Goal: Contribute content: Contribute content

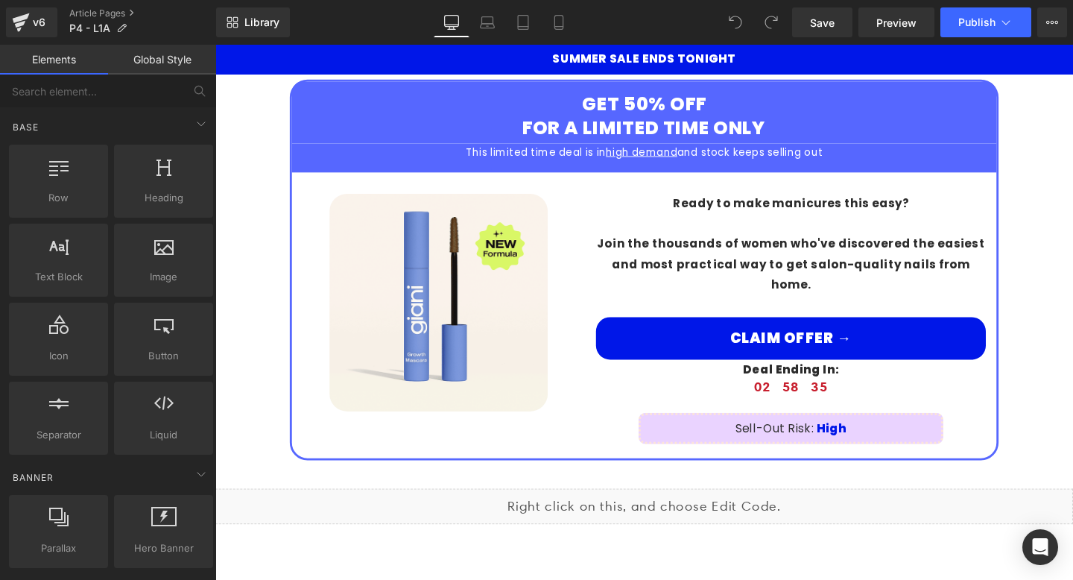
scroll to position [2752, 0]
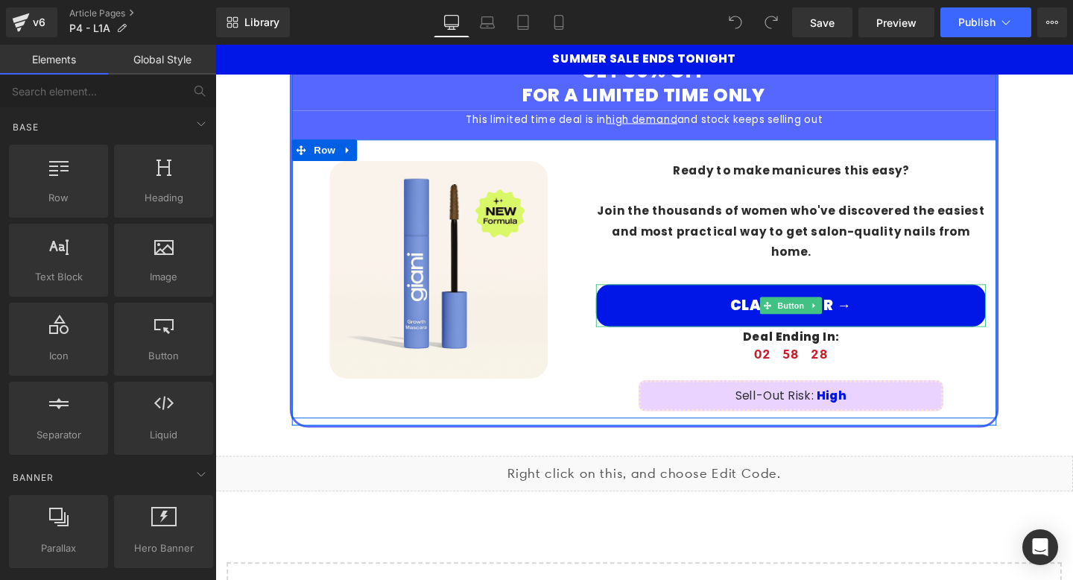
click at [942, 297] on link "Claim Offer →" at bounding box center [820, 319] width 410 height 45
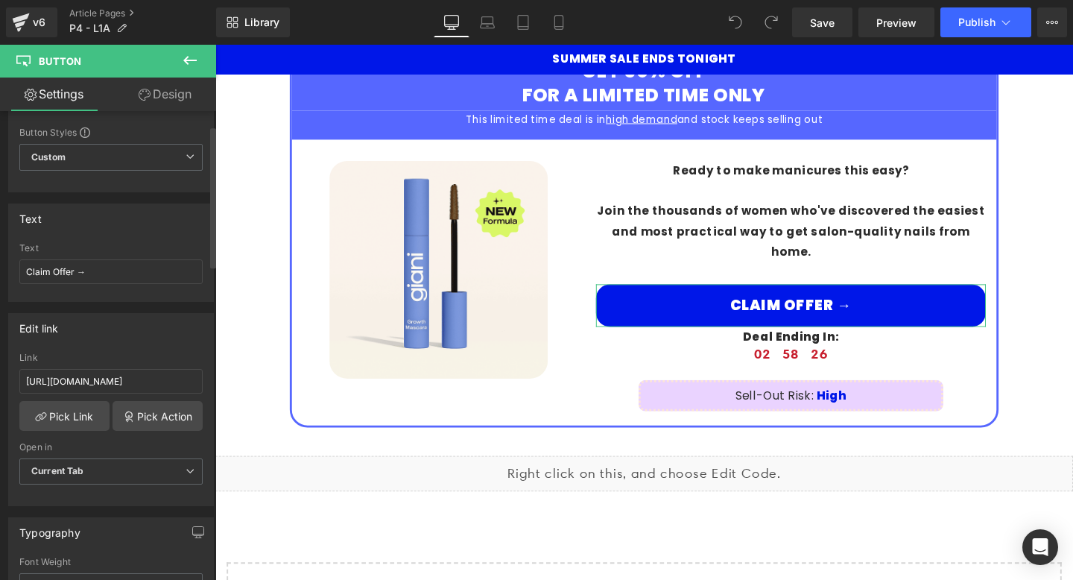
scroll to position [49, 0]
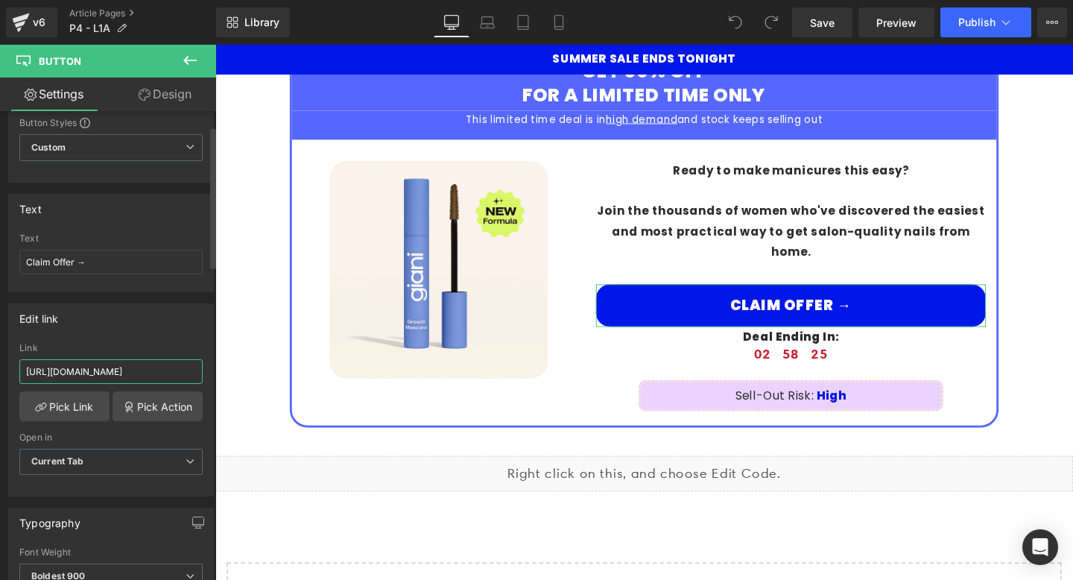
click at [133, 361] on input "https://trygiani.com/products/giani%E2%84%A2-lash-growth-mascara" at bounding box center [110, 371] width 183 height 25
paste input "nail-pen-pro-set"
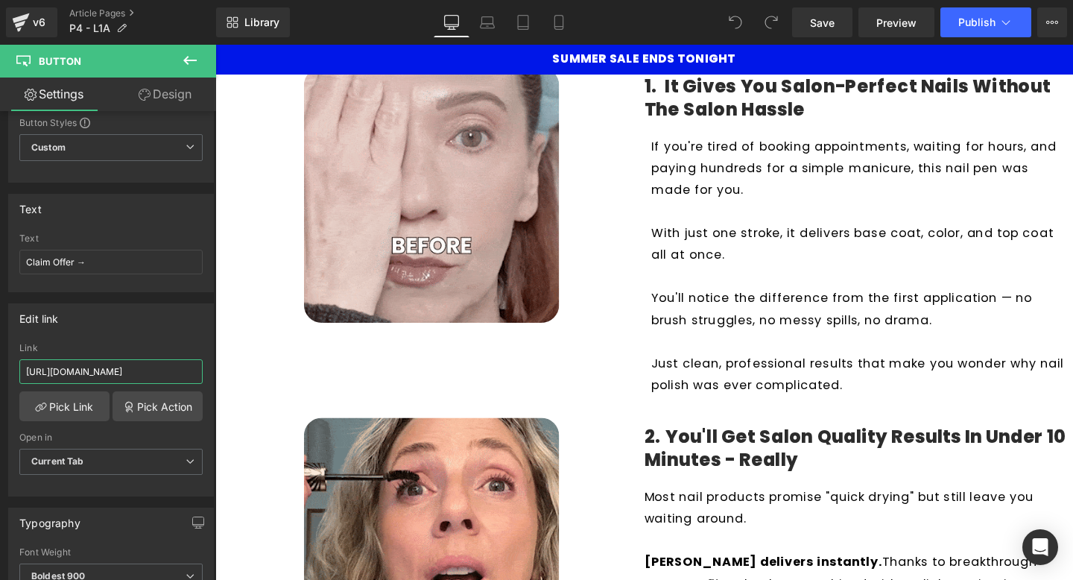
scroll to position [0, 0]
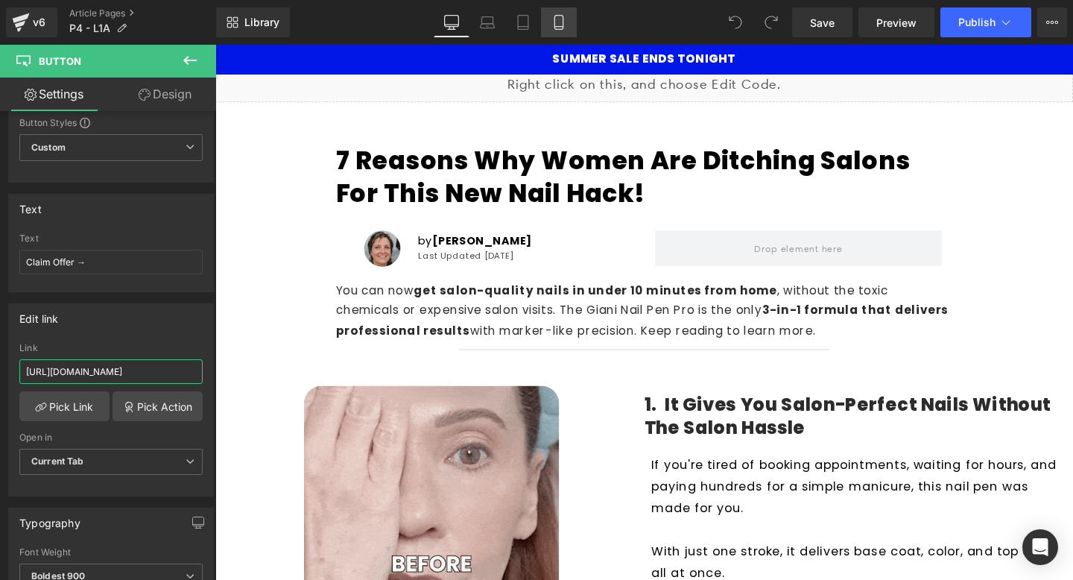
type input "https://trygiani.com/products/giani%E2%84%A2-nail-pen-pro-set"
click at [564, 23] on icon at bounding box center [558, 22] width 15 height 15
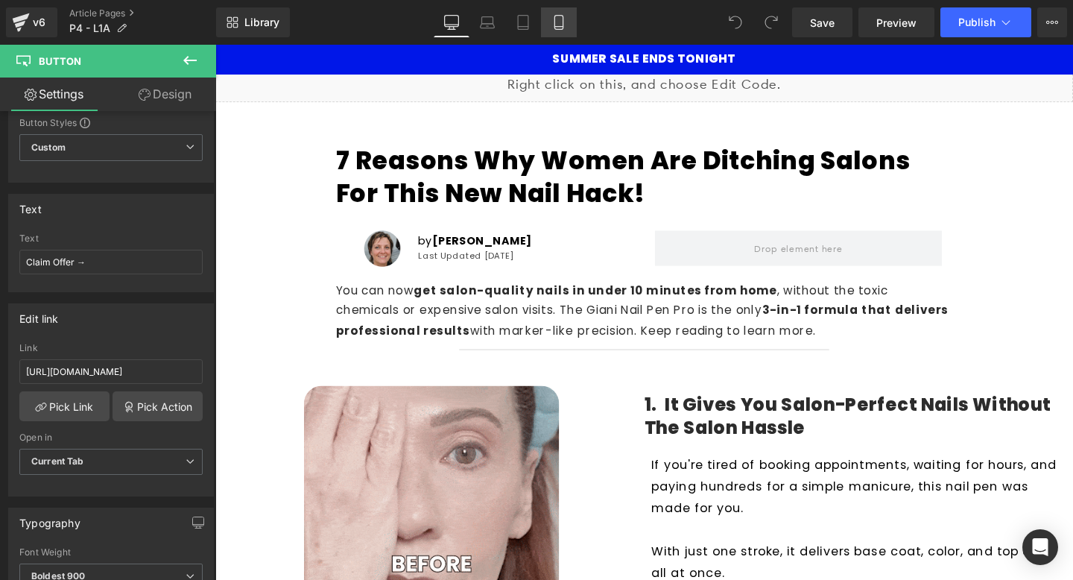
type input "100"
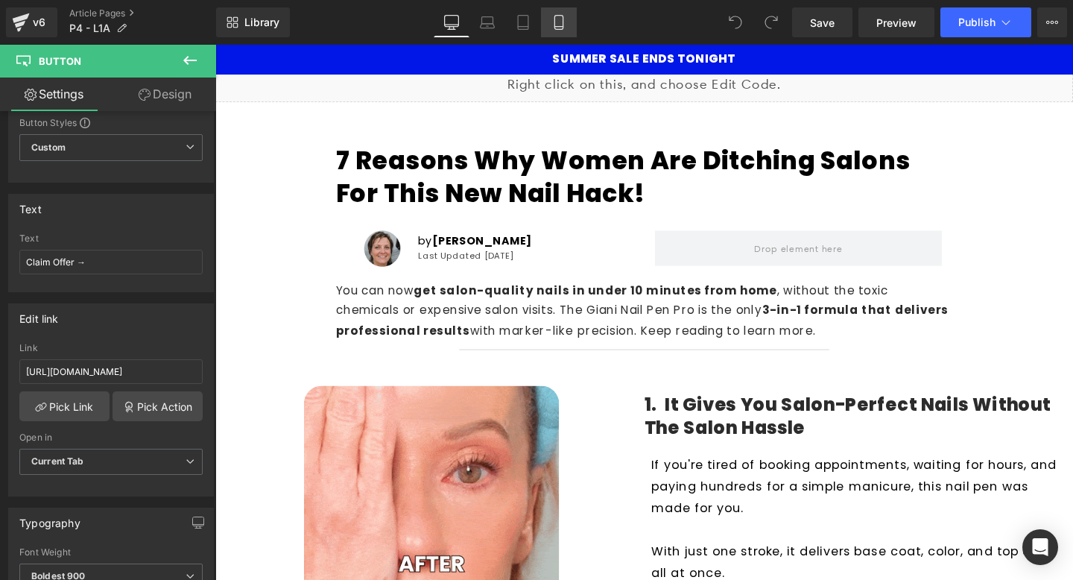
type input "100"
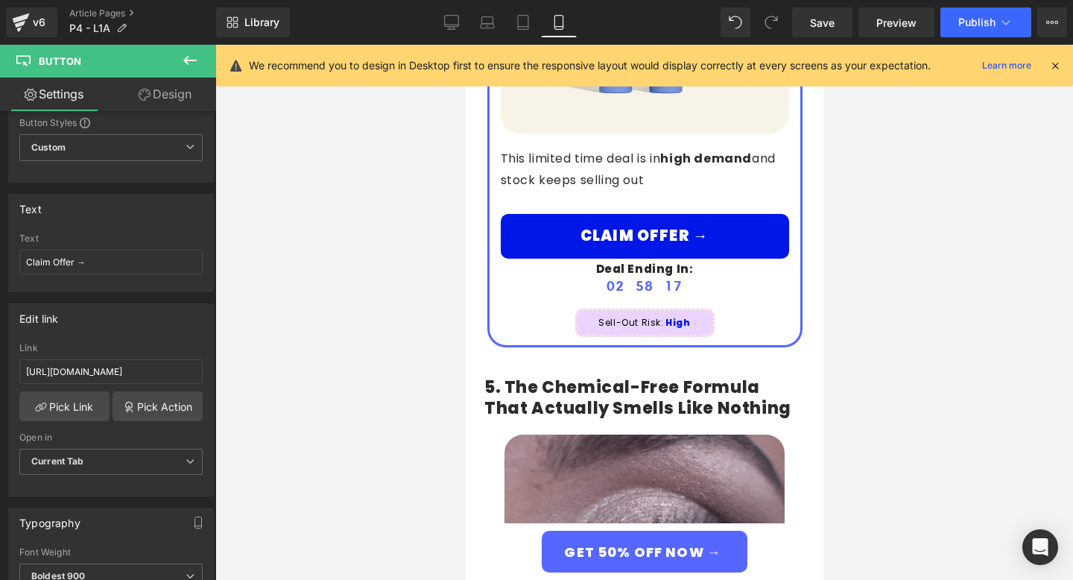
scroll to position [3106, 0]
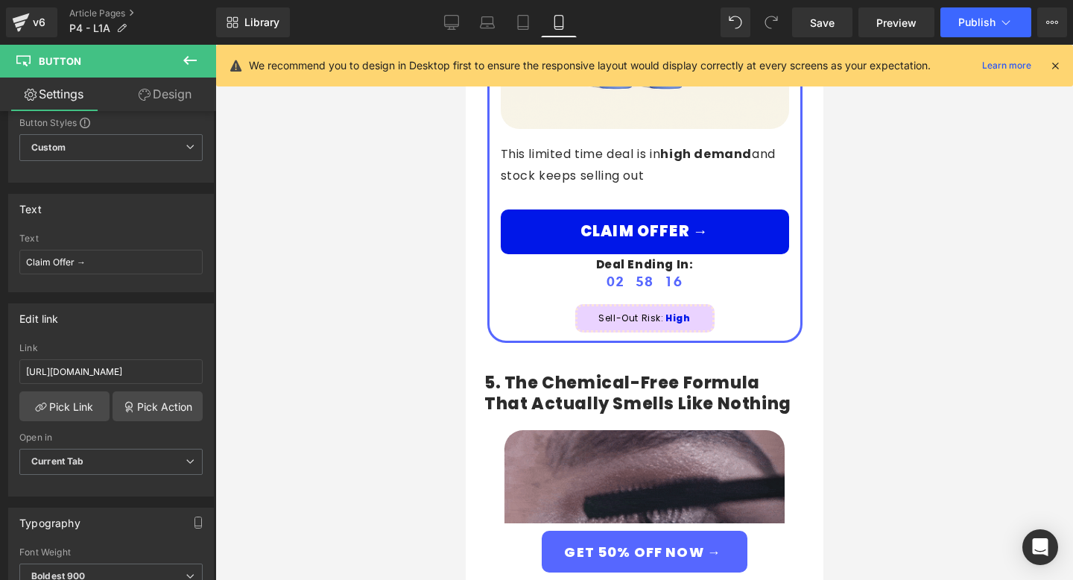
click at [744, 209] on link "Claim Offer →" at bounding box center [644, 231] width 288 height 45
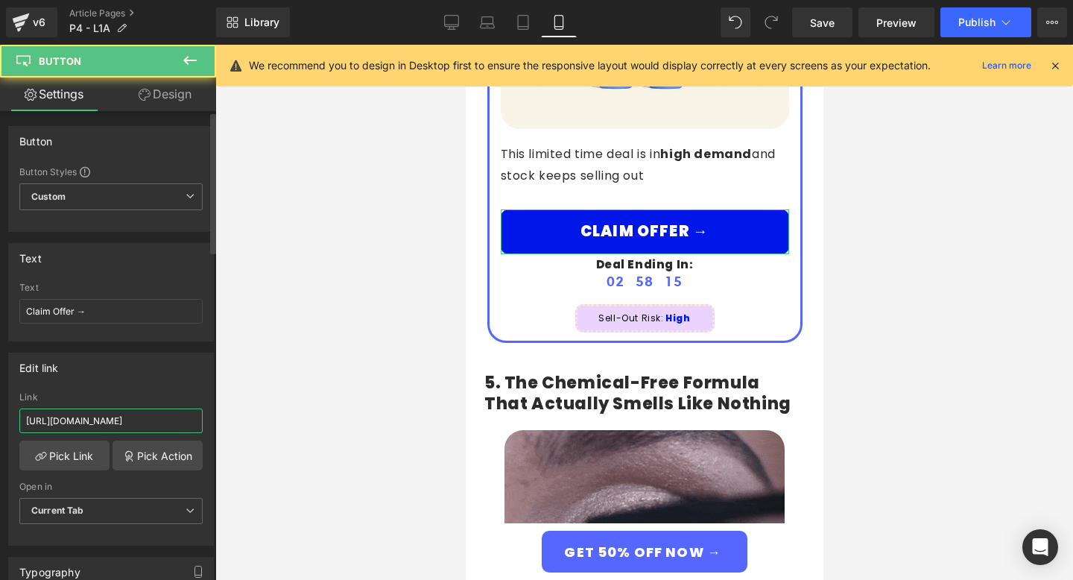
click at [147, 415] on input "https://trygiani.com/products/giani%E2%84%A2-lash-growth-mascara" at bounding box center [110, 420] width 183 height 25
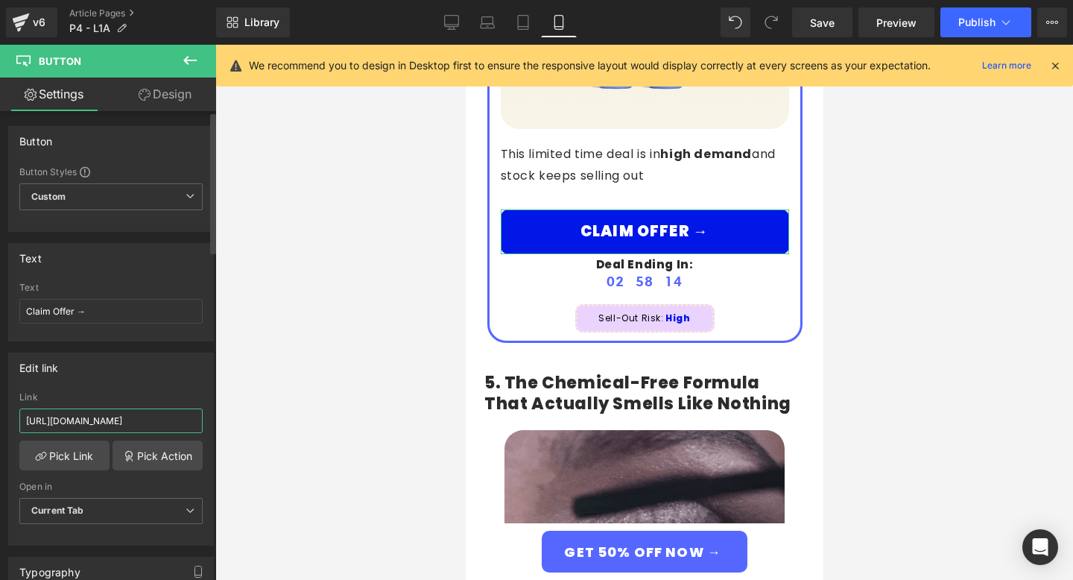
type input "https://trygiani.com/products/giani%E2%84%A2-nail-pen-pro-set"
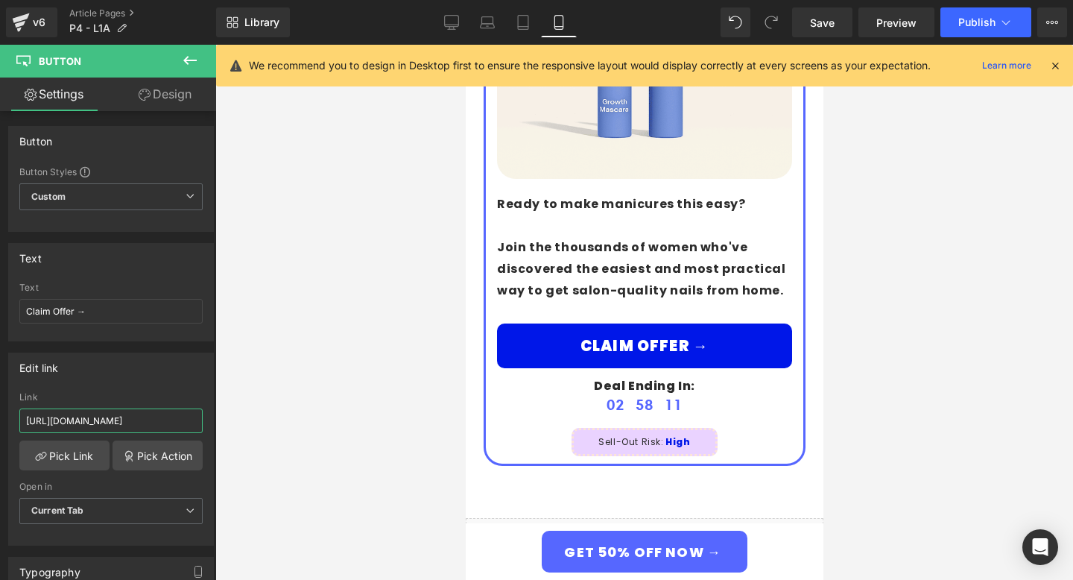
scroll to position [5569, 0]
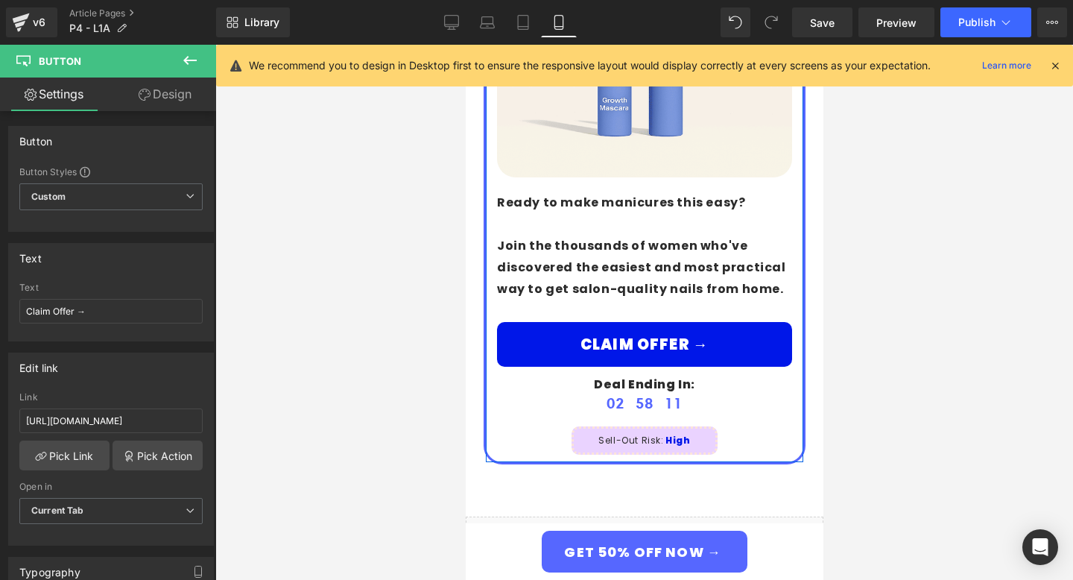
click at [762, 322] on link "Claim Offer →" at bounding box center [643, 344] width 295 height 45
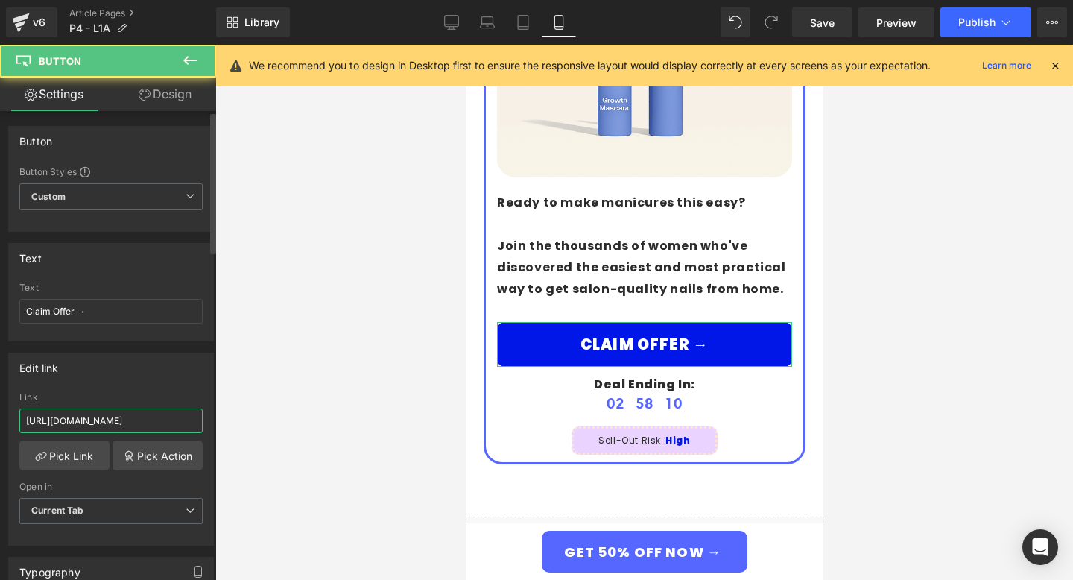
click at [115, 417] on input "https://trygiani.com/products/giani%E2%84%A2-nail-pen-pro-set" at bounding box center [110, 420] width 183 height 25
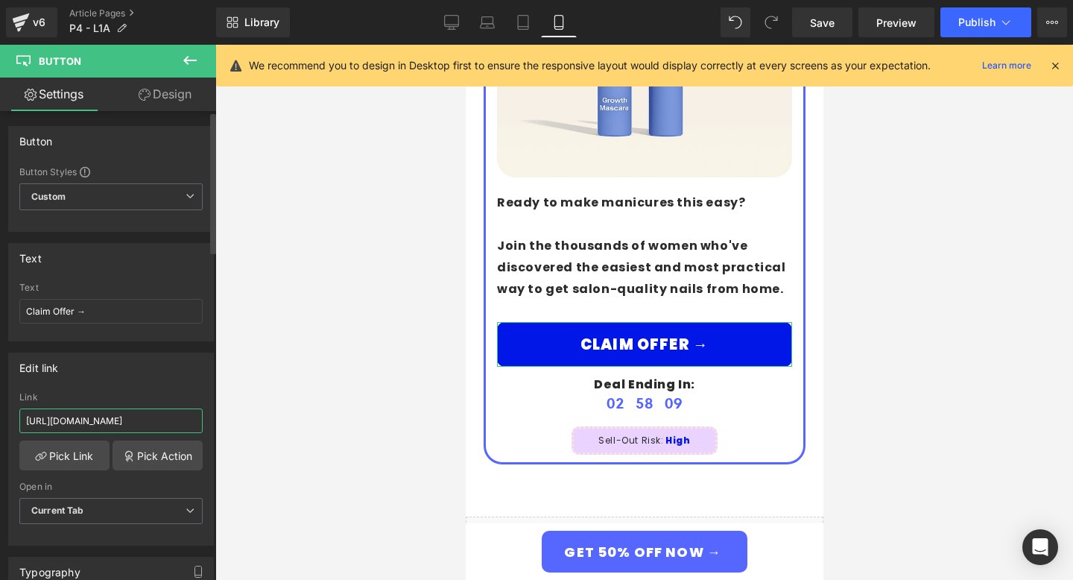
scroll to position [0, 116]
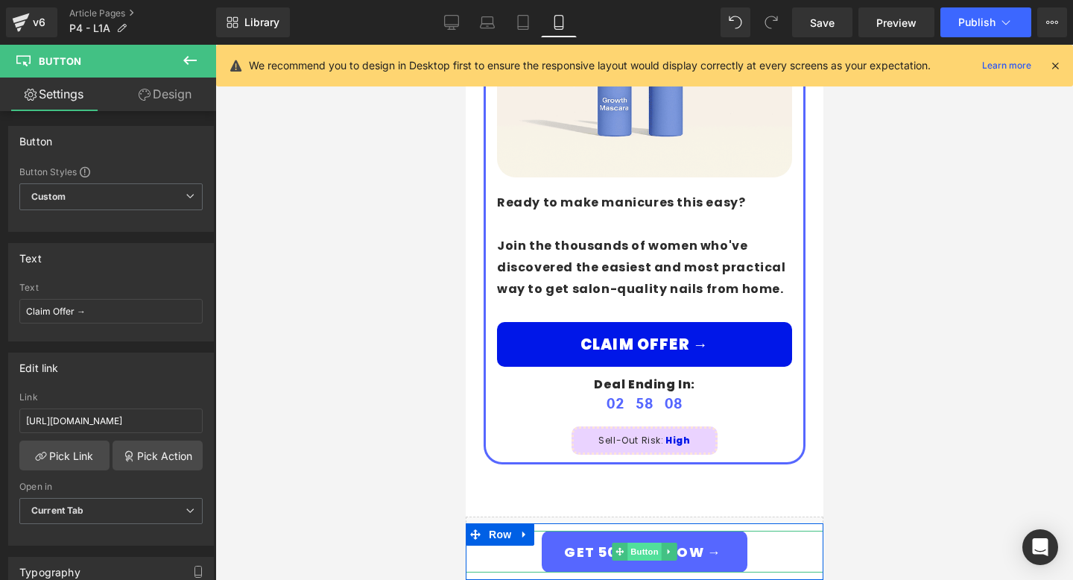
click at [628, 550] on span "Button" at bounding box center [644, 551] width 34 height 18
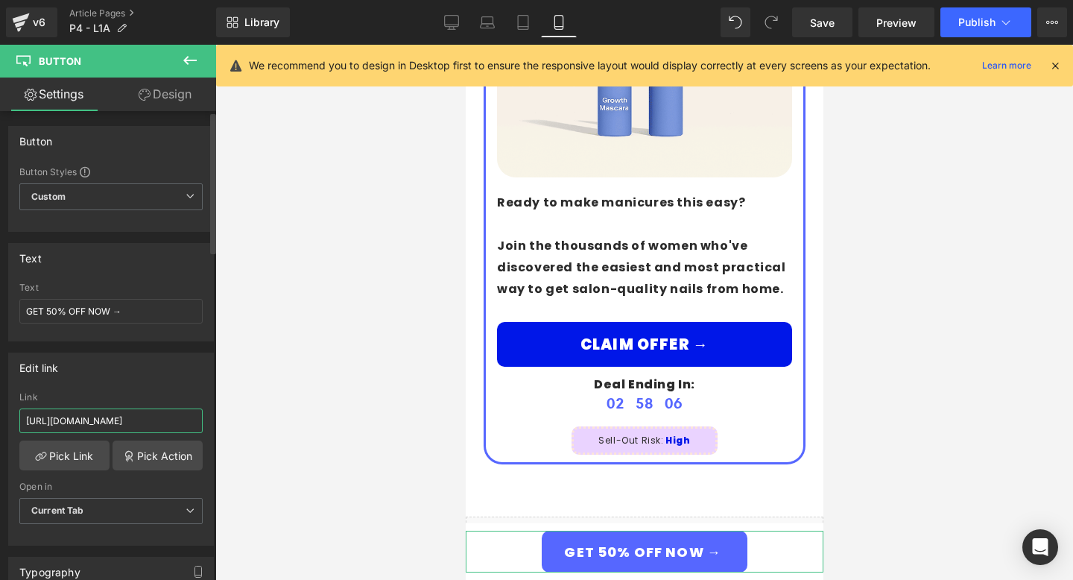
click at [108, 419] on input "https://trygiani.com/products/giani%E2%84%A2-lash-growth-mascara" at bounding box center [110, 420] width 183 height 25
paste input "nail-pen-pro-set"
type input "https://trygiani.com/products/giani%E2%84%A2-nail-pen-pro-set"
drag, startPoint x: 112, startPoint y: 306, endPoint x: 52, endPoint y: 306, distance: 59.6
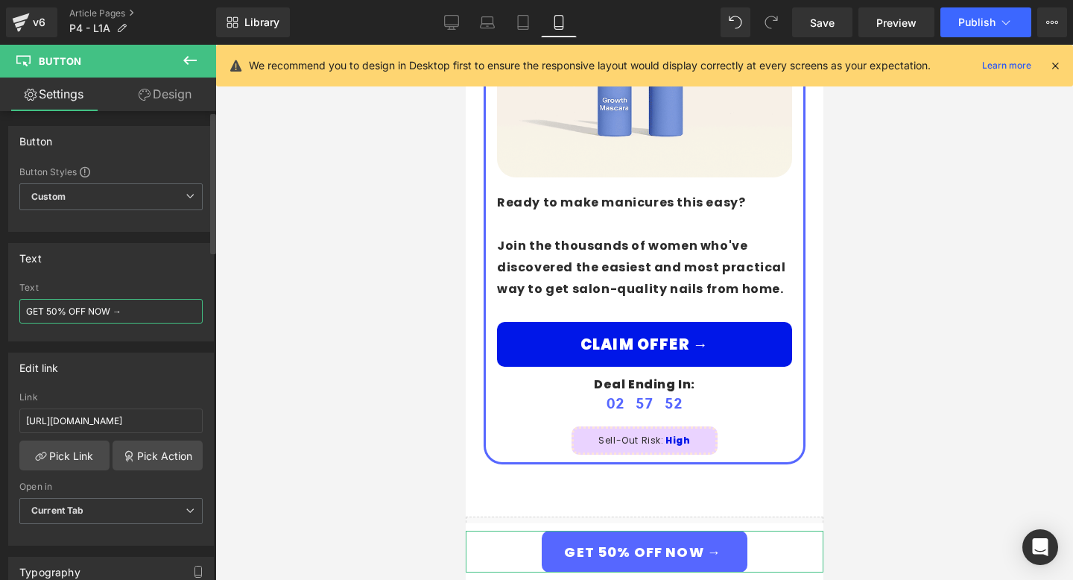
click at [52, 306] on input "GET 50% OFF NOW →" at bounding box center [110, 311] width 183 height 25
type input "GET 3 COLORS FREE →"
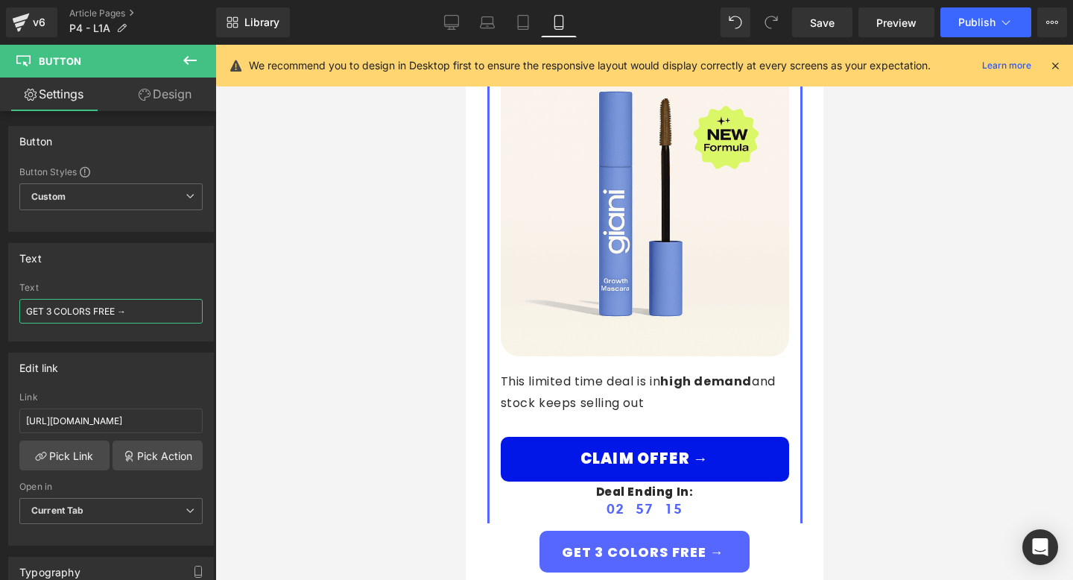
scroll to position [2831, 0]
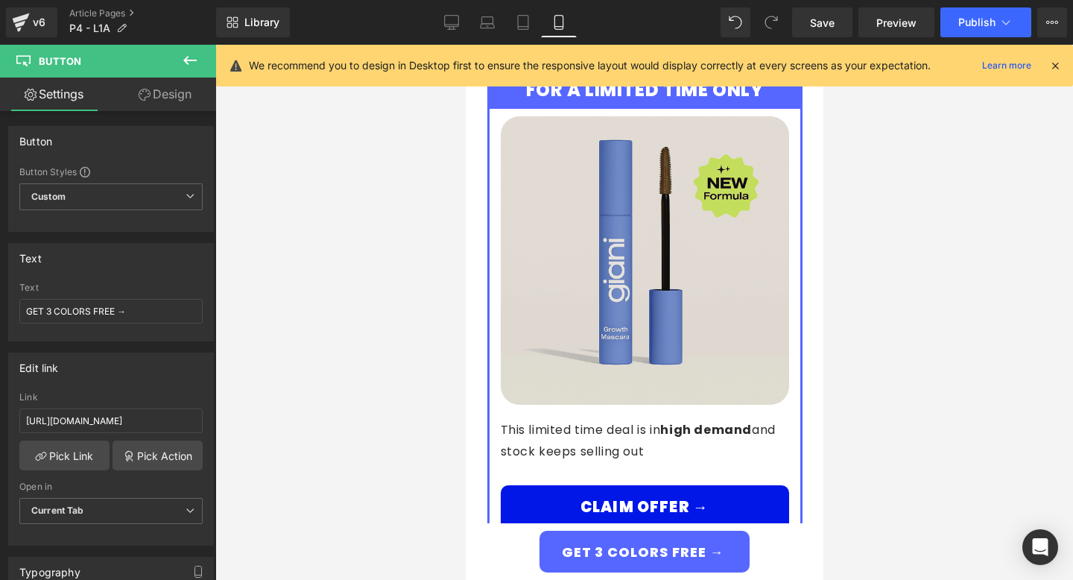
click at [660, 272] on img at bounding box center [644, 260] width 288 height 288
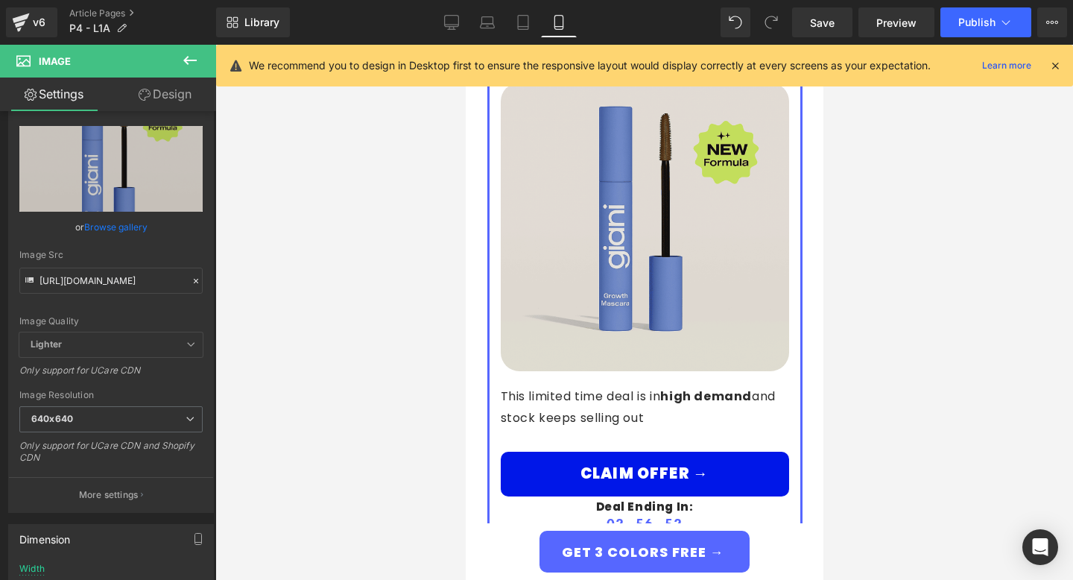
scroll to position [2919, 0]
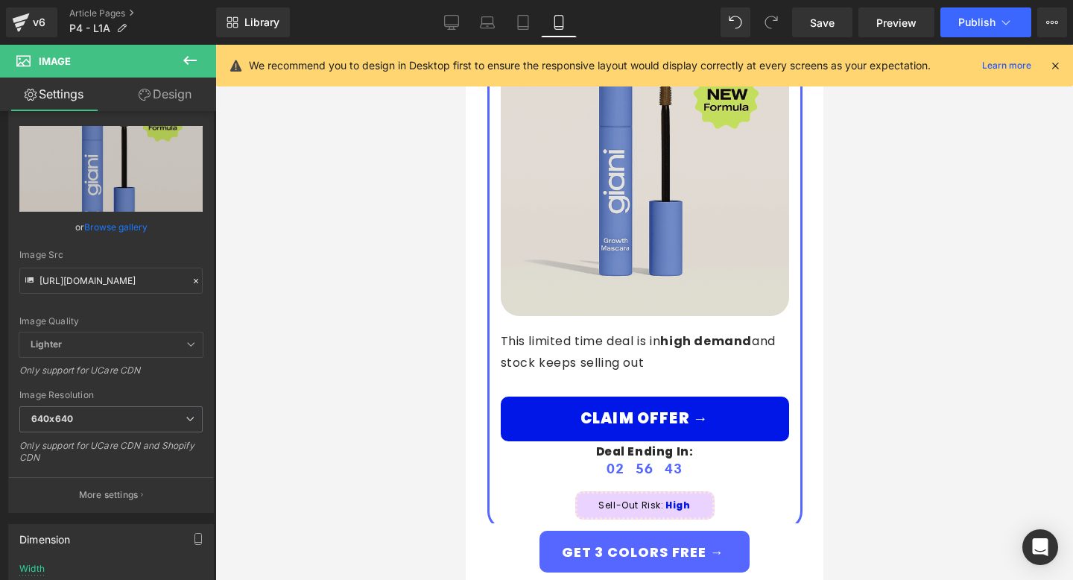
click at [594, 230] on img at bounding box center [644, 172] width 288 height 288
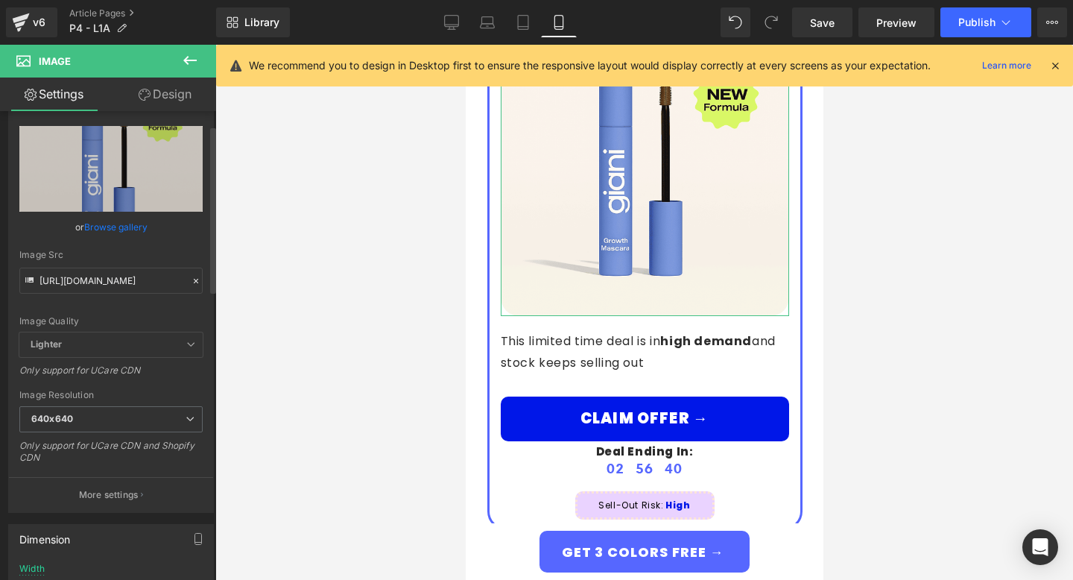
click at [139, 231] on link "Browse gallery" at bounding box center [115, 227] width 63 height 26
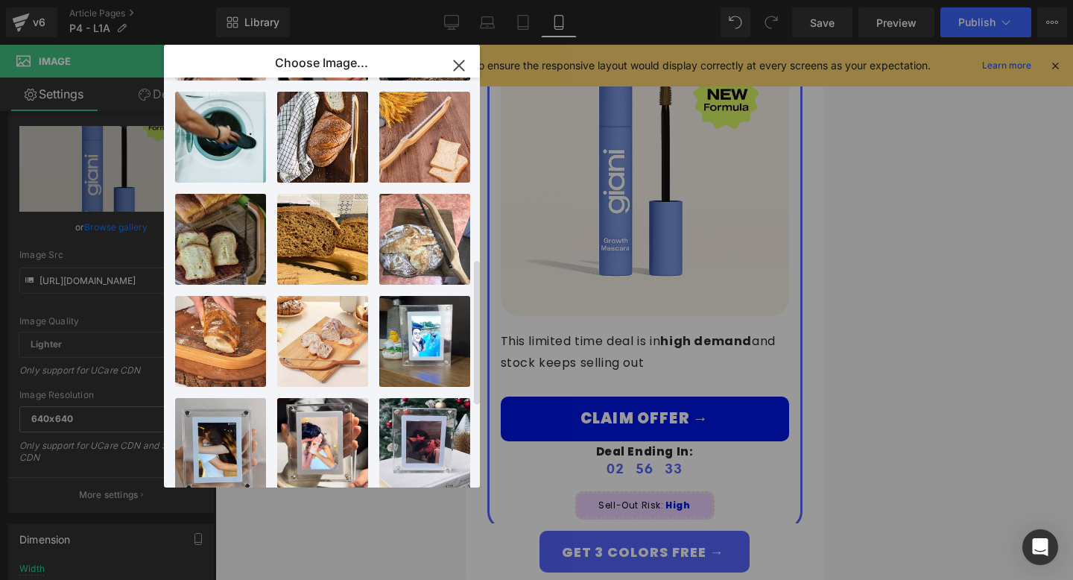
scroll to position [535, 0]
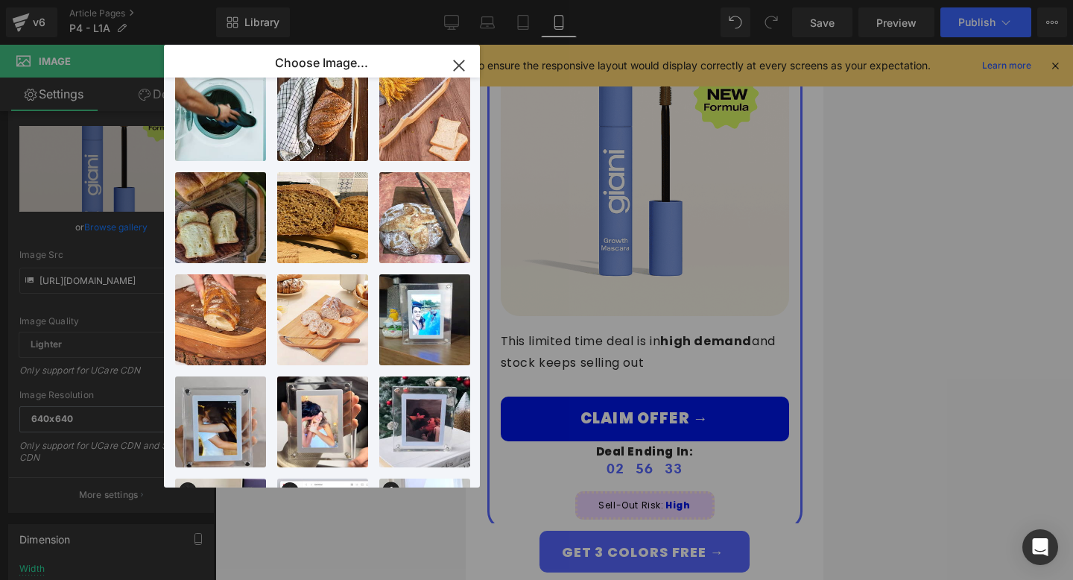
click at [463, 62] on icon "button" at bounding box center [459, 66] width 24 height 24
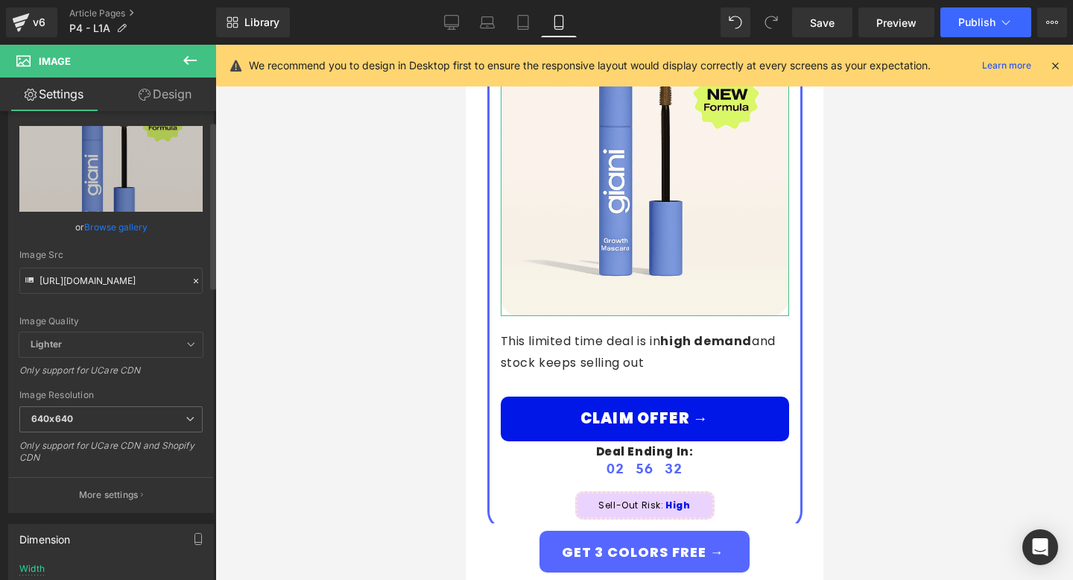
scroll to position [0, 0]
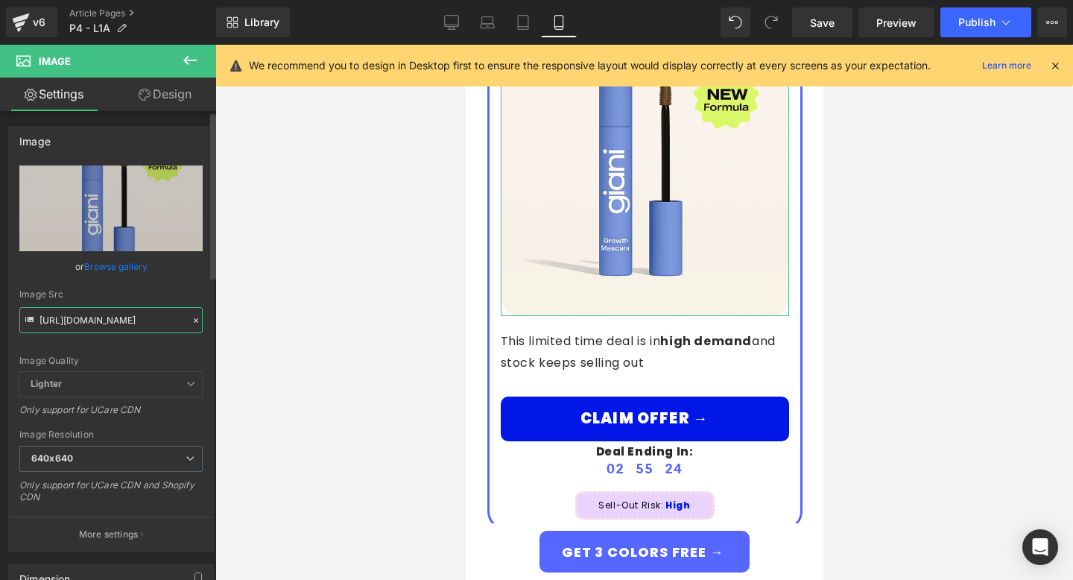
click at [124, 320] on input "https://cdn.shopify.com/s/files/1/0680/8564/5604/files/P3_Main_Image_640x640.pn…" at bounding box center [110, 320] width 183 height 26
paste input "Classy.jpg?v=1757529122"
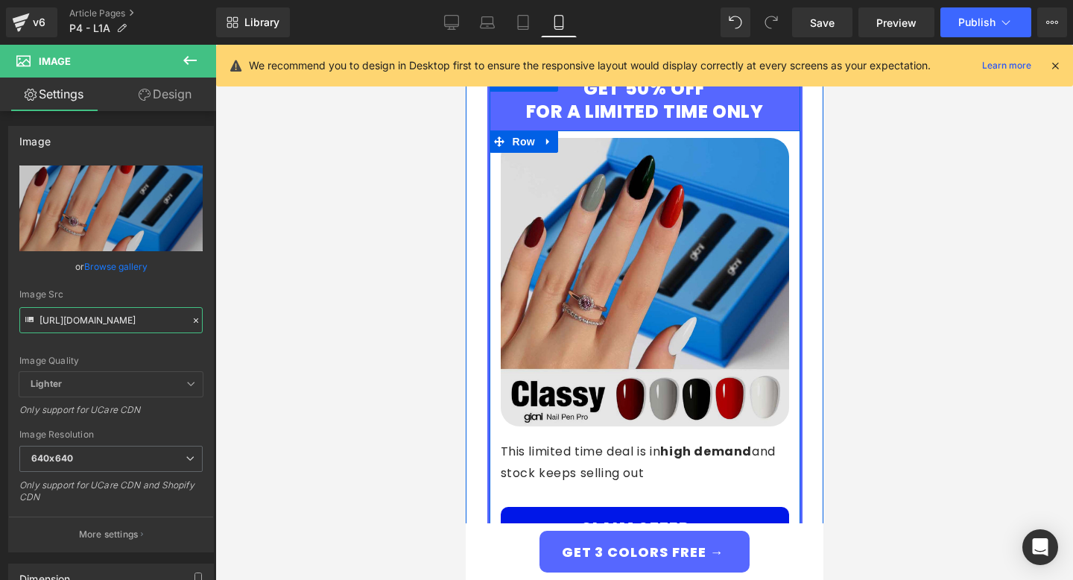
scroll to position [2810, 0]
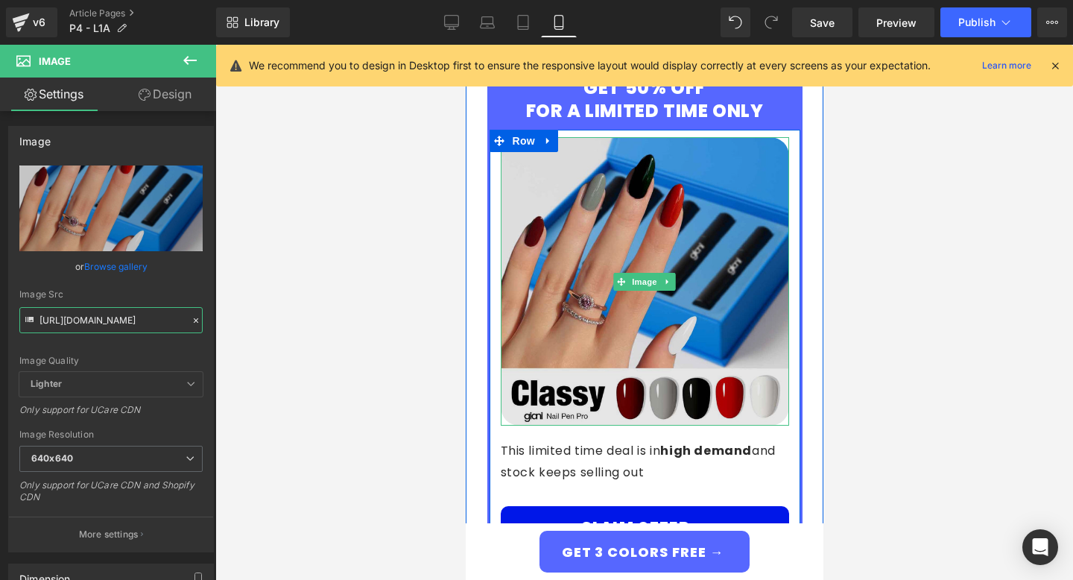
type input "https://cdn.shopify.com/s/files/1/0680/8564/5604/files/Classy_640x640.jpg?v=175…"
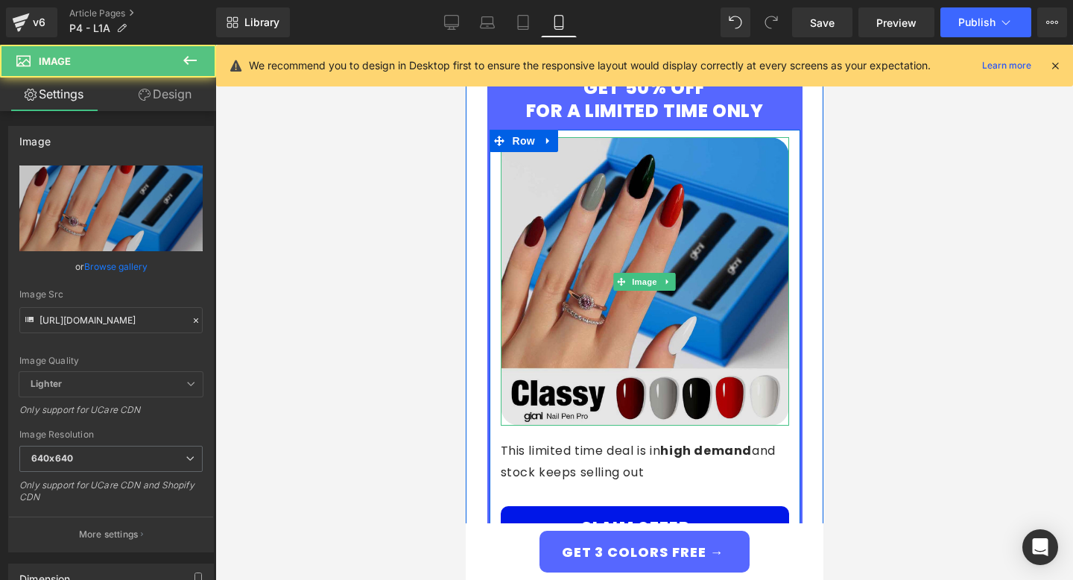
click at [715, 209] on img at bounding box center [644, 281] width 288 height 288
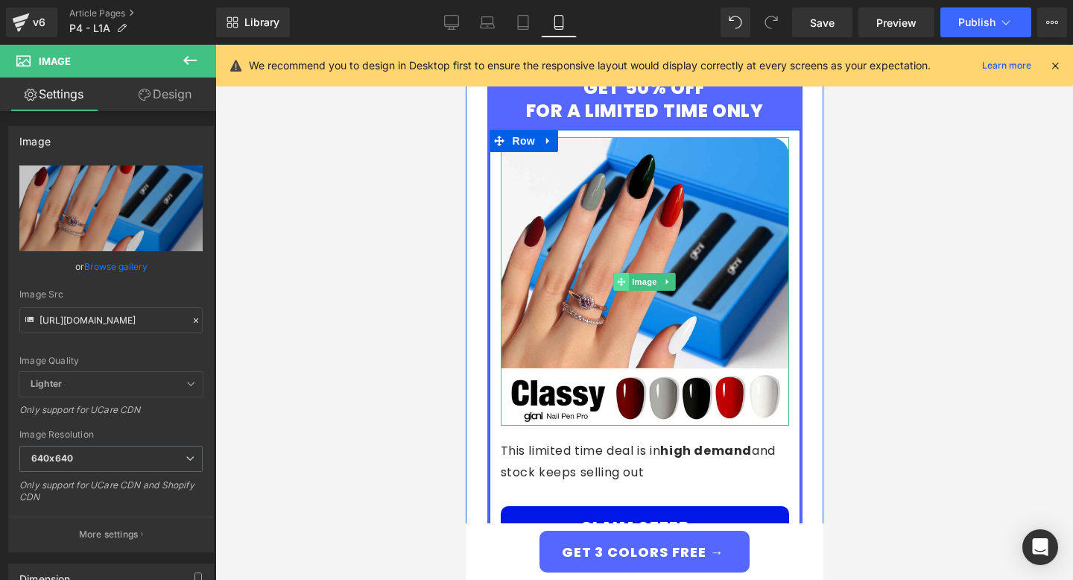
click at [623, 277] on icon at bounding box center [620, 281] width 8 height 8
click at [674, 273] on link at bounding box center [667, 282] width 16 height 18
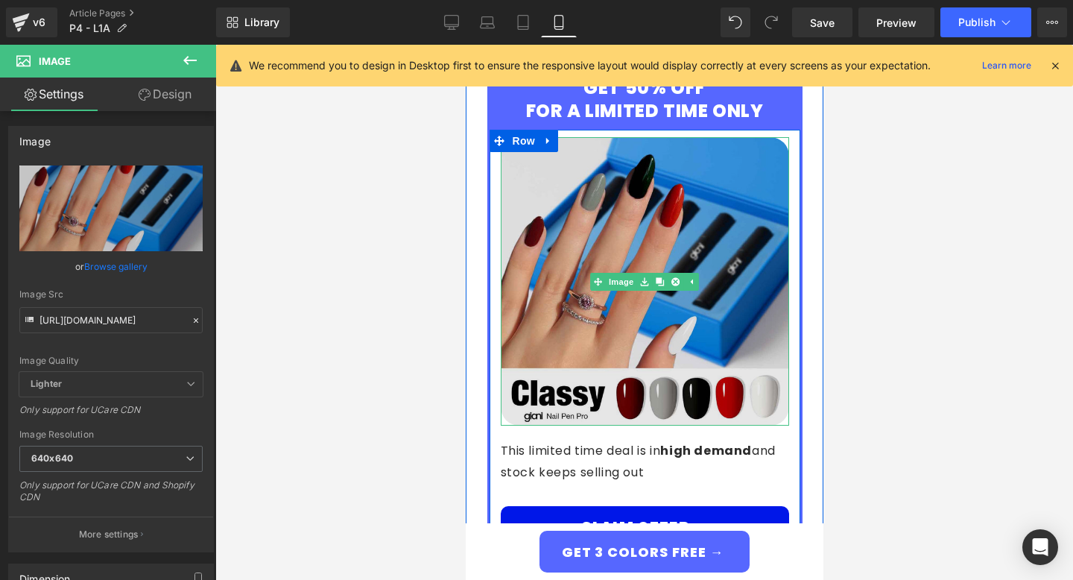
click at [588, 260] on img at bounding box center [644, 281] width 288 height 288
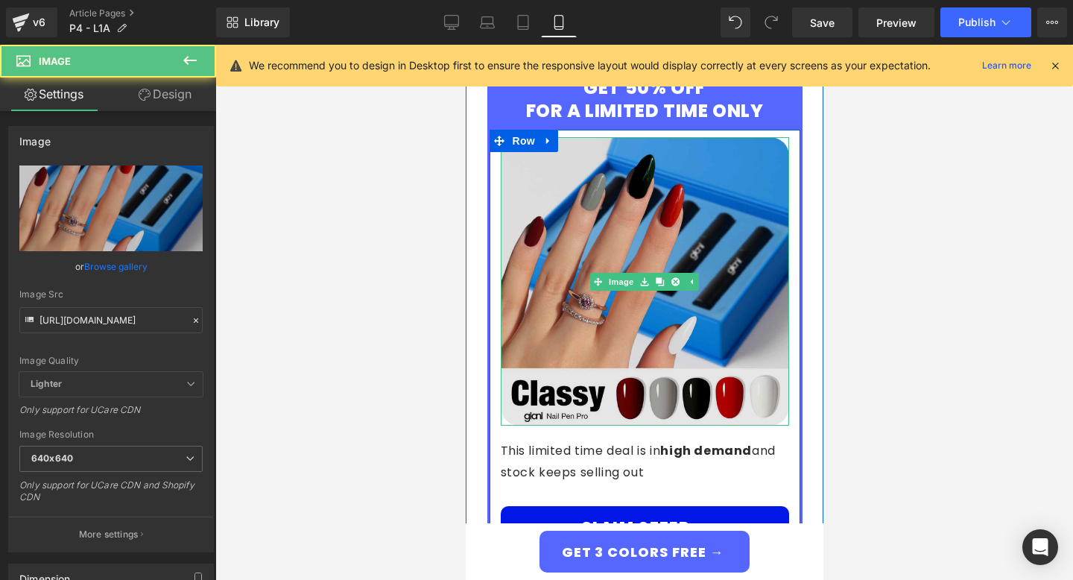
click at [595, 260] on div "Image" at bounding box center [644, 281] width 288 height 288
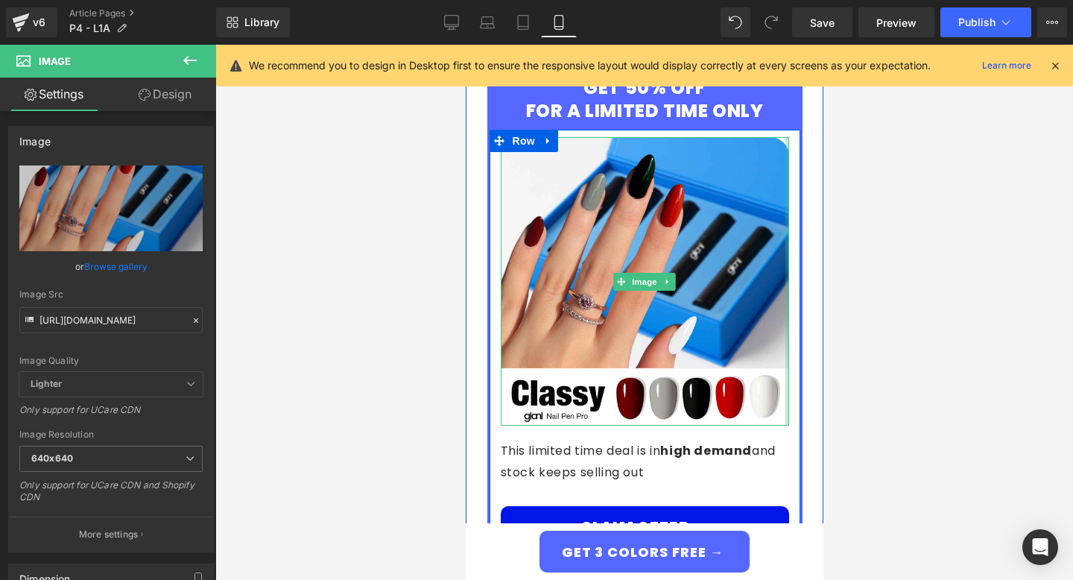
drag, startPoint x: 785, startPoint y: 404, endPoint x: 811, endPoint y: 411, distance: 26.4
click at [811, 411] on div "GET 50% OFF FOR A LIMITED TIME ONLY Heading Image This limited time deal is in …" at bounding box center [644, 536] width 350 height 970
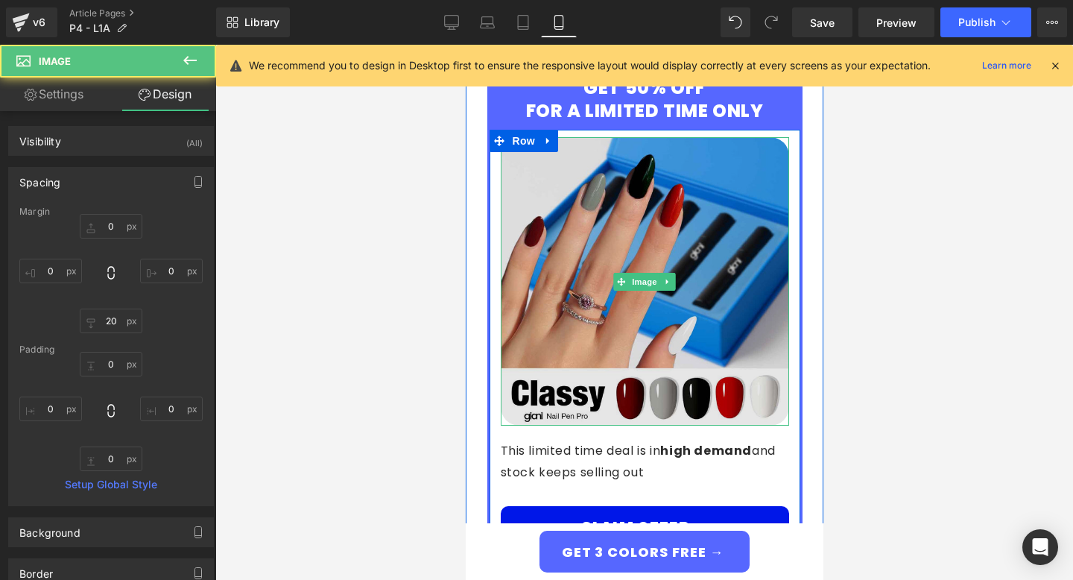
click at [763, 390] on img at bounding box center [644, 281] width 288 height 288
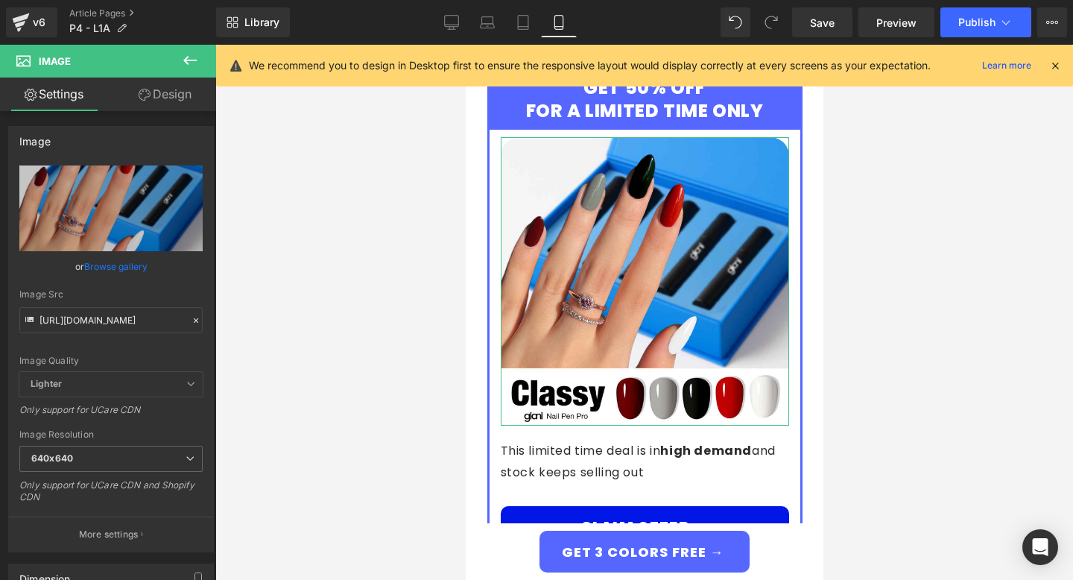
click at [151, 106] on link "Design" at bounding box center [165, 94] width 108 height 34
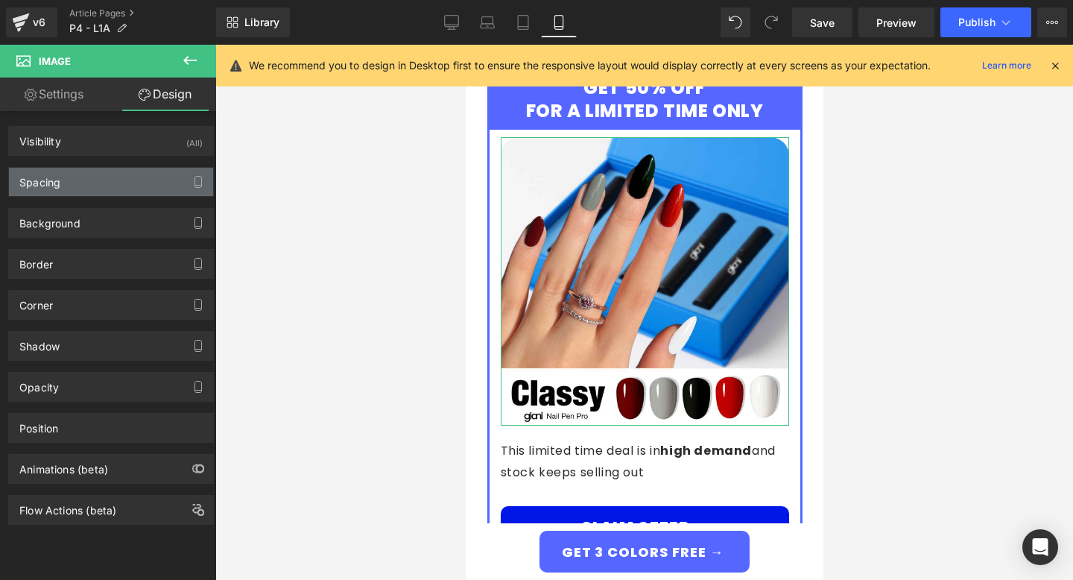
click at [95, 179] on div "Spacing" at bounding box center [111, 182] width 204 height 28
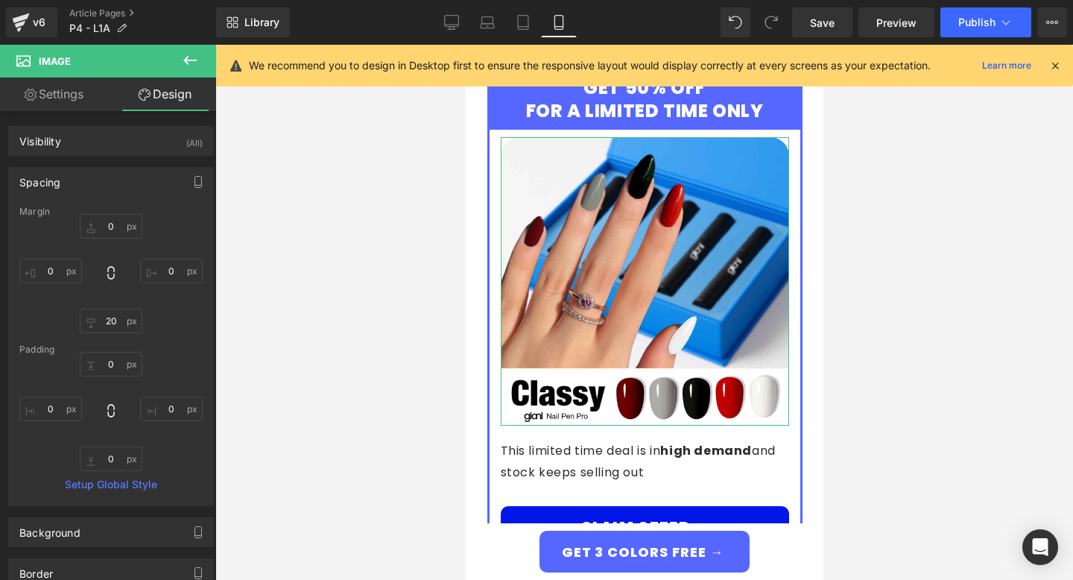
click at [66, 95] on link "Settings" at bounding box center [54, 94] width 108 height 34
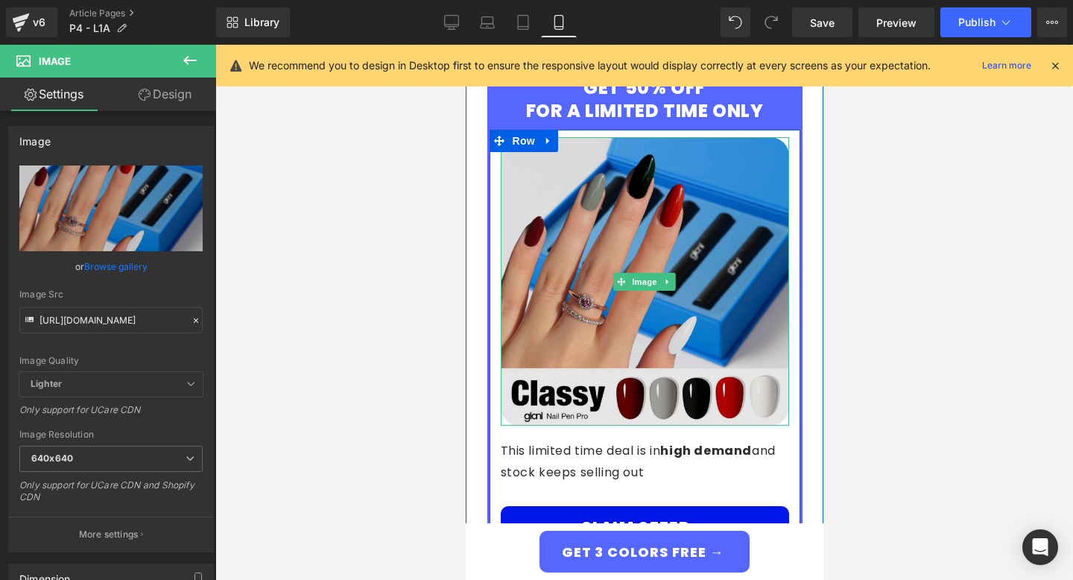
click at [680, 291] on img at bounding box center [644, 281] width 288 height 288
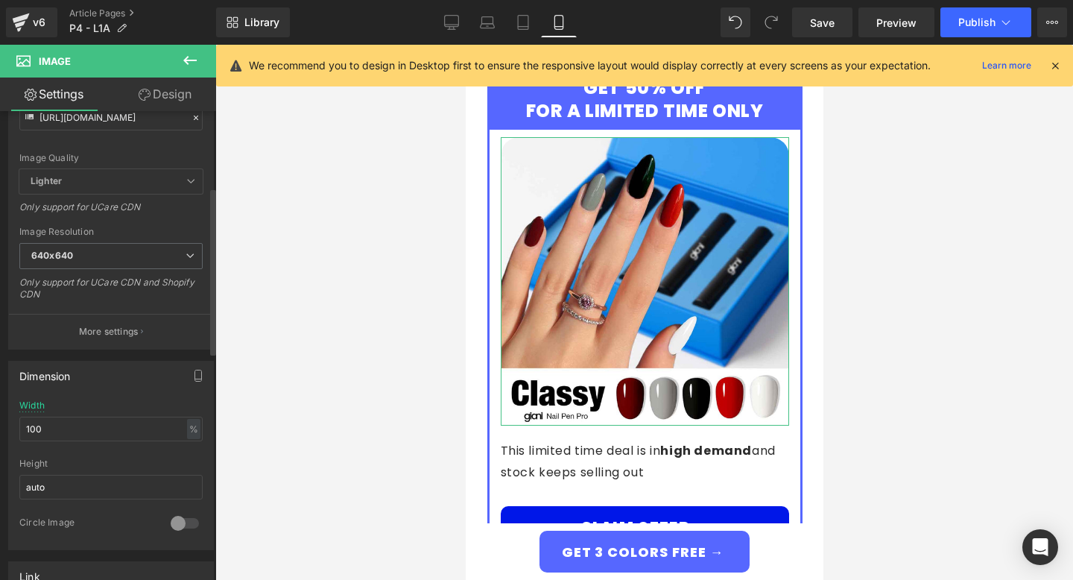
scroll to position [225, 0]
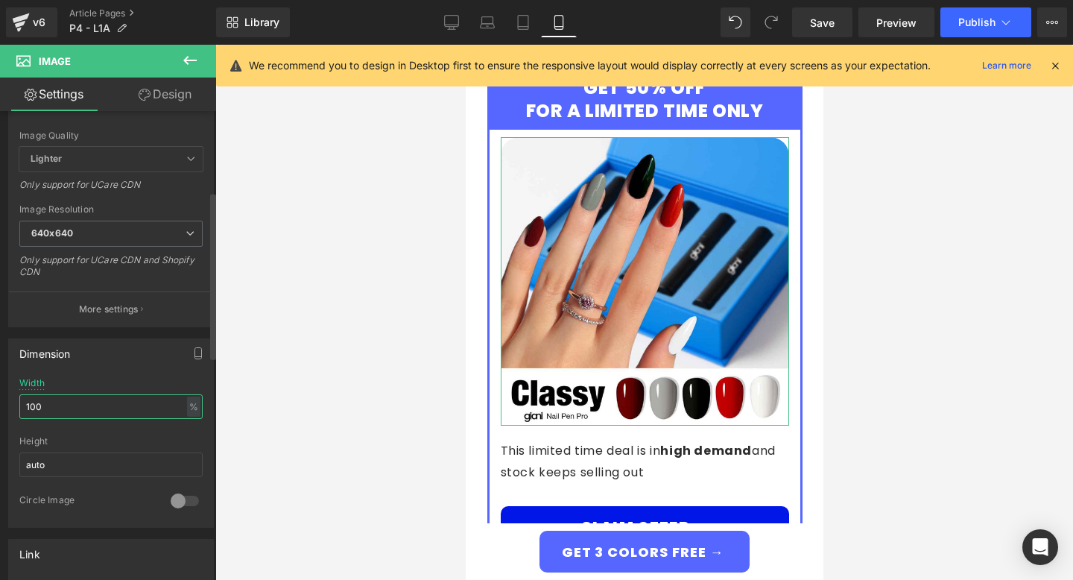
click at [174, 411] on input "100" at bounding box center [110, 406] width 183 height 25
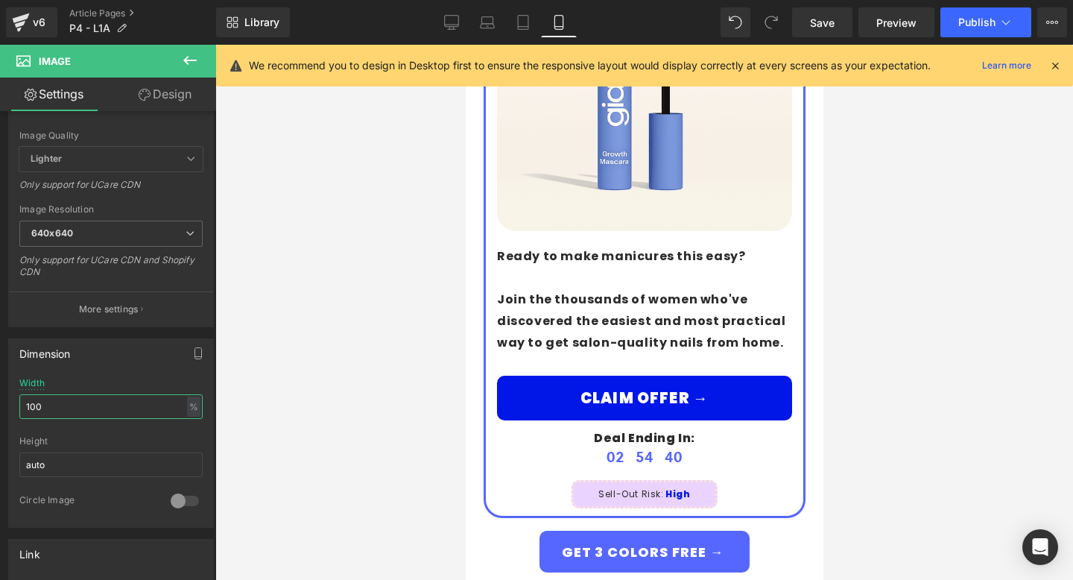
scroll to position [5293, 0]
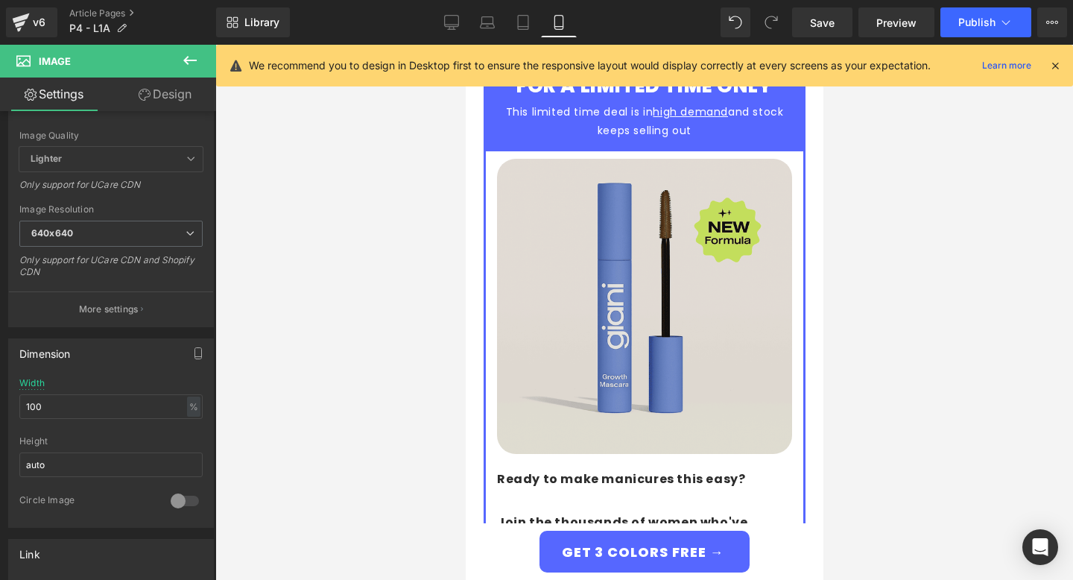
click at [646, 210] on img at bounding box center [643, 306] width 295 height 295
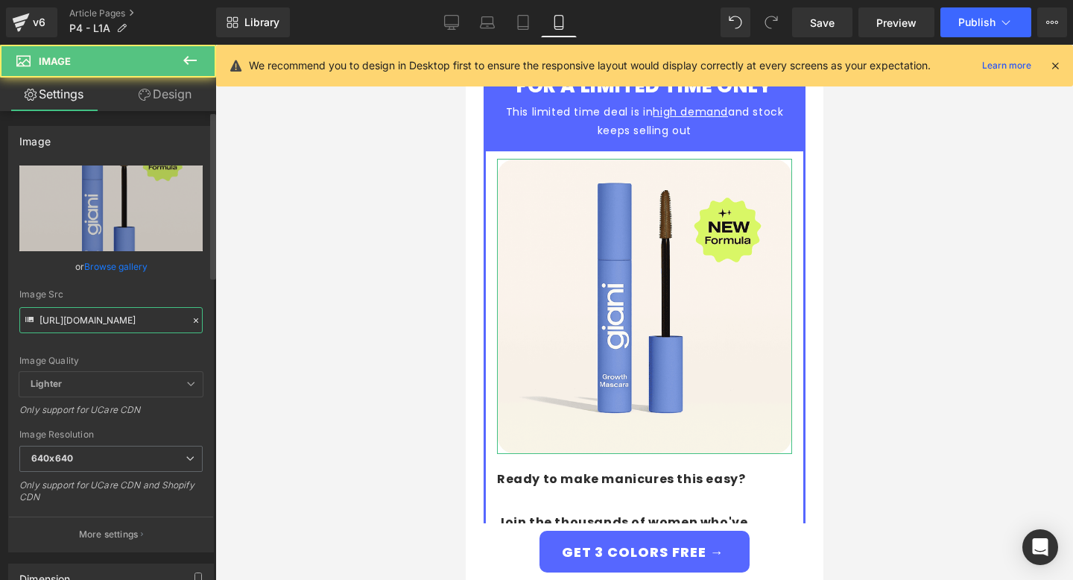
click at [113, 308] on input "https://cdn.shopify.com/s/files/1/0680/8564/5604/files/P3_Main_Image_640x640.pn…" at bounding box center [110, 320] width 183 height 26
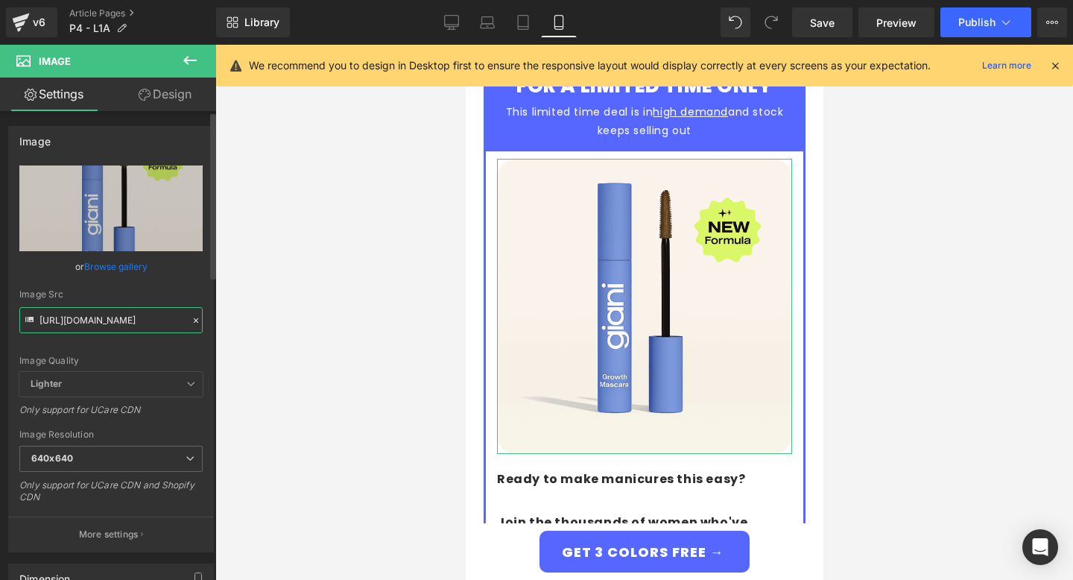
paste input "Classy.jpg?v=1757529122"
type input "https://cdn.shopify.com/s/files/1/0680/8564/5604/files/Classy_640x640.jpg?v=175…"
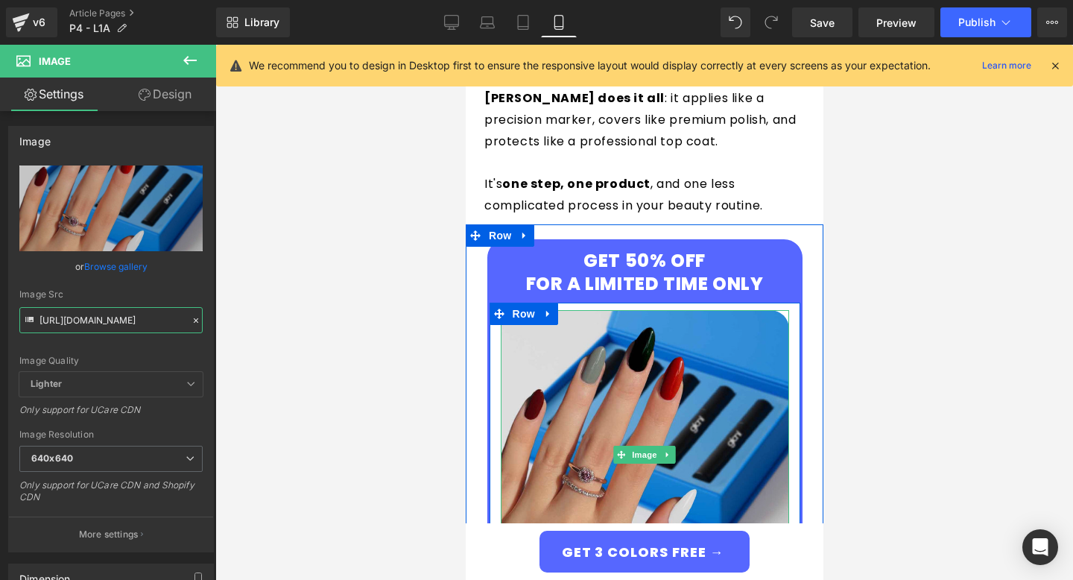
scroll to position [2600, 0]
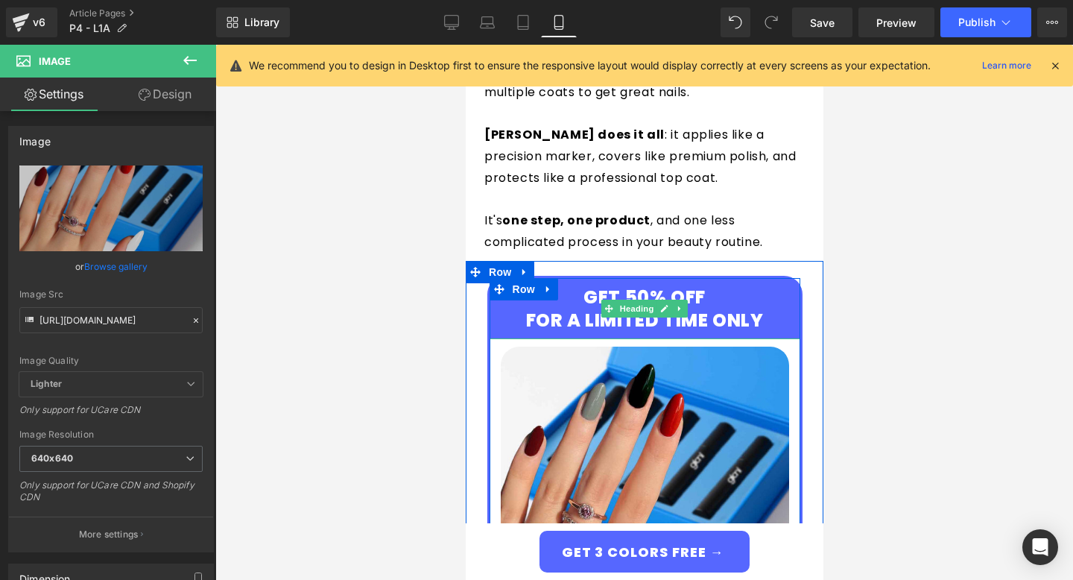
click at [635, 285] on h4 "GET 50% OFF FOR A LIMITED TIME ONLY" at bounding box center [644, 308] width 288 height 46
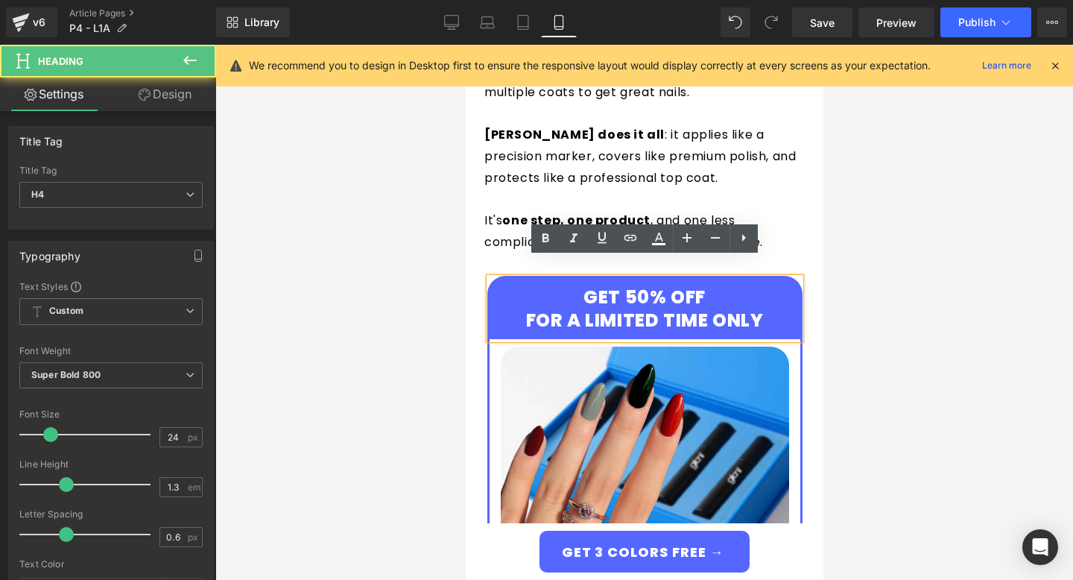
click at [627, 285] on h4 "GET 50% OFF FOR A LIMITED TIME ONLY" at bounding box center [644, 308] width 288 height 46
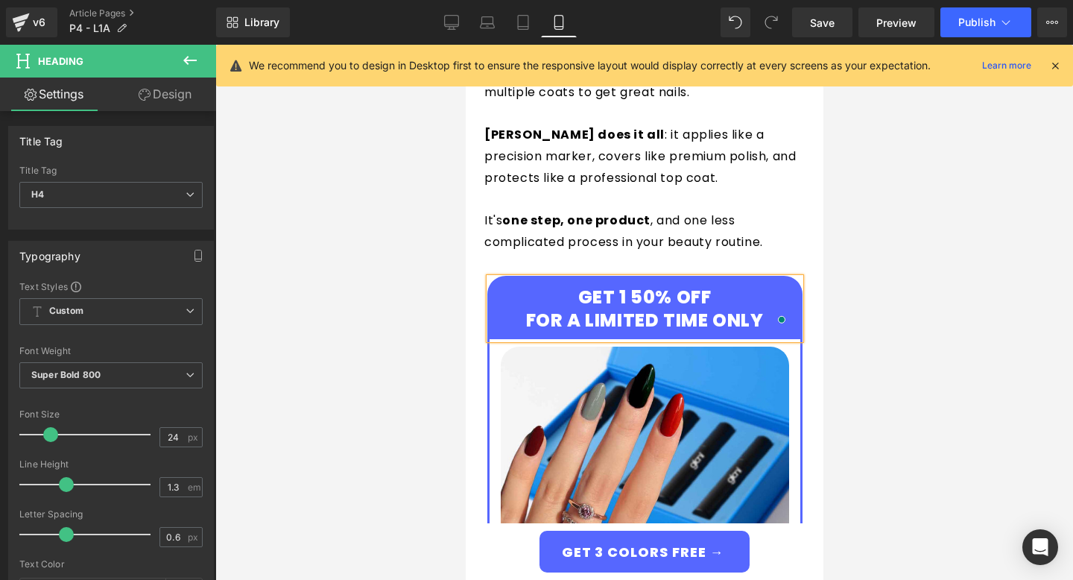
click at [586, 285] on h4 "GET 1 50% OFF FOR A LIMITED TIME ONLY" at bounding box center [644, 308] width 288 height 46
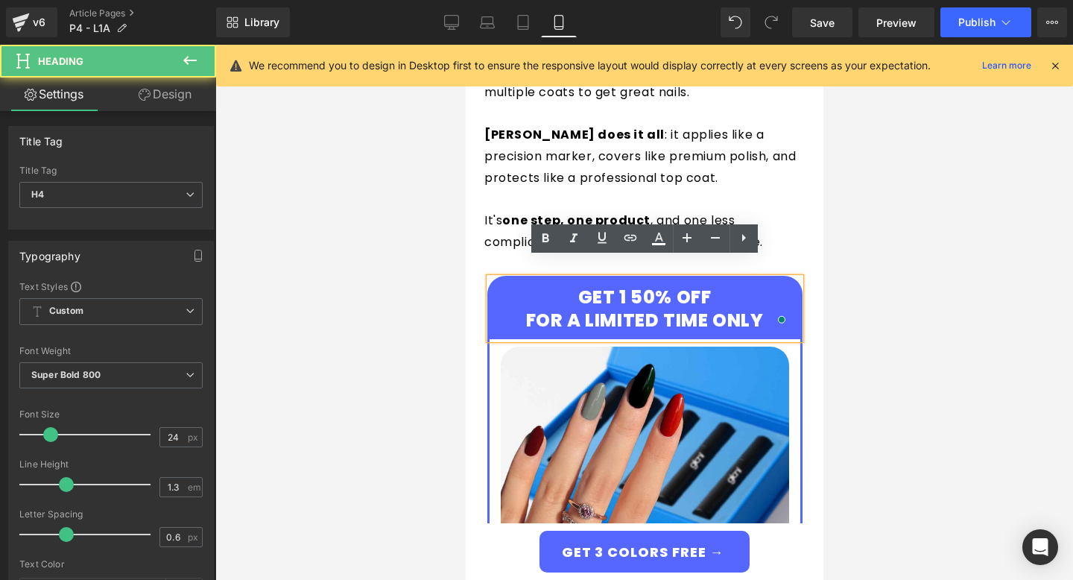
click at [578, 285] on h4 "GET 1 50% OFF FOR A LIMITED TIME ONLY" at bounding box center [644, 308] width 288 height 46
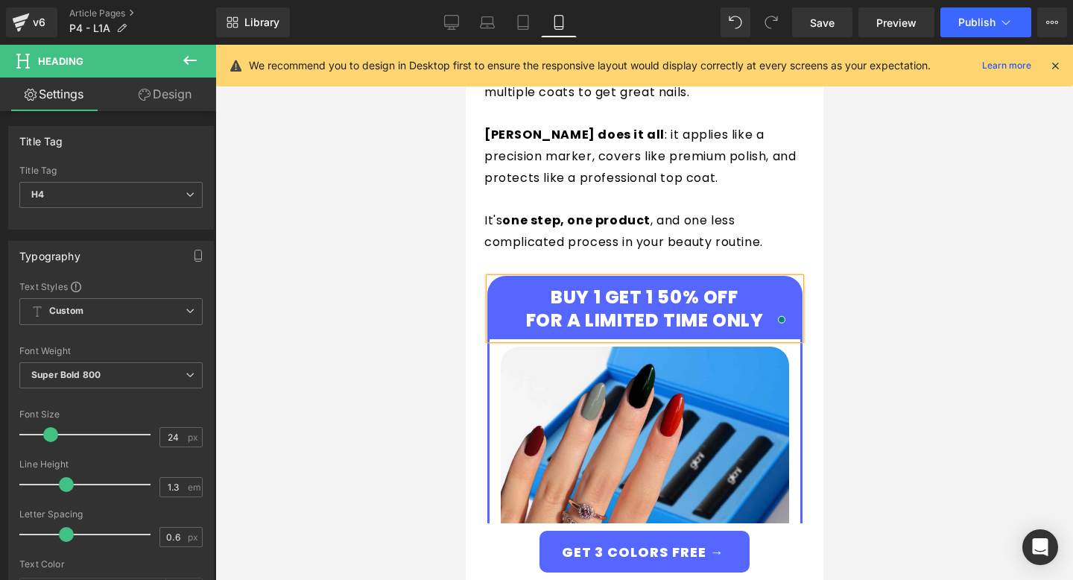
click at [939, 263] on div at bounding box center [644, 312] width 858 height 535
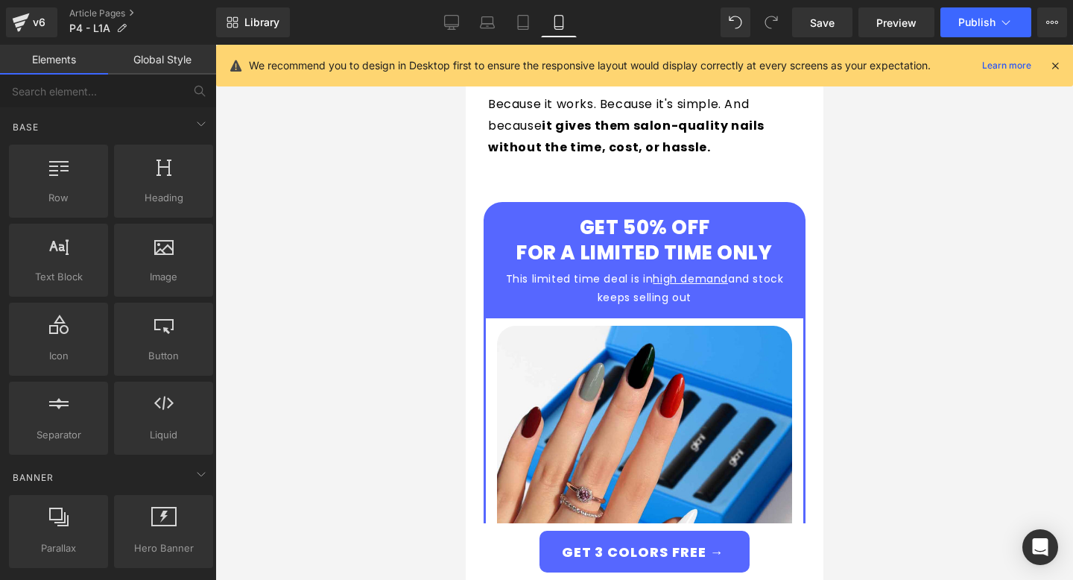
scroll to position [5116, 0]
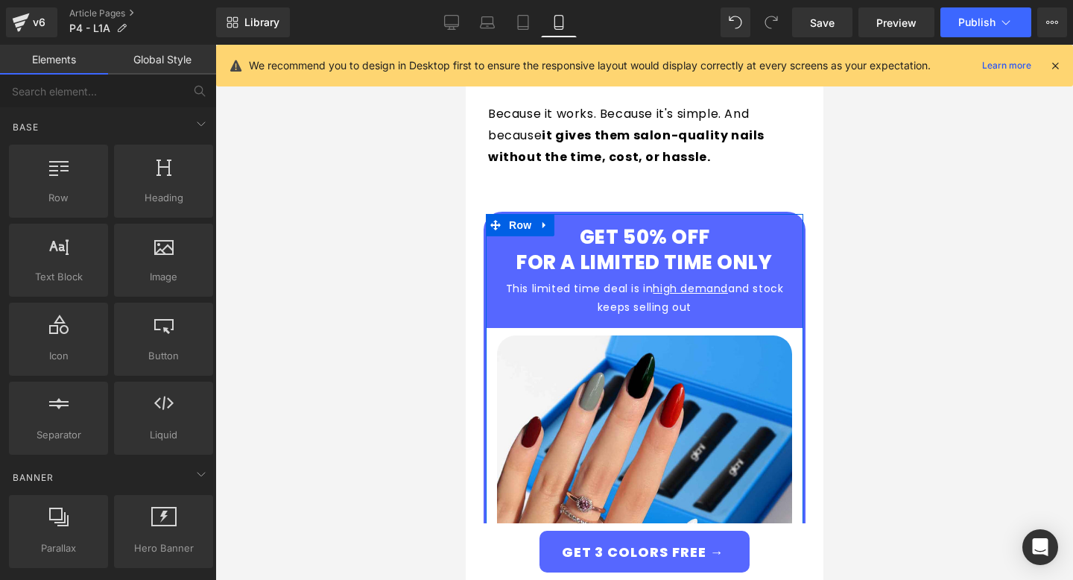
click at [592, 224] on span "GET 50% OFF FOR A LIMITED TIME ONLY" at bounding box center [644, 250] width 256 height 52
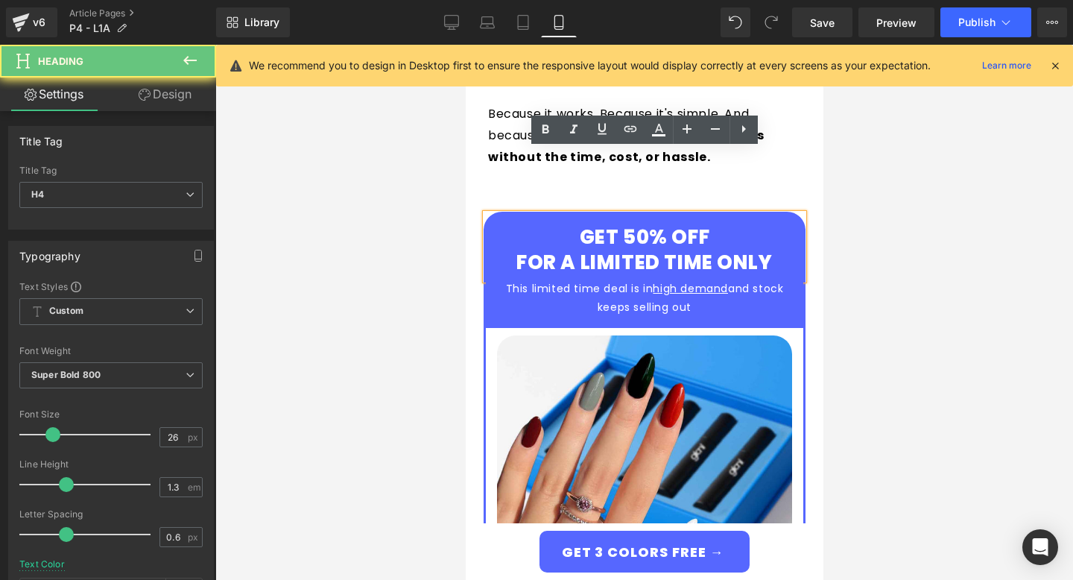
click at [580, 224] on span "GET 50% OFF FOR A LIMITED TIME ONLY" at bounding box center [644, 250] width 256 height 52
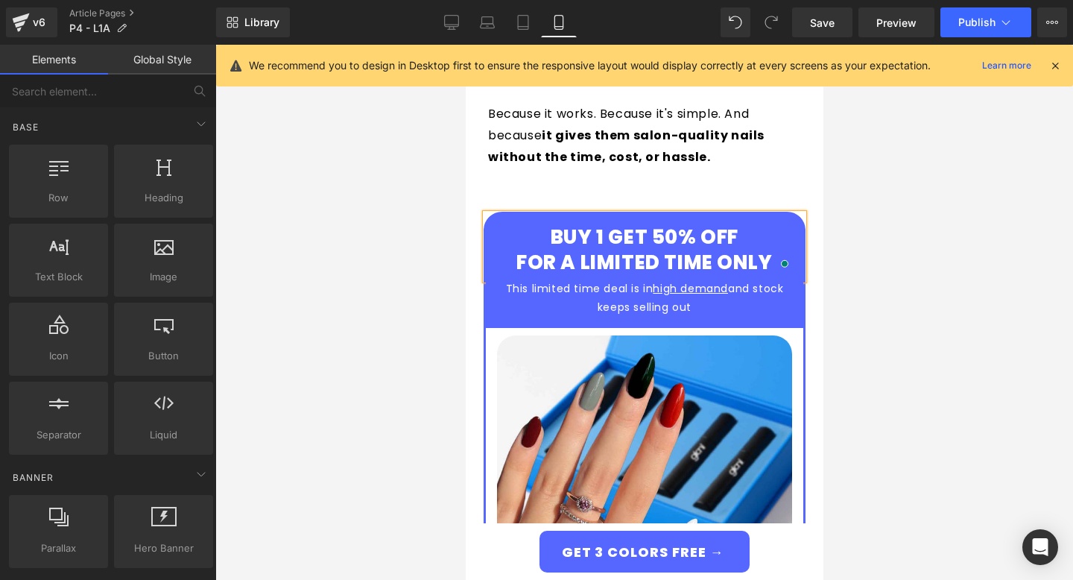
click at [919, 206] on div at bounding box center [644, 312] width 858 height 535
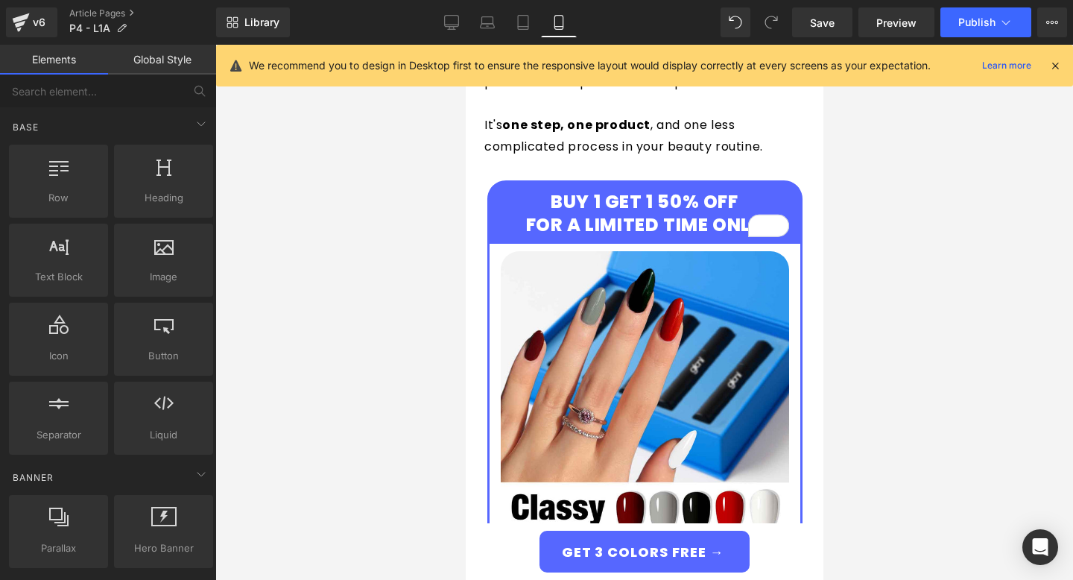
scroll to position [2675, 0]
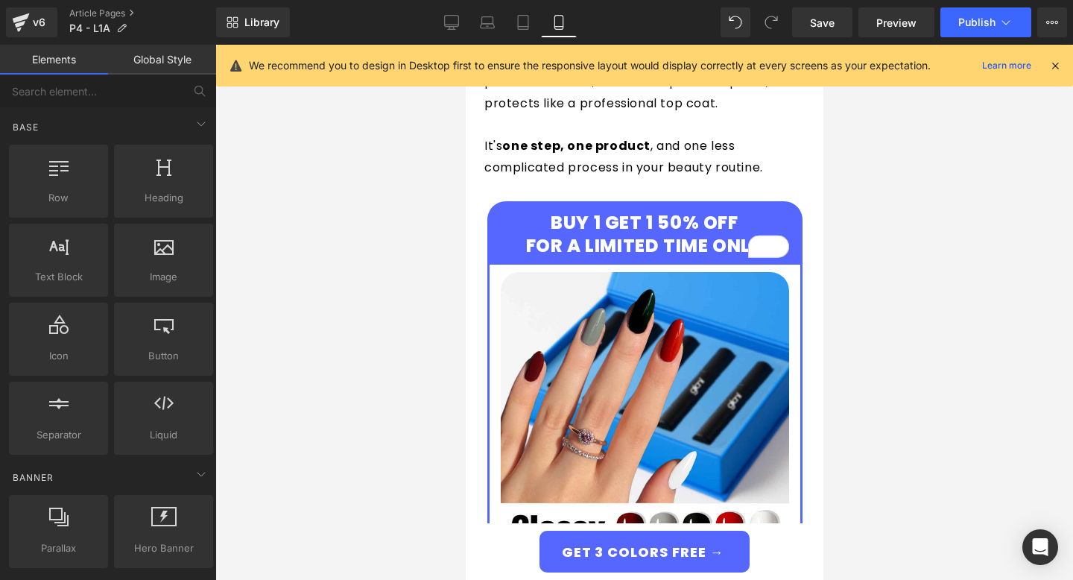
click at [621, 211] on h4 "BUY 1 GET 1 50% OFF FOR A LIMITED TIME ONLY" at bounding box center [644, 234] width 288 height 46
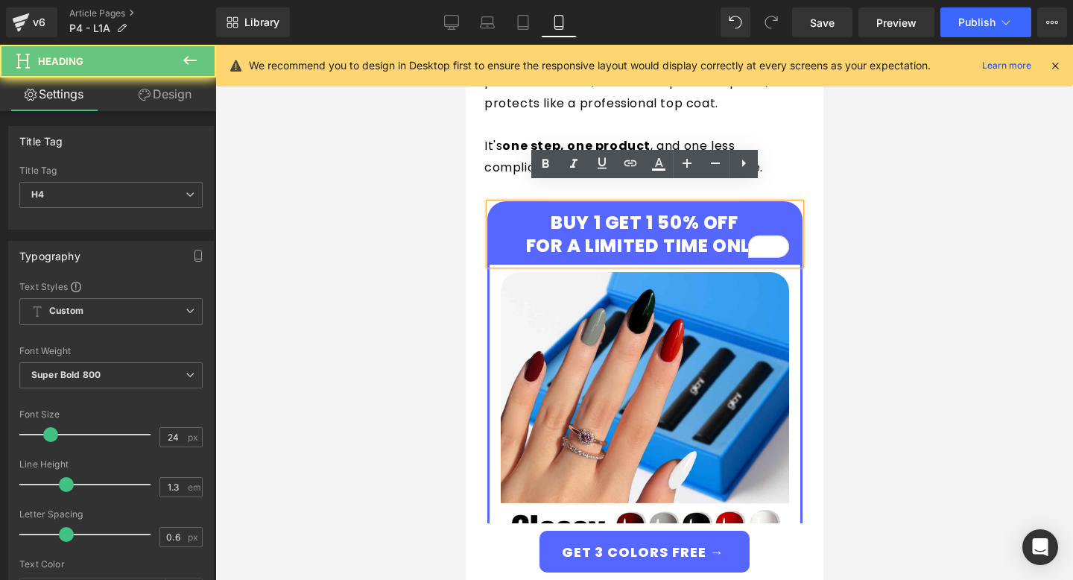
click at [598, 211] on h4 "BUY 1 GET 1 50% OFF FOR A LIMITED TIME ONLY" at bounding box center [644, 234] width 288 height 46
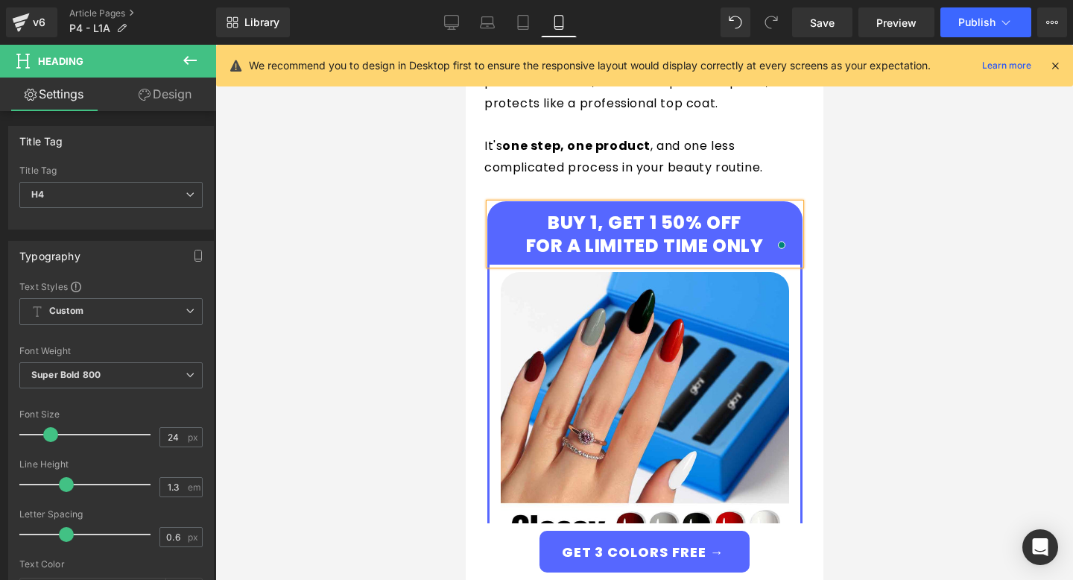
click at [968, 316] on div at bounding box center [644, 312] width 858 height 535
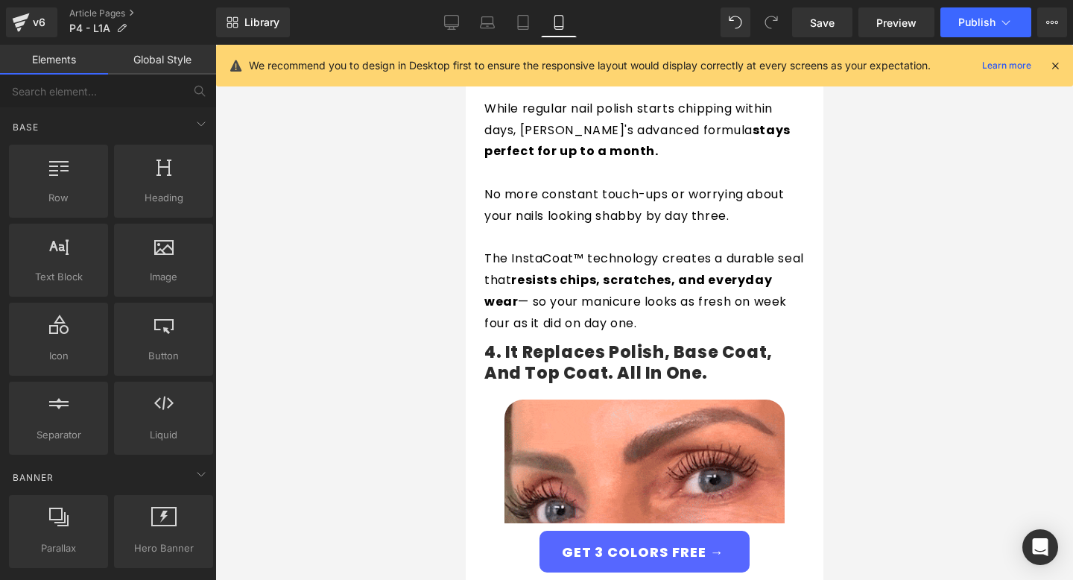
scroll to position [2320, 0]
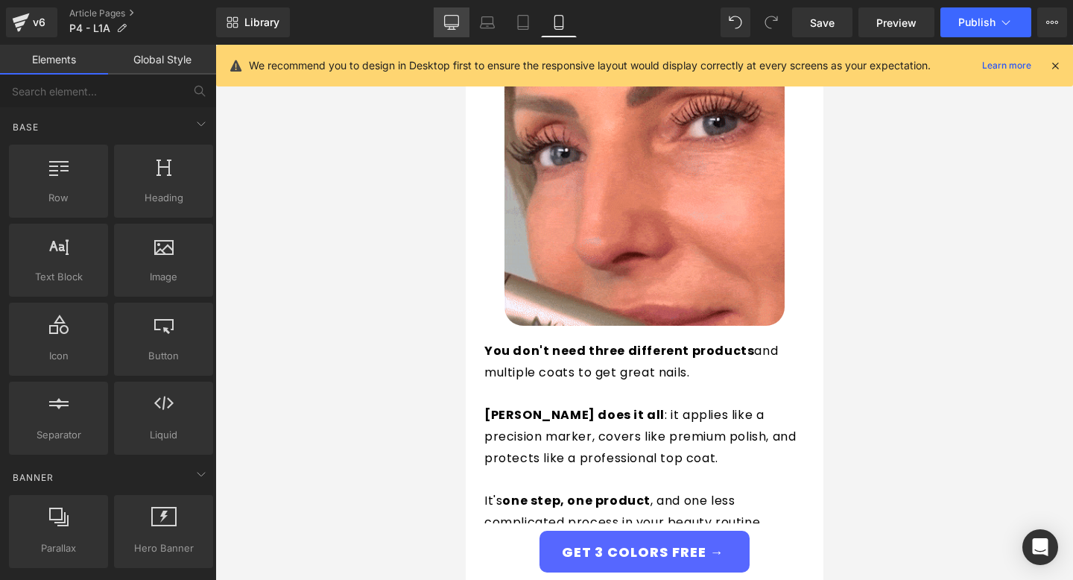
click at [452, 21] on icon at bounding box center [451, 22] width 15 height 15
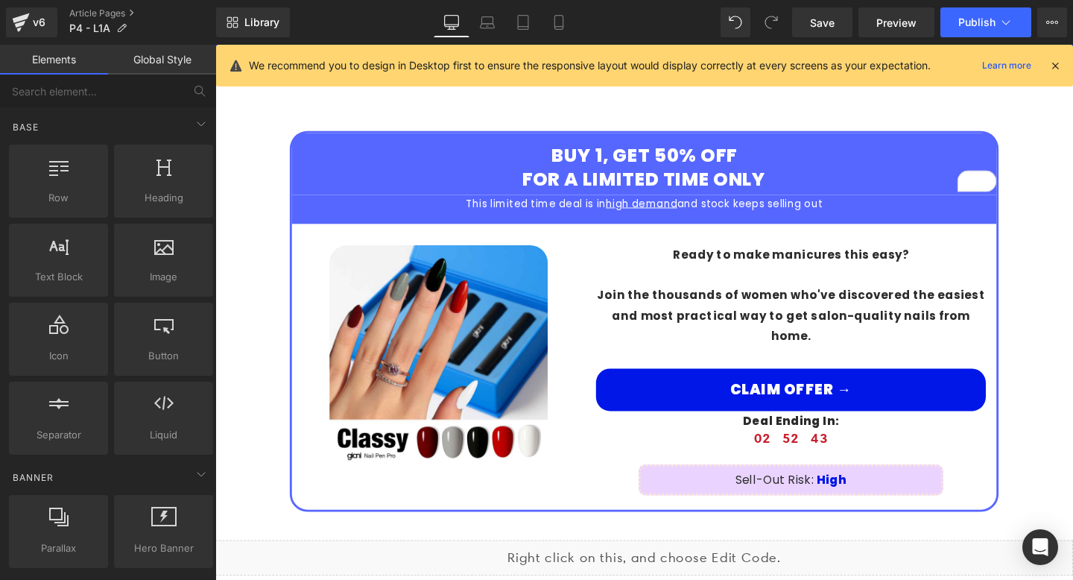
scroll to position [2667, 0]
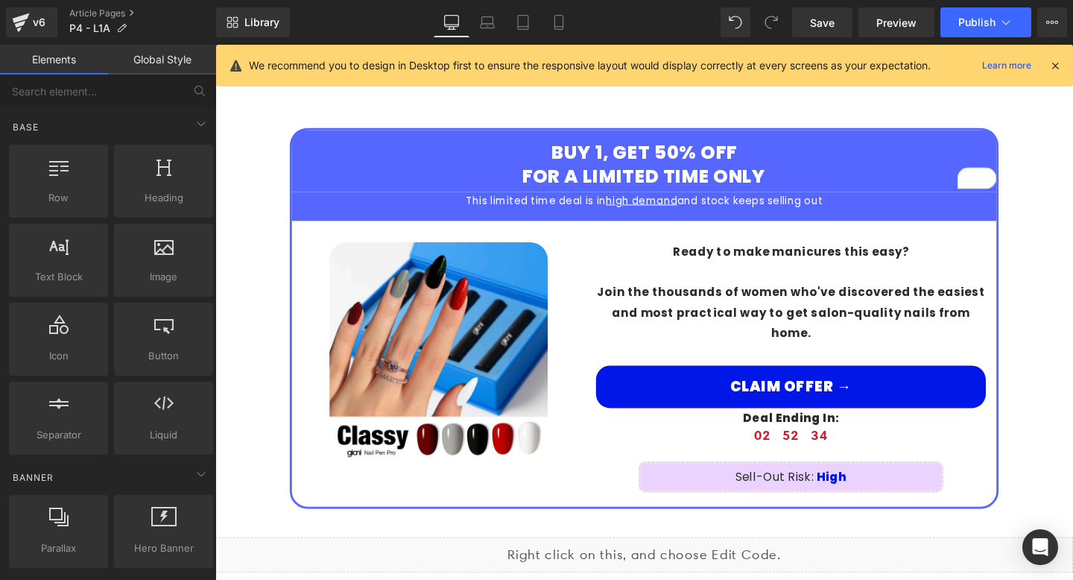
click at [773, 308] on span at bounding box center [781, 317] width 16 height 18
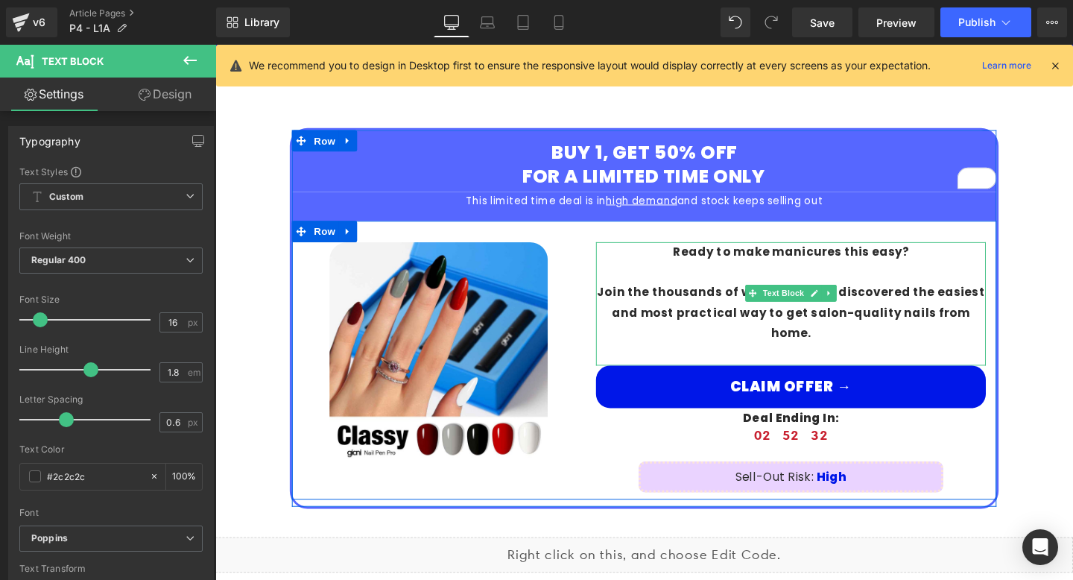
click at [720, 303] on strong "Join the thousands of women who've discovered the easiest and most practical wa…" at bounding box center [820, 326] width 408 height 60
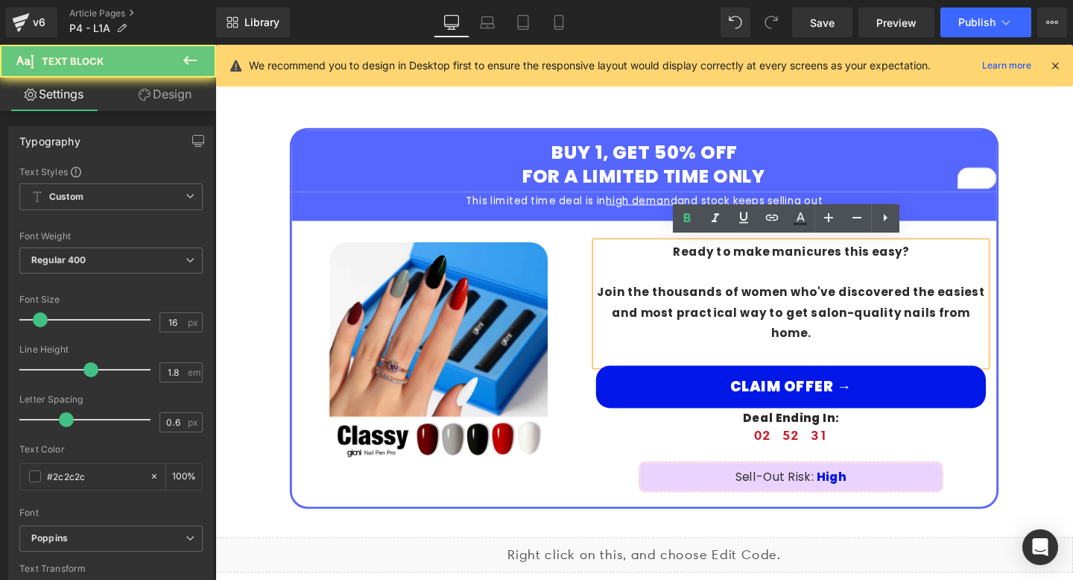
click at [776, 305] on strong "Join the thousands of women who've discovered the easiest and most practical wa…" at bounding box center [820, 326] width 408 height 60
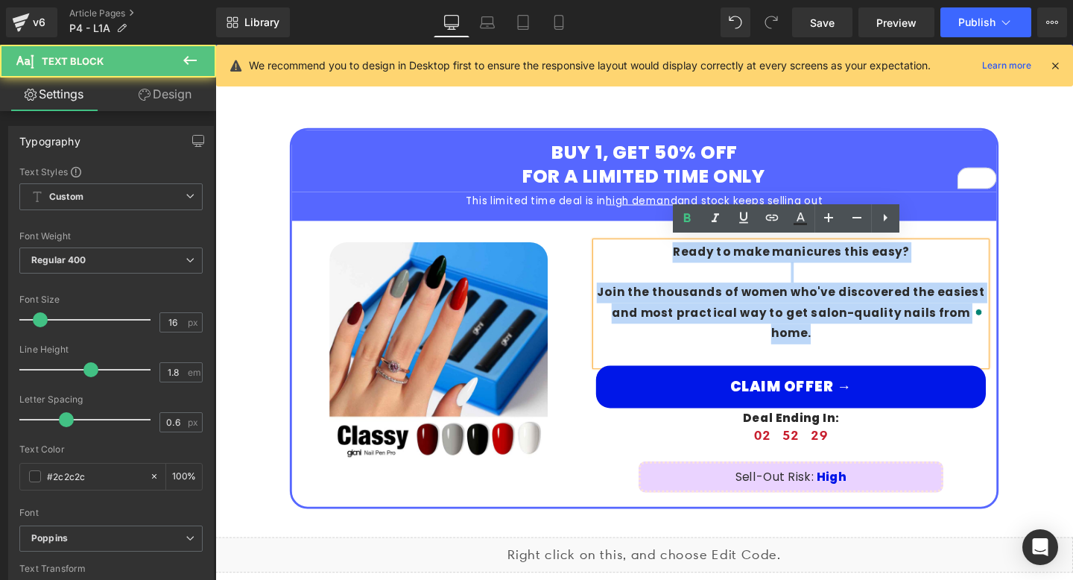
drag, startPoint x: 700, startPoint y: 261, endPoint x: 1019, endPoint y: 335, distance: 327.3
click at [1019, 335] on div "Ready to make manicures this easy? Join the thousands of women who've discovere…" at bounding box center [820, 317] width 410 height 130
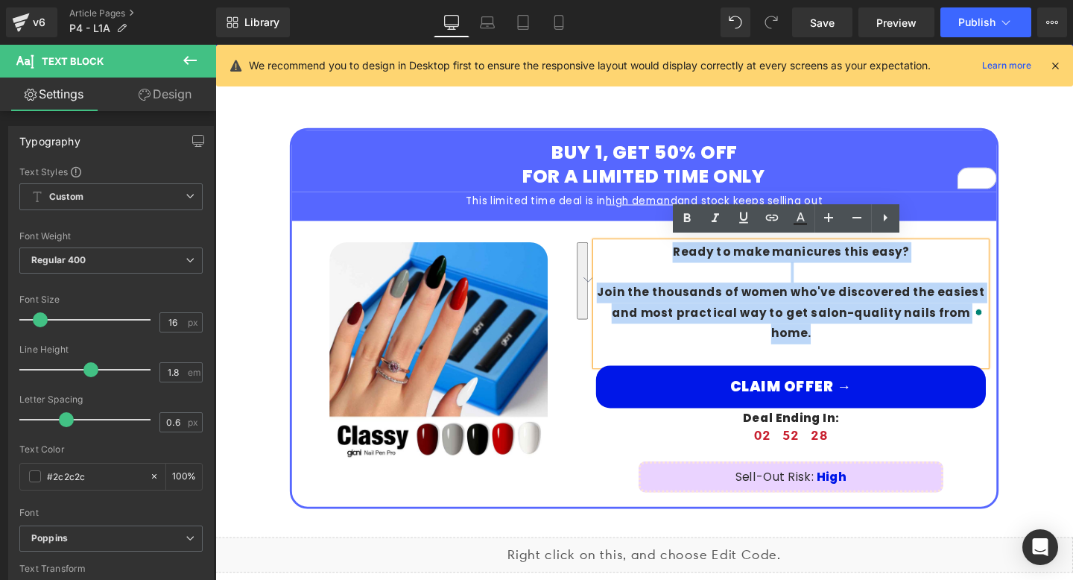
copy div "Ready to make manicures this easy? Join the thousands of women who've discovere…"
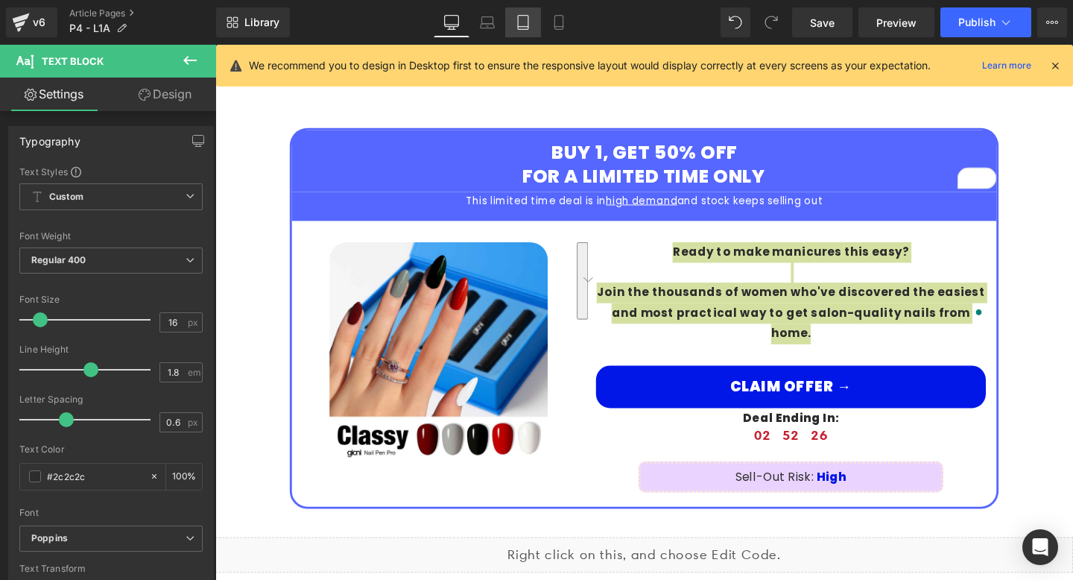
click at [524, 21] on icon at bounding box center [523, 22] width 15 height 15
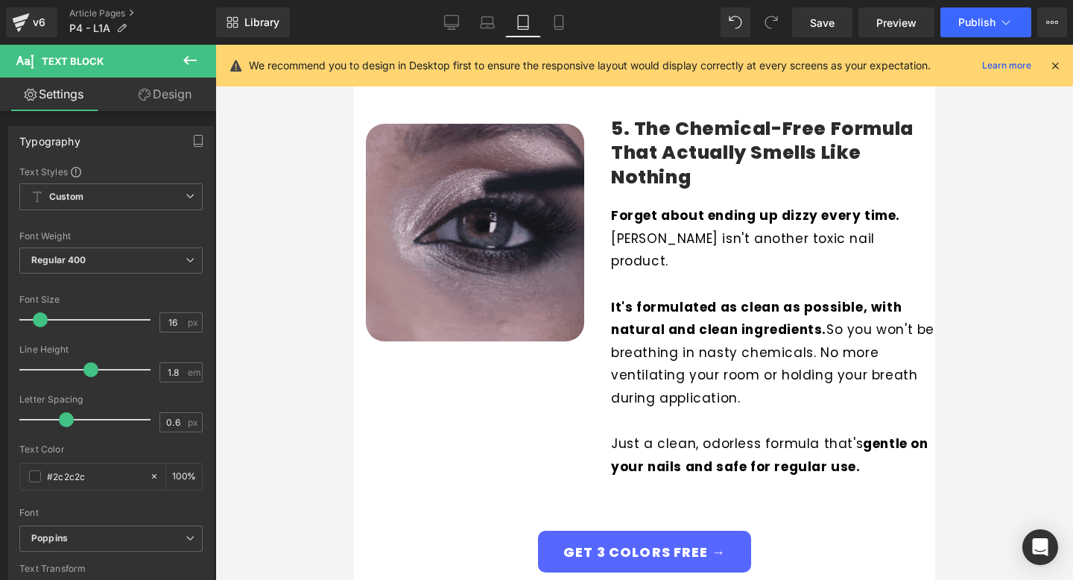
scroll to position [2060, 0]
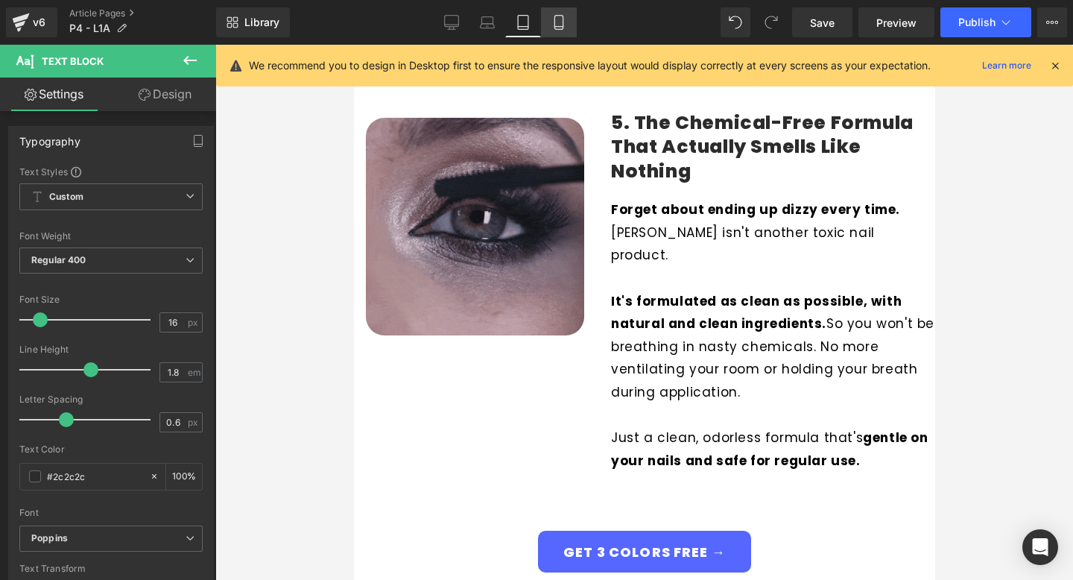
click at [559, 16] on icon at bounding box center [558, 22] width 15 height 15
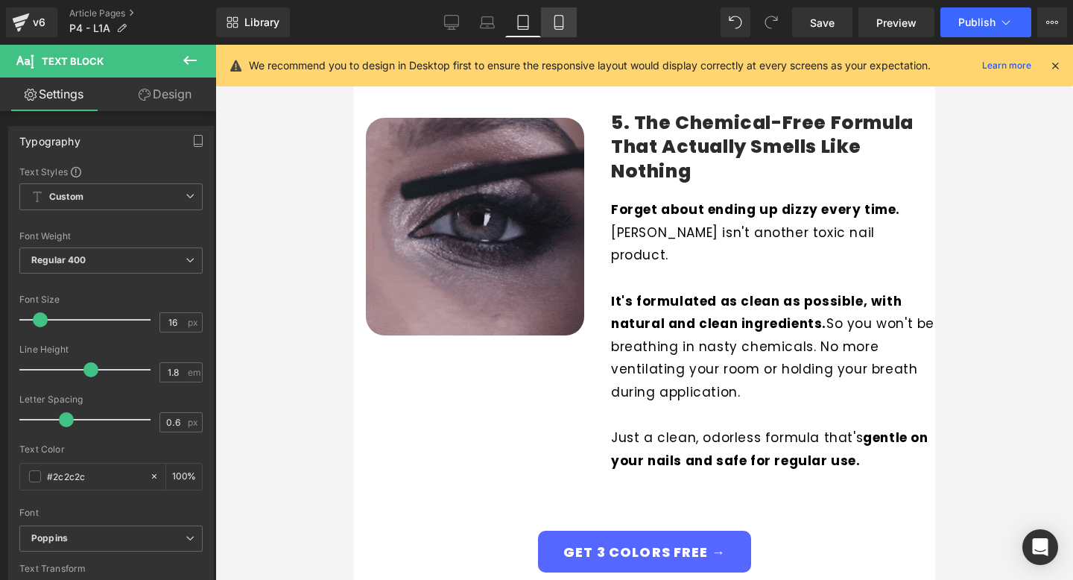
type input "100"
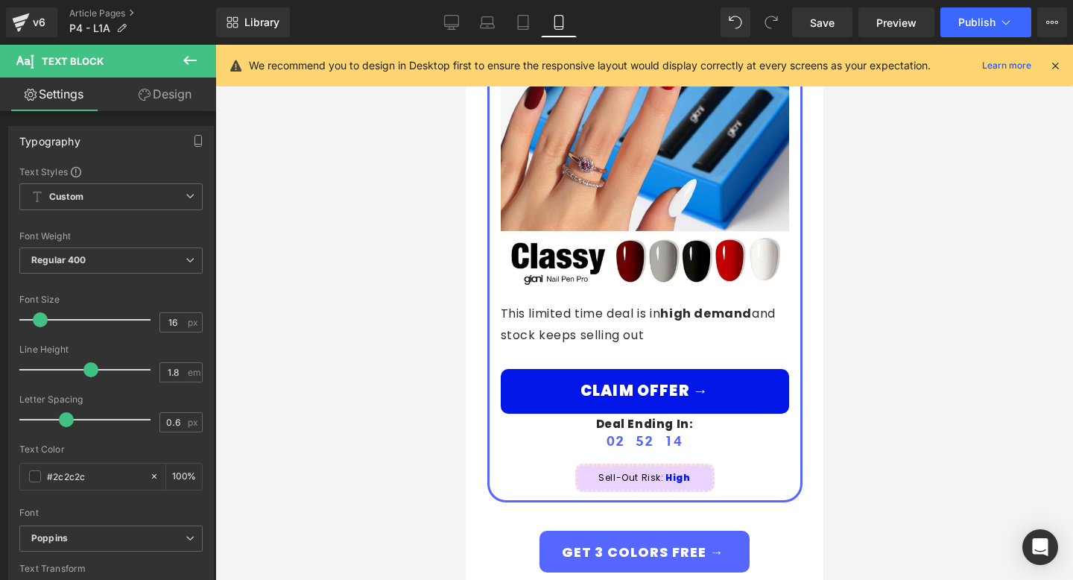
scroll to position [3042, 0]
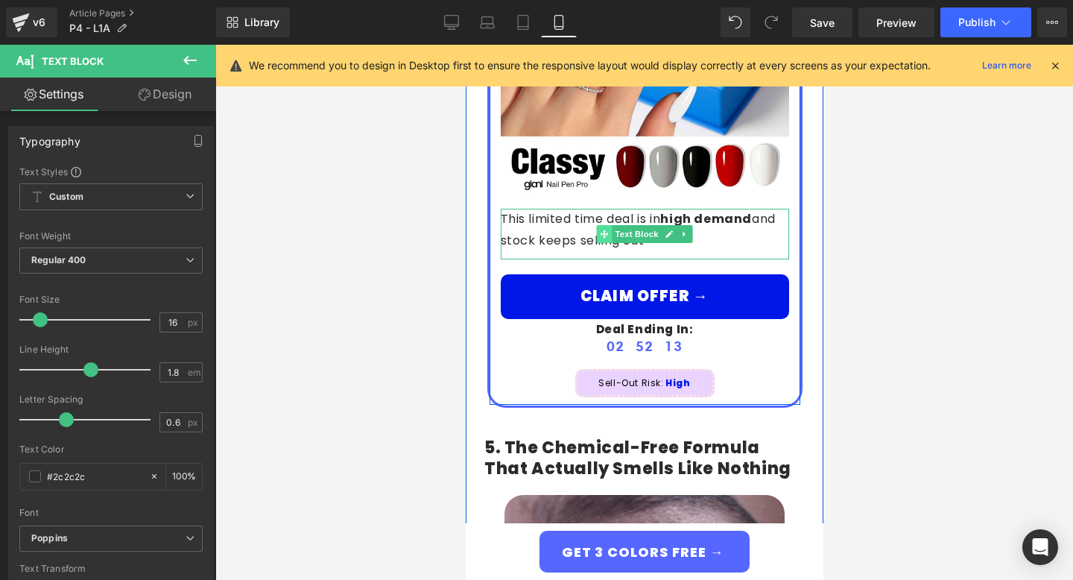
click at [603, 230] on icon at bounding box center [603, 234] width 8 height 8
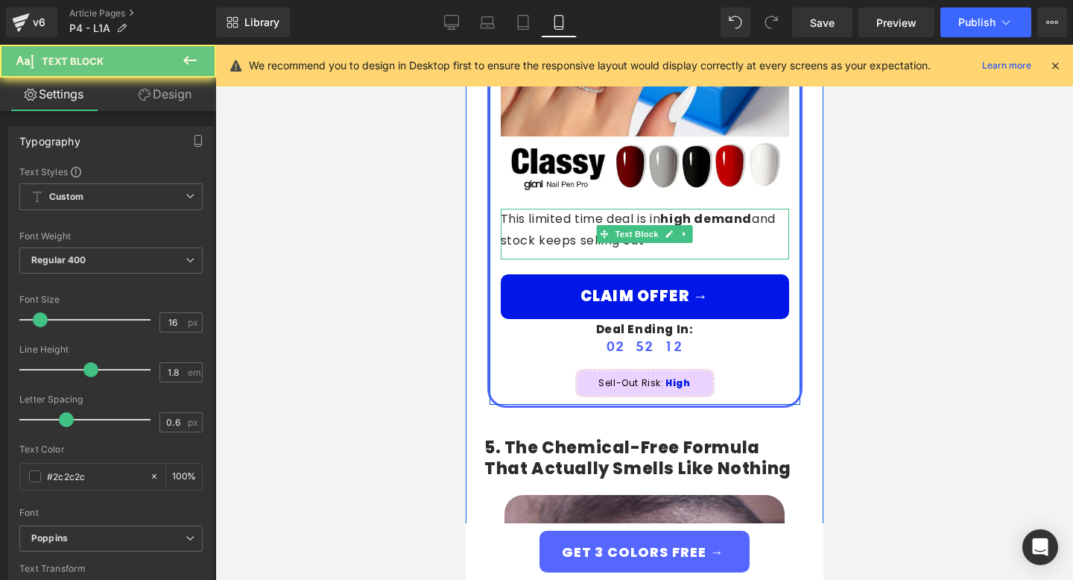
click at [543, 209] on p "This limited time deal is in high demand and stock keeps selling out" at bounding box center [644, 230] width 288 height 43
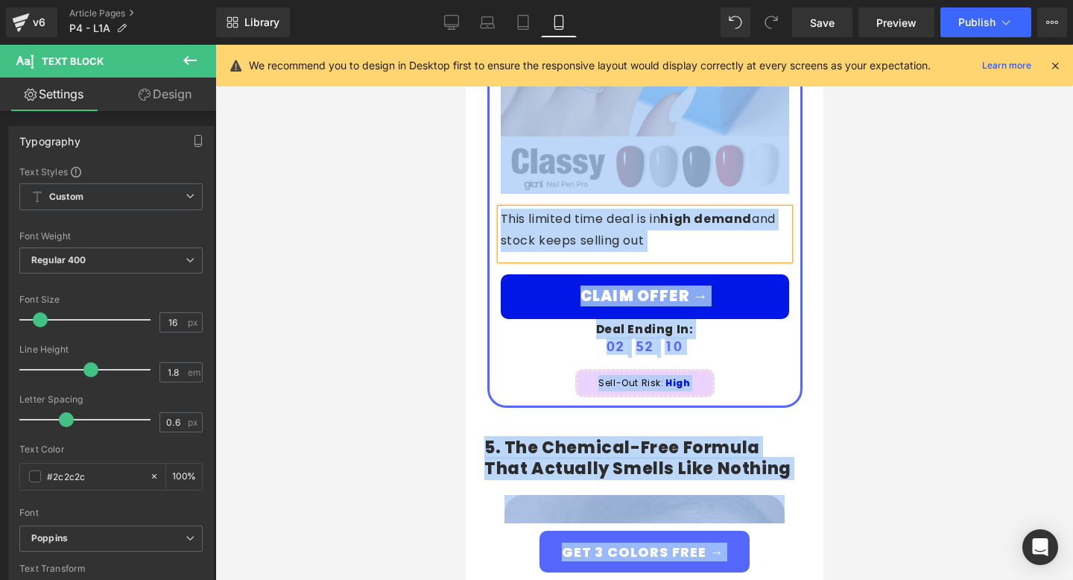
click at [583, 219] on p "This limited time deal is in high demand and stock keeps selling out" at bounding box center [644, 230] width 288 height 43
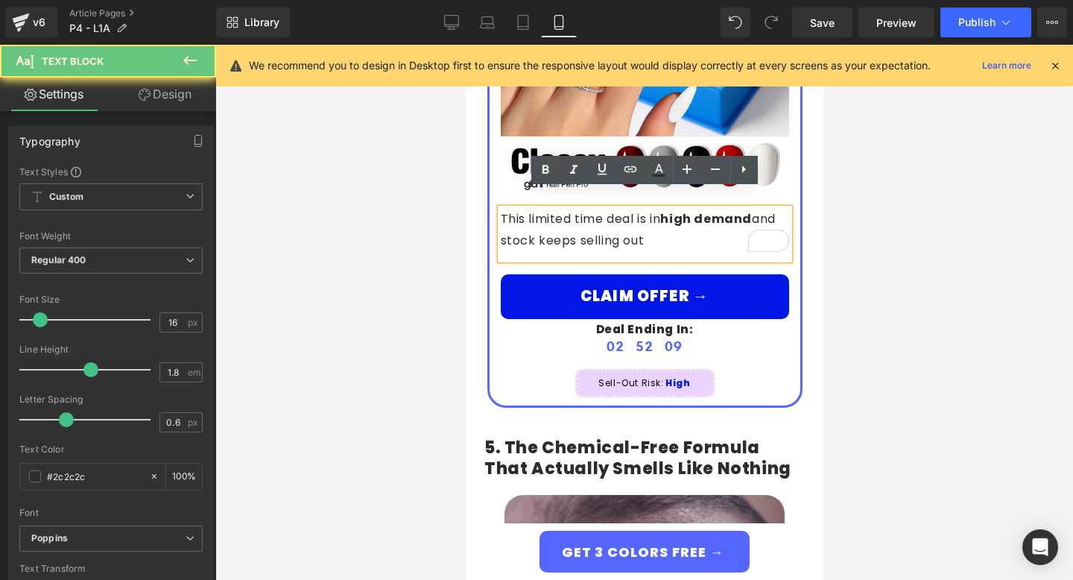
drag, startPoint x: 656, startPoint y: 227, endPoint x: 457, endPoint y: 209, distance: 199.1
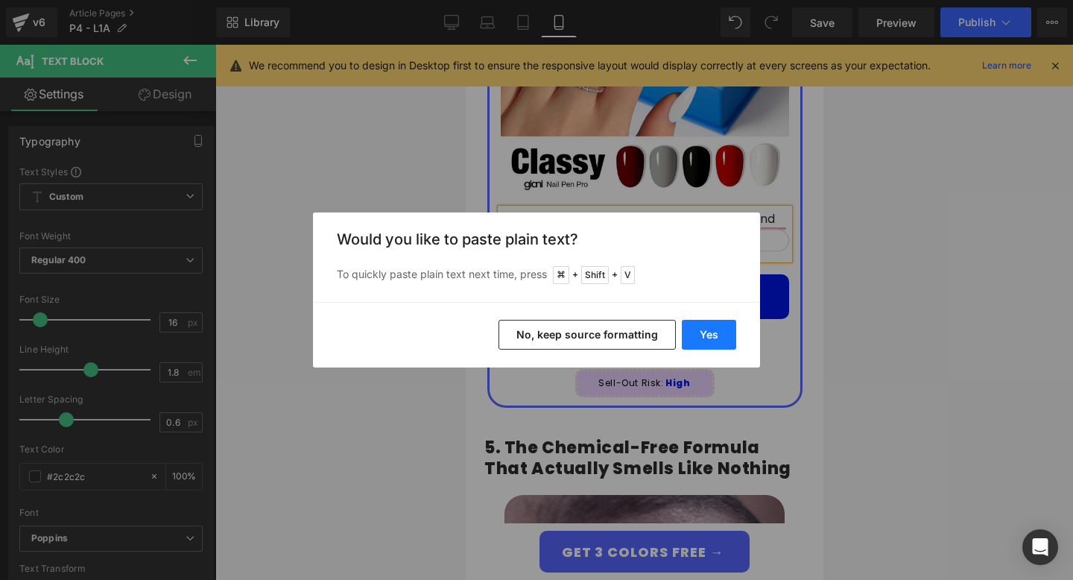
click at [690, 337] on button "Yes" at bounding box center [709, 335] width 54 height 30
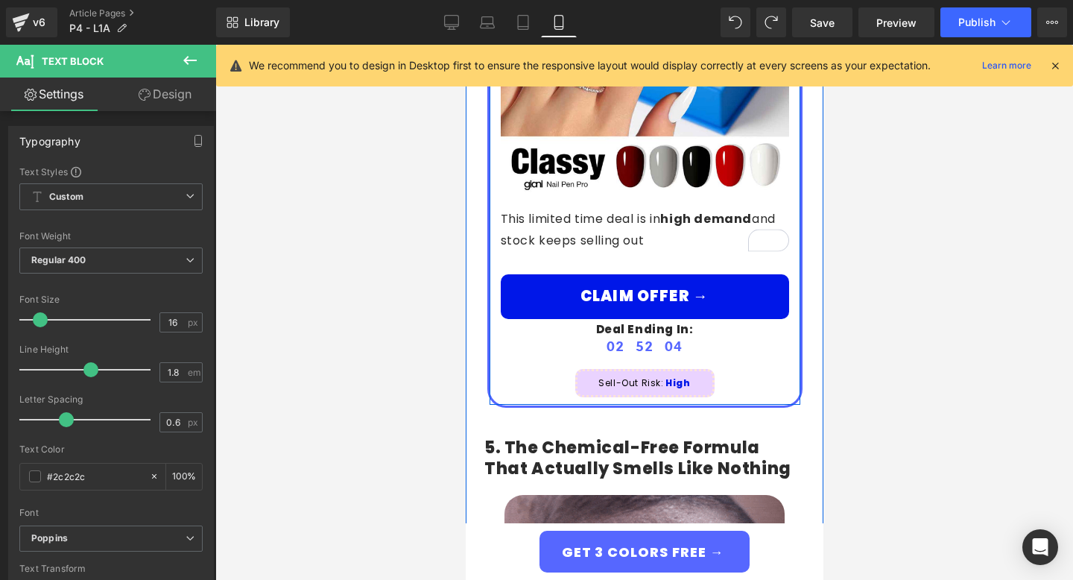
drag, startPoint x: 663, startPoint y: 222, endPoint x: 490, endPoint y: 188, distance: 177.0
click at [490, 188] on div "BUY 1, GET 1 50% OFF FOR A LIMITED TIME ONLY Heading Image This limited time de…" at bounding box center [644, 121] width 315 height 573
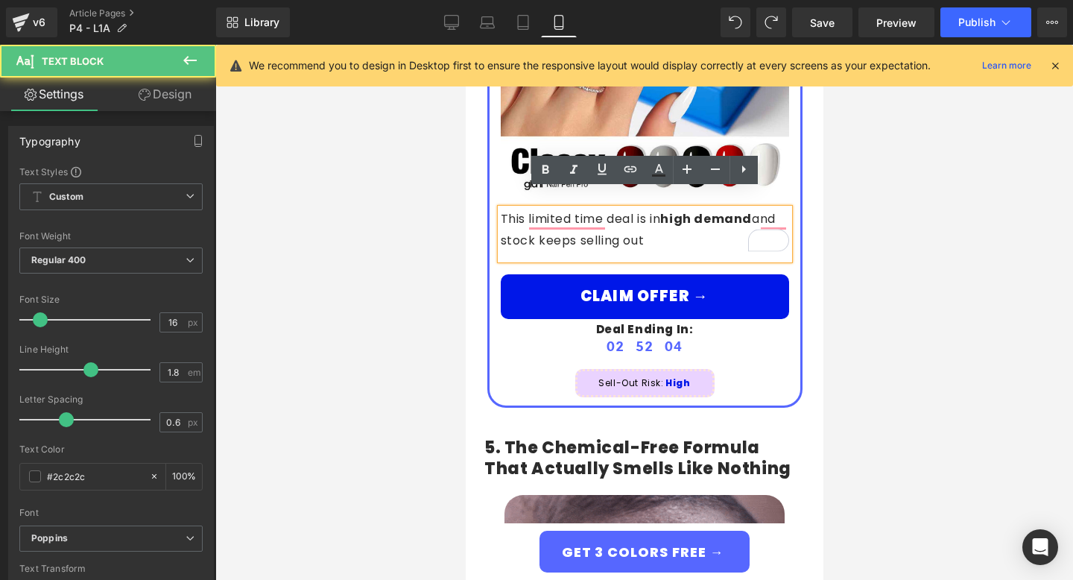
click at [513, 209] on p "This limited time deal is in high demand and stock keeps selling out" at bounding box center [644, 230] width 288 height 43
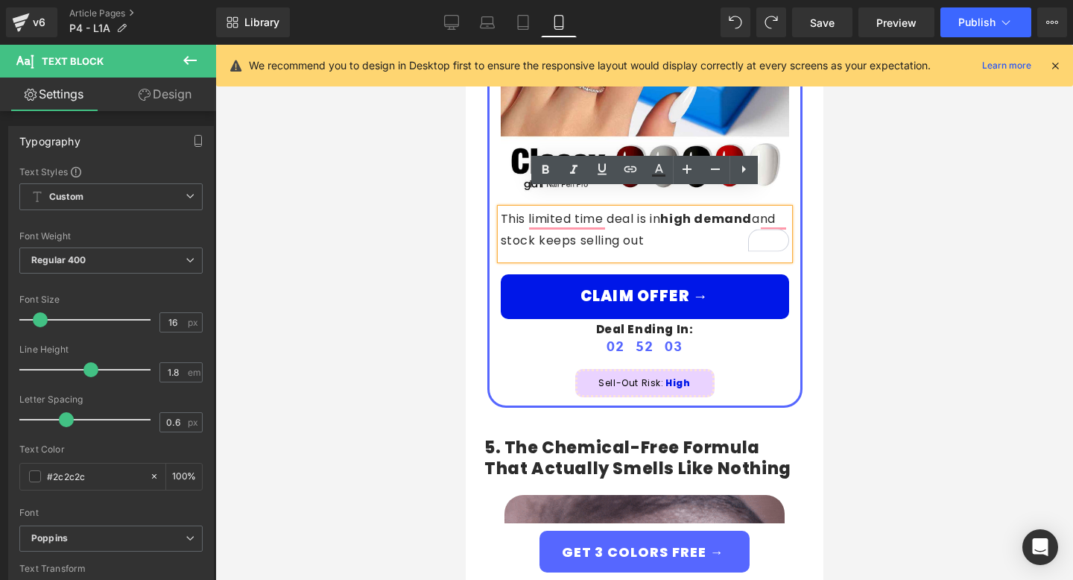
drag, startPoint x: 502, startPoint y: 198, endPoint x: 679, endPoint y: 226, distance: 178.7
click at [679, 226] on p "This limited time deal is in high demand and stock keeps selling out" at bounding box center [644, 230] width 288 height 43
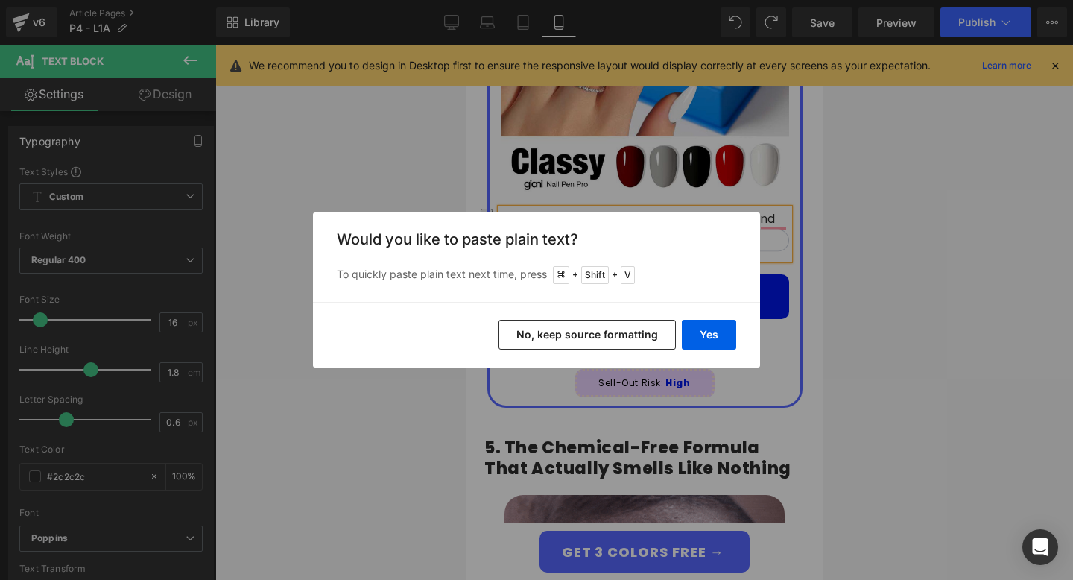
click at [642, 327] on button "No, keep source formatting" at bounding box center [586, 335] width 177 height 30
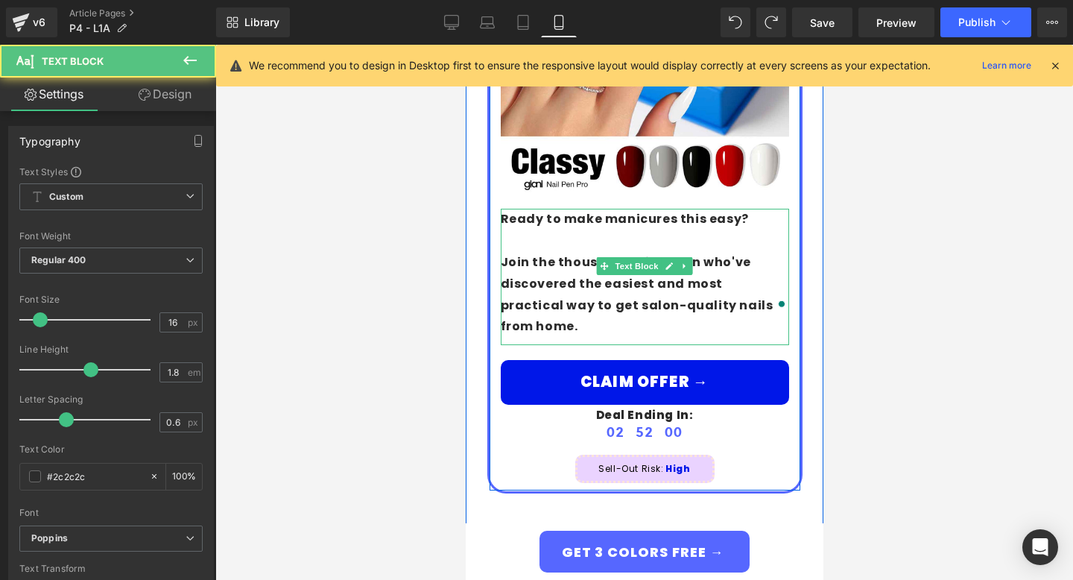
click at [613, 230] on p "To enrich screen reader interactions, please activate Accessibility in Grammarl…" at bounding box center [644, 241] width 288 height 22
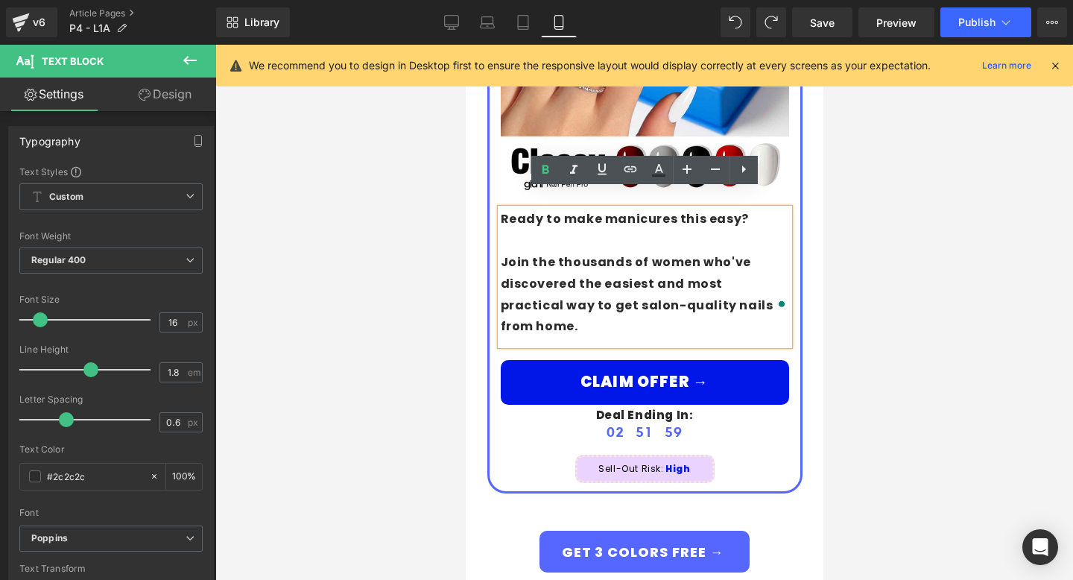
click at [723, 230] on p "To enrich screen reader interactions, please activate Accessibility in Grammarl…" at bounding box center [644, 241] width 288 height 22
click at [723, 253] on strong "Join the thousands of women who've discovered the easiest and most practical wa…" at bounding box center [636, 293] width 273 height 81
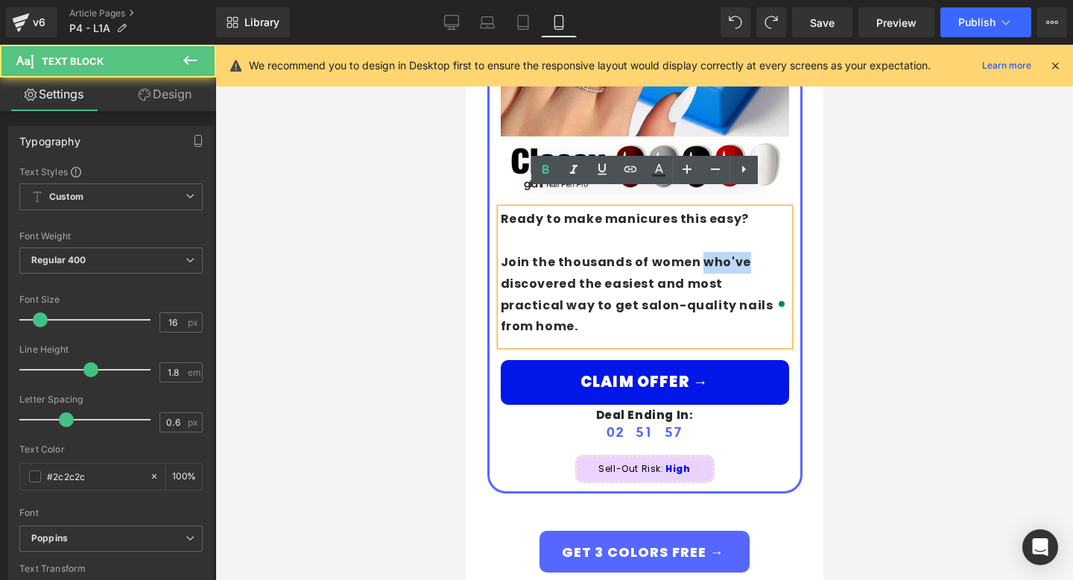
click at [723, 253] on strong "Join the thousands of women who've discovered the easiest and most practical wa…" at bounding box center [636, 293] width 273 height 81
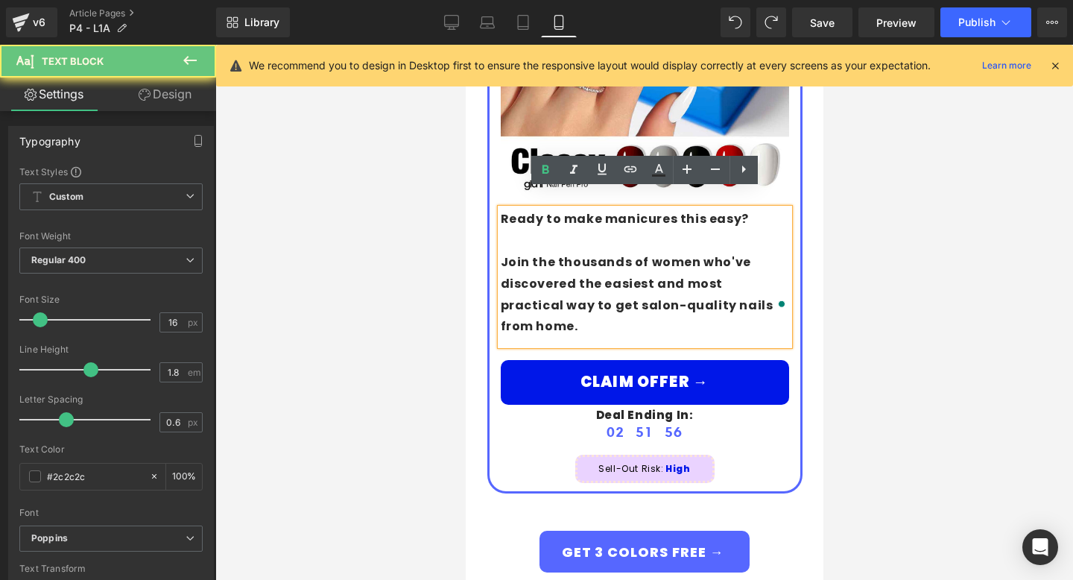
click at [644, 259] on strong "Join the thousands of women who've discovered the easiest and most practical wa…" at bounding box center [636, 293] width 273 height 81
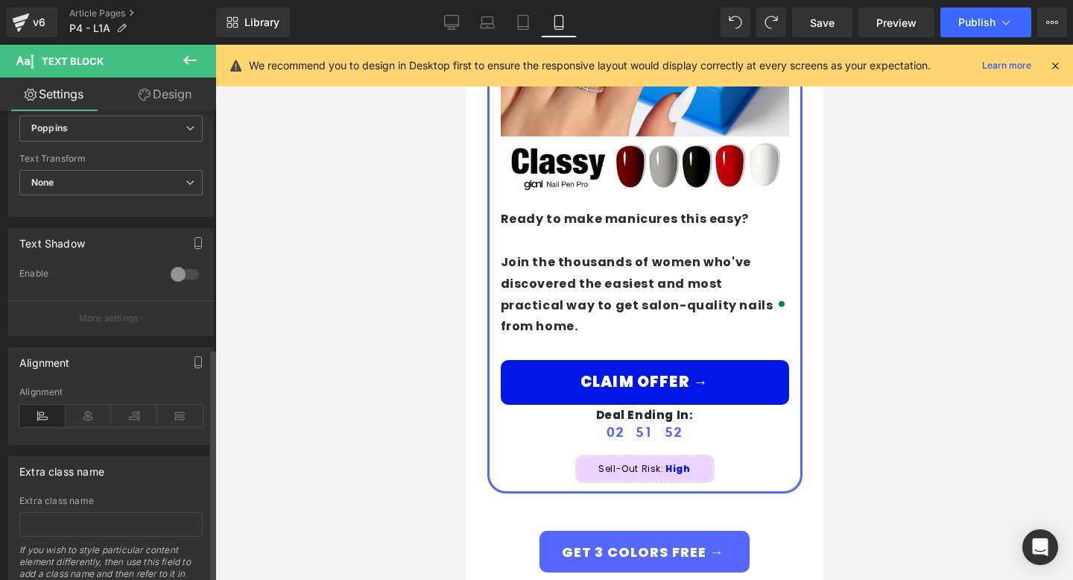
scroll to position [475, 0]
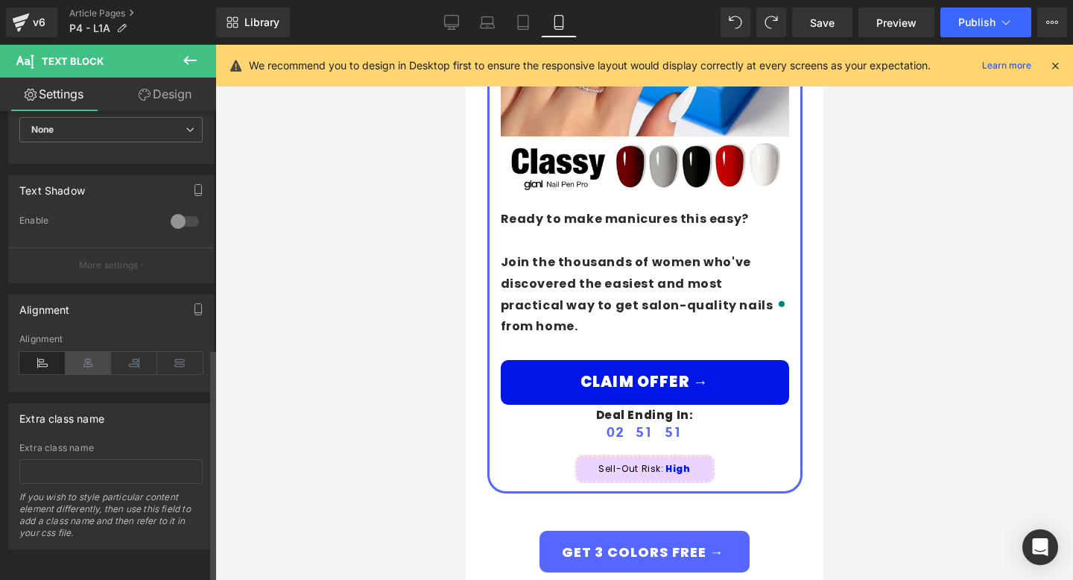
click at [94, 352] on icon at bounding box center [89, 363] width 46 height 22
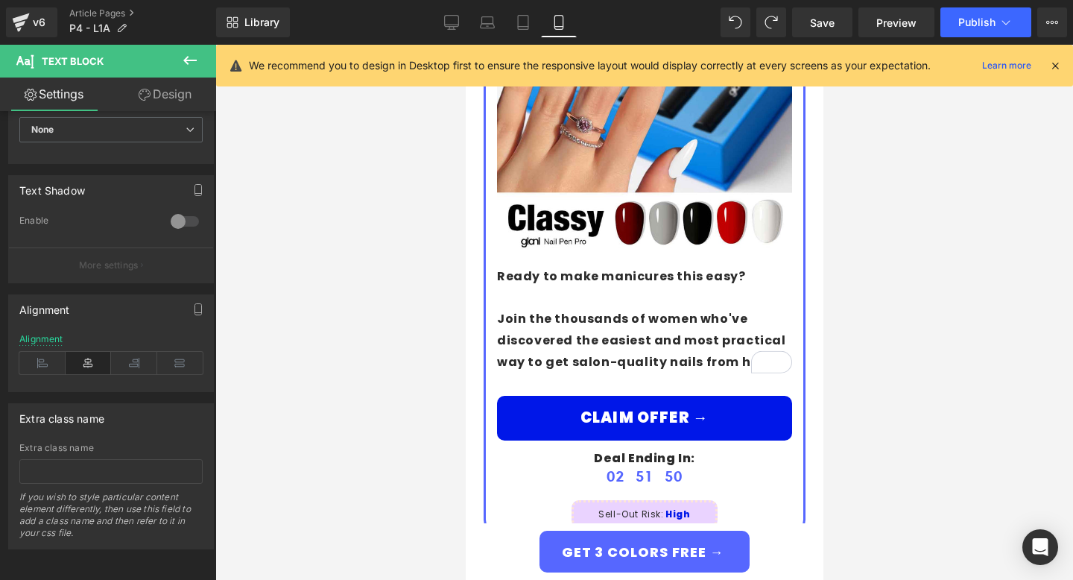
scroll to position [5497, 0]
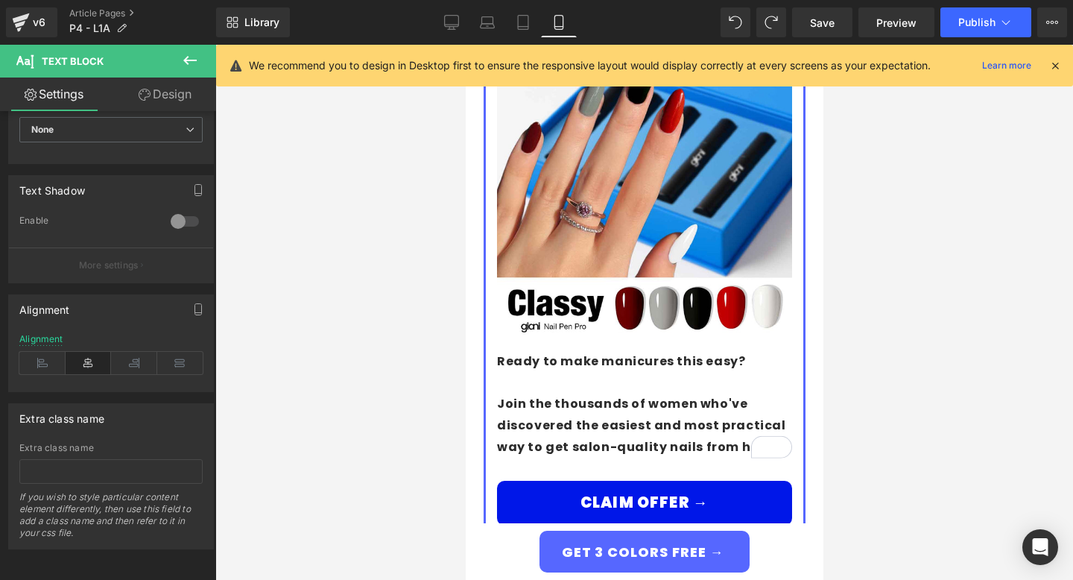
click at [706, 395] on strong "Join the thousands of women who've discovered the easiest and most practical wa…" at bounding box center [640, 425] width 289 height 60
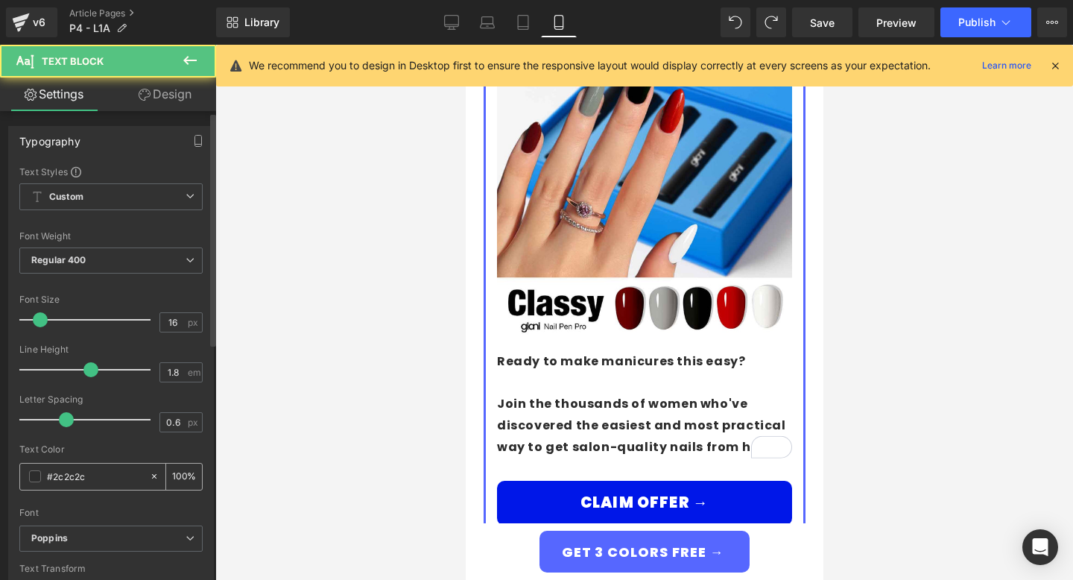
scroll to position [475, 0]
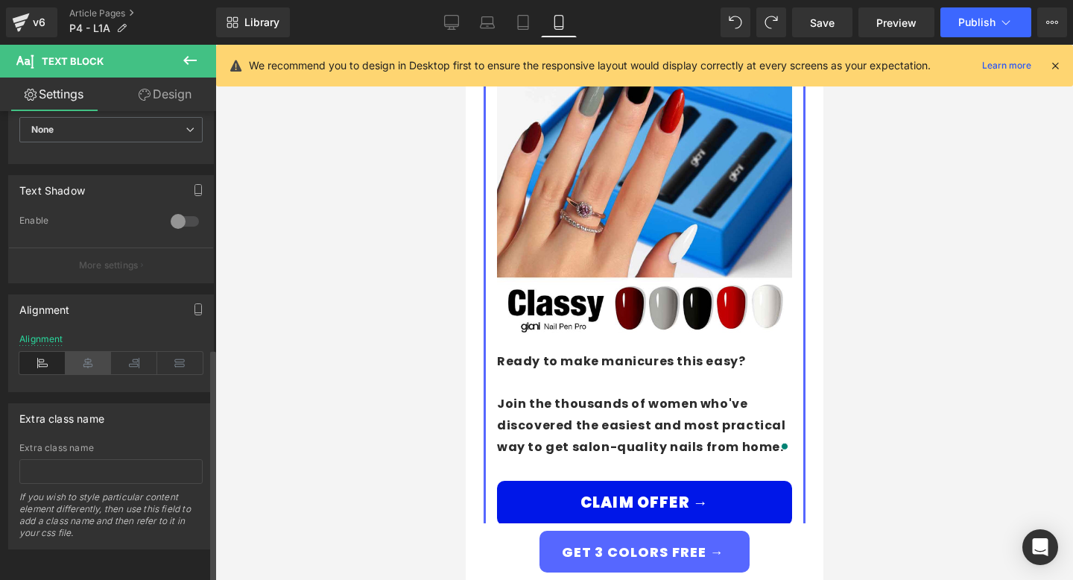
click at [81, 355] on icon at bounding box center [89, 363] width 46 height 22
click at [890, 316] on div at bounding box center [644, 312] width 858 height 535
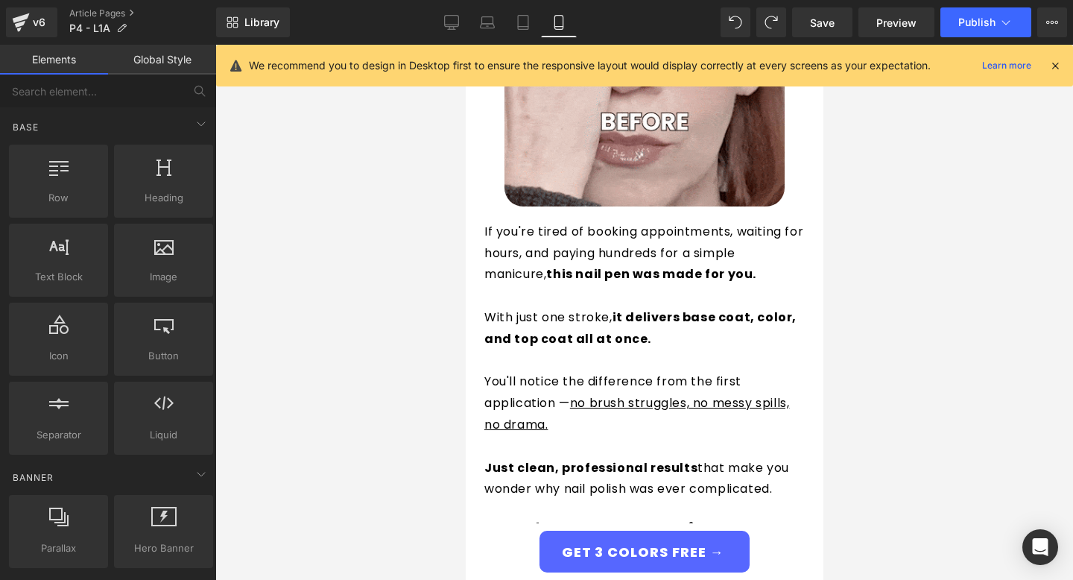
scroll to position [0, 0]
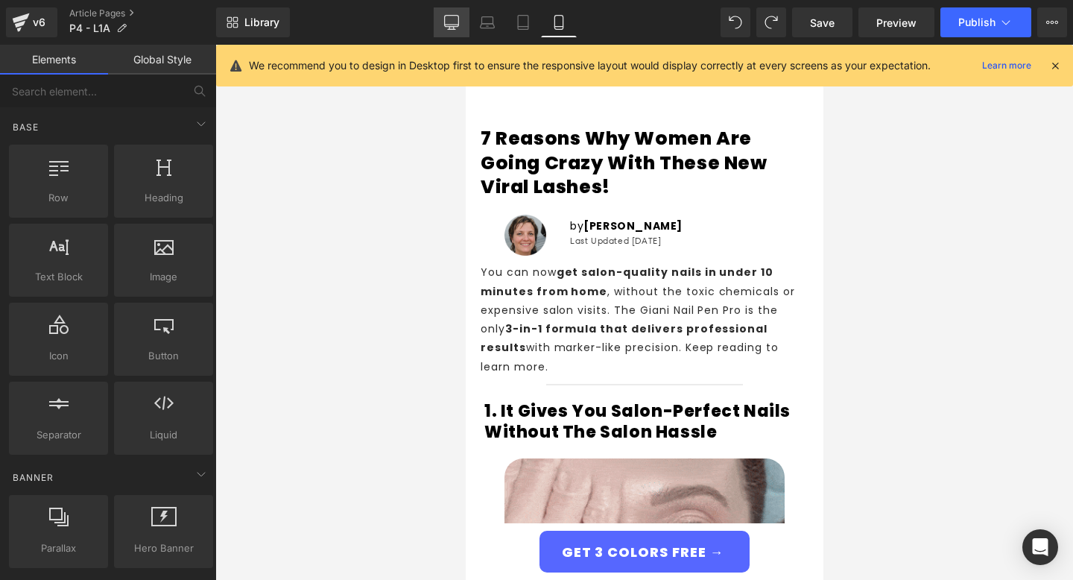
click at [457, 21] on icon at bounding box center [451, 22] width 15 height 15
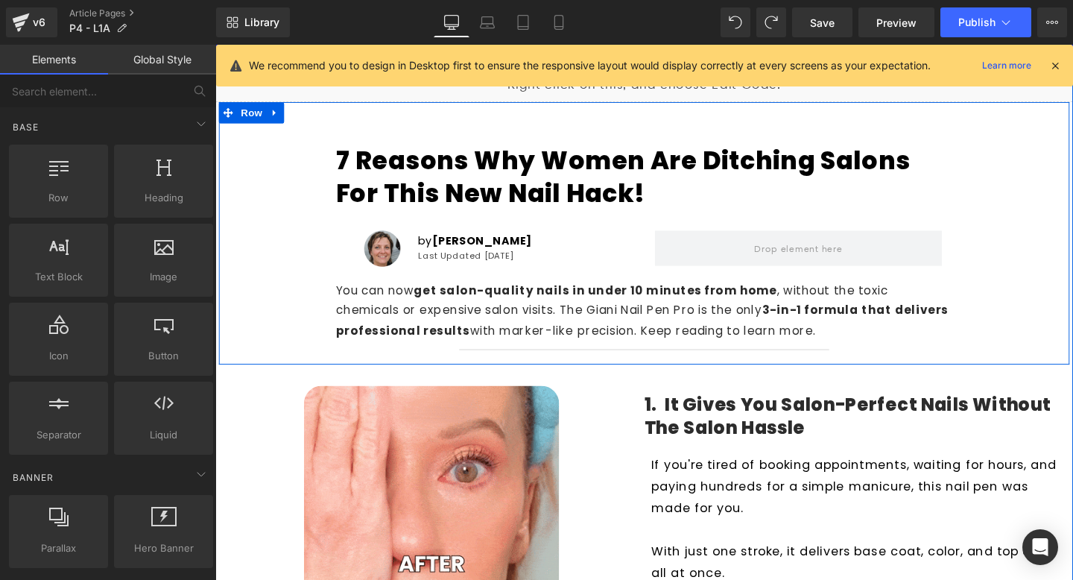
click at [527, 171] on h1 "7 Reasons Why Women Are Ditching Salons for This New Nail Hack!" at bounding box center [666, 184] width 648 height 68
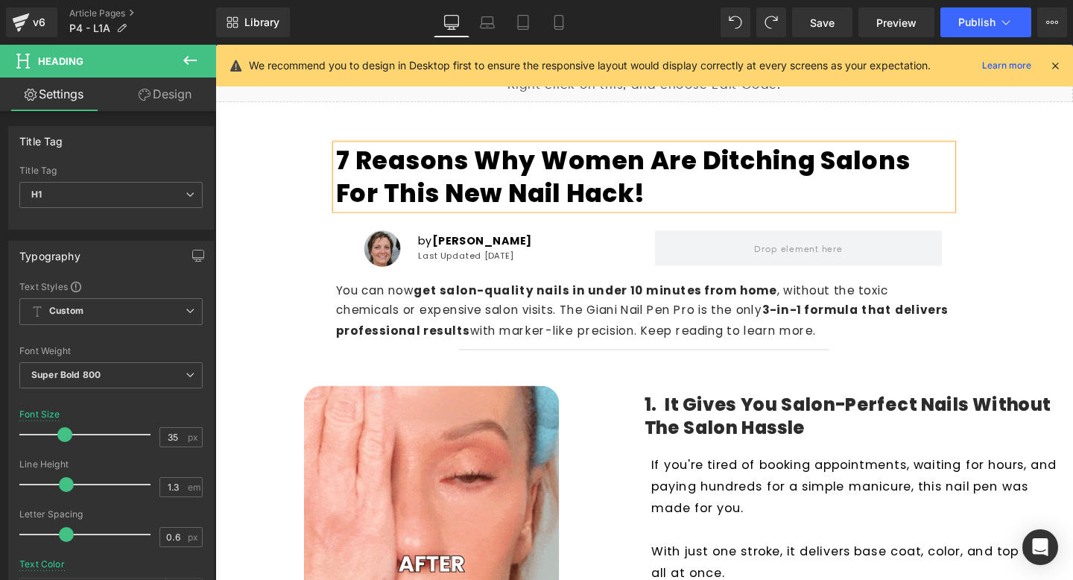
click at [600, 180] on h1 "7 Reasons Why Women Are Ditching Salons for This New Nail Hack!" at bounding box center [666, 184] width 648 height 68
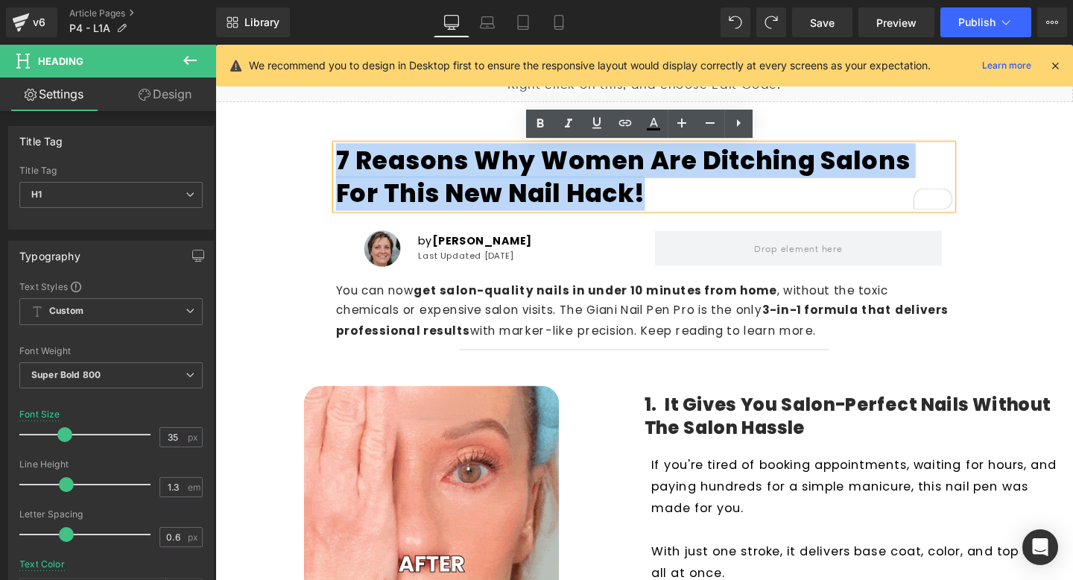
drag, startPoint x: 682, startPoint y: 198, endPoint x: 342, endPoint y: 160, distance: 341.9
click at [342, 160] on h1 "7 Reasons Why Women Are Ditching Salons for This New Nail Hack!" at bounding box center [666, 184] width 648 height 68
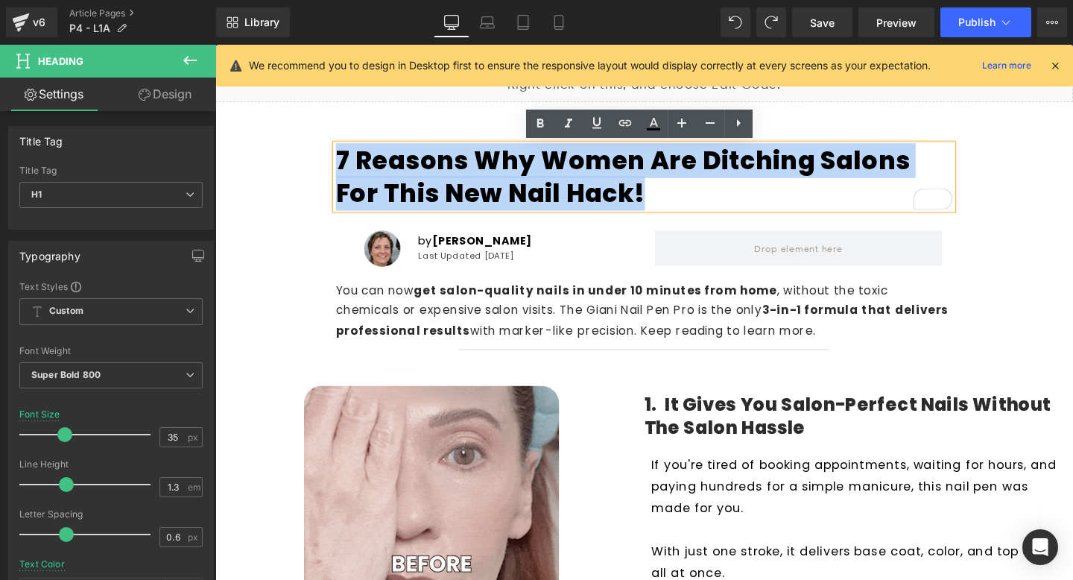
copy h1 "7 Reasons Why Women Are Ditching Salons for This New Nail Hack!"
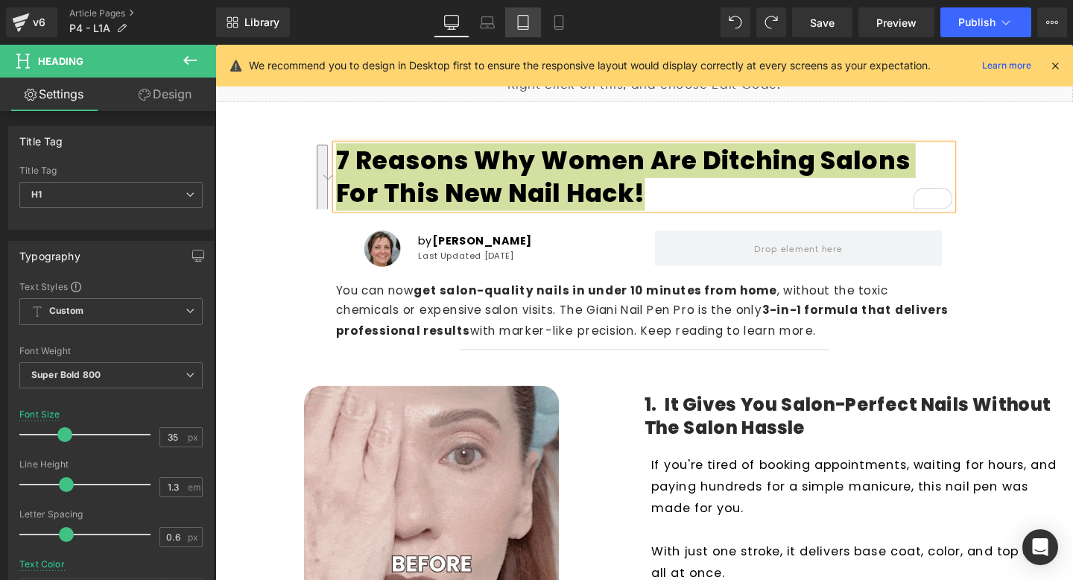
click at [530, 23] on icon at bounding box center [523, 22] width 15 height 15
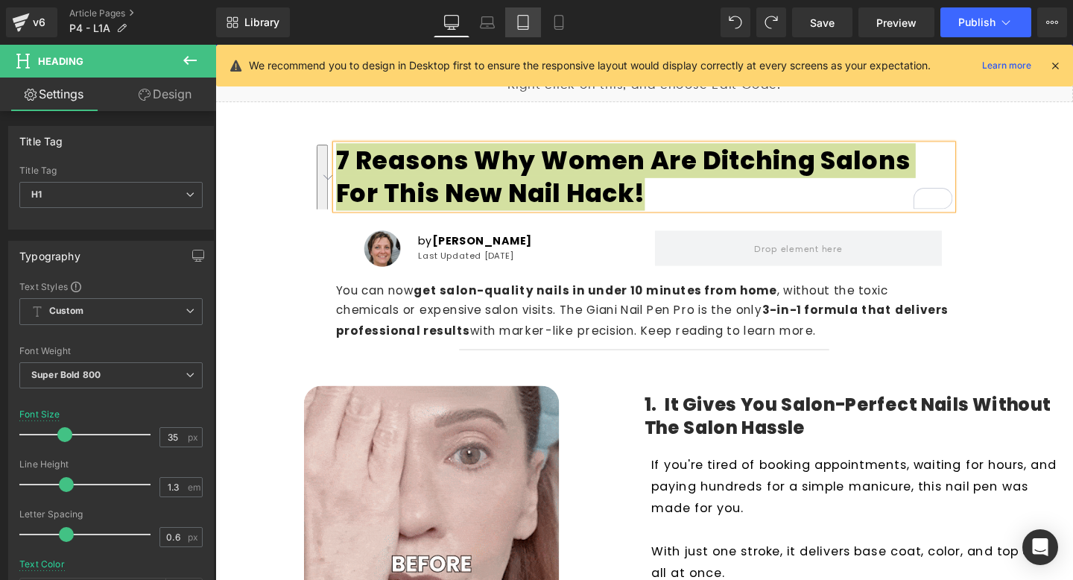
type input "40"
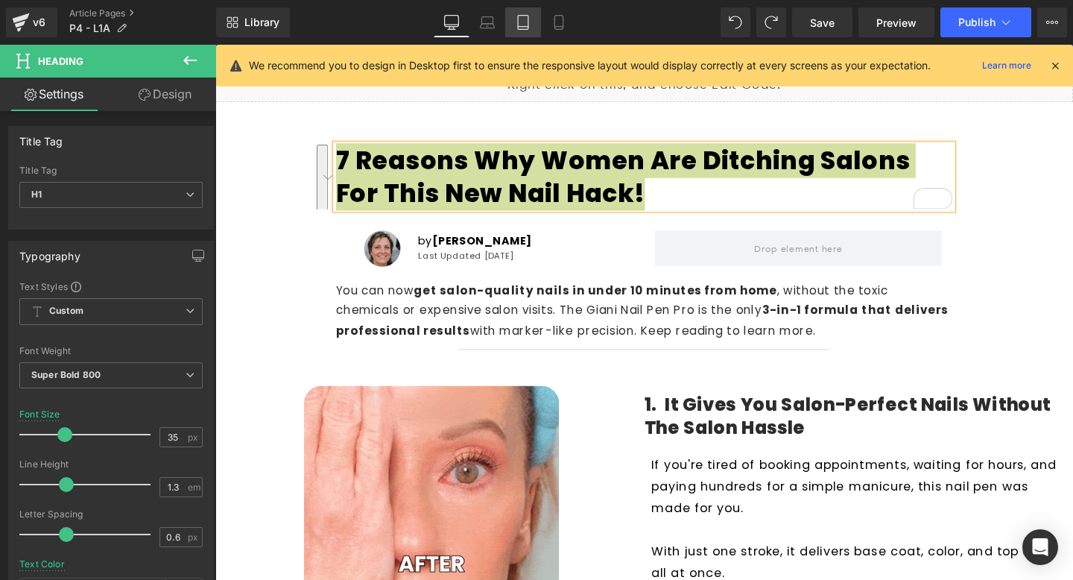
type input "100"
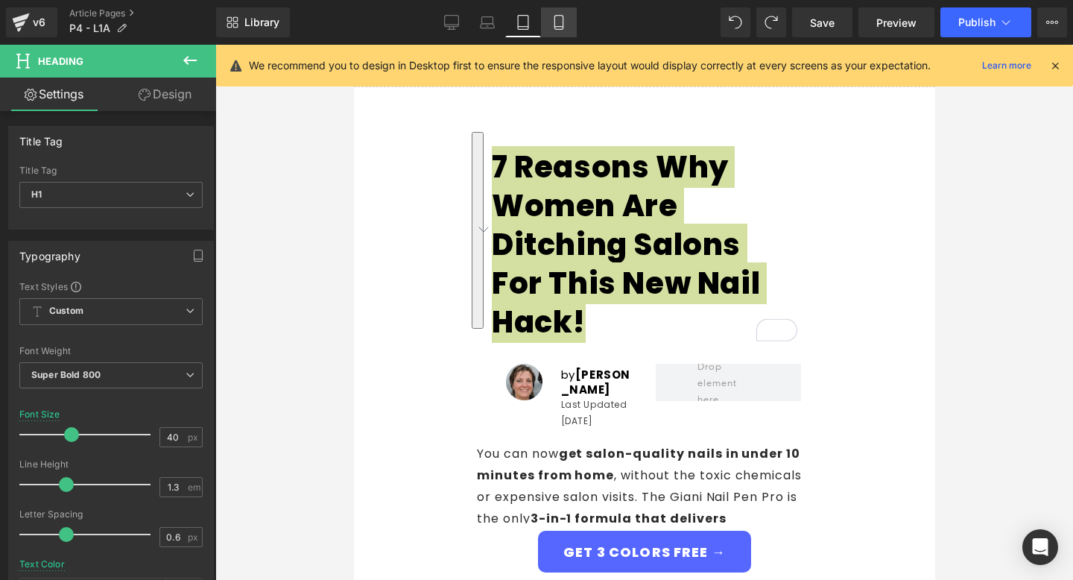
click at [557, 21] on icon at bounding box center [558, 22] width 15 height 15
type input "30"
type input "100"
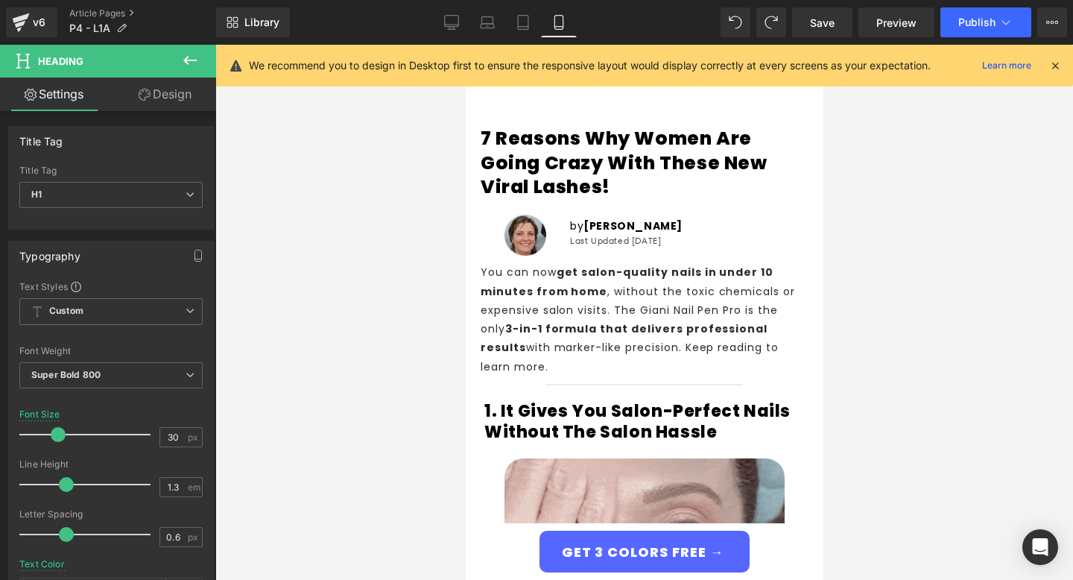
click at [593, 162] on h1 "7 Reasons Why women are going crazy with these New viral lashes!" at bounding box center [644, 163] width 328 height 73
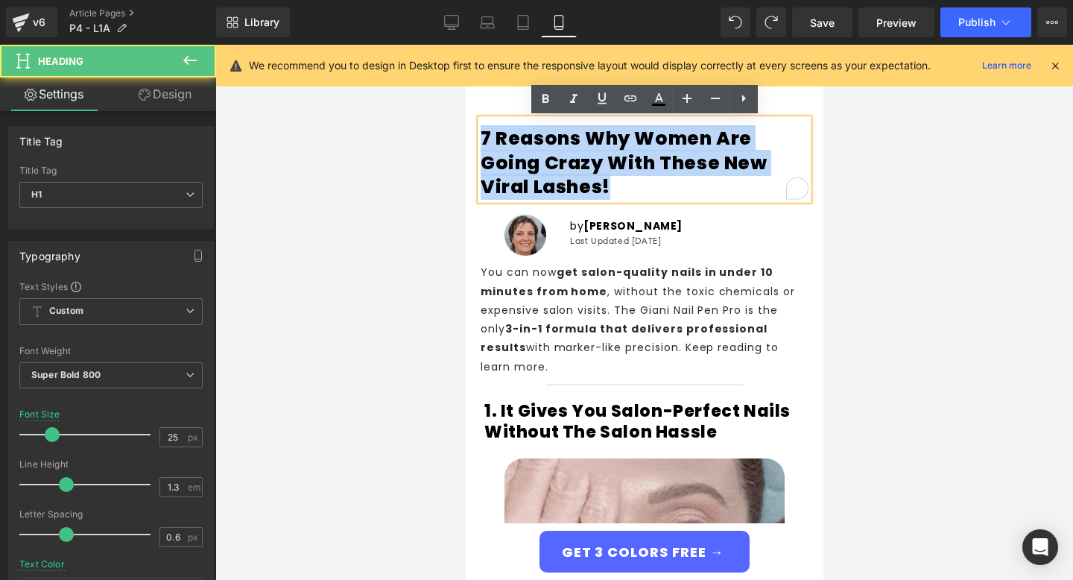
drag, startPoint x: 483, startPoint y: 132, endPoint x: 660, endPoint y: 205, distance: 191.8
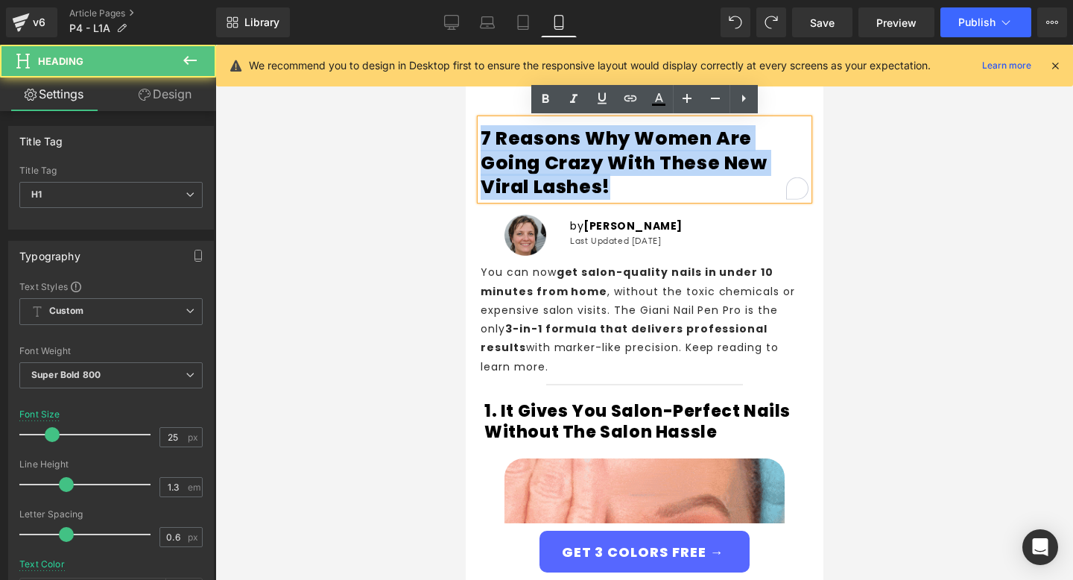
click at [660, 205] on div "7 Reasons Why women are going crazy with these New viral lashes! Heading Image …" at bounding box center [644, 245] width 350 height 296
paste div "To enrich screen reader interactions, please activate Accessibility in Grammarl…"
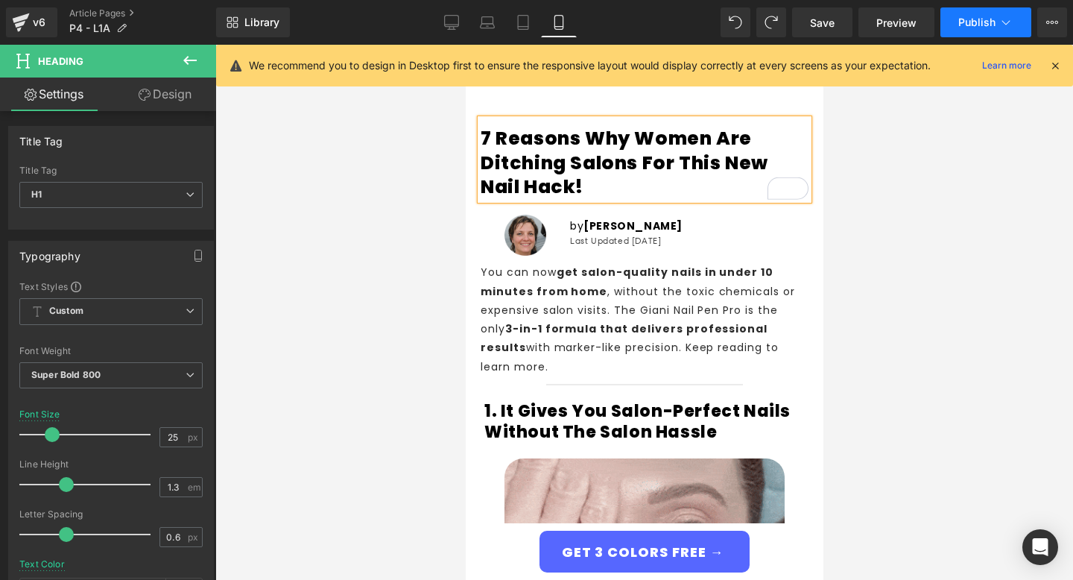
click at [960, 27] on span "Publish" at bounding box center [976, 22] width 37 height 12
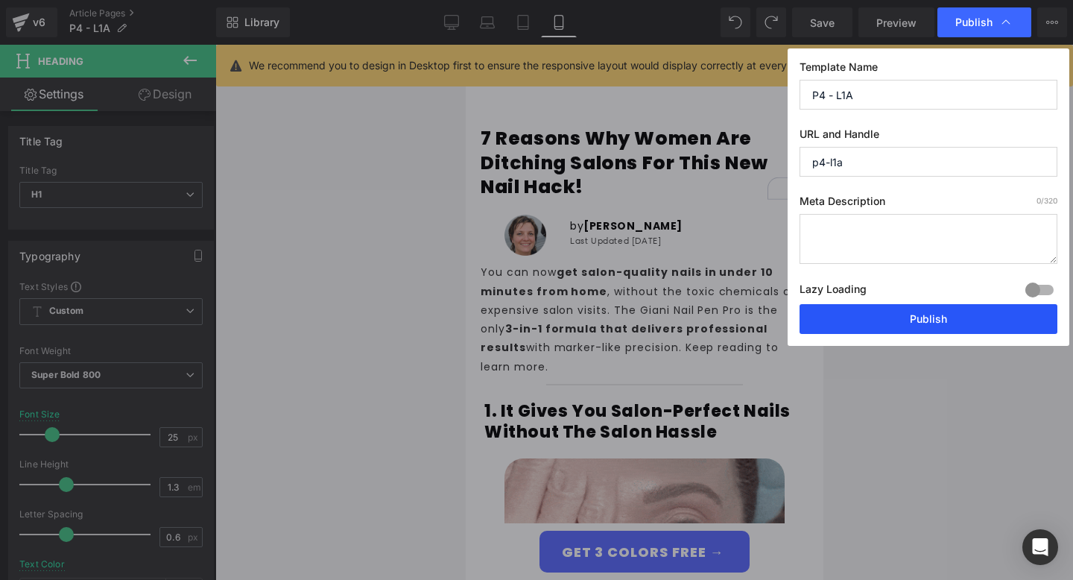
click at [934, 312] on button "Publish" at bounding box center [929, 319] width 258 height 30
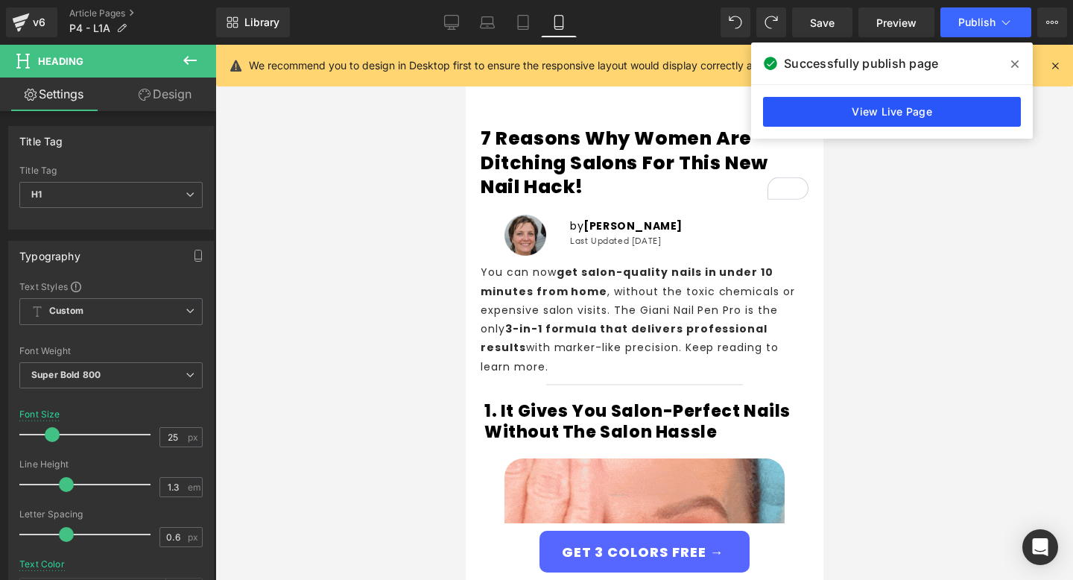
click at [889, 118] on link "View Live Page" at bounding box center [892, 112] width 258 height 30
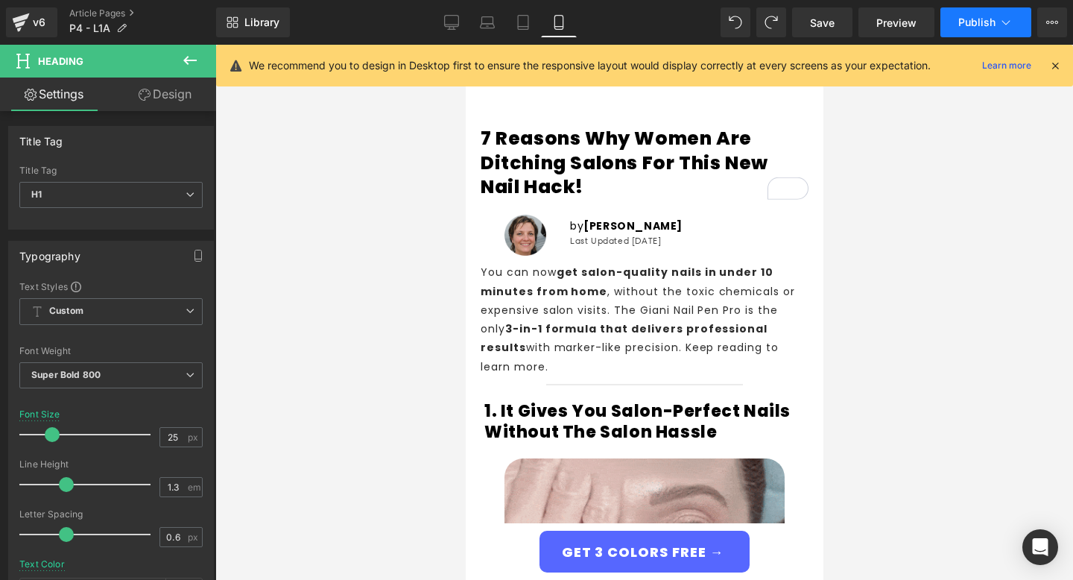
click at [990, 22] on span "Publish" at bounding box center [976, 22] width 37 height 12
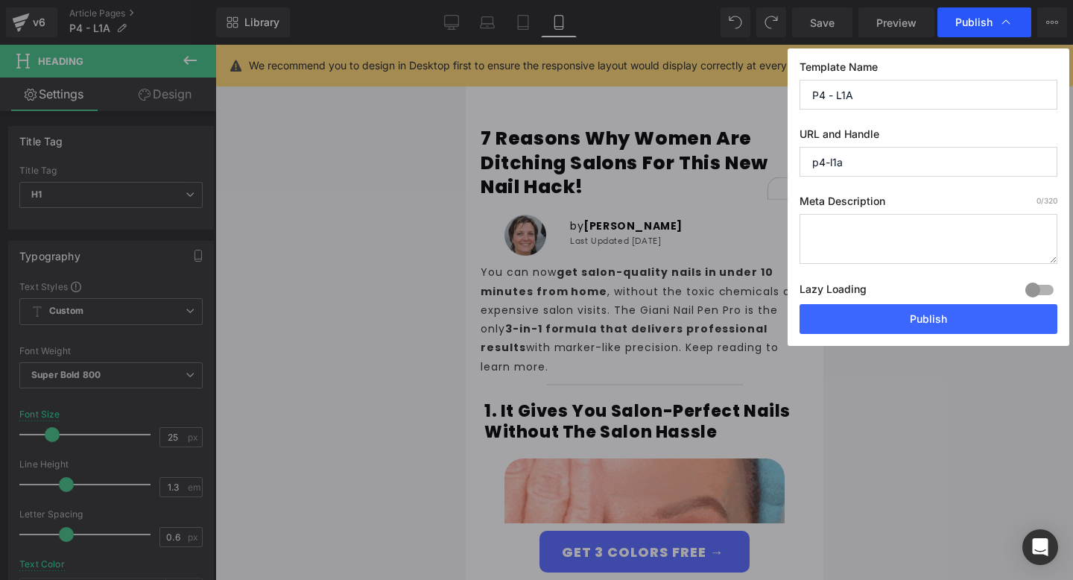
click at [978, 19] on span "Publish" at bounding box center [973, 22] width 37 height 13
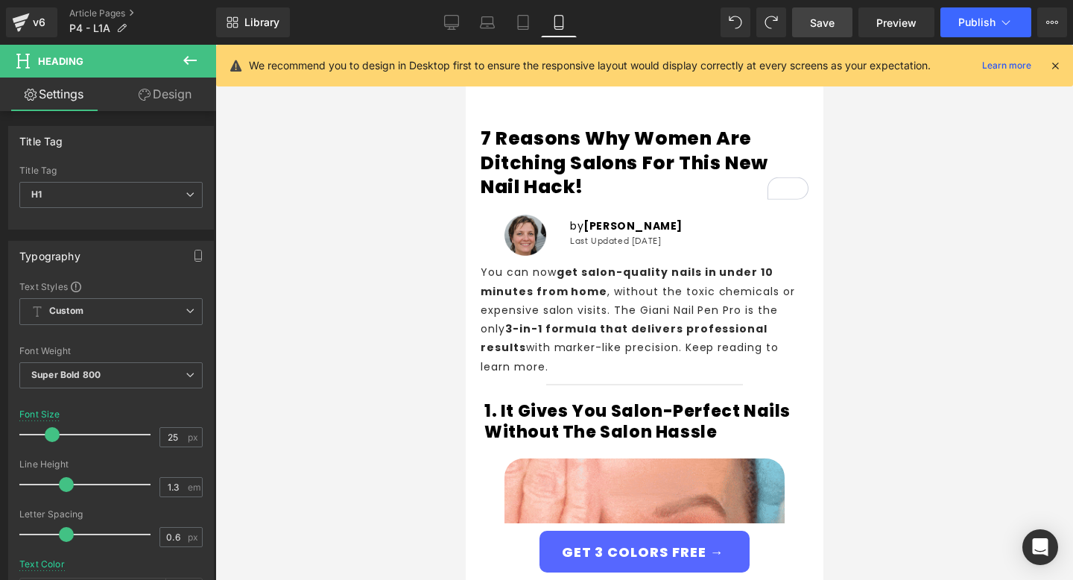
click at [820, 21] on span "Save" at bounding box center [822, 23] width 25 height 16
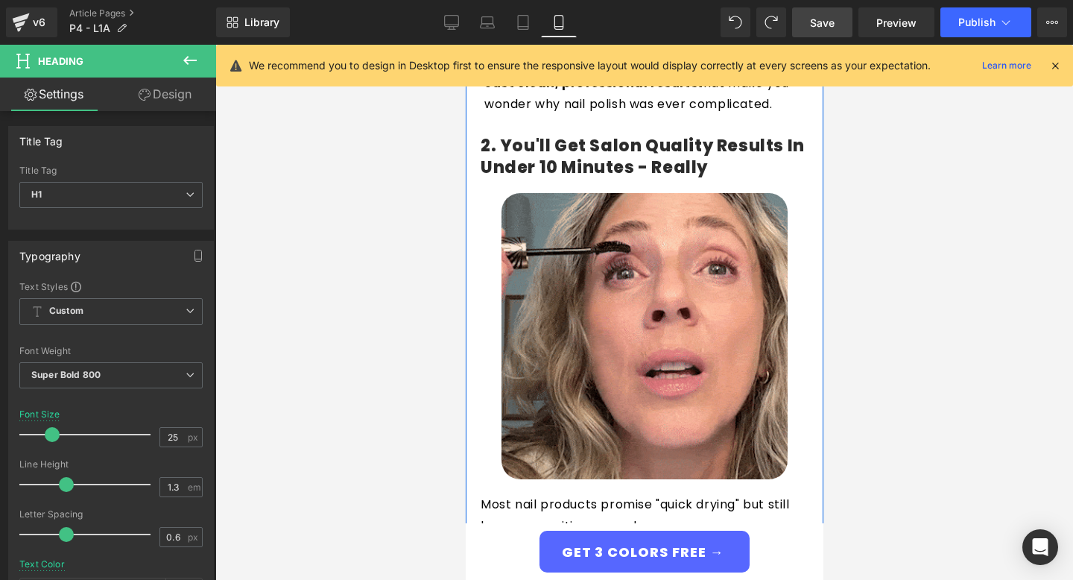
scroll to position [855, 0]
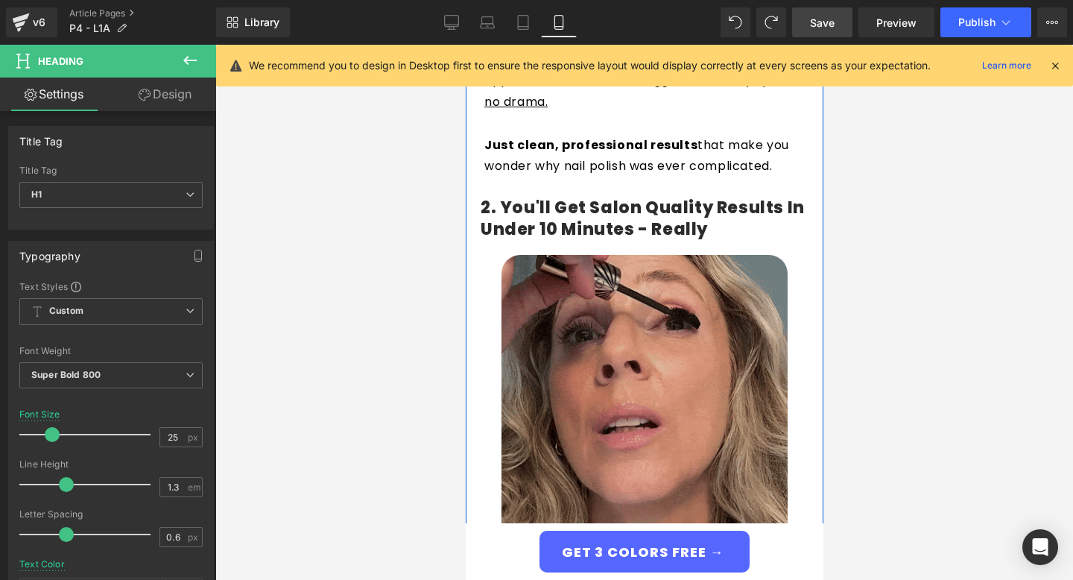
click at [630, 390] on img at bounding box center [644, 398] width 286 height 286
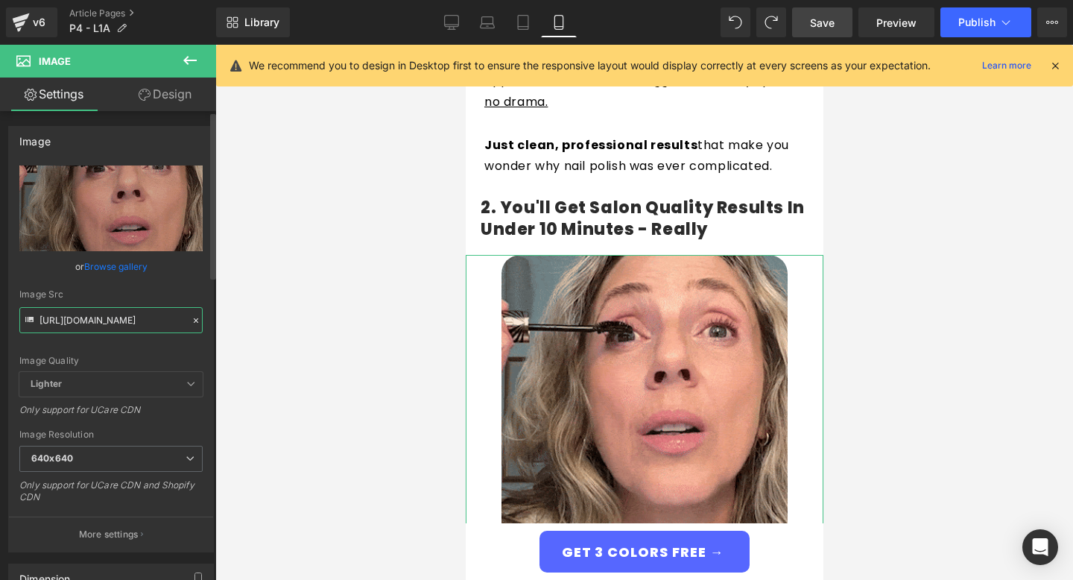
click at [126, 316] on input "https://cdn.shopify.com/s/files/1/0680/8564/5604/files/Gif3-ezgif.com-optimize_…" at bounding box center [110, 320] width 183 height 26
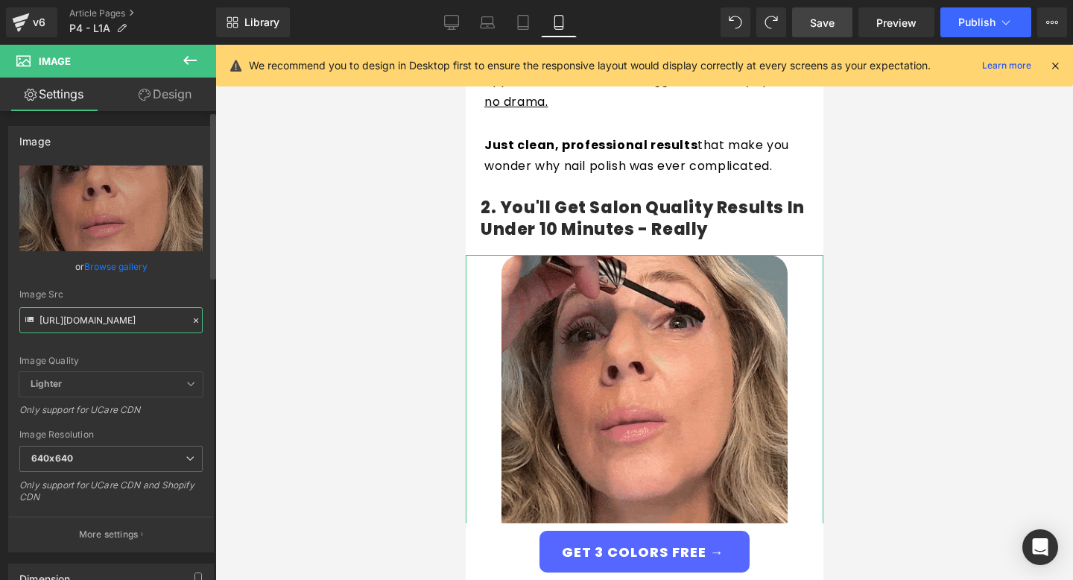
paste input ".gif?v=1757531316"
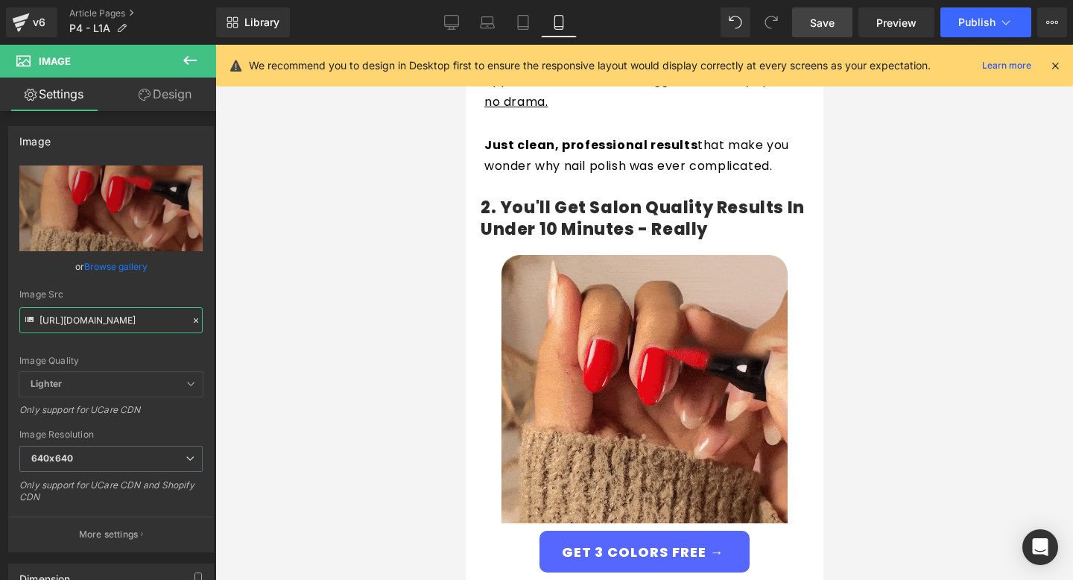
scroll to position [0, 0]
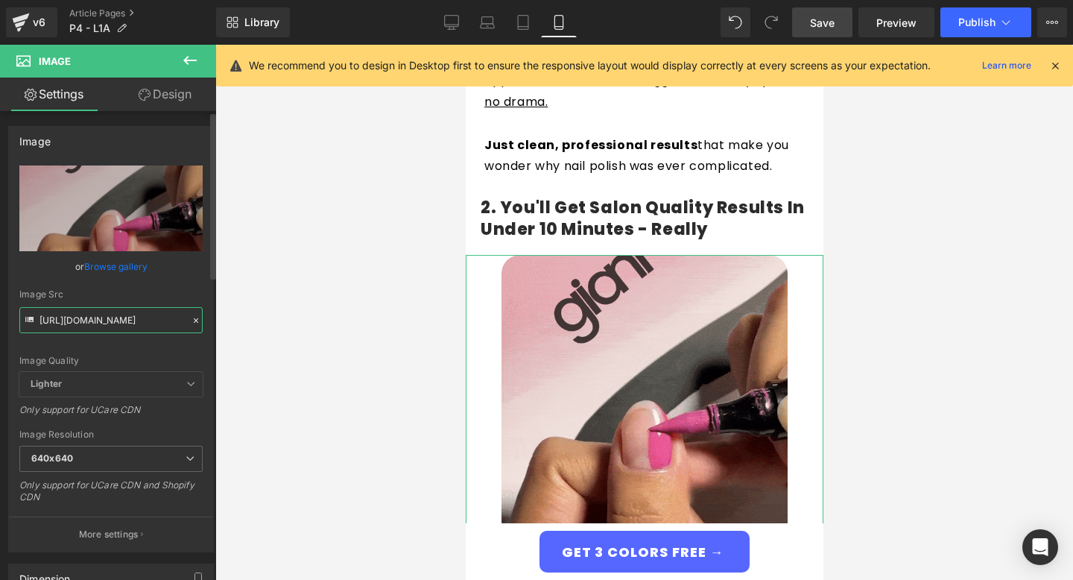
click at [110, 323] on input "[URL][DOMAIN_NAME]" at bounding box center [110, 320] width 183 height 26
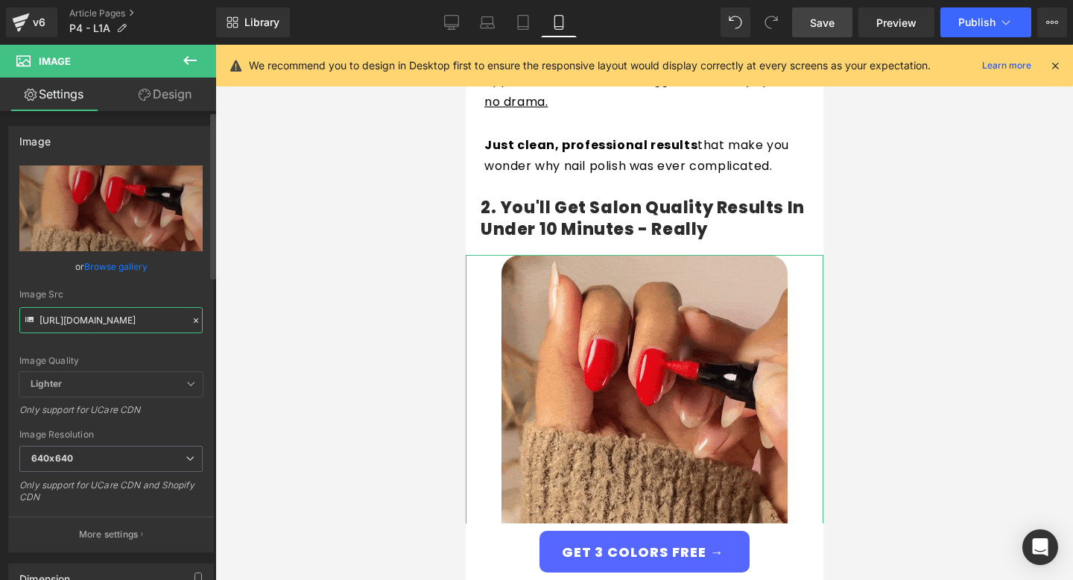
paste input "ezgif.com-optimize.gif?v=1757531624"
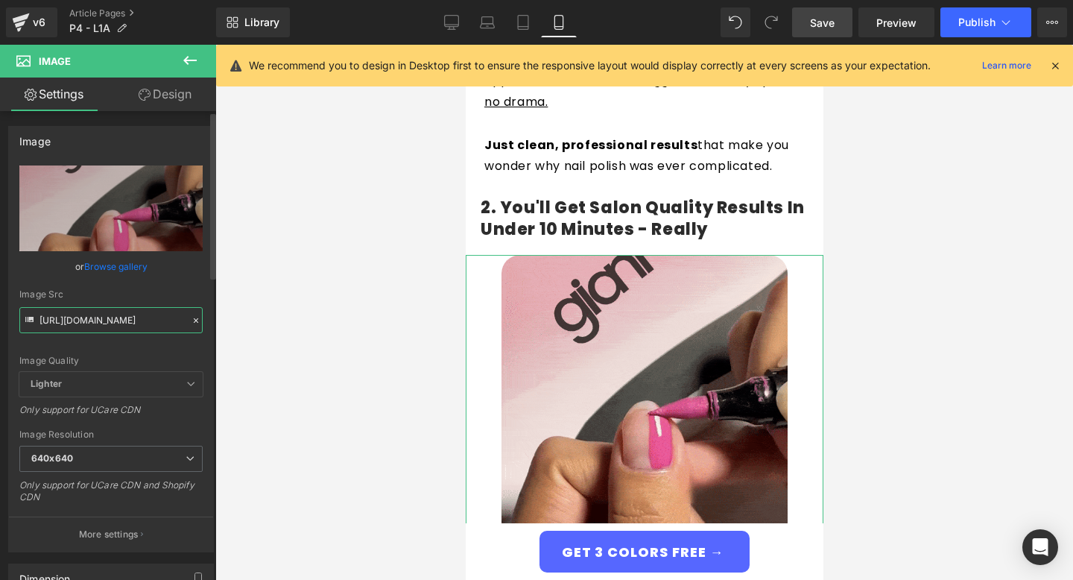
scroll to position [0, 261]
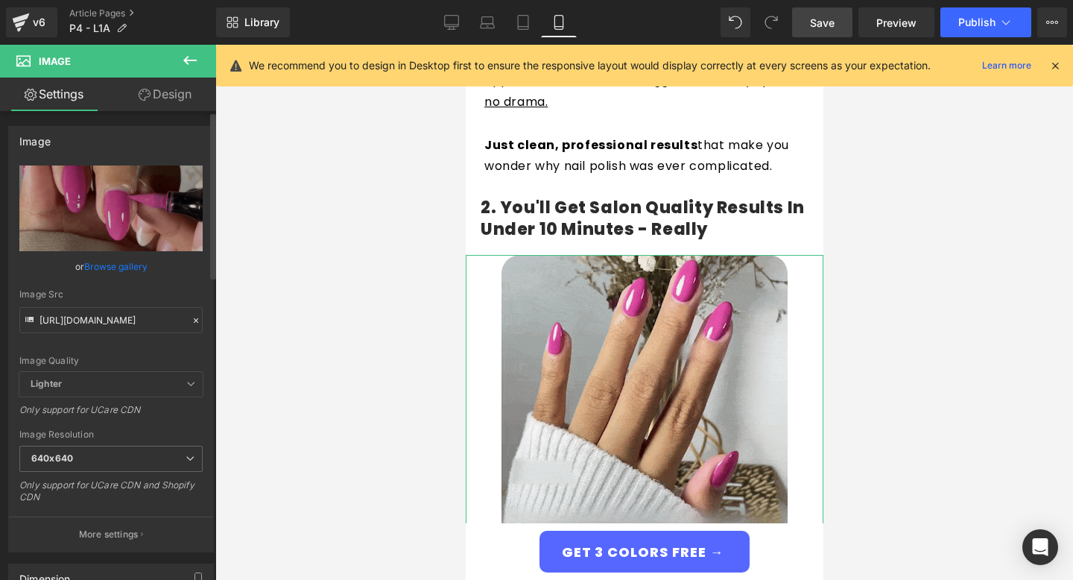
click at [196, 355] on div "Image Quality" at bounding box center [110, 360] width 183 height 10
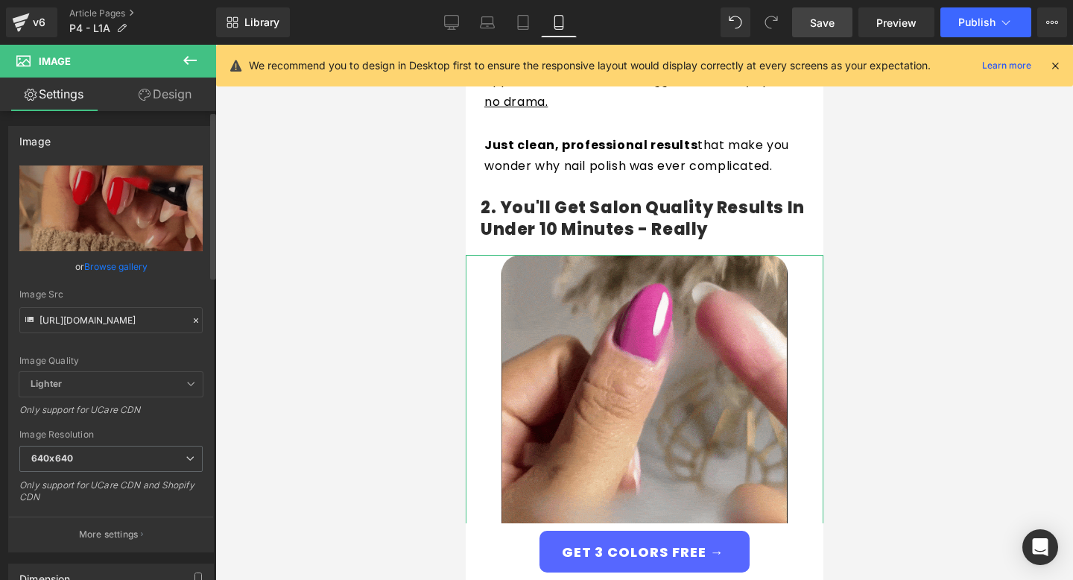
scroll to position [0, 0]
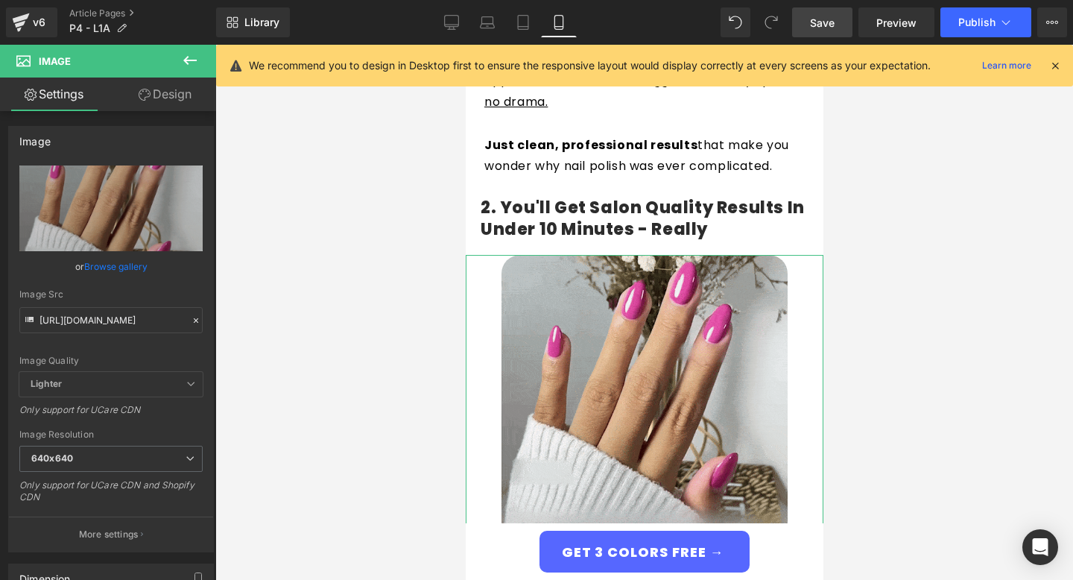
type input "https://cdn.shopify.com/s/files/1/0680/8564/5604/files/ezgif.com-optimize_640x6…"
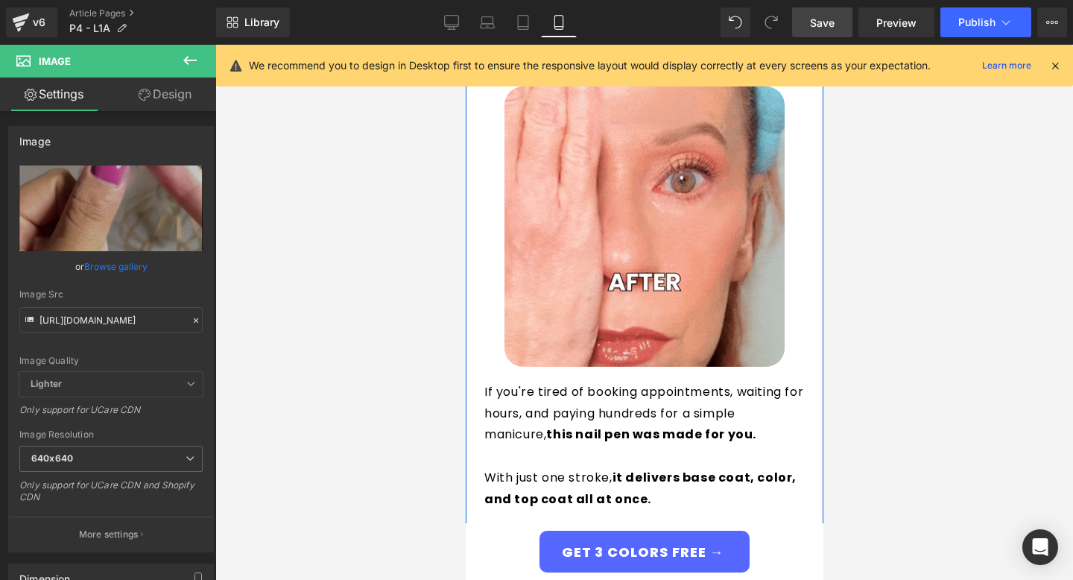
scroll to position [274, 0]
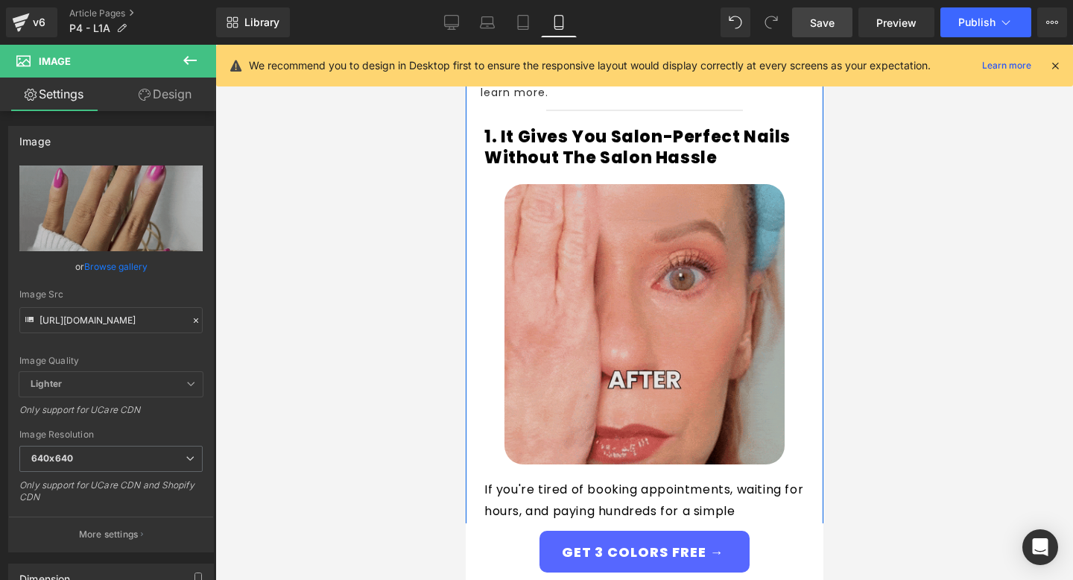
click at [656, 287] on img at bounding box center [644, 324] width 280 height 280
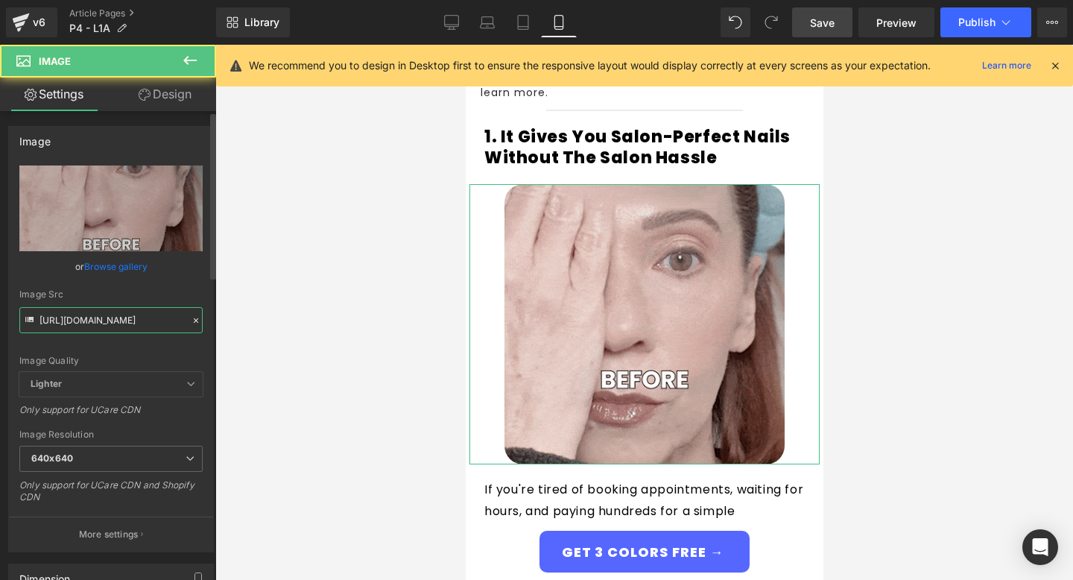
click at [148, 314] on input "https://cdn.shopify.com/s/files/1/0680/8564/5604/files/Gifs1-ezgif.com-optimize…" at bounding box center [110, 320] width 183 height 26
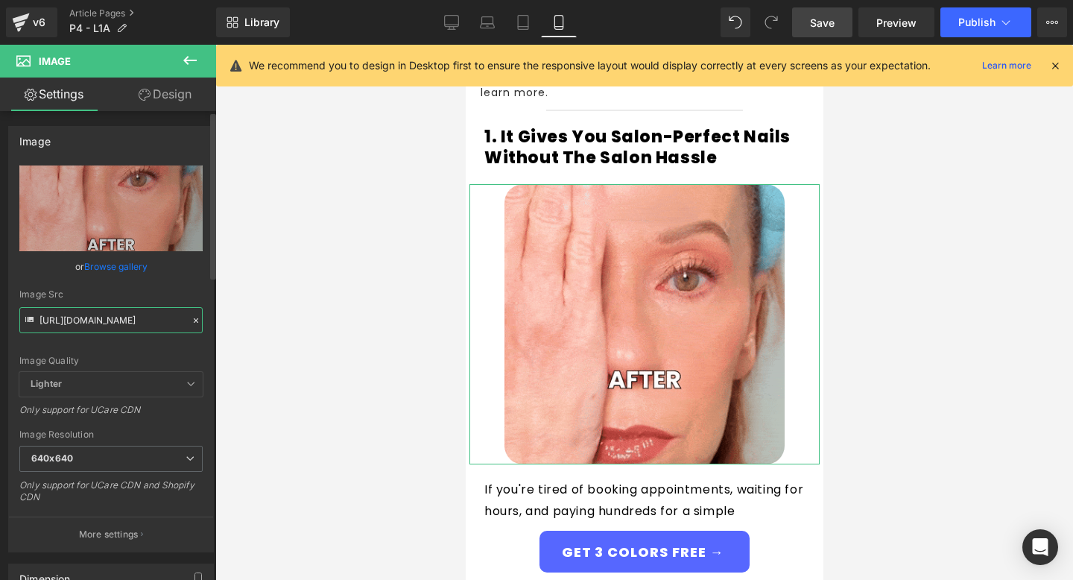
paste input "3-ezgif.com-optimize.gif?v=1757531316"
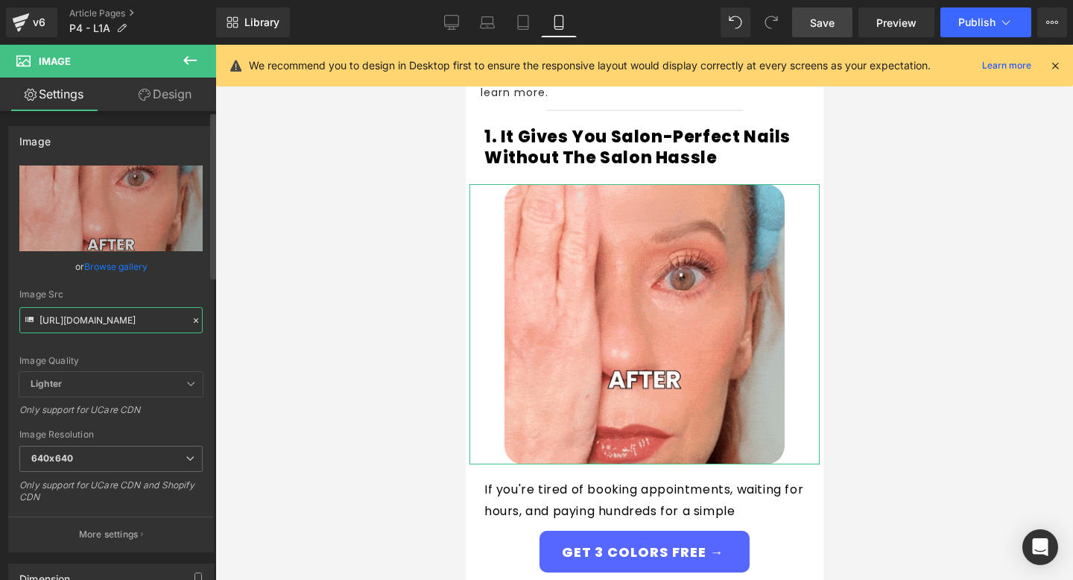
scroll to position [0, 281]
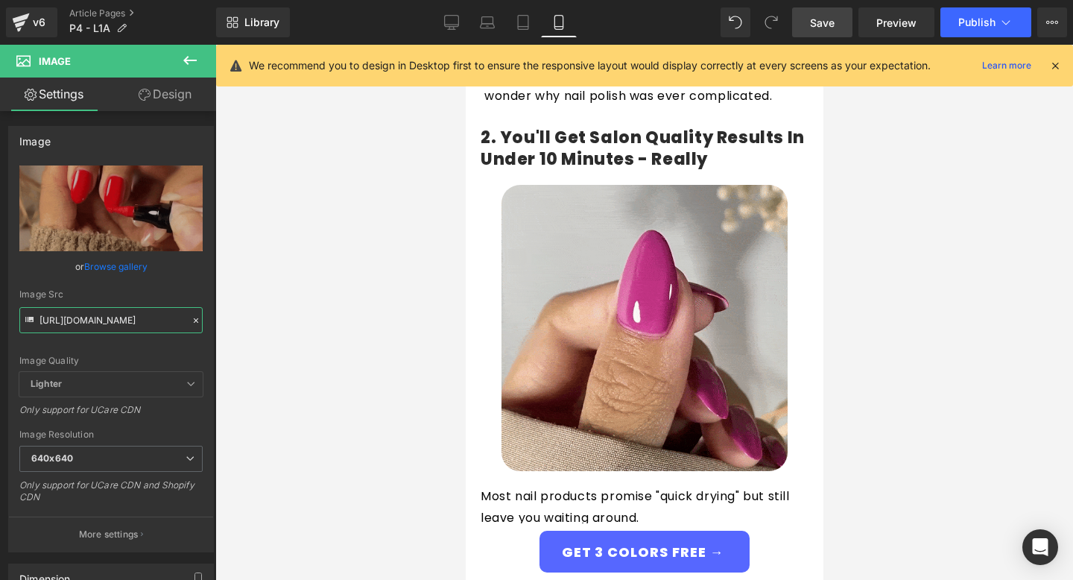
scroll to position [924, 0]
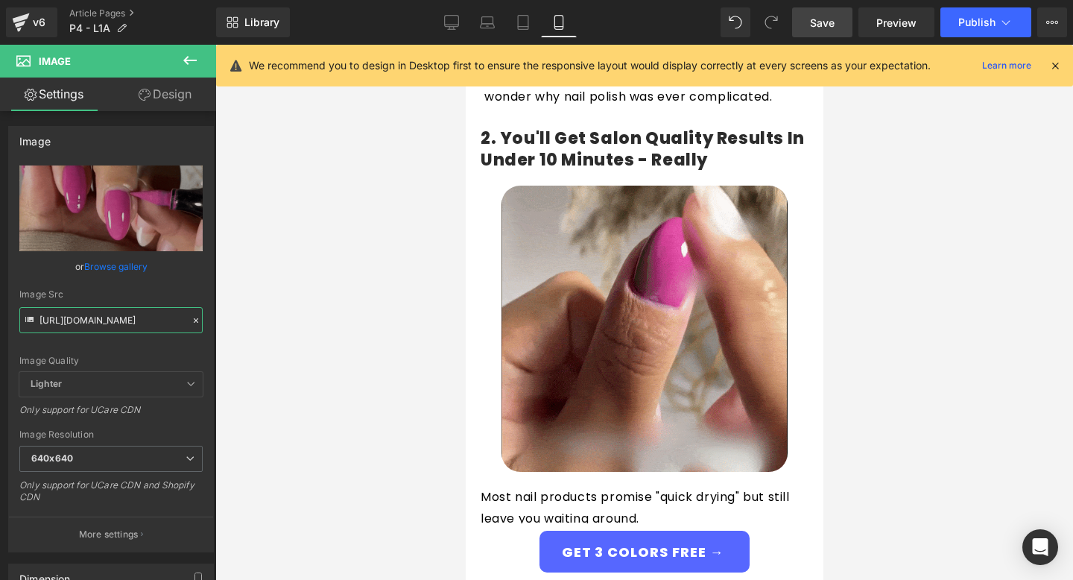
type input "[URL][DOMAIN_NAME]"
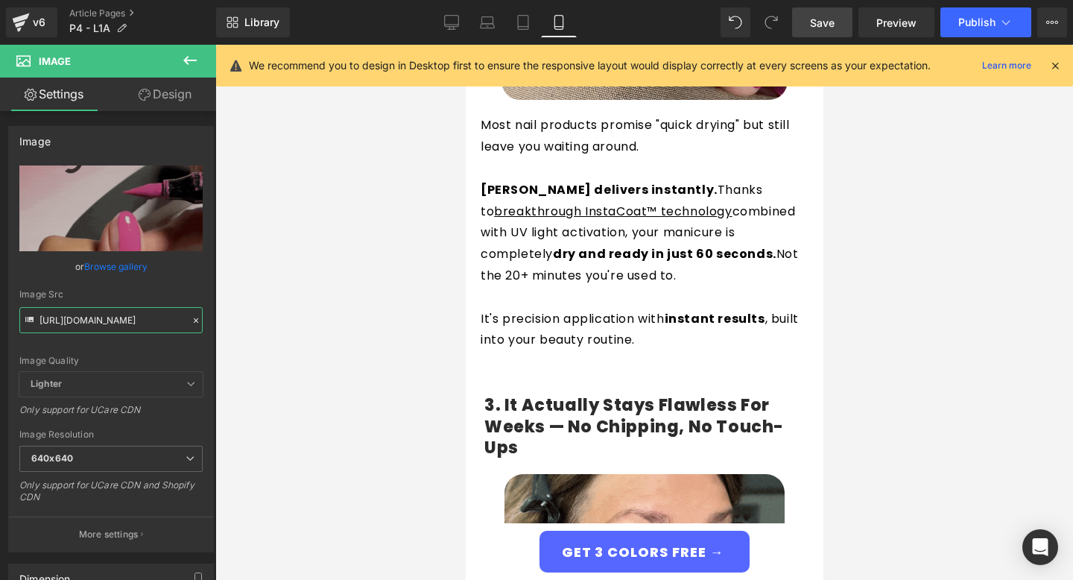
scroll to position [1301, 0]
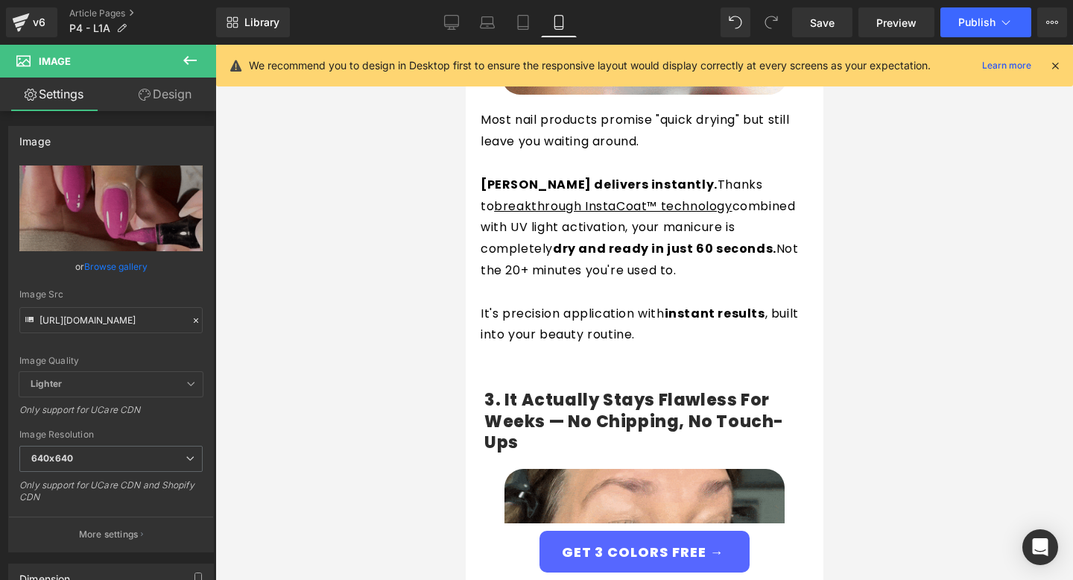
scroll to position [1301, 0]
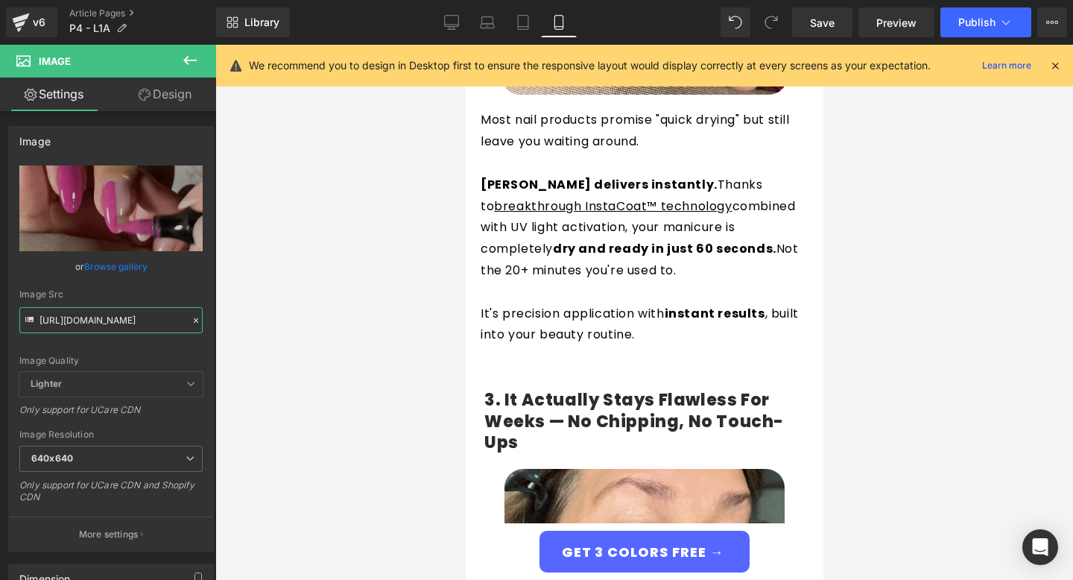
scroll to position [1301, 0]
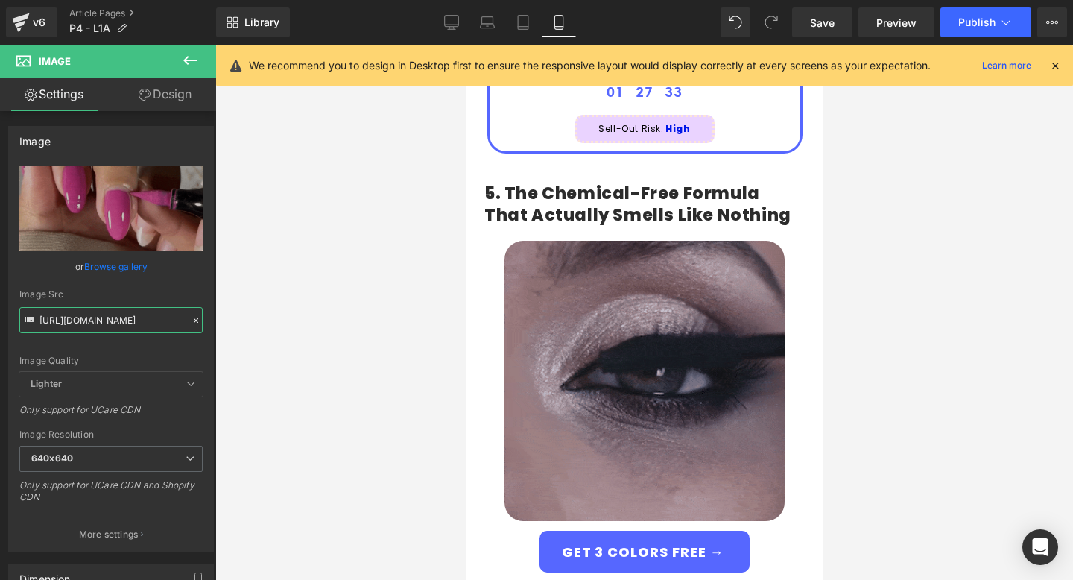
scroll to position [3386, 0]
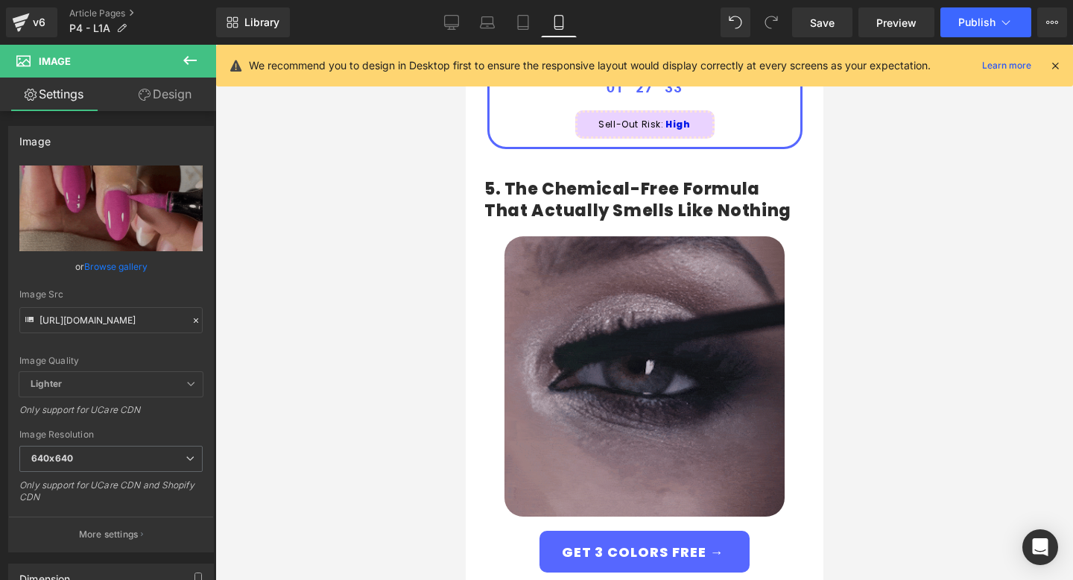
click at [599, 338] on img at bounding box center [644, 376] width 280 height 280
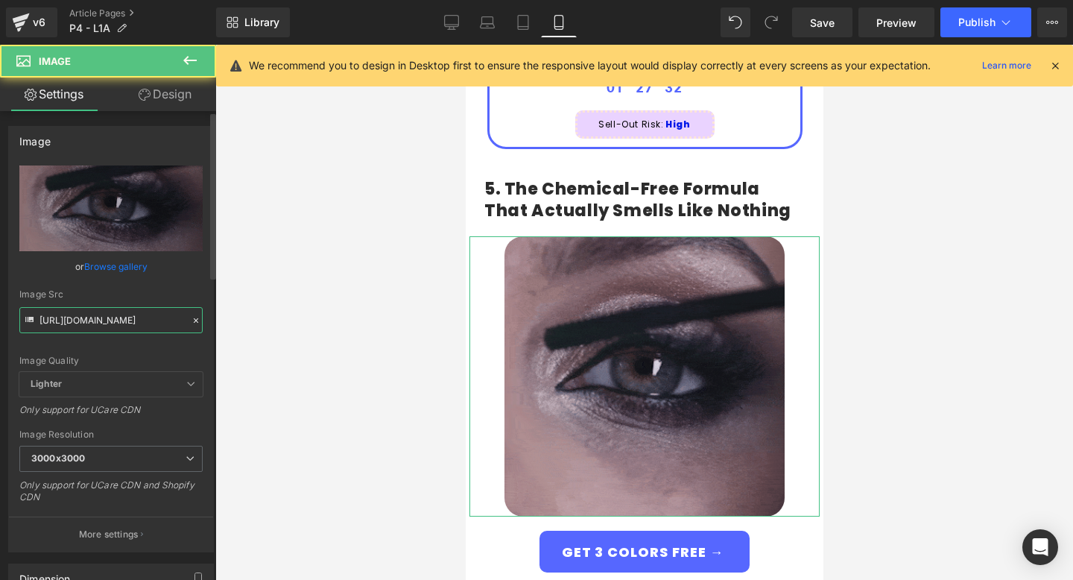
click at [143, 315] on input "[URL][DOMAIN_NAME]" at bounding box center [110, 320] width 183 height 26
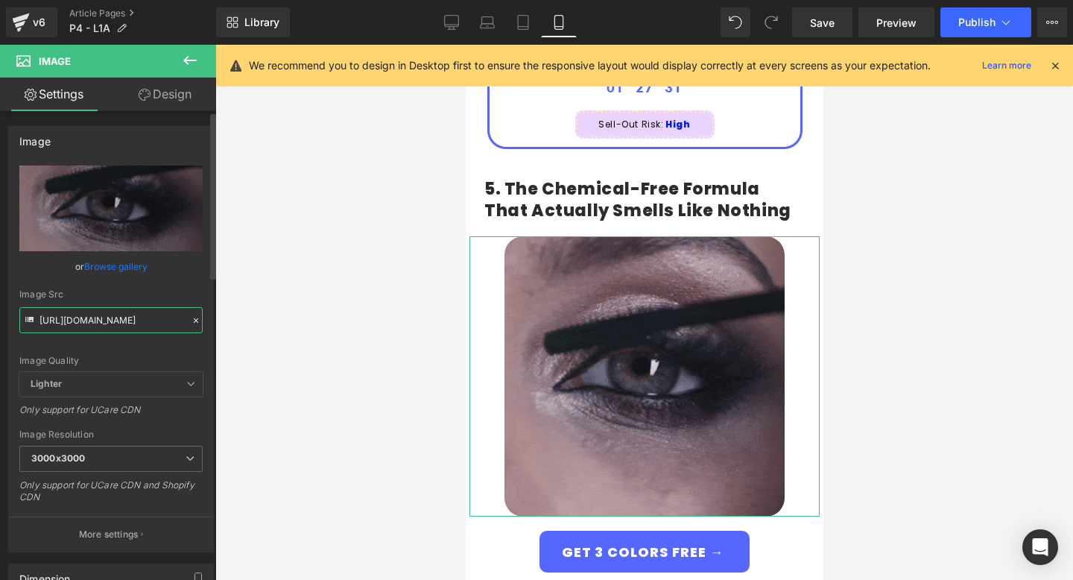
paste input "ezgif.com-optimize_3.gif?v=1757535475"
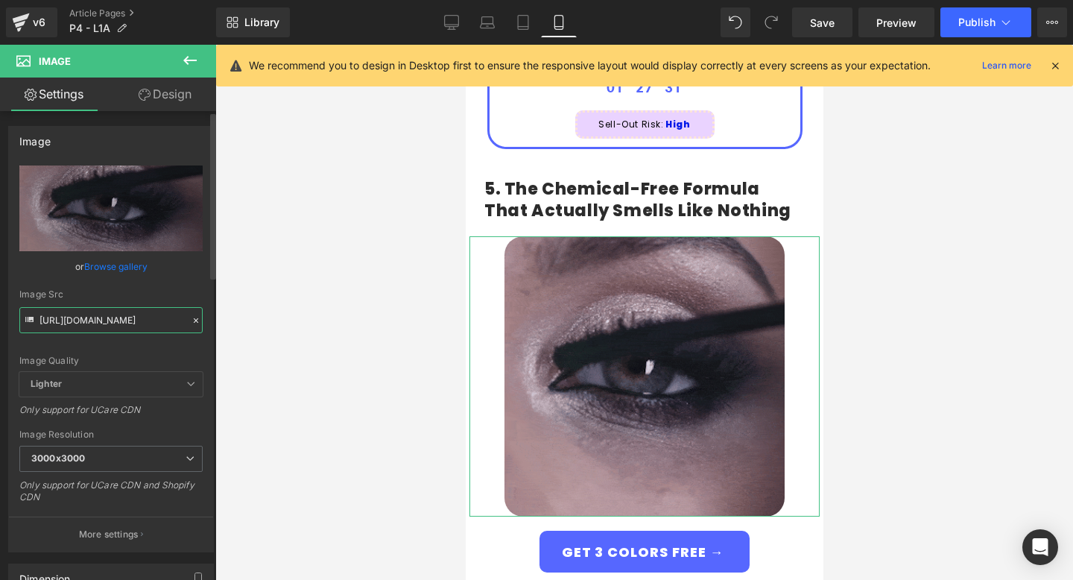
scroll to position [0, 272]
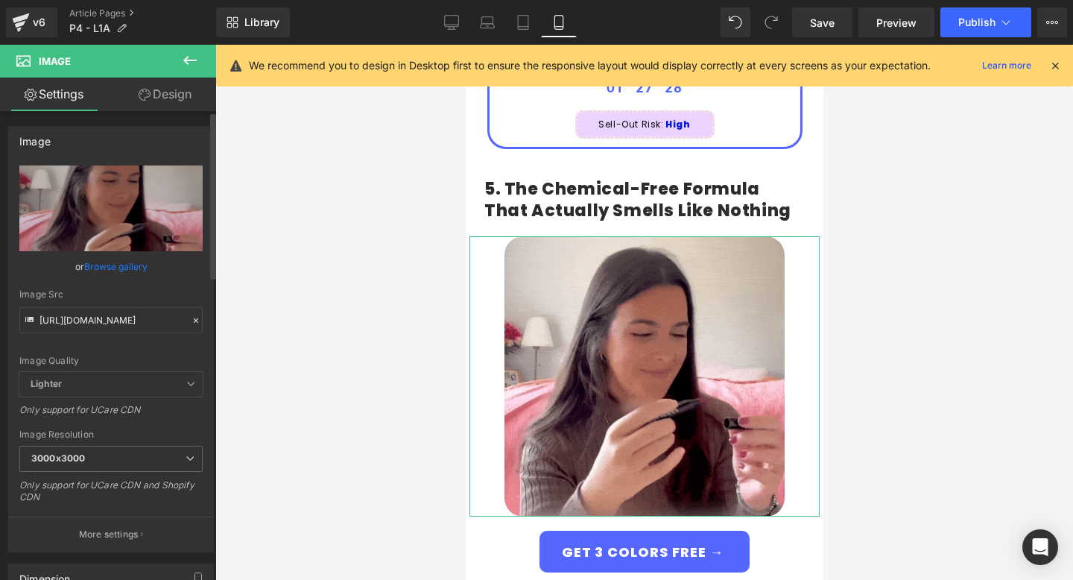
click at [177, 364] on div "Image Quality" at bounding box center [110, 360] width 183 height 10
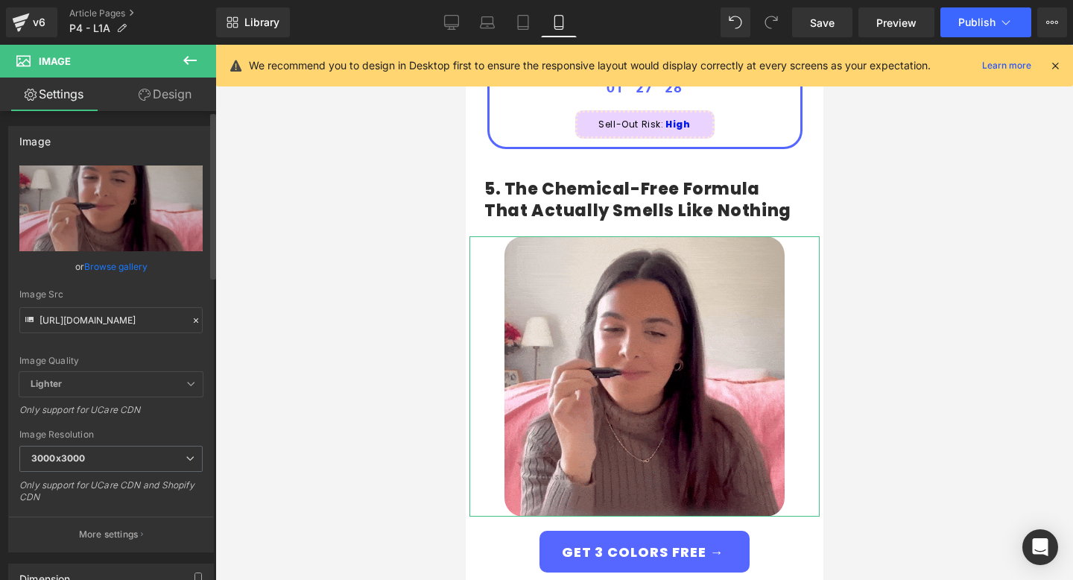
scroll to position [0, 0]
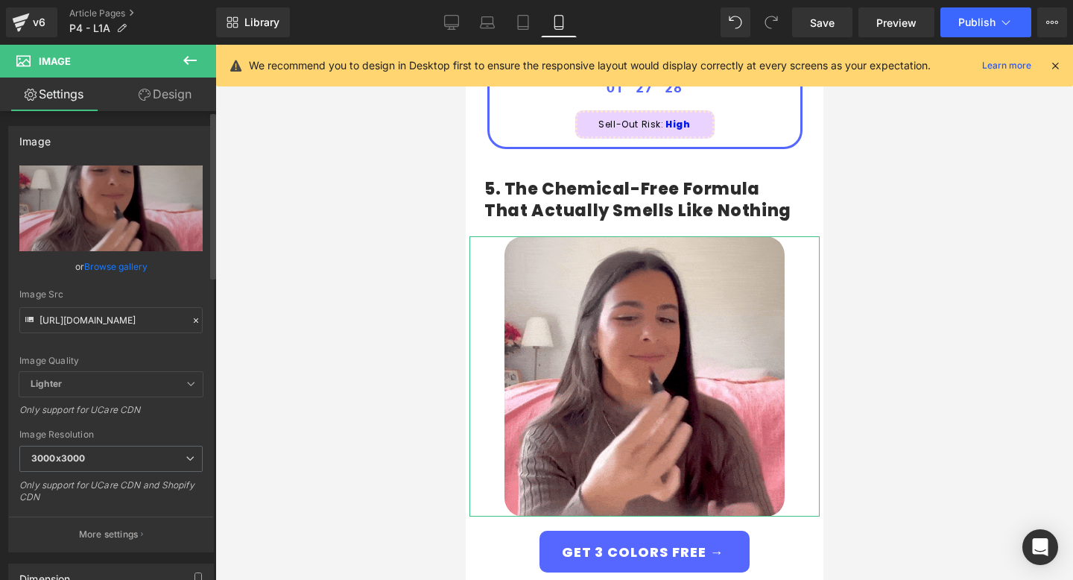
type input "[URL][DOMAIN_NAME]"
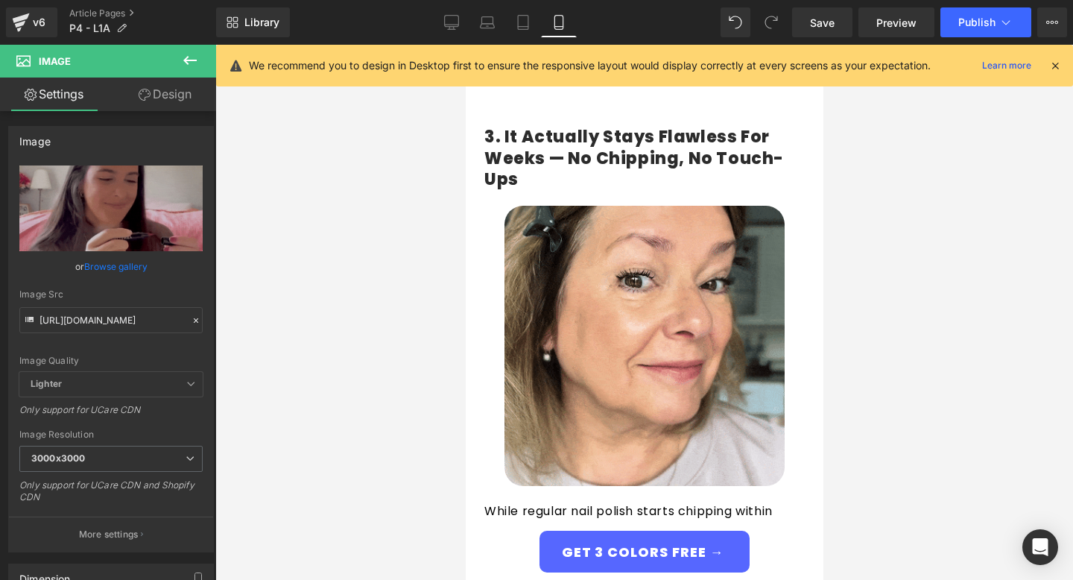
scroll to position [1566, 0]
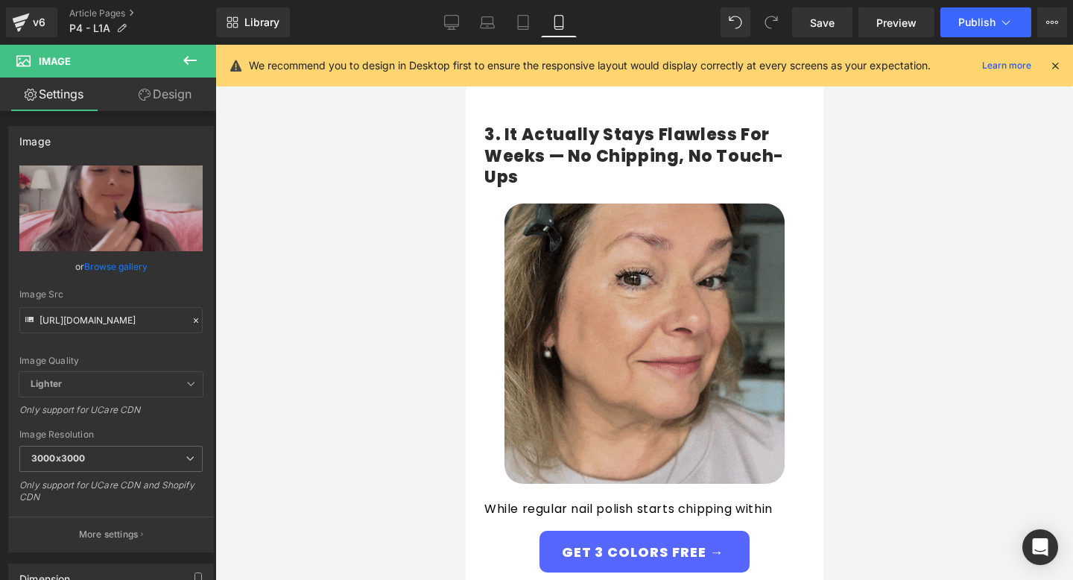
click at [595, 307] on img at bounding box center [644, 343] width 280 height 280
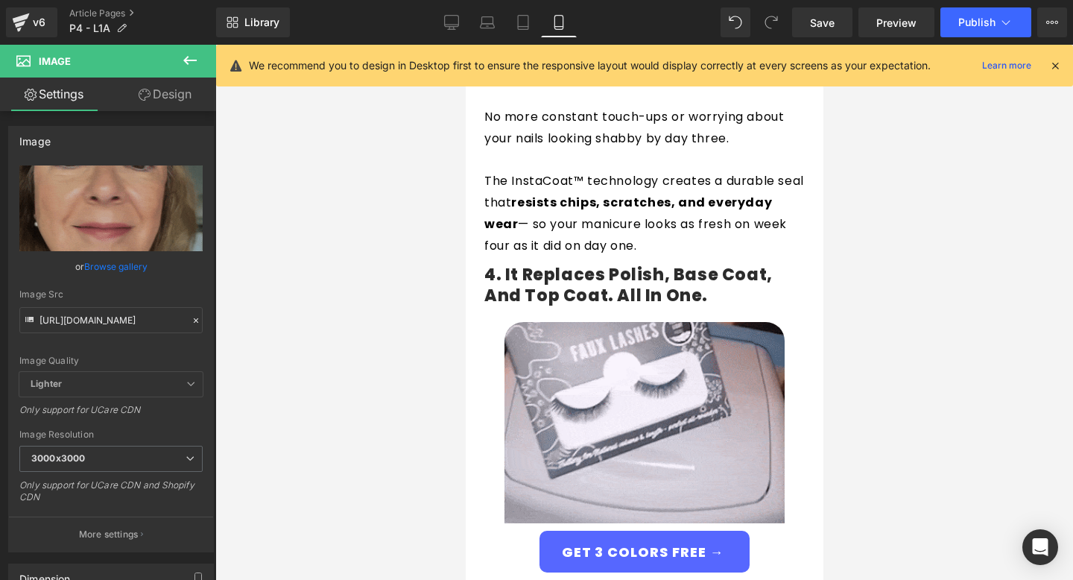
scroll to position [2173, 0]
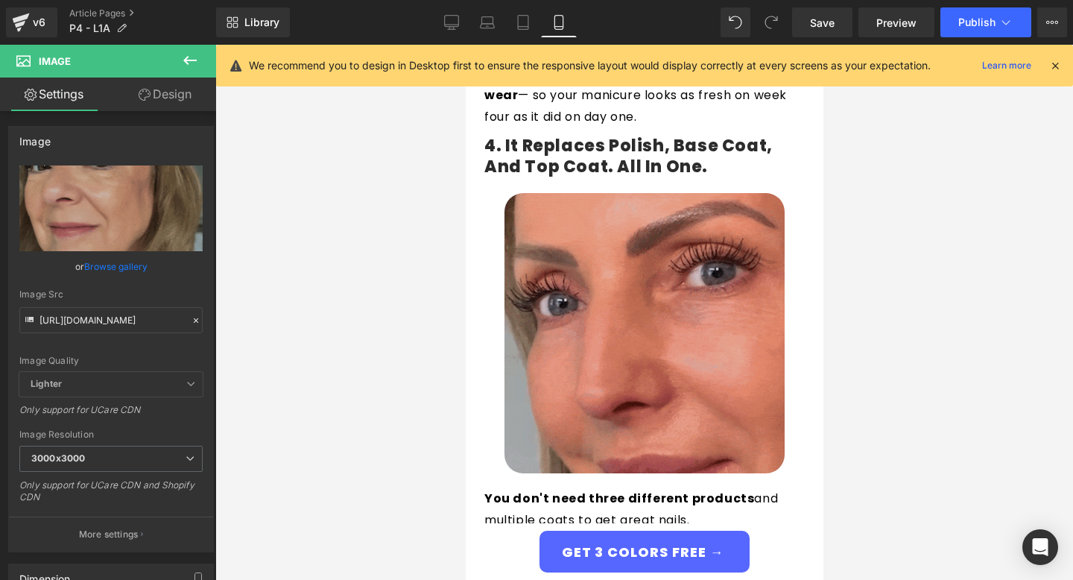
click at [583, 303] on img at bounding box center [644, 333] width 280 height 280
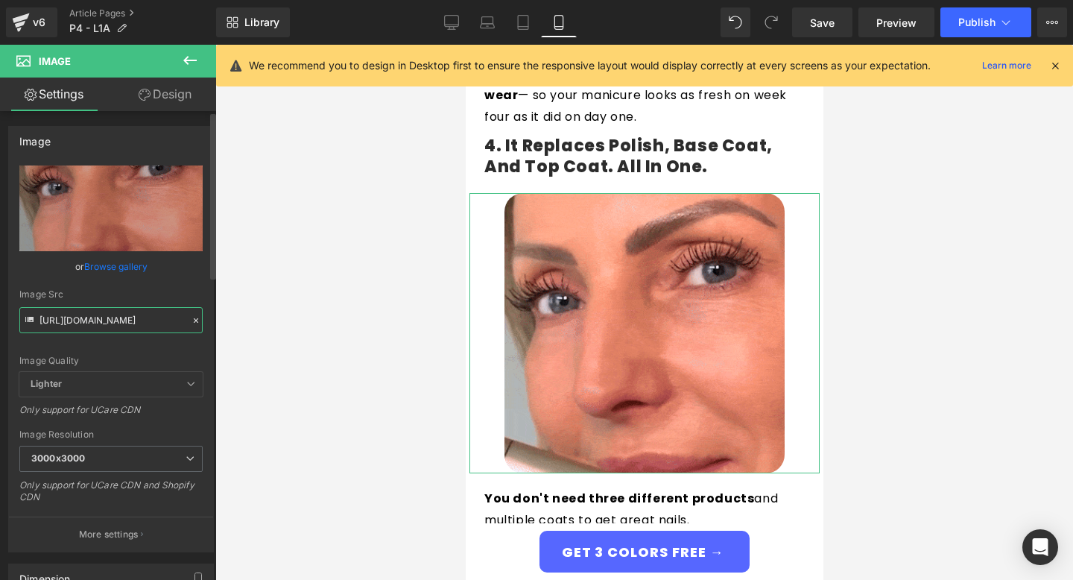
click at [124, 316] on input "[URL][DOMAIN_NAME]" at bounding box center [110, 320] width 183 height 26
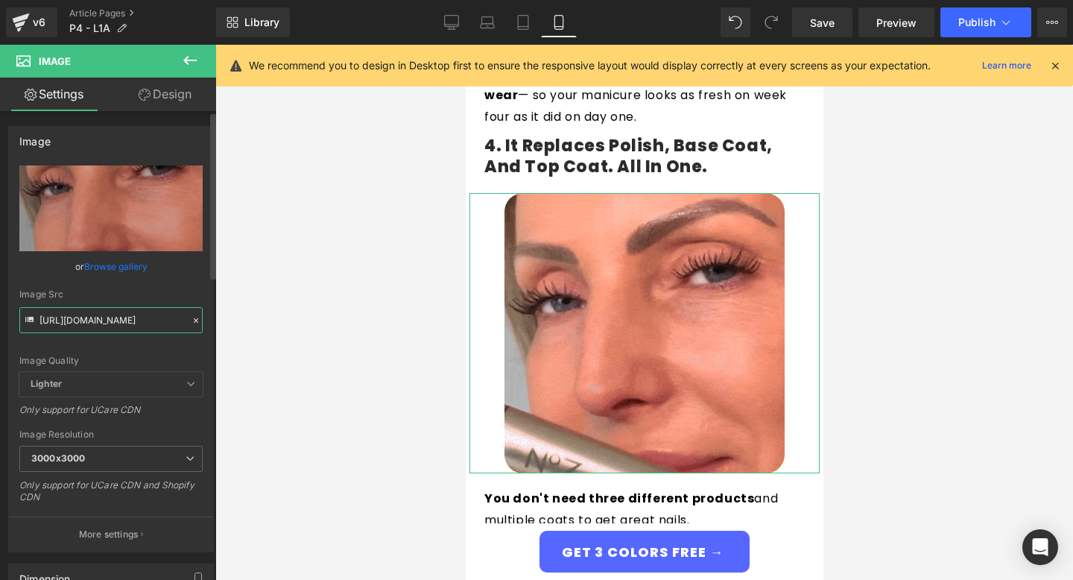
paste input "ezgif.com-optimize_4.gif?v=1757536100"
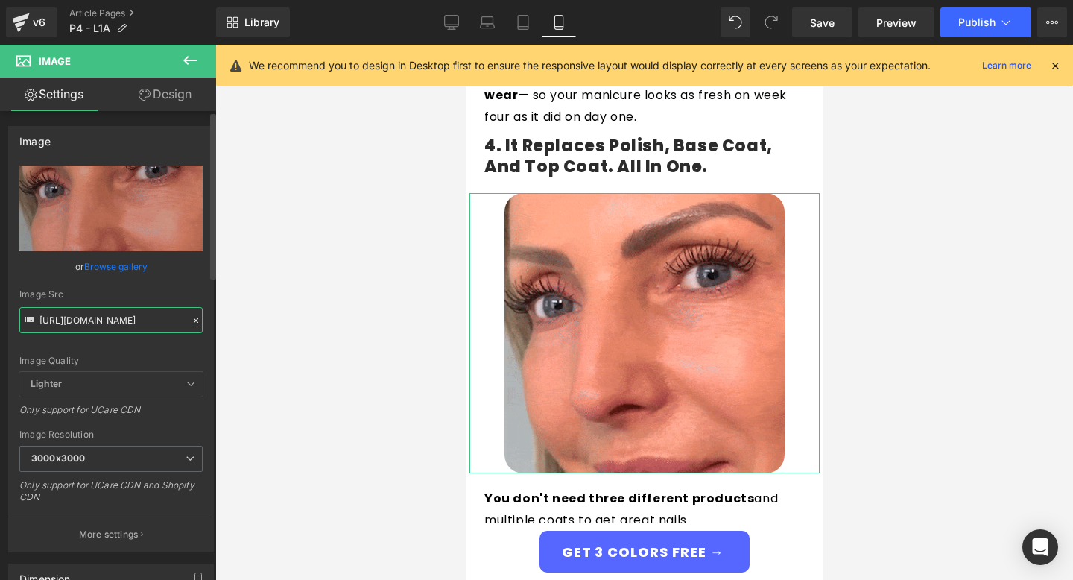
type input "[URL][DOMAIN_NAME]"
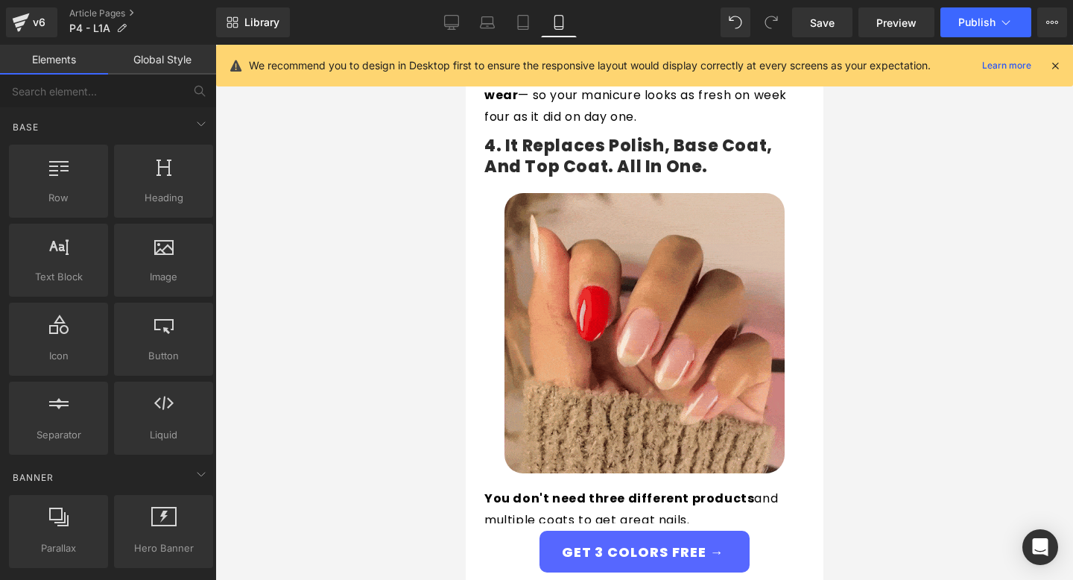
scroll to position [0, 0]
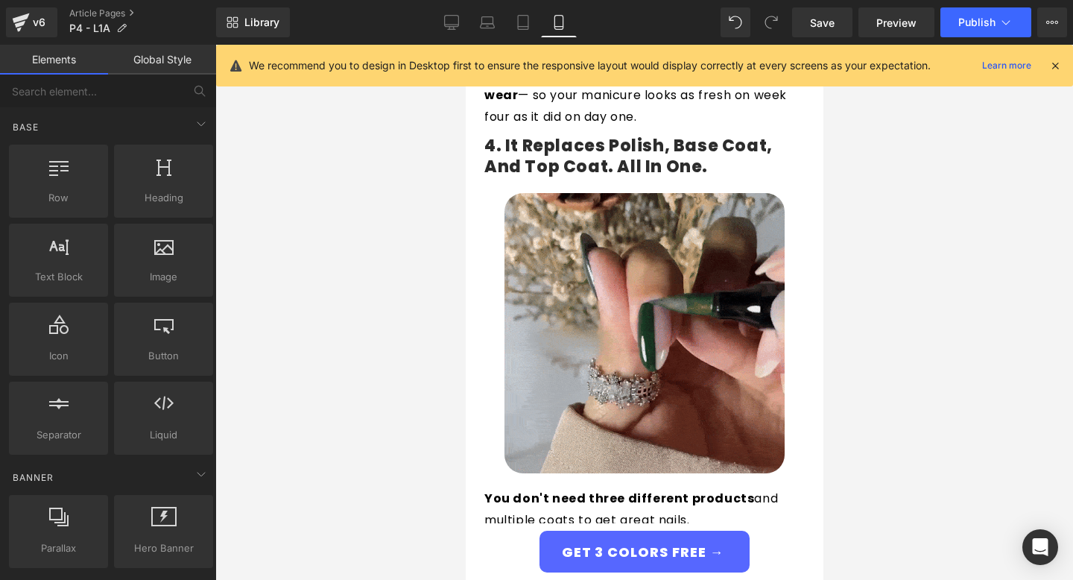
click at [307, 221] on div at bounding box center [644, 312] width 858 height 535
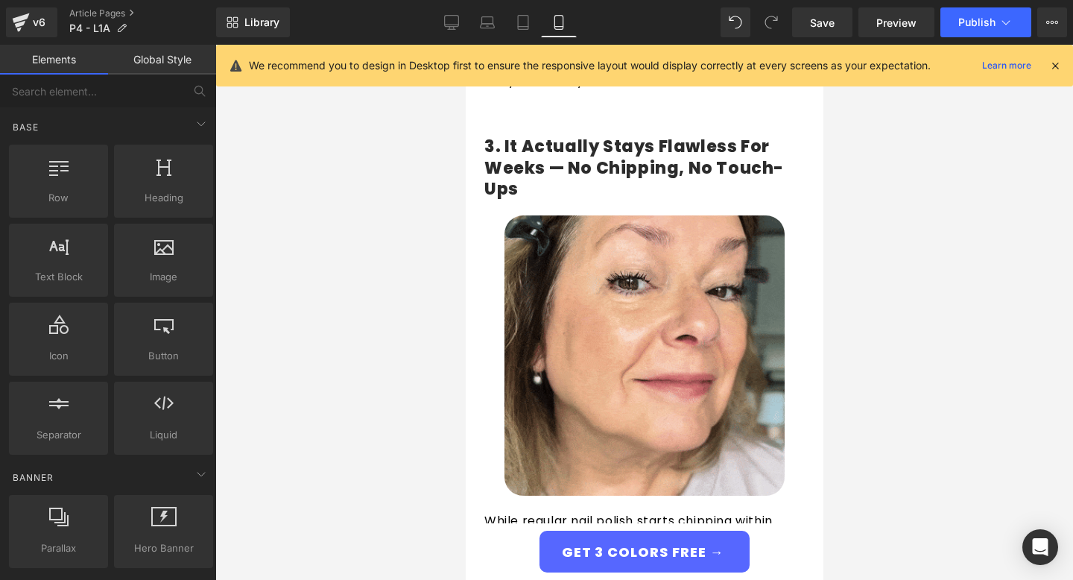
scroll to position [1536, 0]
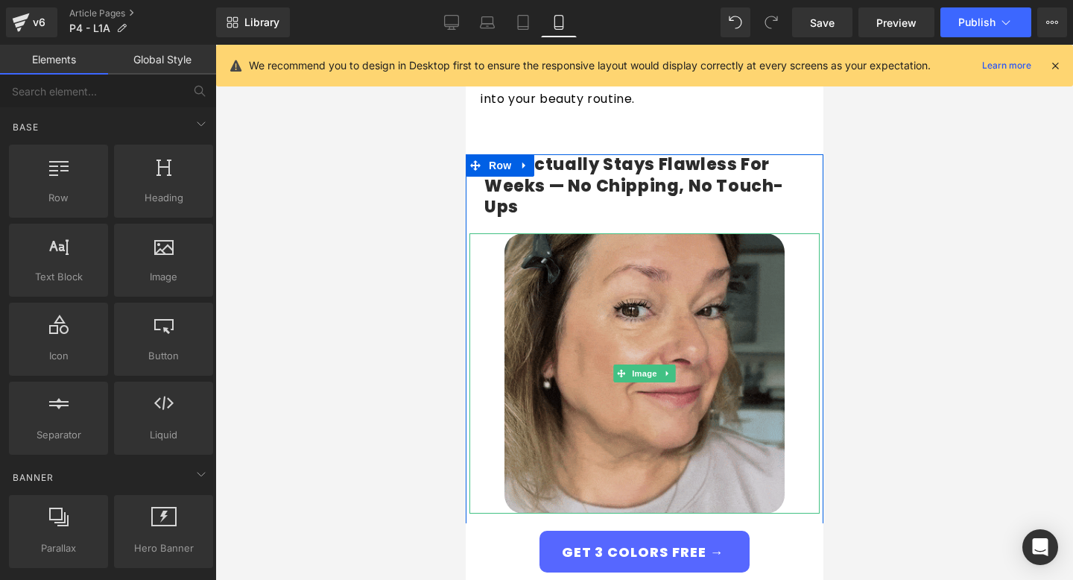
click at [625, 279] on img at bounding box center [644, 373] width 280 height 280
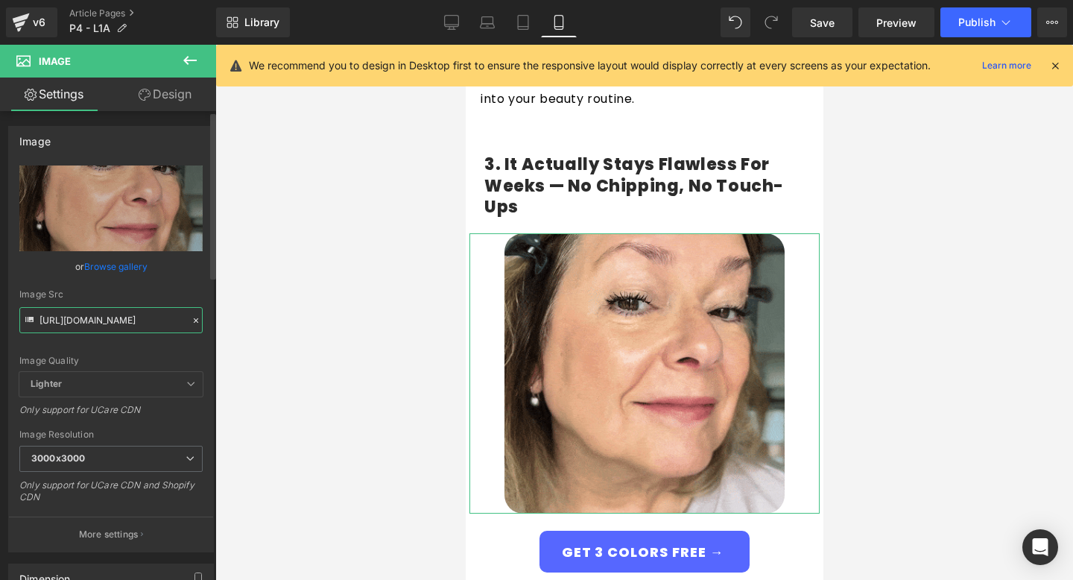
click at [55, 330] on input "[URL][DOMAIN_NAME]" at bounding box center [110, 320] width 183 height 26
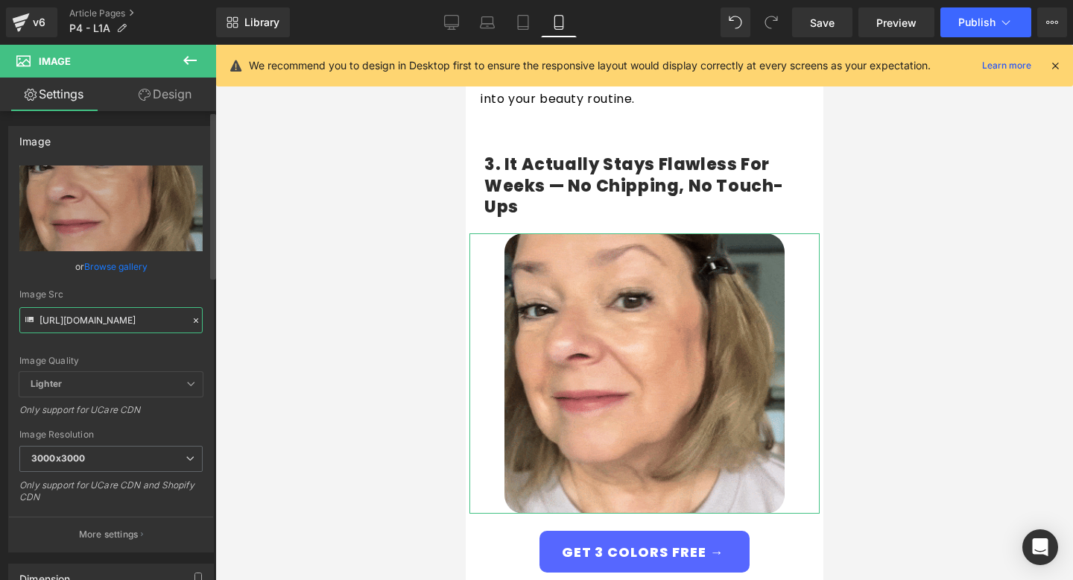
paste input "ezgif.com-optimize.gif?v=1757531624"
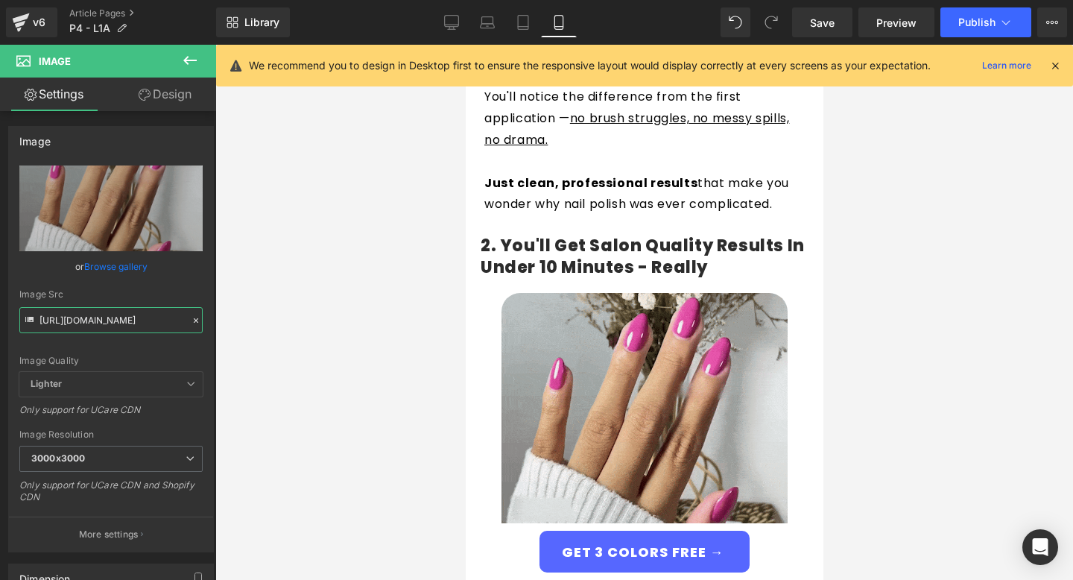
scroll to position [816, 0]
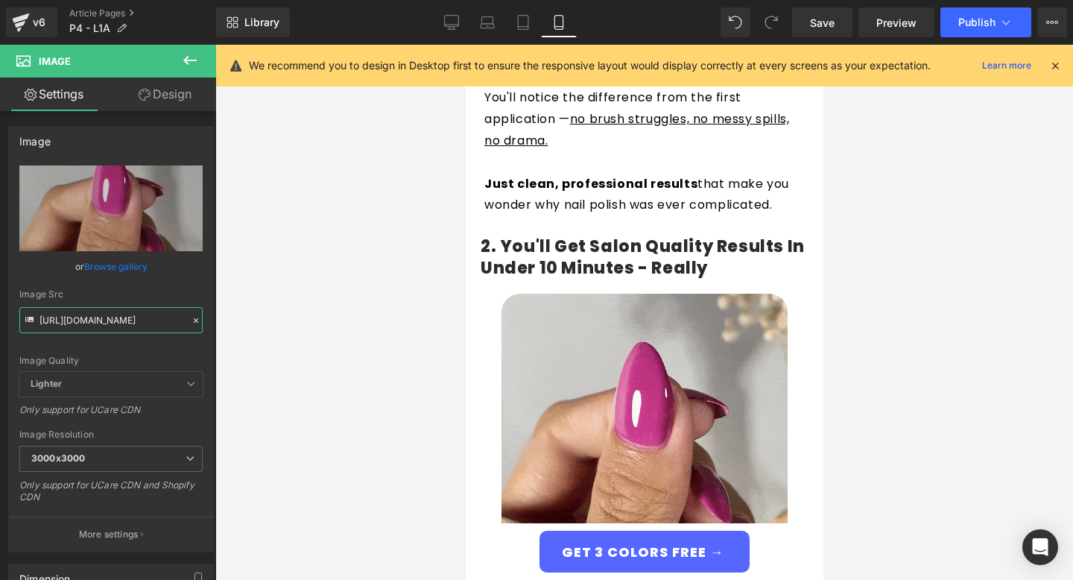
type input "[URL][DOMAIN_NAME]"
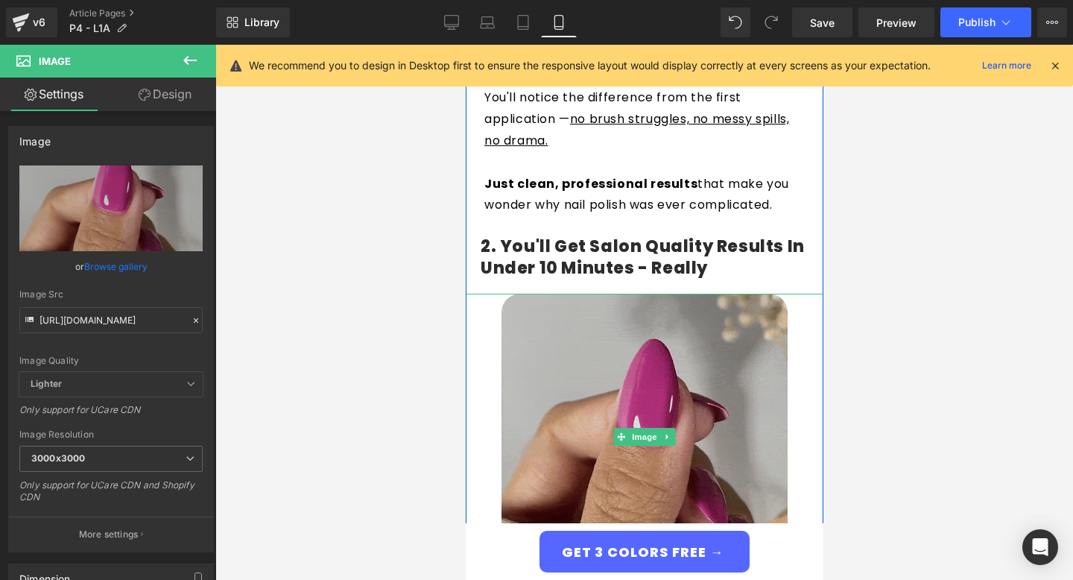
click at [690, 336] on img at bounding box center [644, 437] width 286 height 286
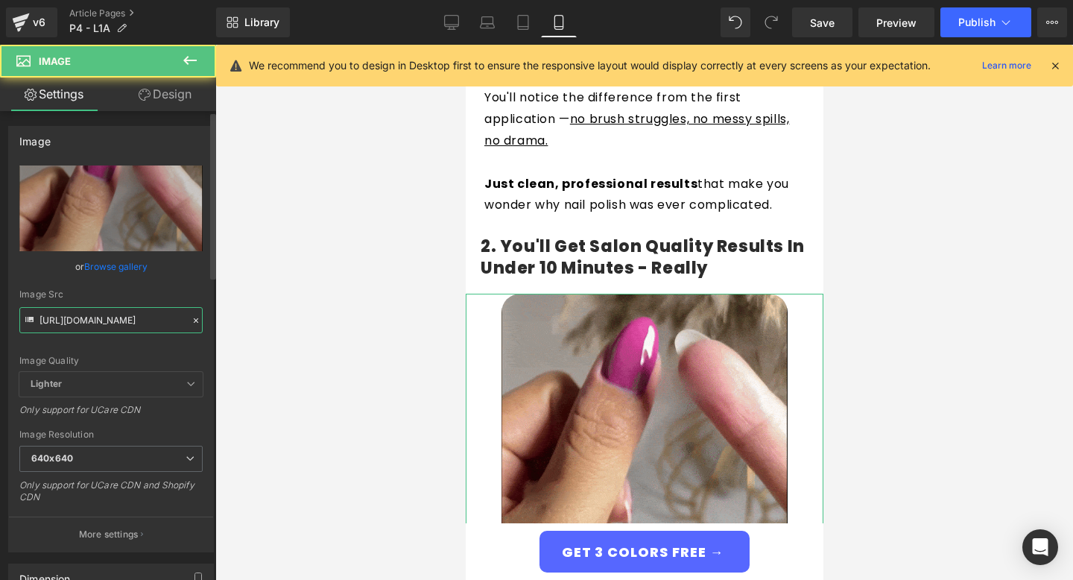
click at [89, 310] on input "[URL][DOMAIN_NAME]" at bounding box center [110, 320] width 183 height 26
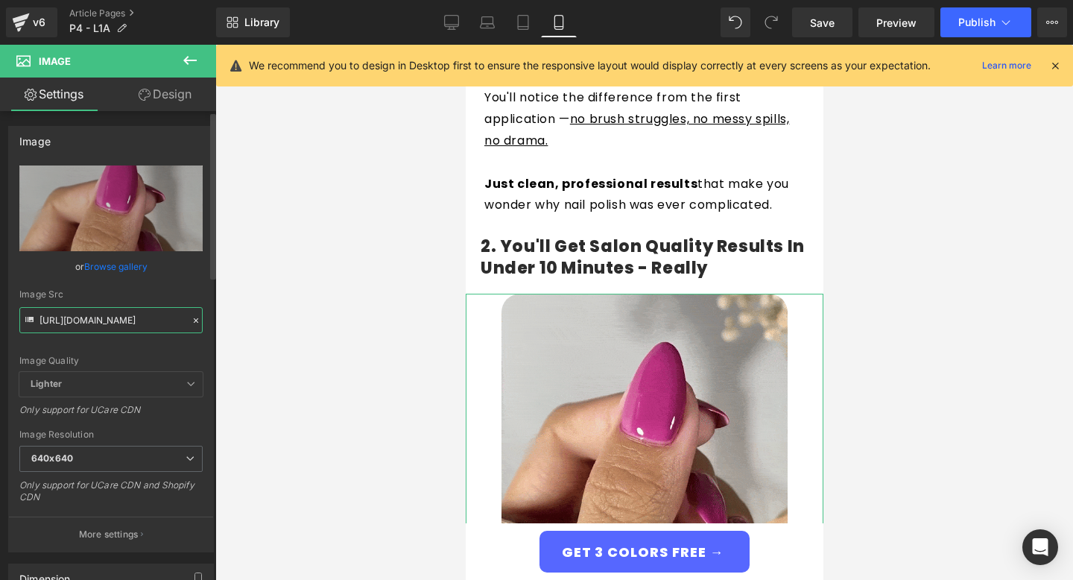
paste input "1_7a5eec1e-dc6b-439b-9ead-da83642027eb.gif?v=1757532110"
type input "[URL][DOMAIN_NAME]"
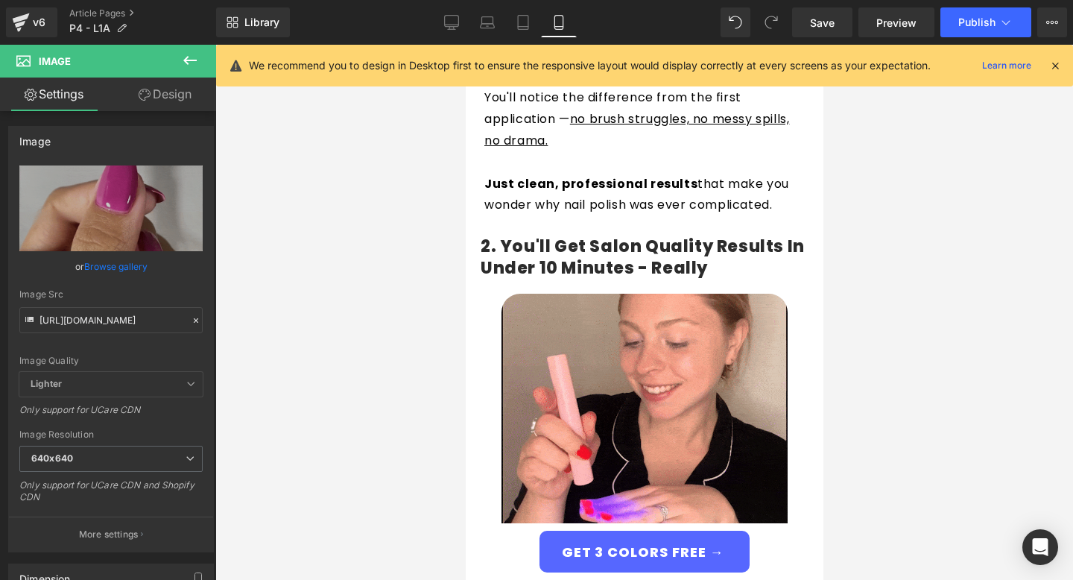
click at [355, 275] on div at bounding box center [644, 312] width 858 height 535
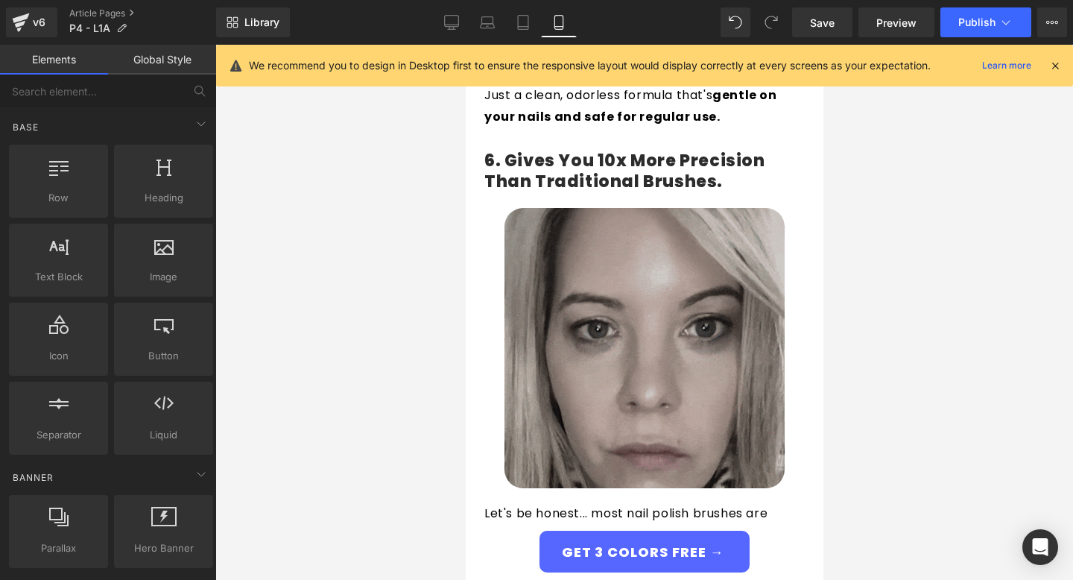
scroll to position [4015, 0]
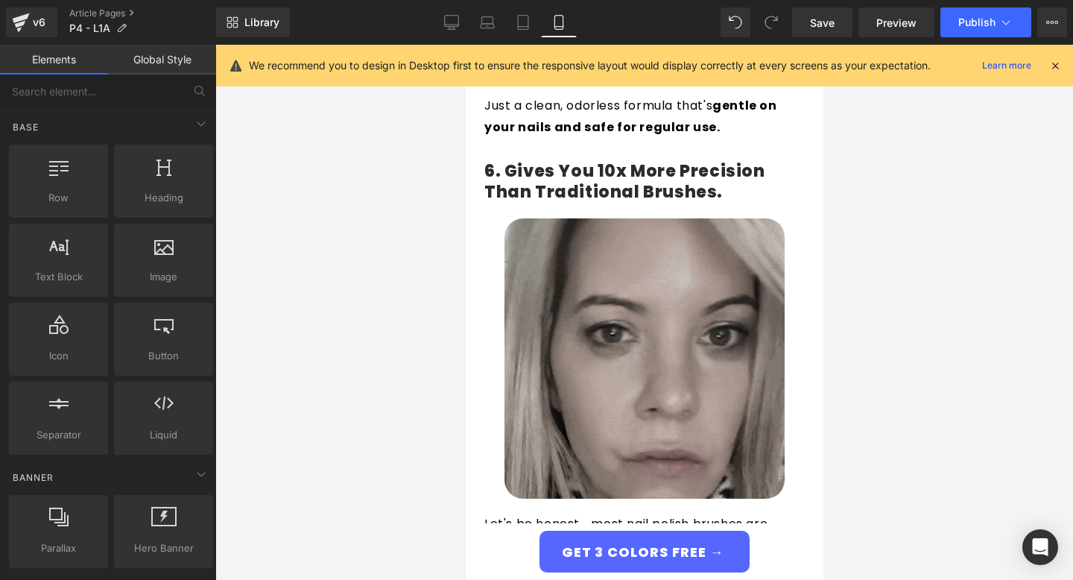
click at [641, 308] on img at bounding box center [644, 358] width 280 height 280
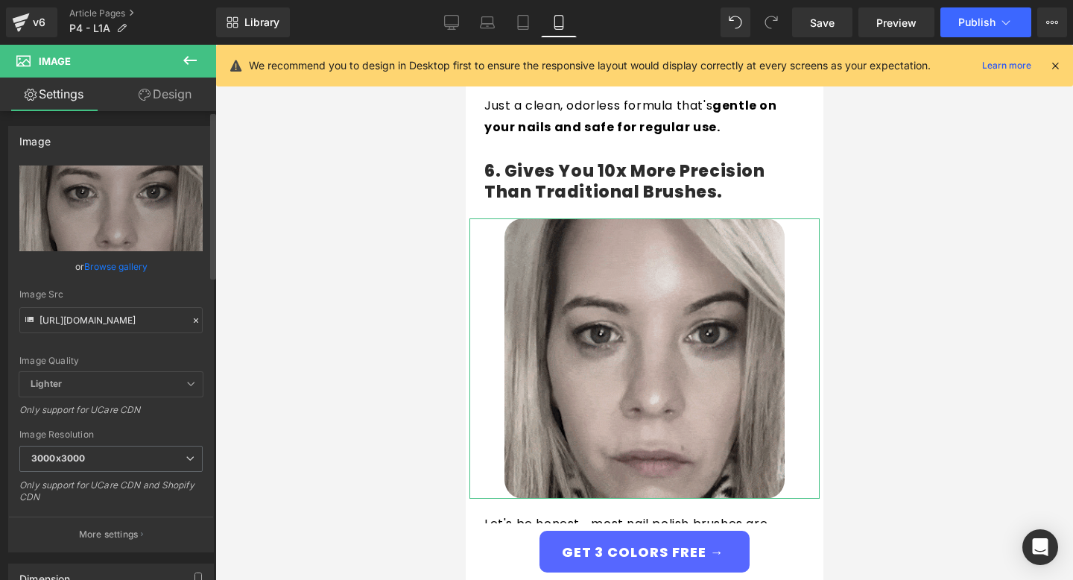
click at [130, 266] on link "Browse gallery" at bounding box center [115, 266] width 63 height 26
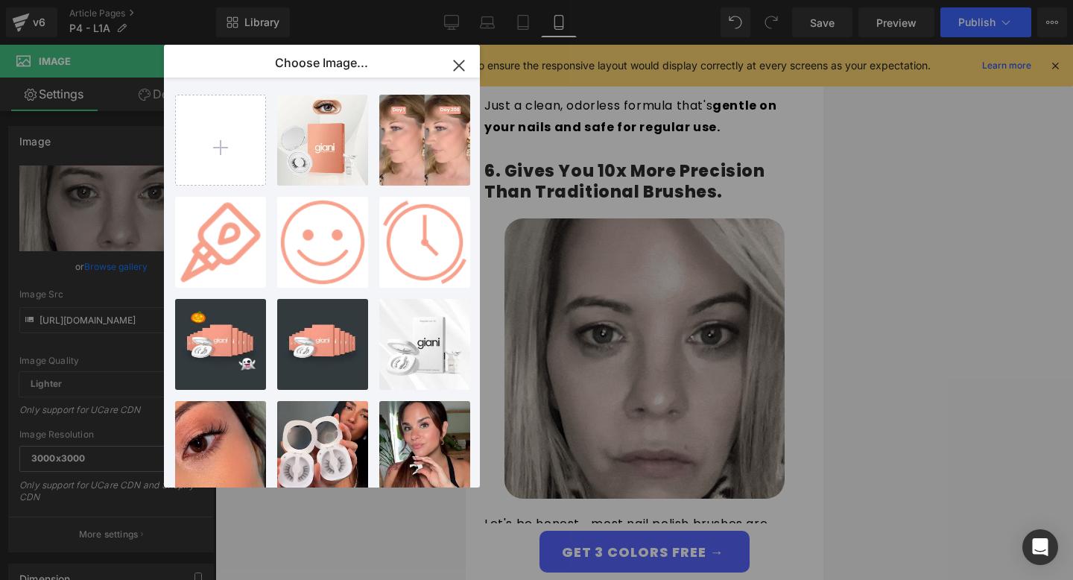
click at [464, 72] on icon "button" at bounding box center [459, 66] width 24 height 24
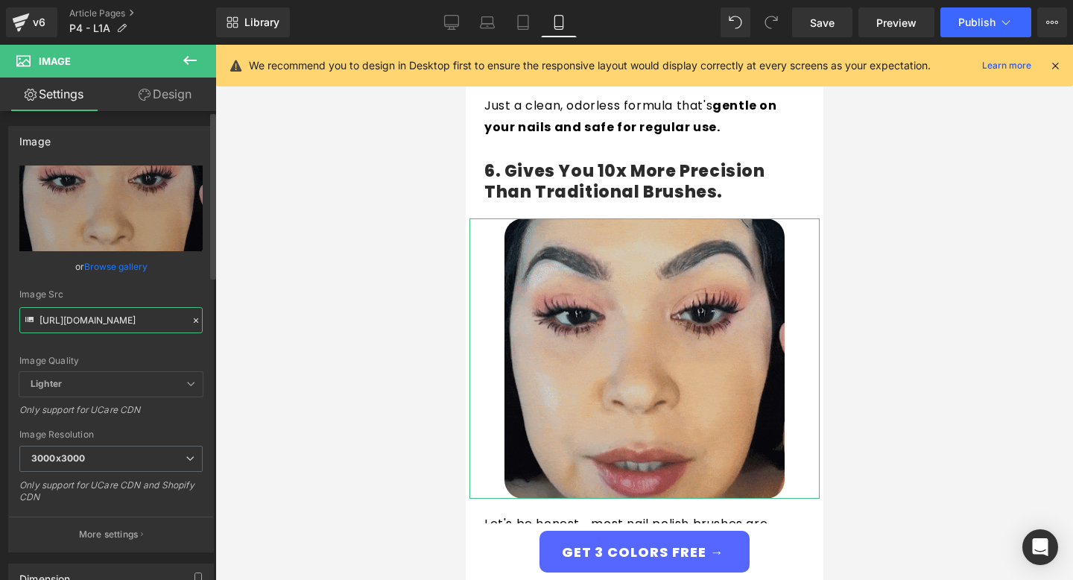
click at [133, 326] on input "[URL][DOMAIN_NAME]" at bounding box center [110, 320] width 183 height 26
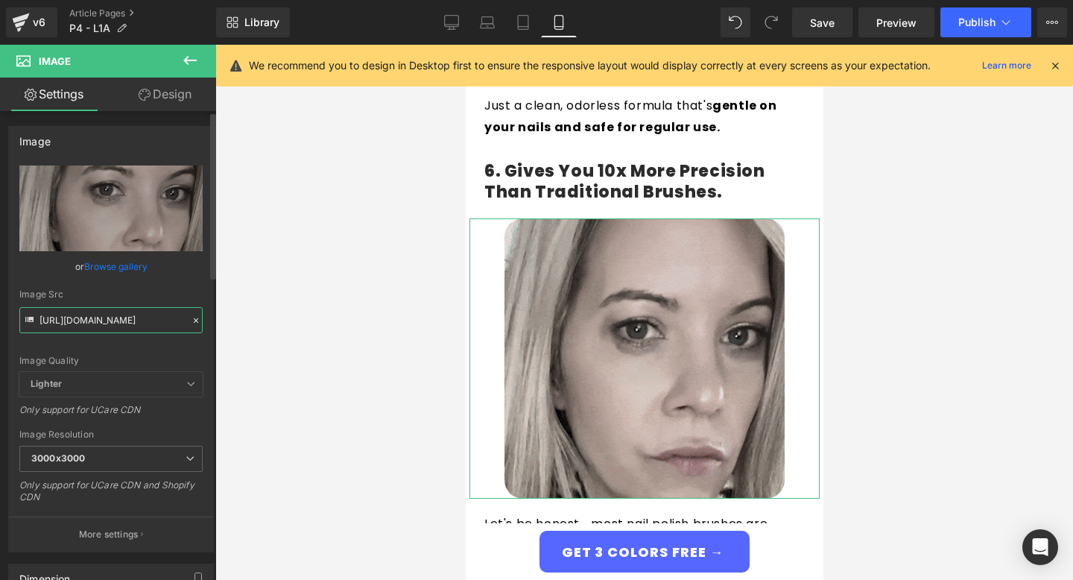
paste input "ezgif.com-optimize_5.gif?v=1757536653"
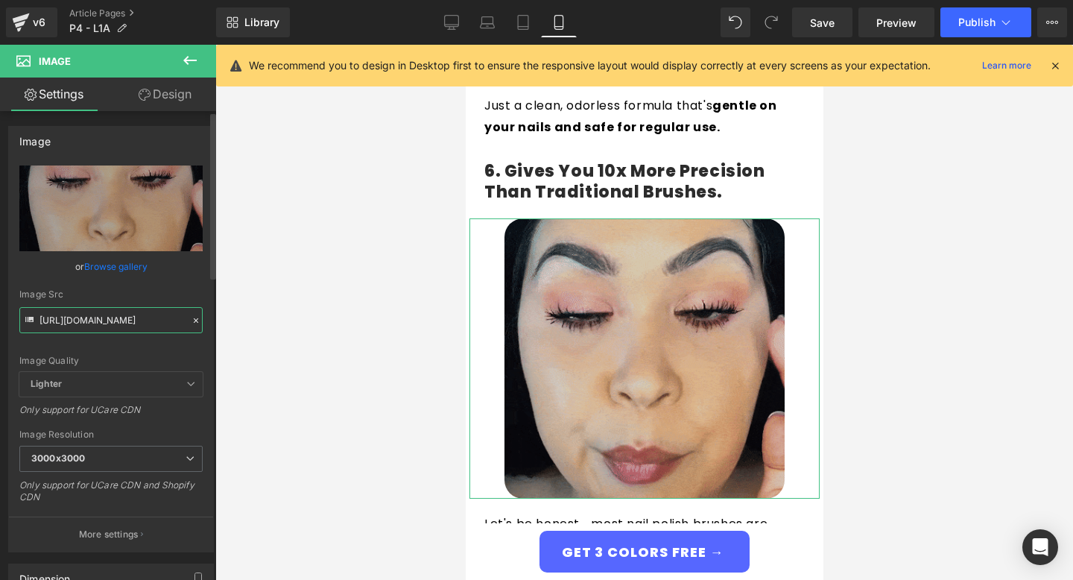
scroll to position [0, 272]
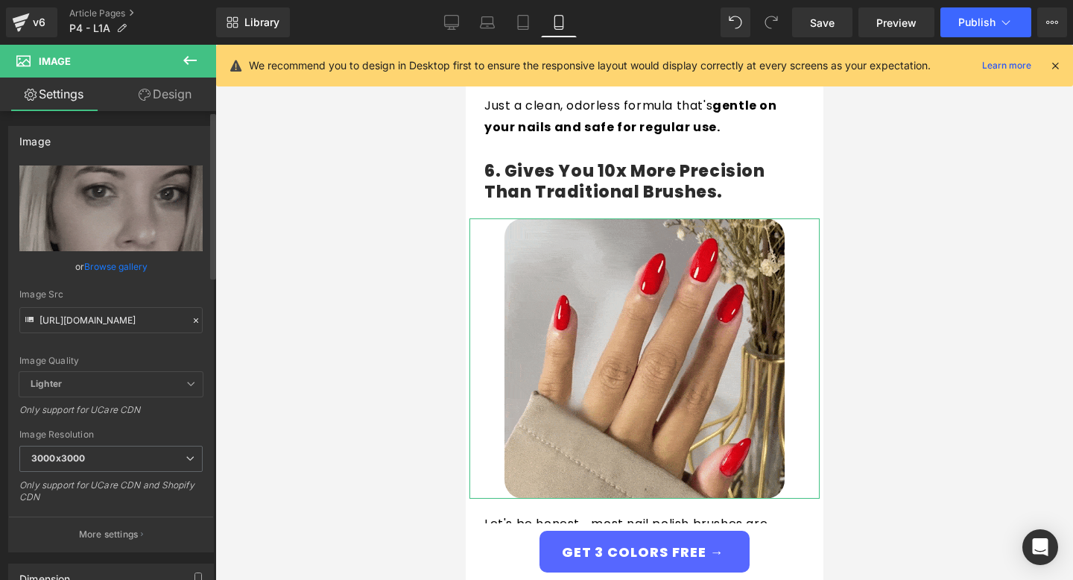
click at [172, 353] on div "Image Quality Lighter Lightest Lighter Lighter Lightest Only support for UCare …" at bounding box center [110, 268] width 183 height 206
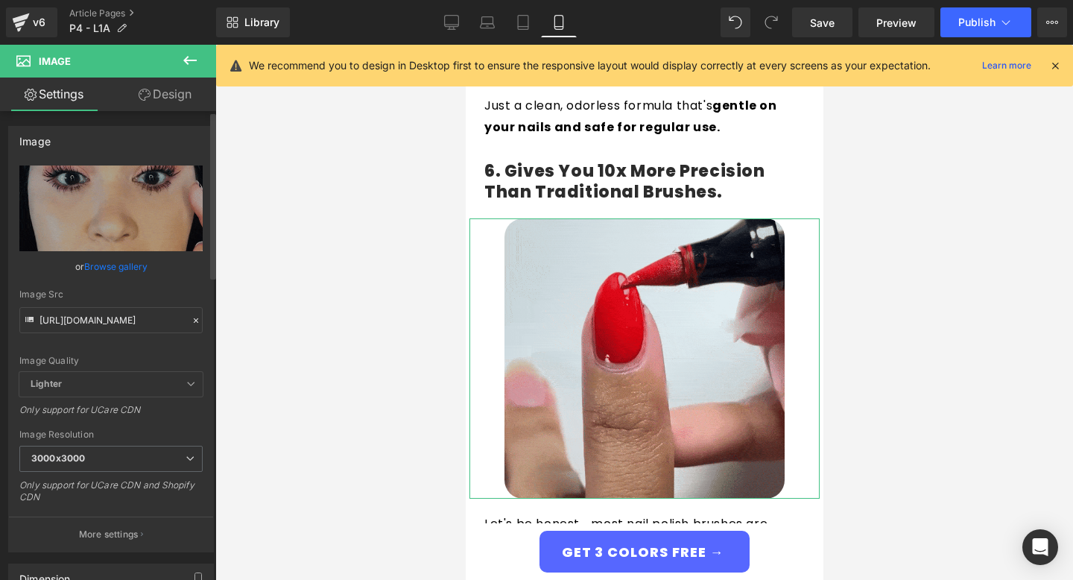
scroll to position [0, 0]
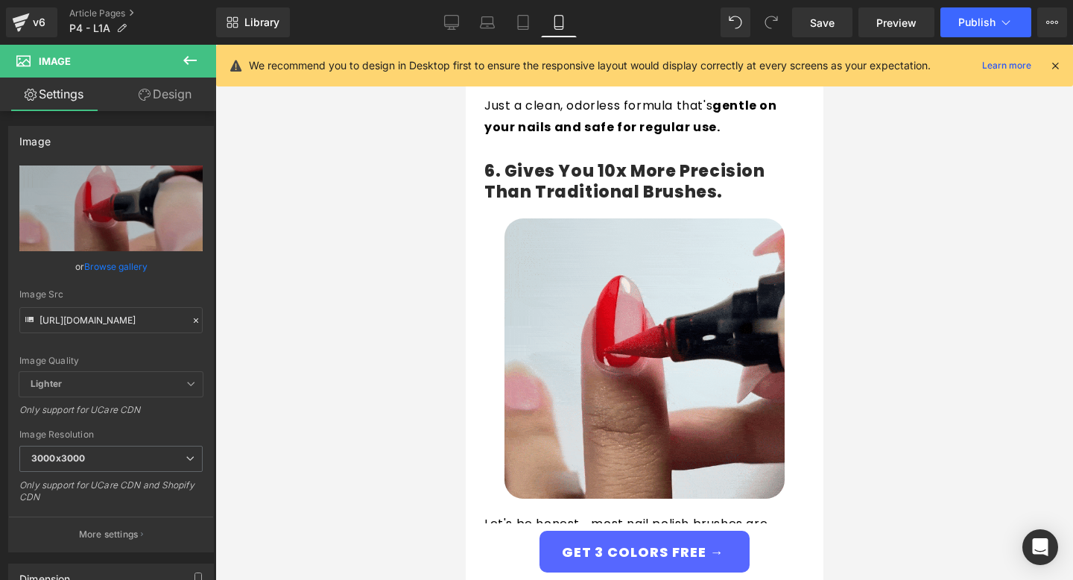
type input "[URL][DOMAIN_NAME]"
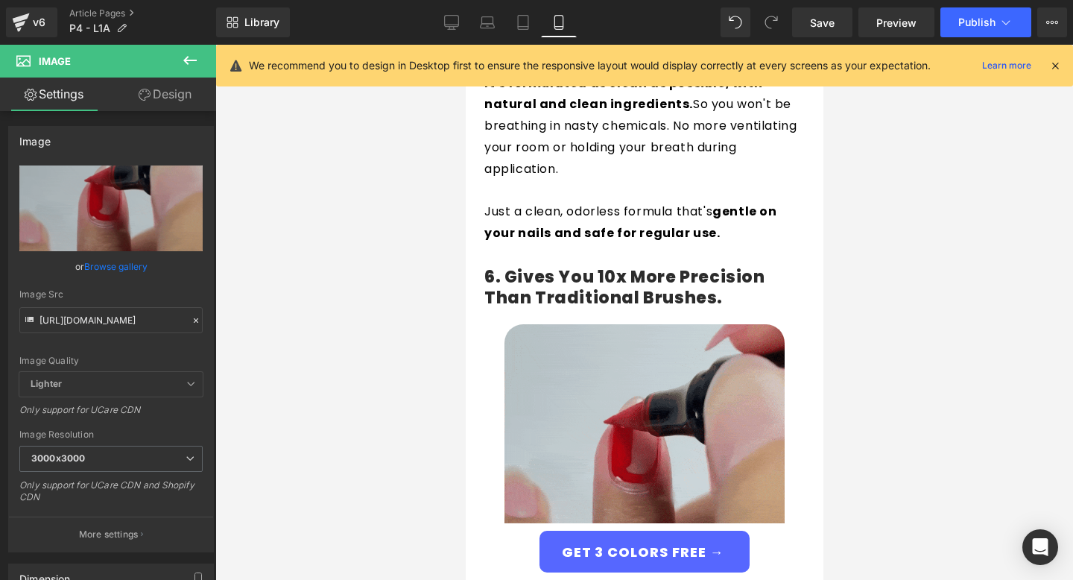
scroll to position [3328, 0]
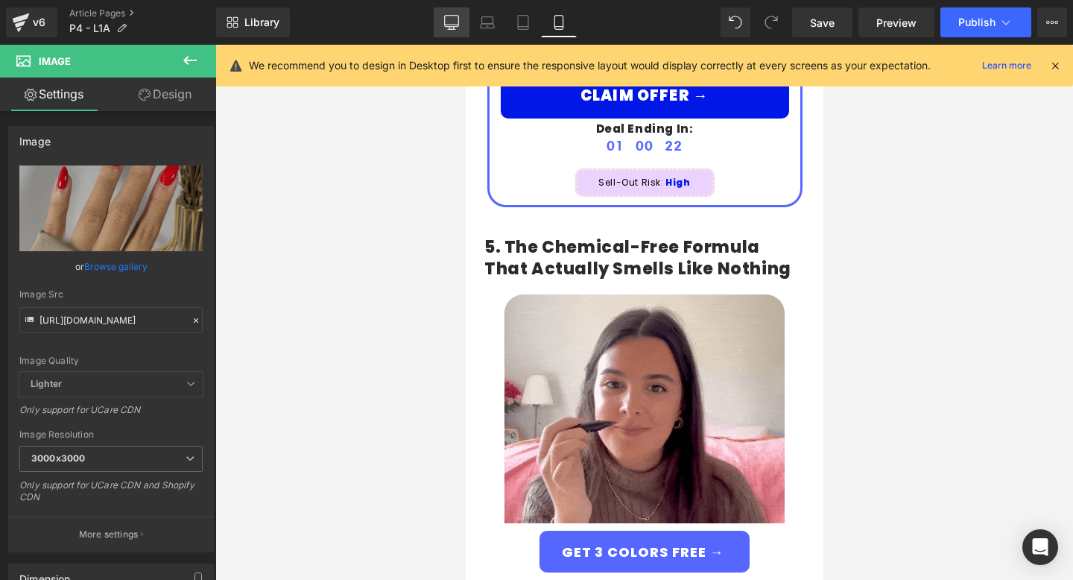
click at [452, 18] on icon at bounding box center [451, 22] width 15 height 15
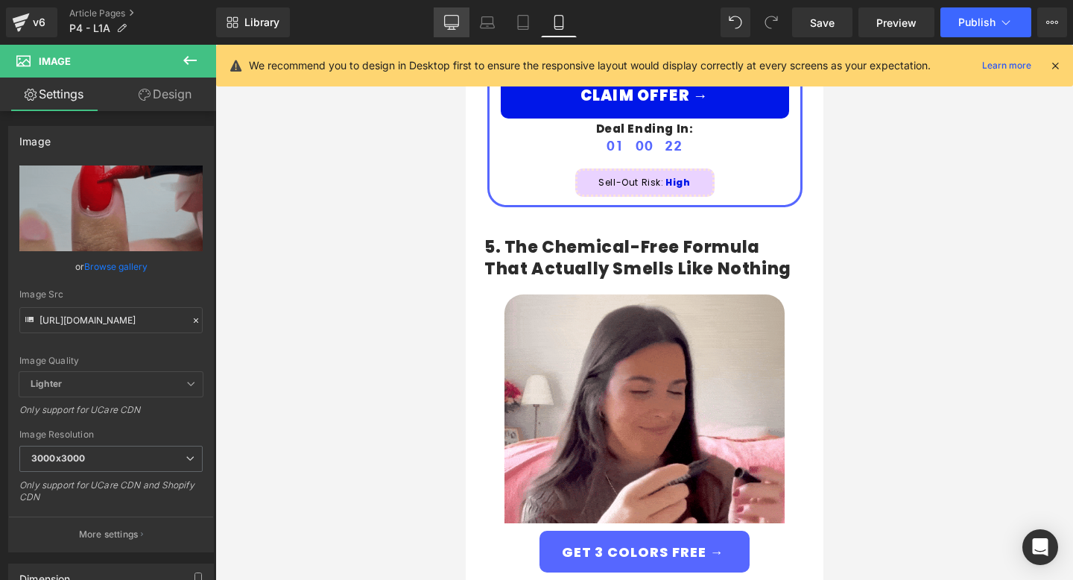
type input "60"
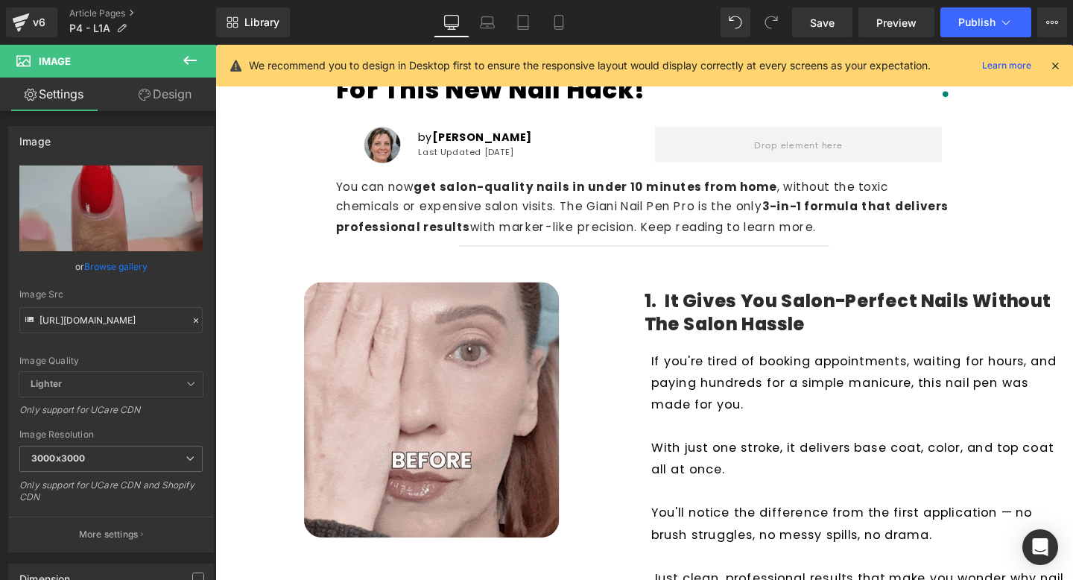
scroll to position [227, 0]
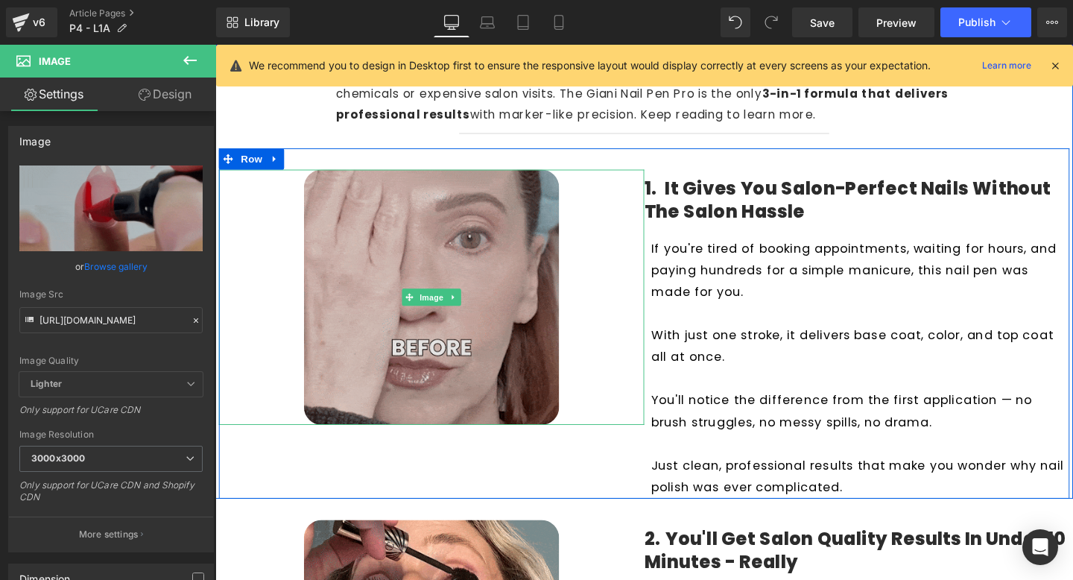
click at [469, 254] on img at bounding box center [442, 310] width 268 height 268
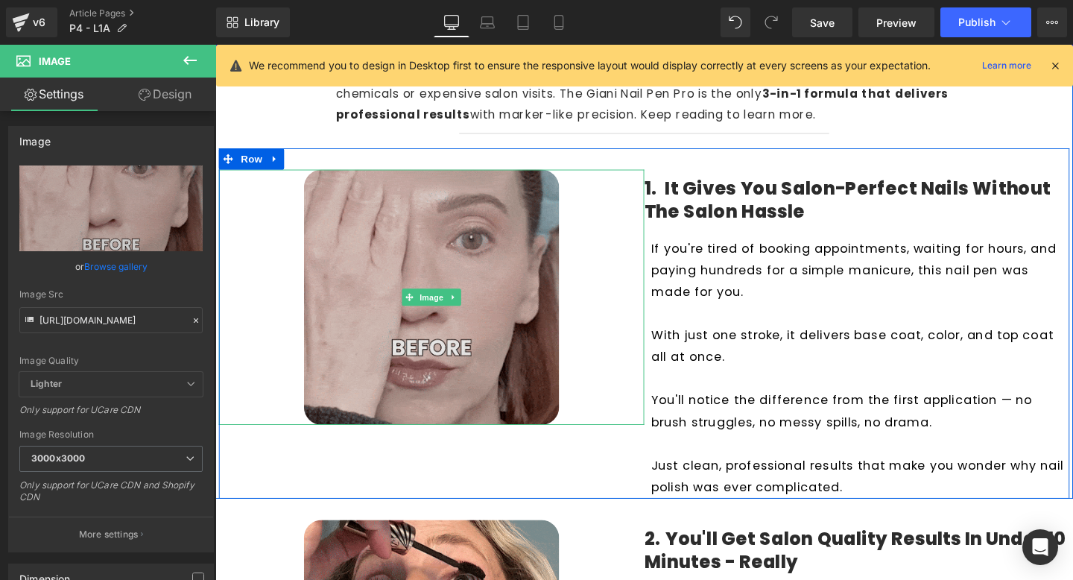
click at [478, 273] on img at bounding box center [442, 310] width 268 height 268
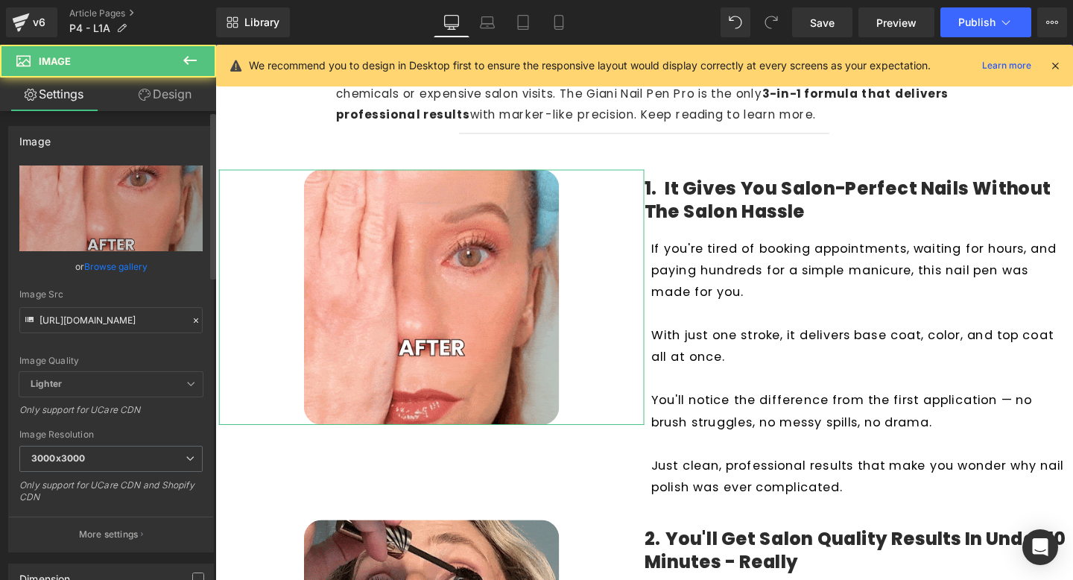
click at [138, 335] on div "Image Quality Lighter Lightest Lighter Lighter Lightest Only support for UCare …" at bounding box center [110, 268] width 183 height 206
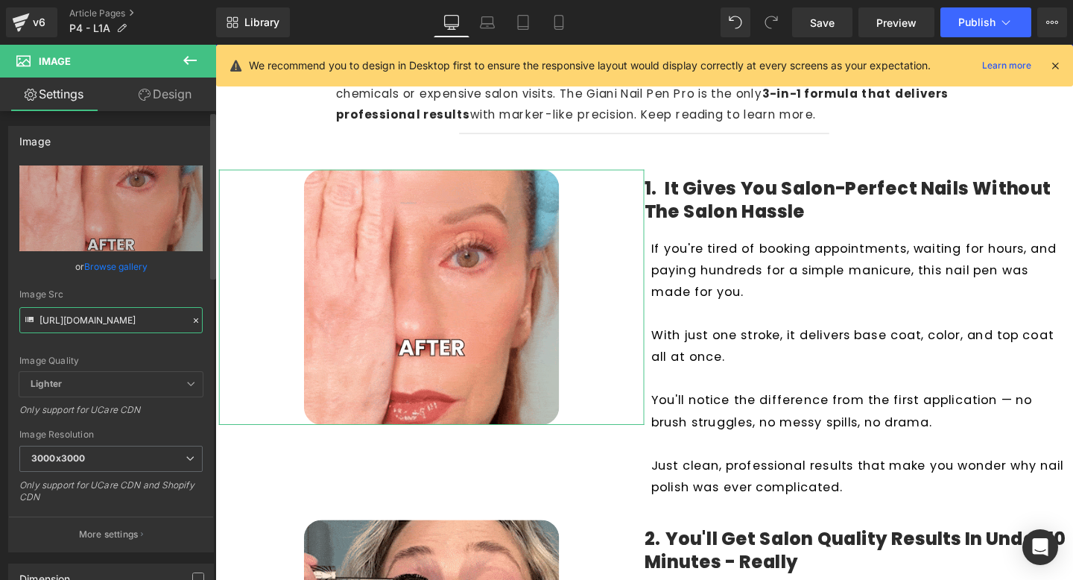
click at [138, 323] on input "[URL][DOMAIN_NAME]" at bounding box center [110, 320] width 183 height 26
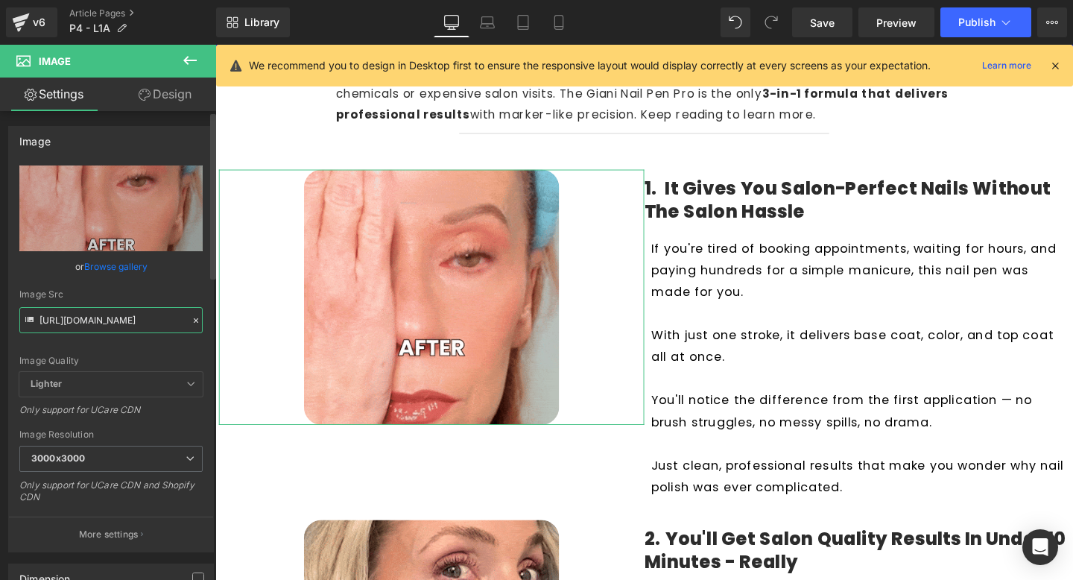
paste input "3-ezgif.com-optimize.gif?v=1757531316"
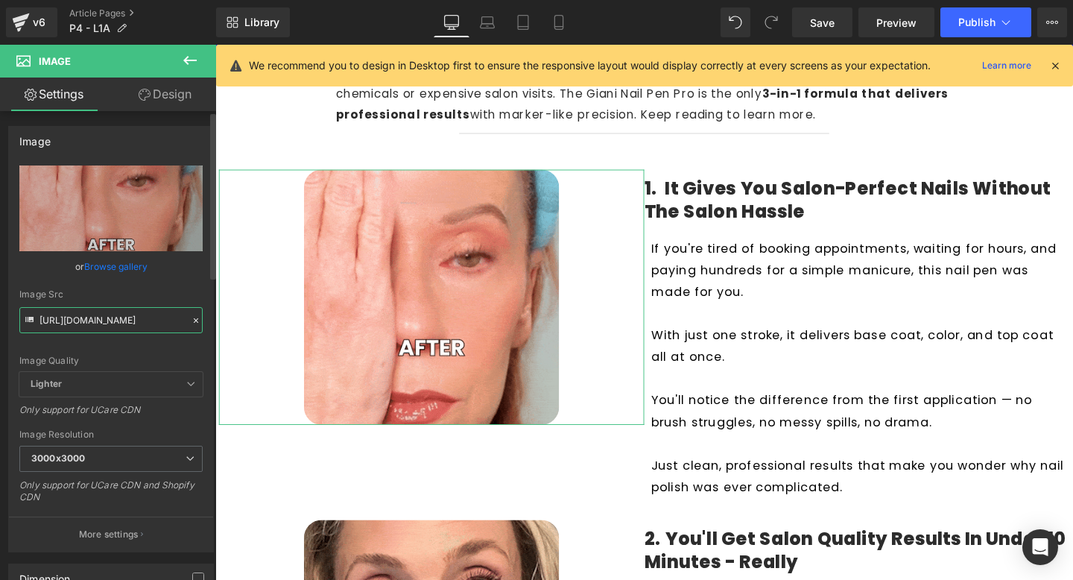
scroll to position [0, 281]
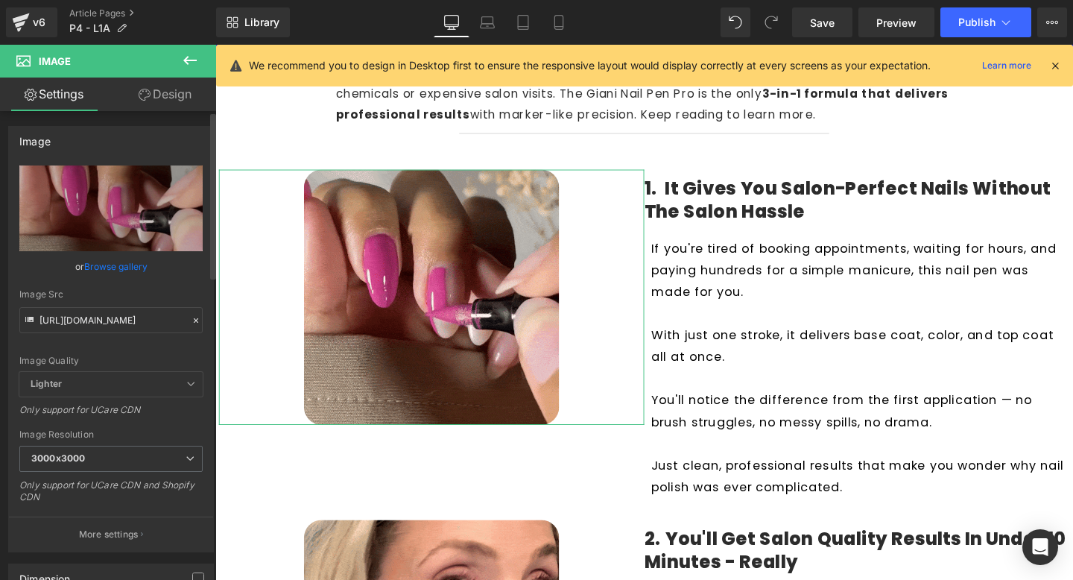
click at [155, 346] on div "Image Quality Lighter Lightest Lighter Lighter Lightest Only support for UCare …" at bounding box center [110, 268] width 183 height 206
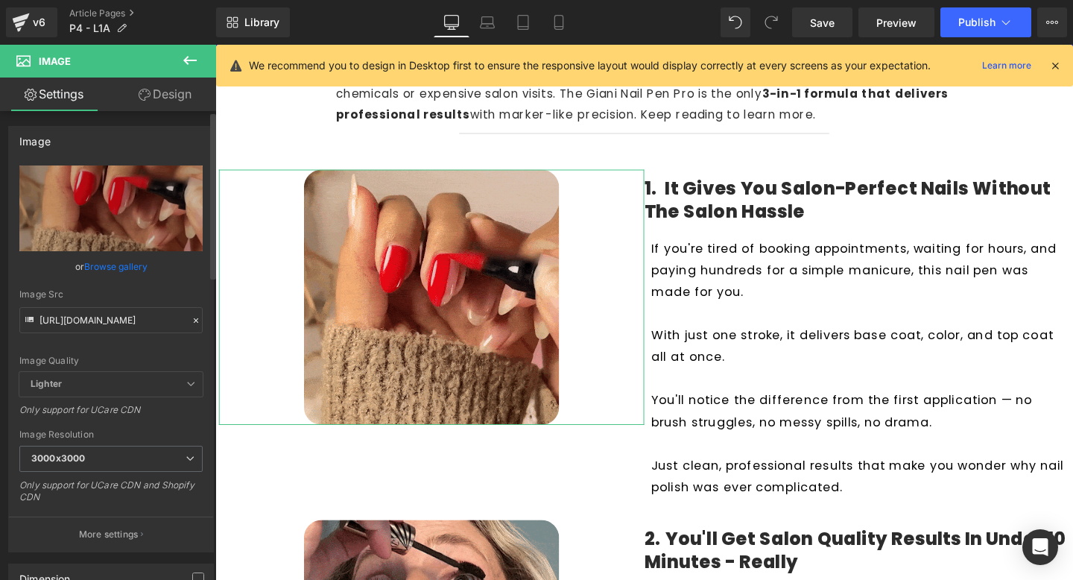
scroll to position [0, 0]
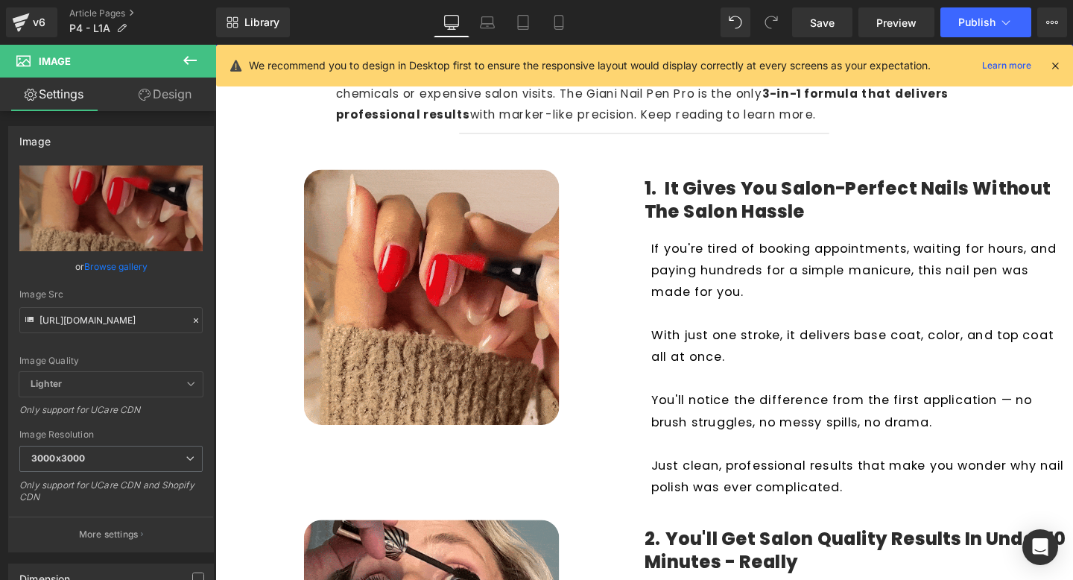
type input "[URL][DOMAIN_NAME]"
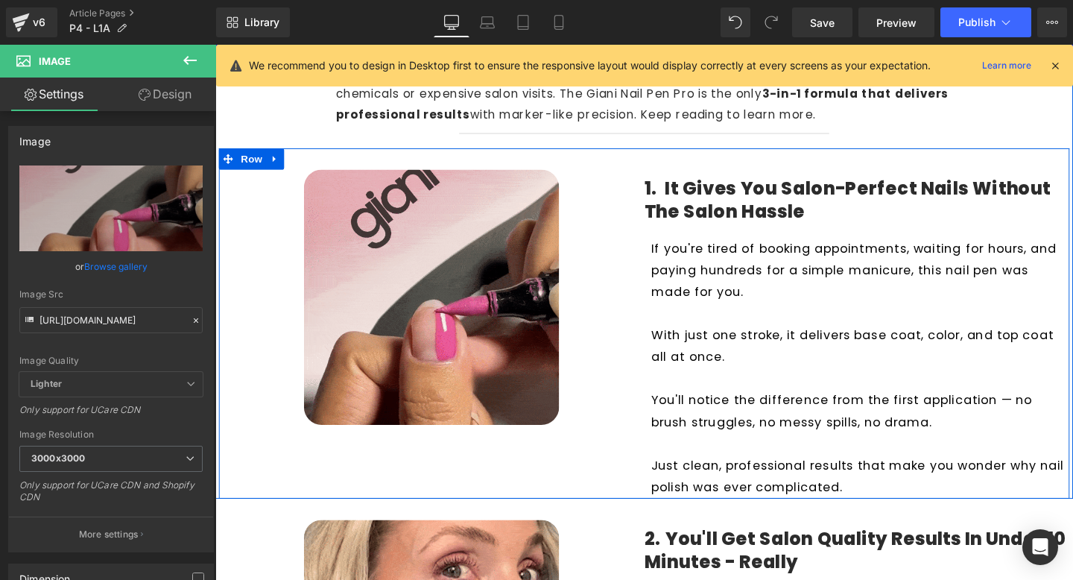
scroll to position [422, 0]
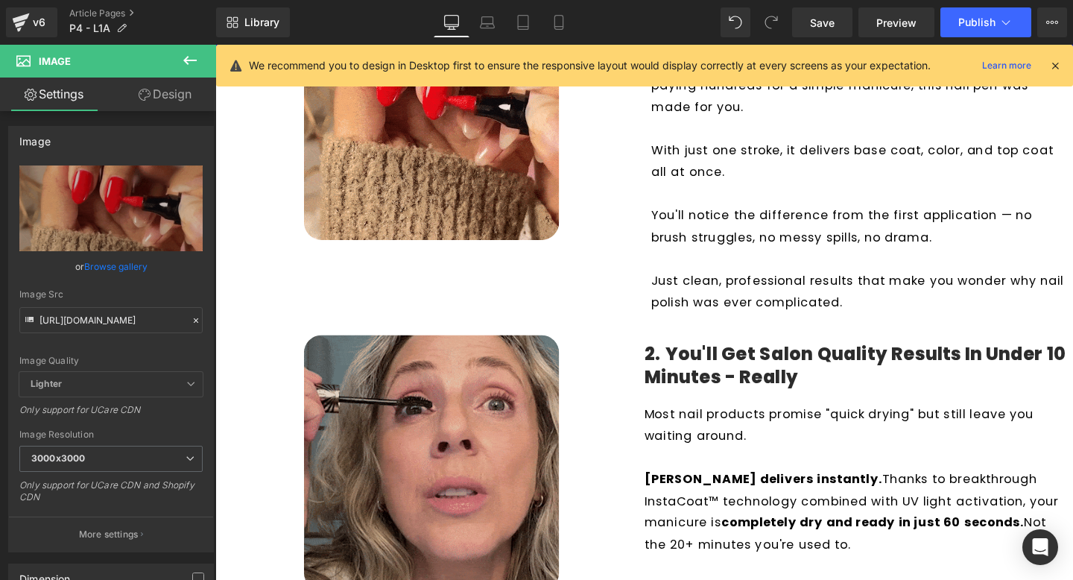
click at [469, 446] on img at bounding box center [442, 483] width 268 height 268
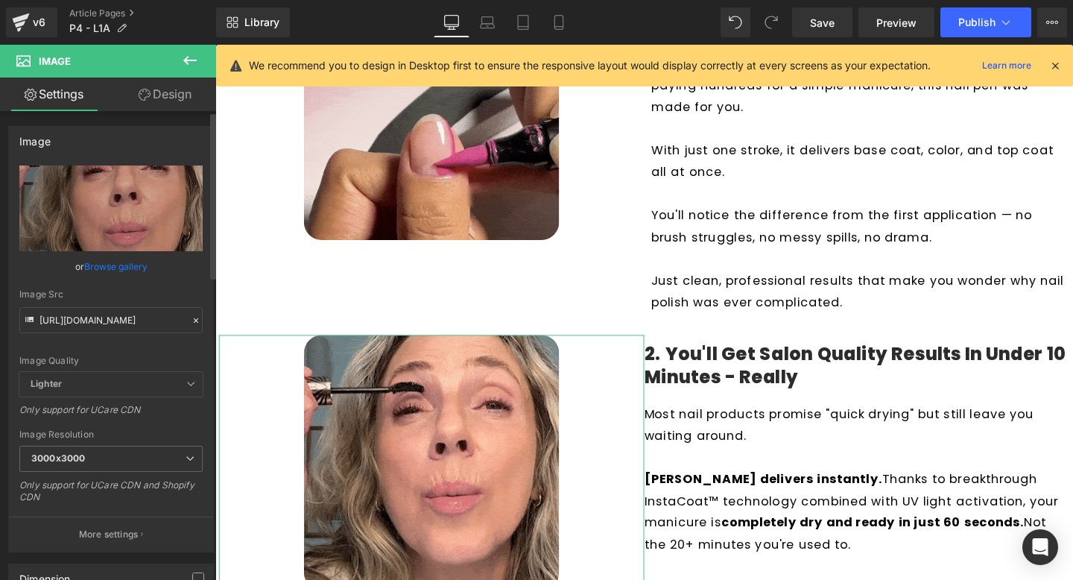
click at [125, 333] on div "Image Quality Lighter Lightest Lighter Lighter Lightest Only support for UCare …" at bounding box center [110, 268] width 183 height 206
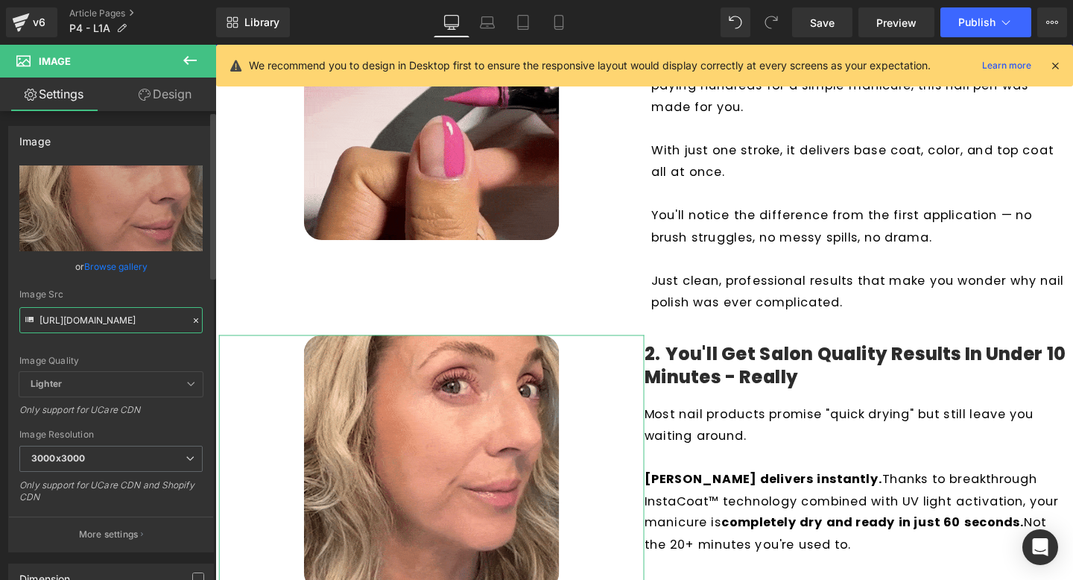
click at [125, 328] on input "[URL][DOMAIN_NAME]" at bounding box center [110, 320] width 183 height 26
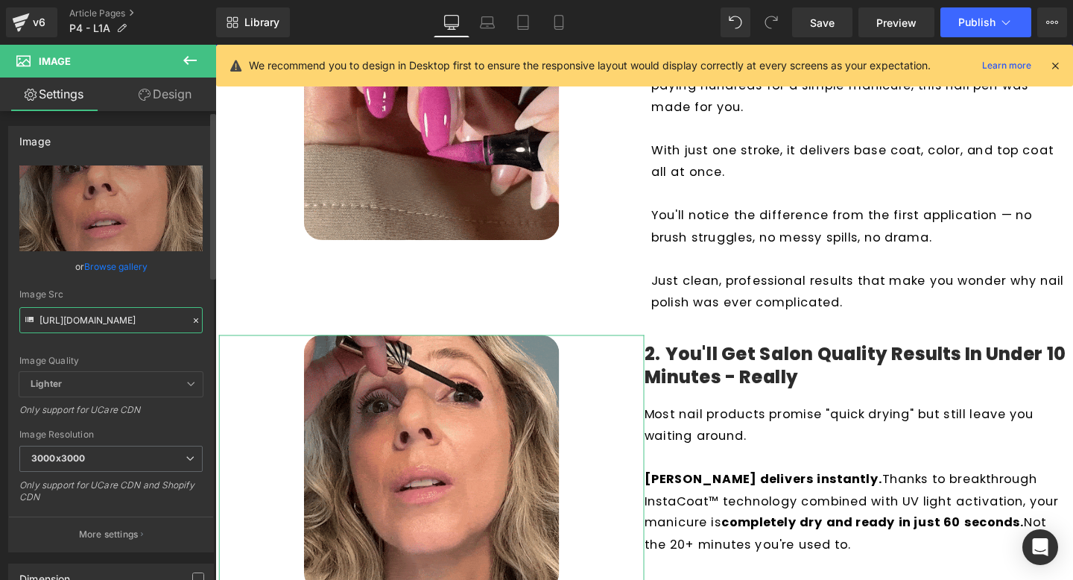
paste input "ezgif.com-optimize_1_7a5eec1e-dc6b-439b-9ead-da83642027eb.gif?v=1757532110"
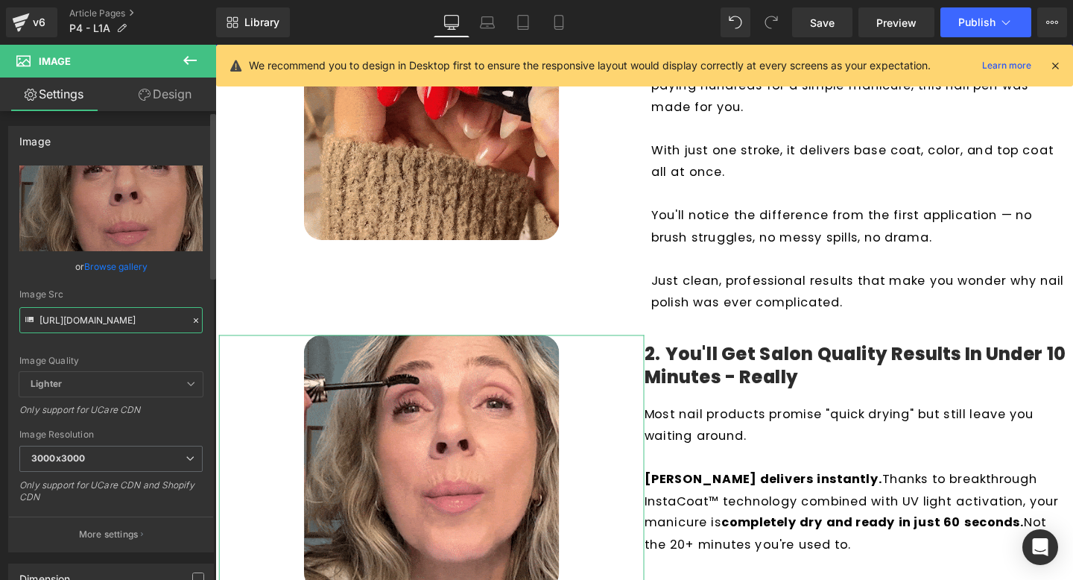
scroll to position [0, 457]
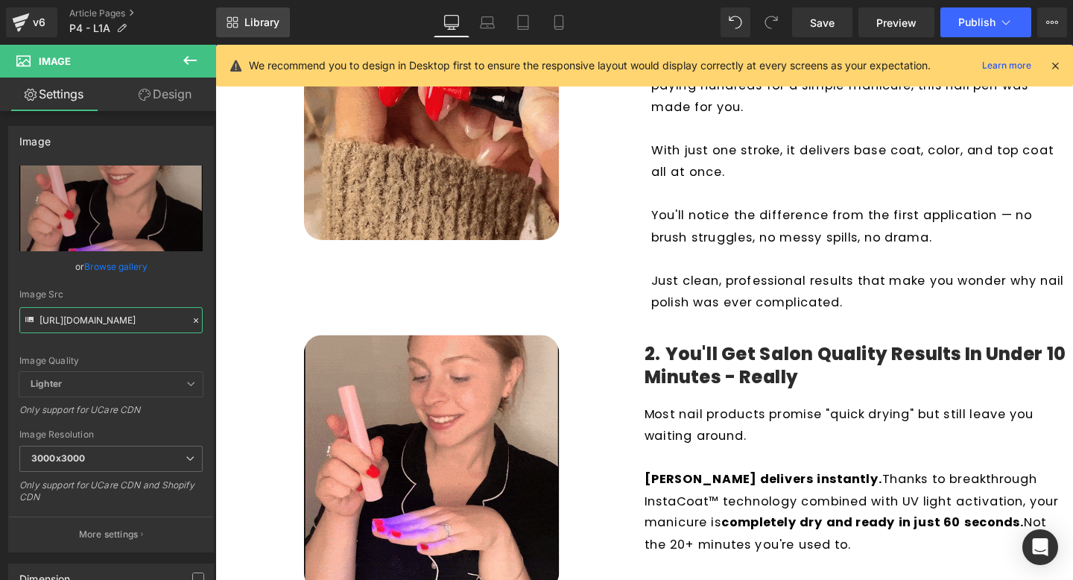
type input "[URL][DOMAIN_NAME]"
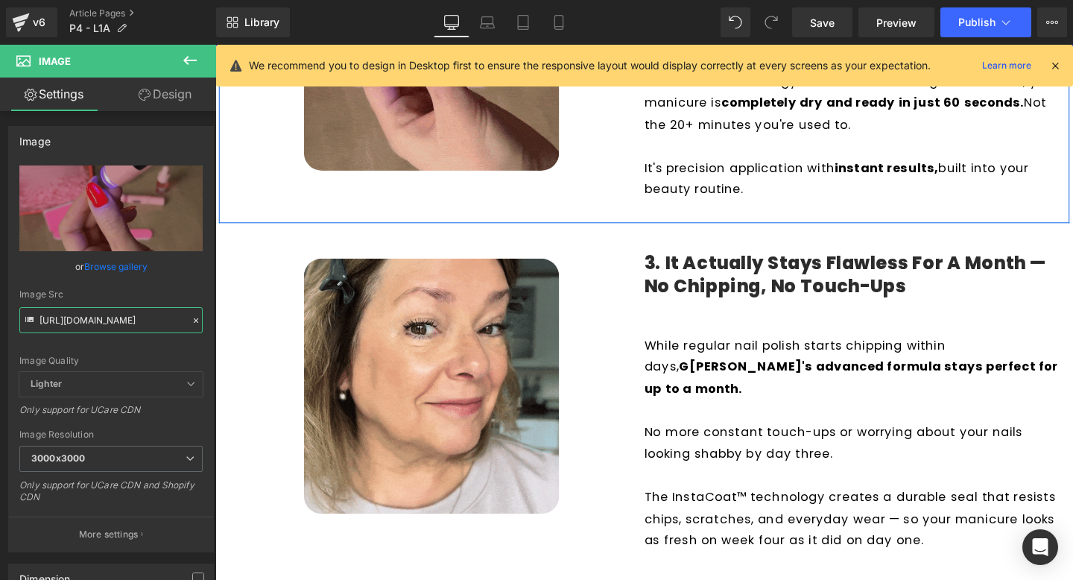
scroll to position [880, 0]
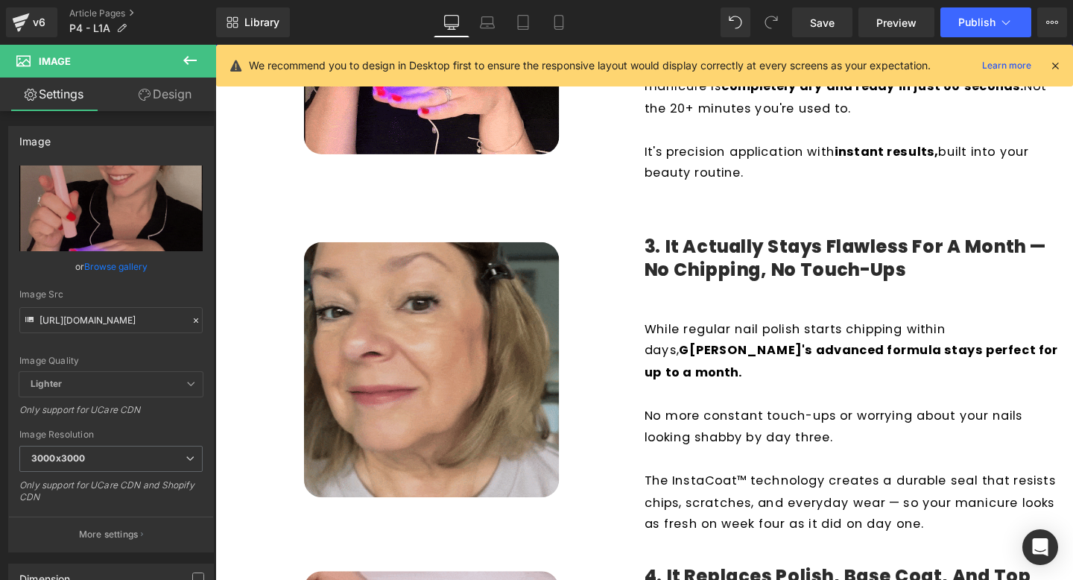
click at [454, 374] on img at bounding box center [442, 386] width 268 height 268
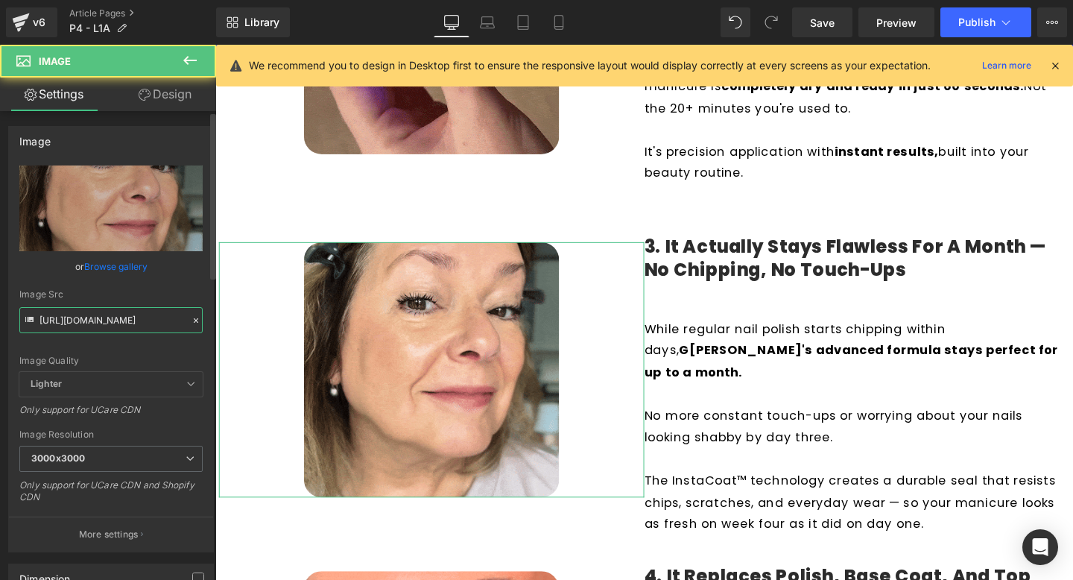
click at [154, 320] on input "[URL][DOMAIN_NAME]" at bounding box center [110, 320] width 183 height 26
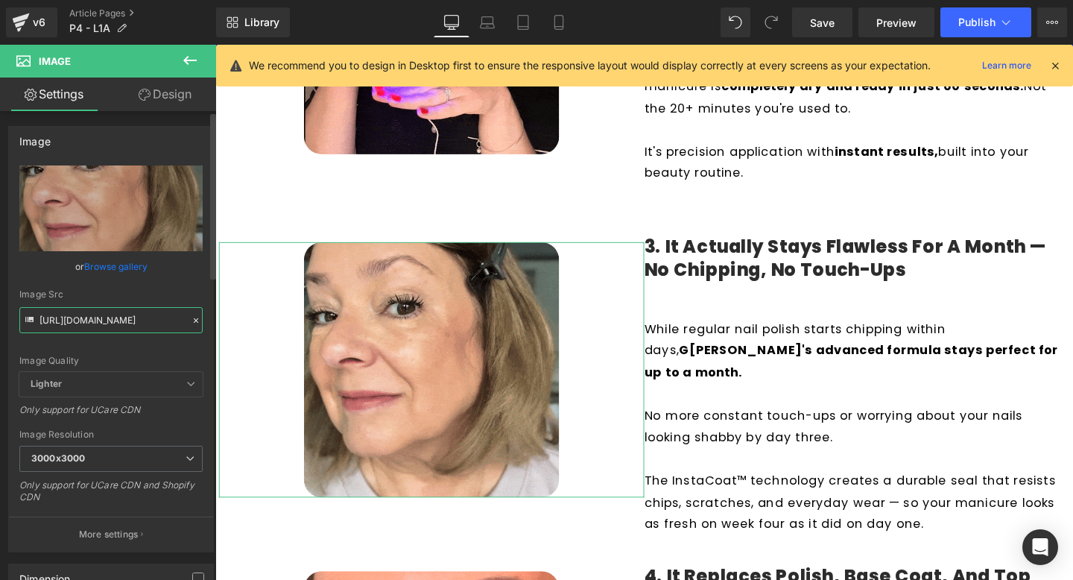
paste input "ezgif.com-optimize.gif?v=1757531624"
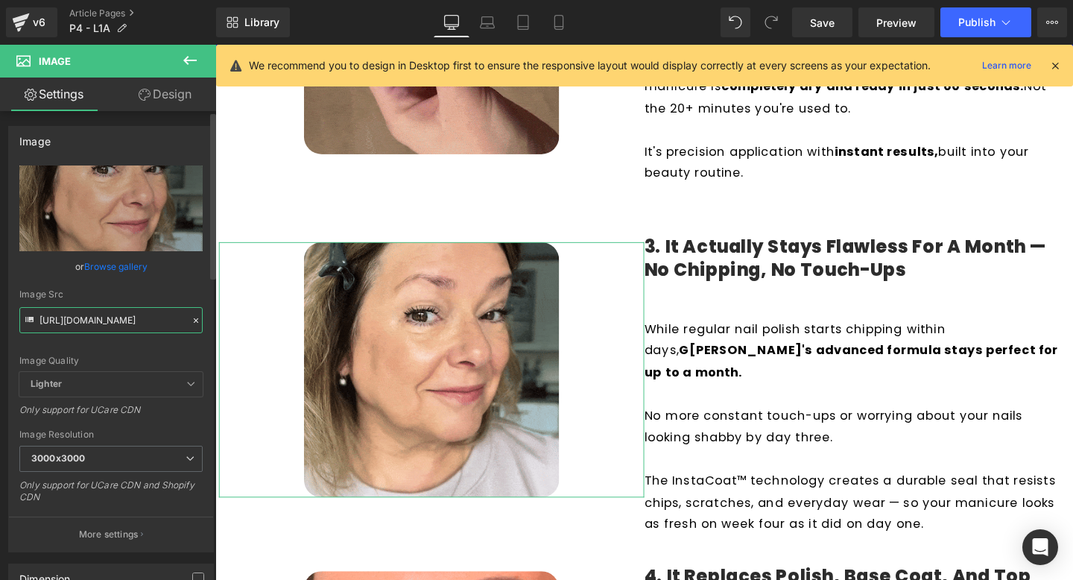
scroll to position [0, 261]
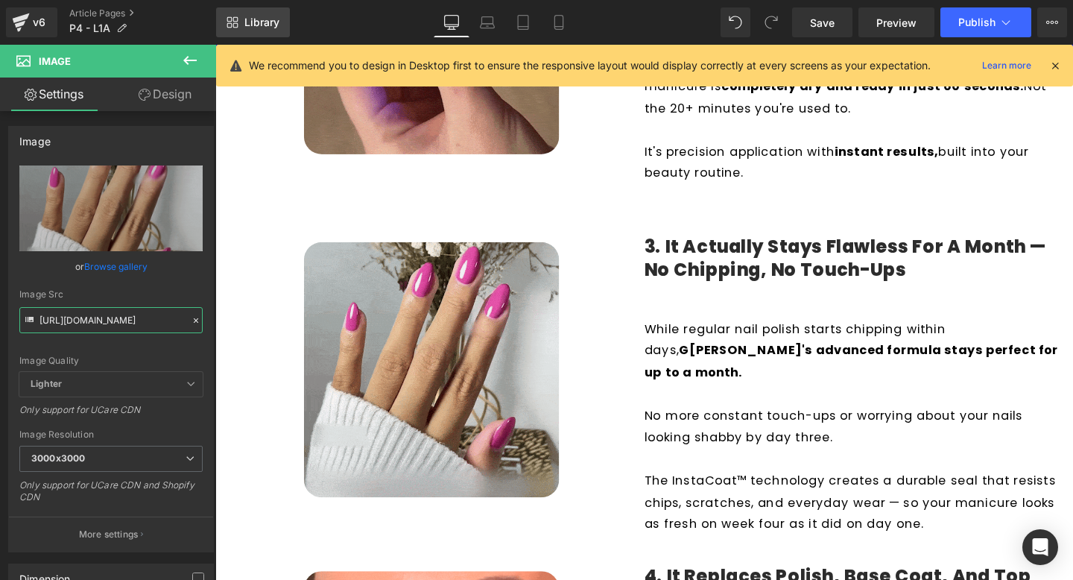
type input "[URL][DOMAIN_NAME]"
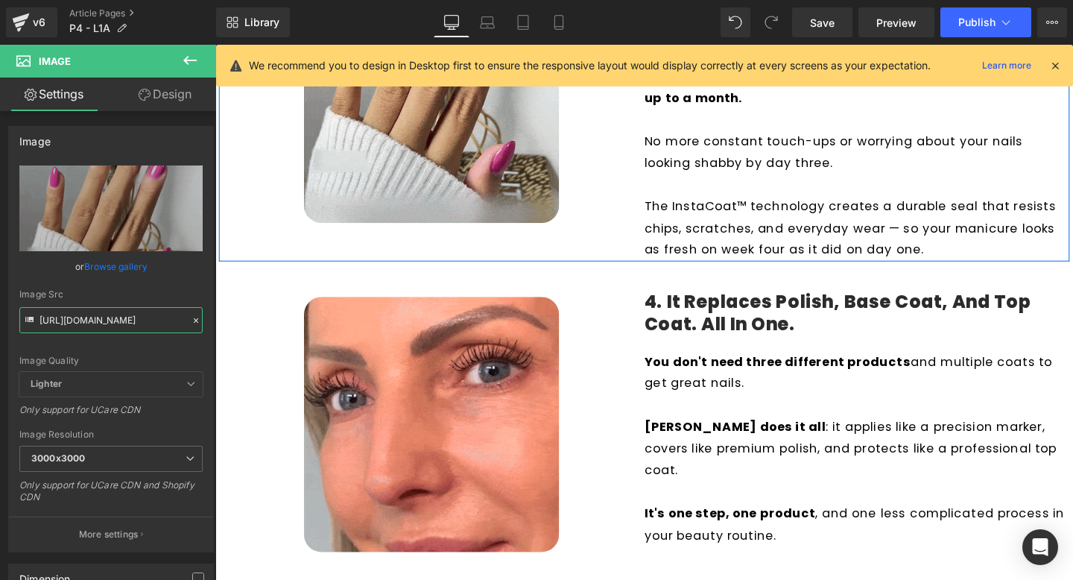
scroll to position [1168, 0]
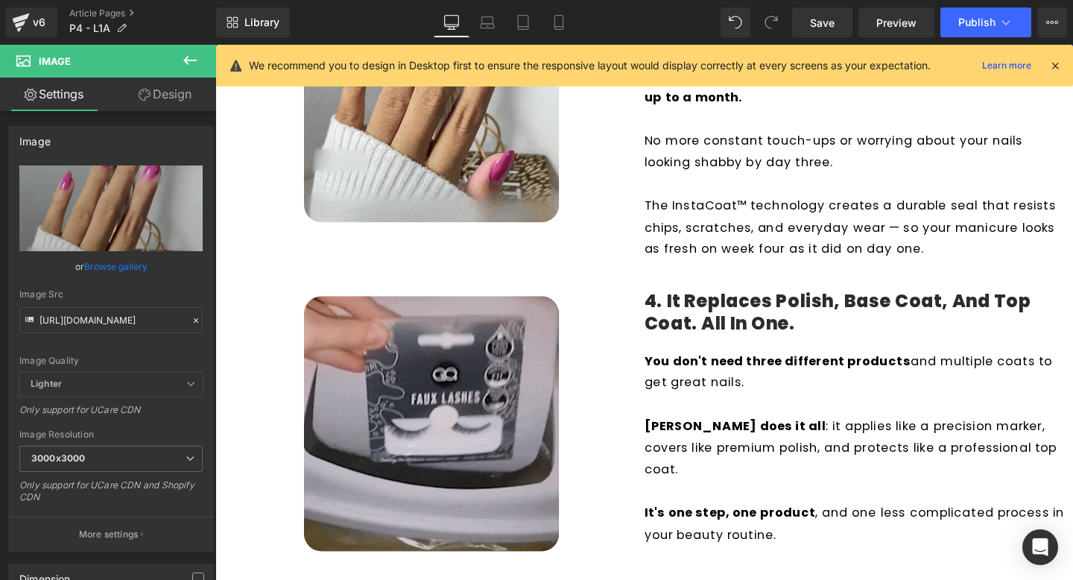
click at [490, 393] on img at bounding box center [442, 443] width 268 height 268
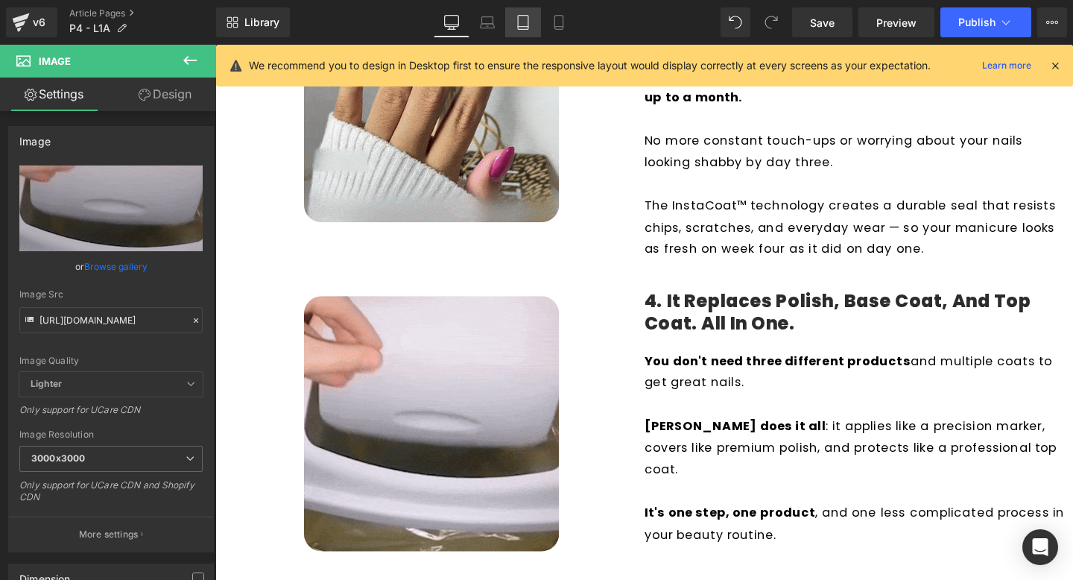
click at [525, 25] on icon at bounding box center [523, 22] width 15 height 15
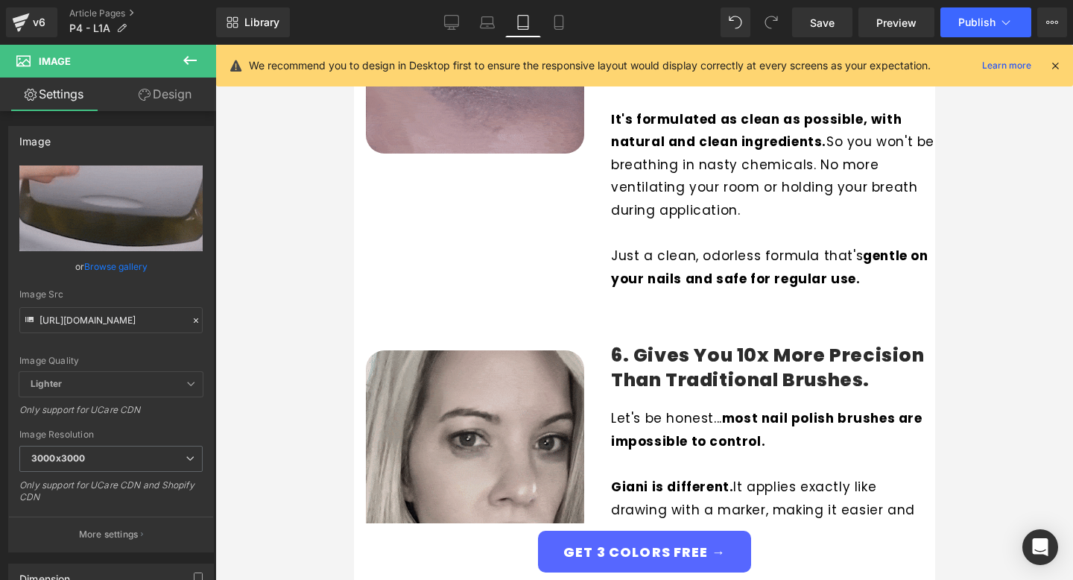
scroll to position [2314, 0]
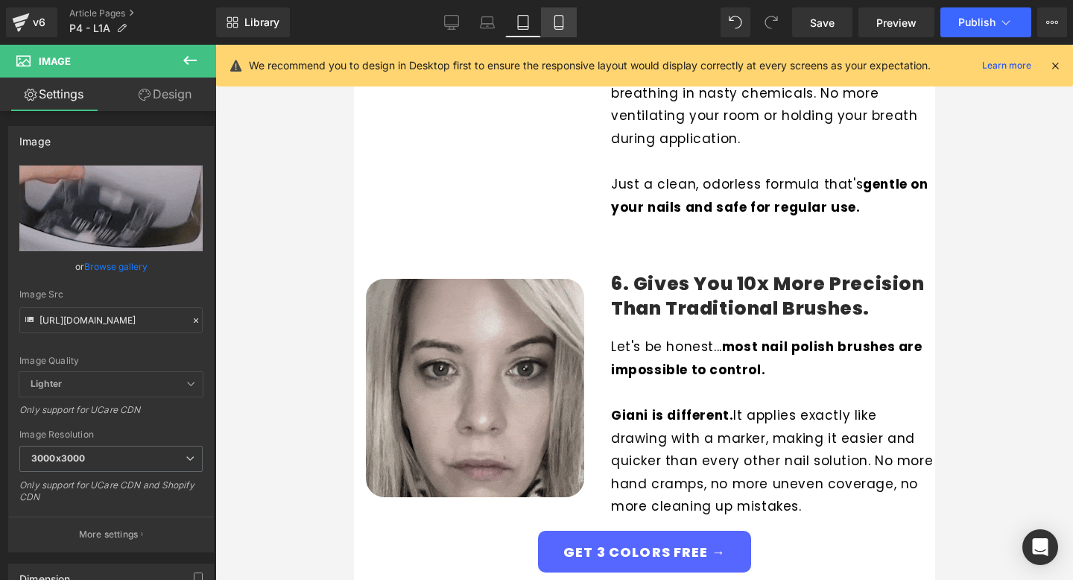
click at [556, 25] on icon at bounding box center [558, 22] width 15 height 15
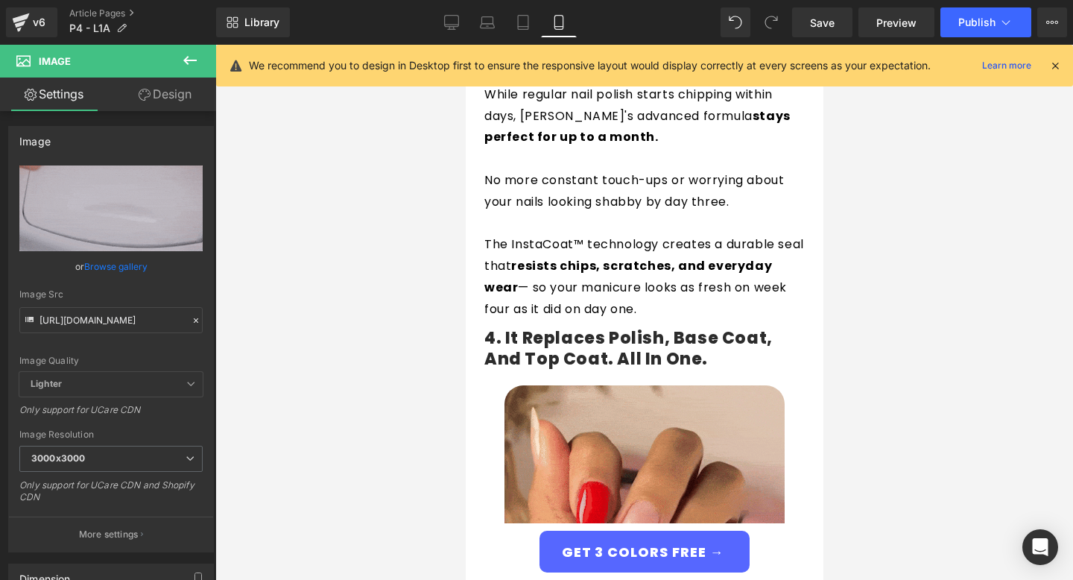
scroll to position [2133, 0]
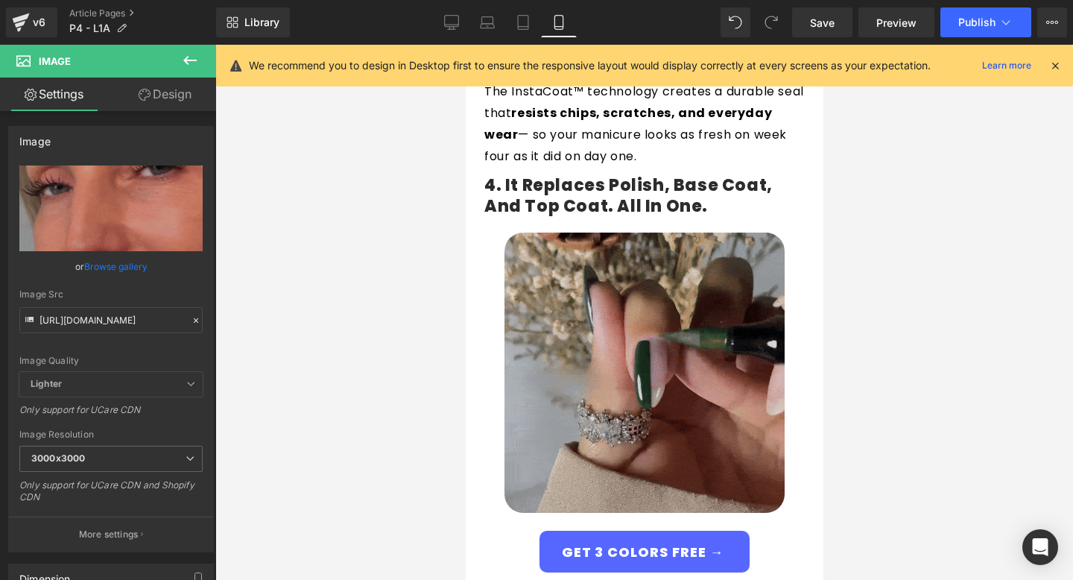
click at [606, 349] on img at bounding box center [644, 372] width 280 height 280
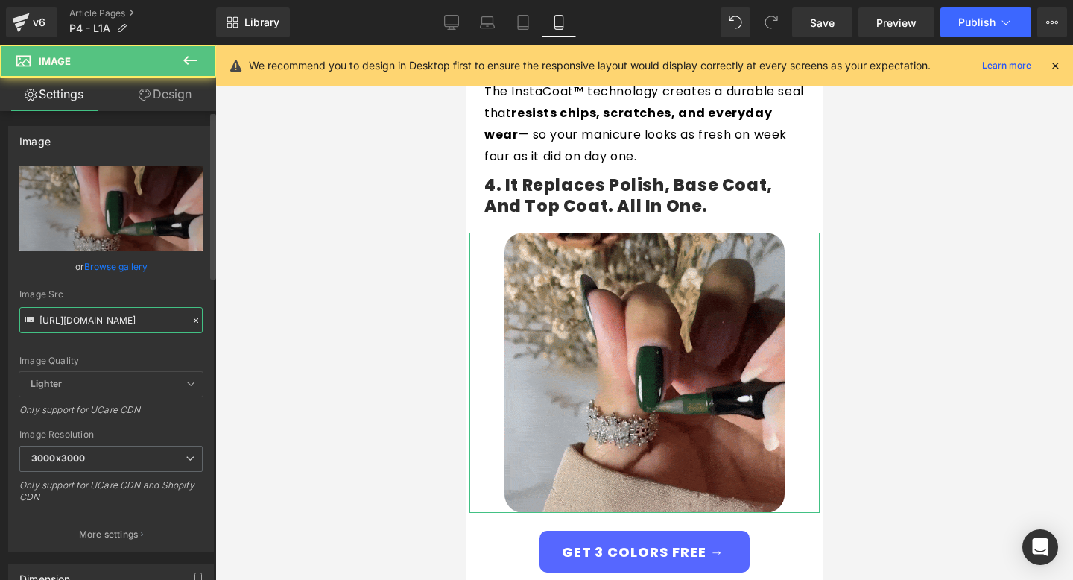
click at [148, 328] on input "[URL][DOMAIN_NAME]" at bounding box center [110, 320] width 183 height 26
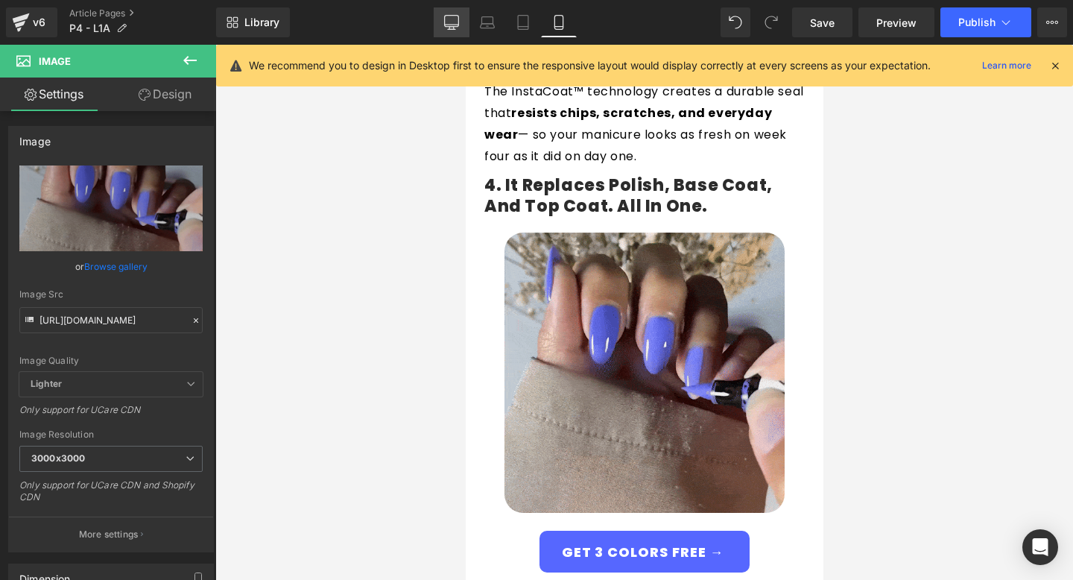
click at [453, 28] on icon at bounding box center [451, 22] width 15 height 15
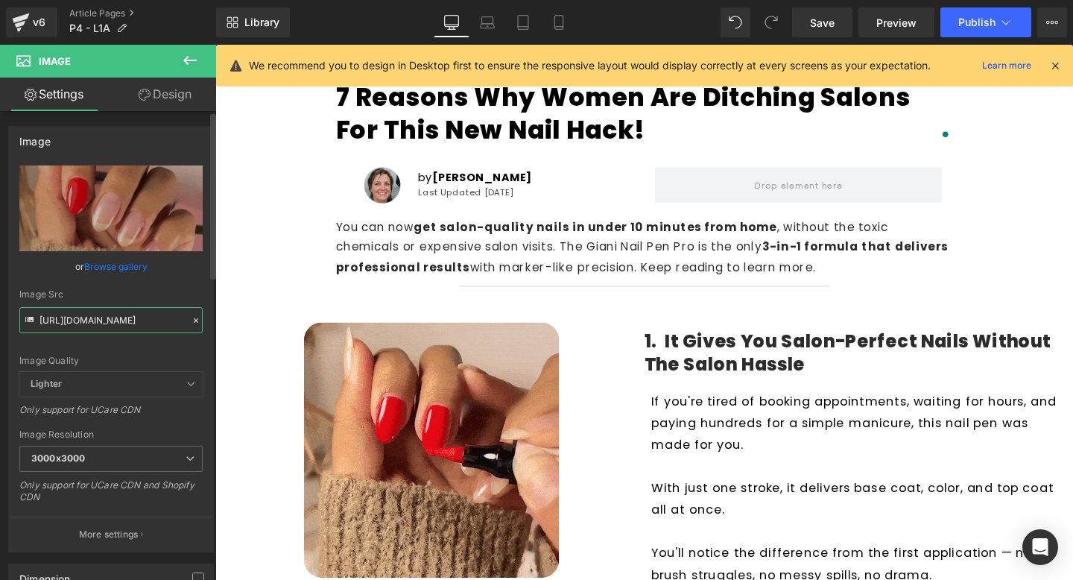
scroll to position [27, 0]
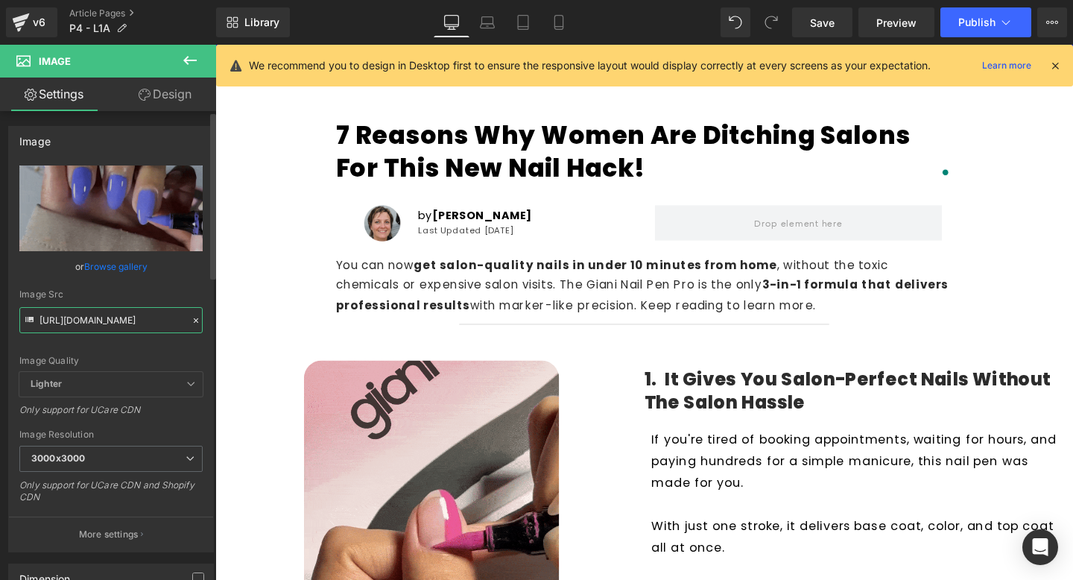
click at [110, 320] on input "[URL][DOMAIN_NAME]" at bounding box center [110, 320] width 183 height 26
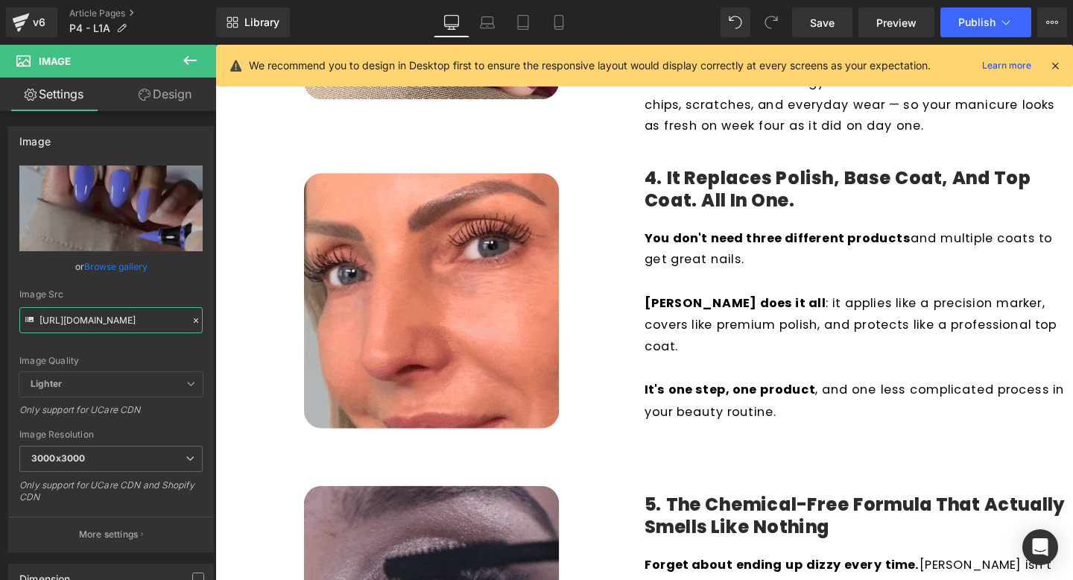
scroll to position [1299, 0]
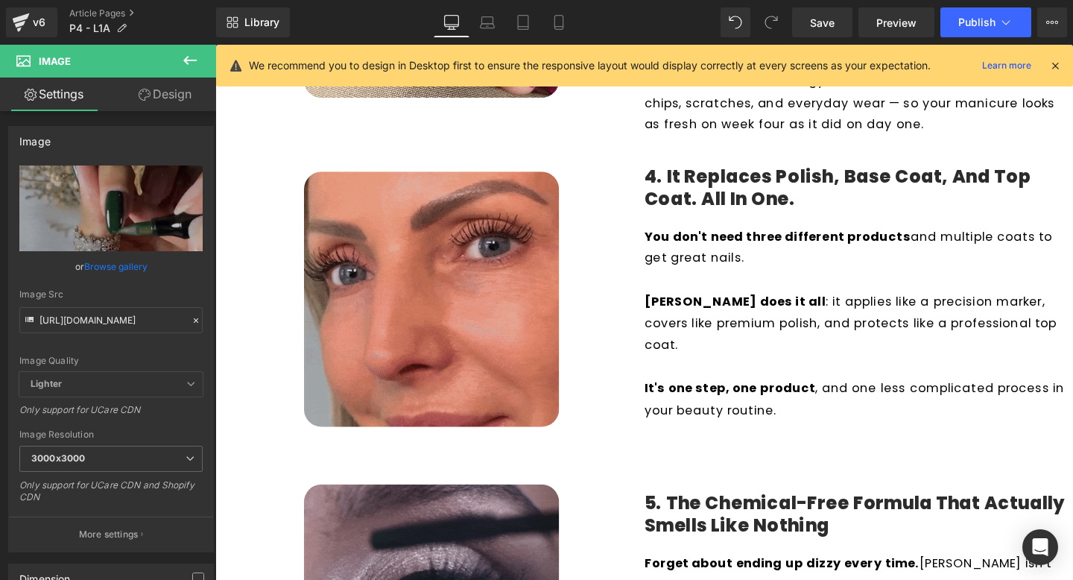
click at [487, 335] on img at bounding box center [442, 312] width 268 height 268
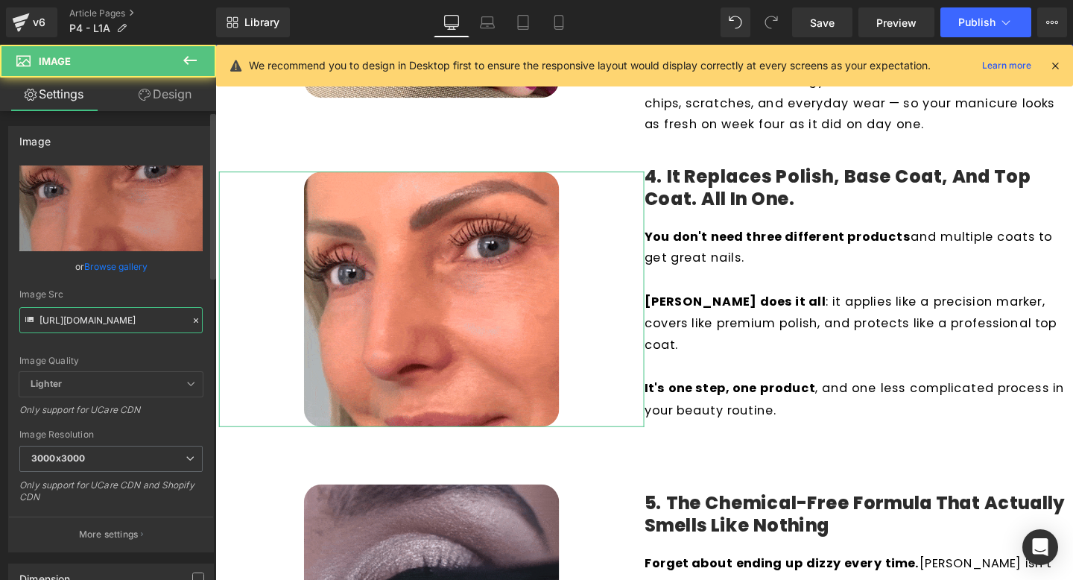
click at [137, 318] on input "[URL][DOMAIN_NAME]" at bounding box center [110, 320] width 183 height 26
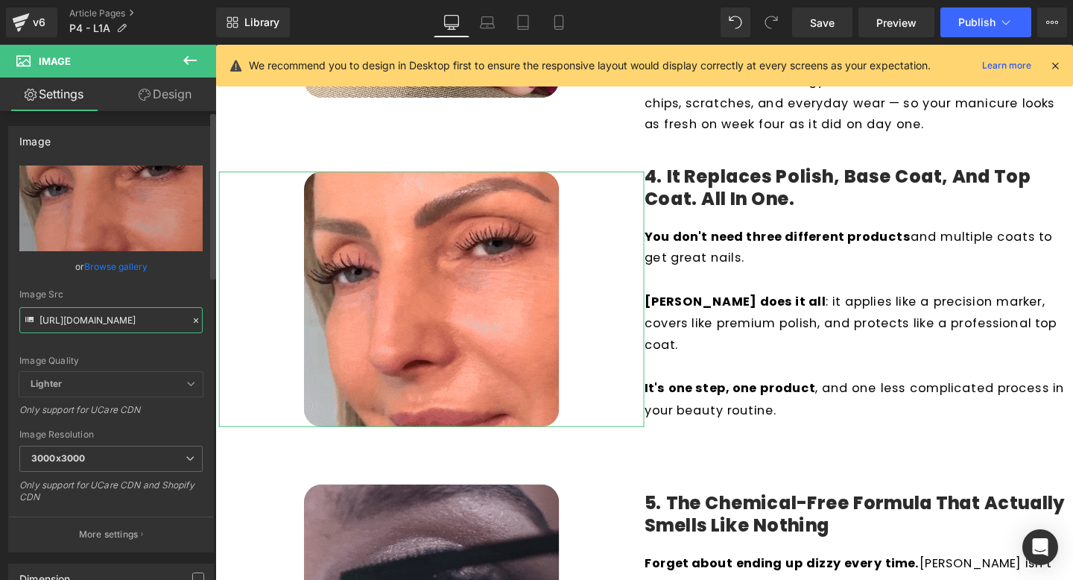
paste input "ezgif.com-optimize_4_3000x3000.gif?v=1757536100"
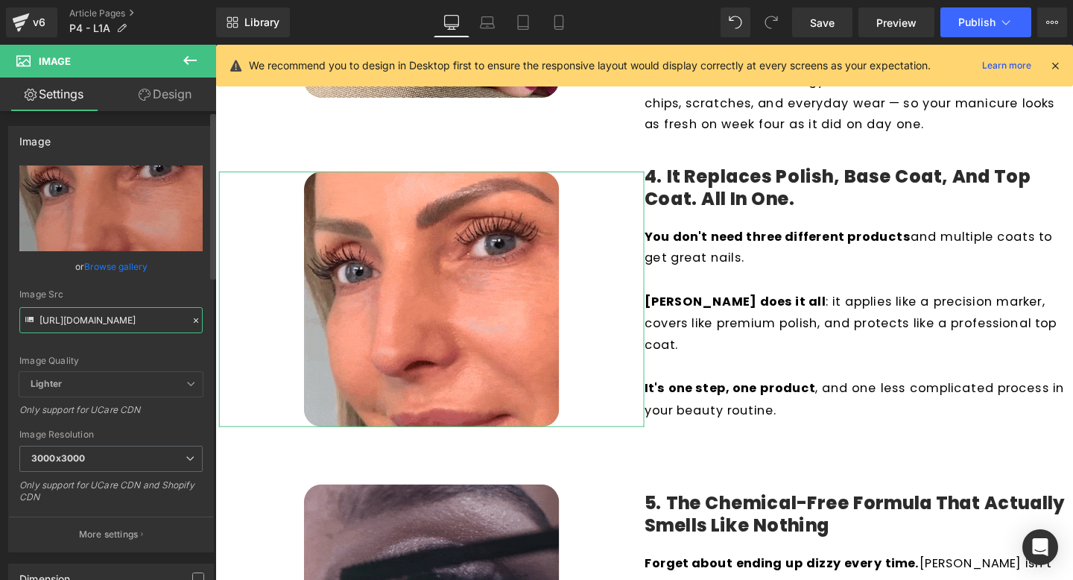
scroll to position [0, 325]
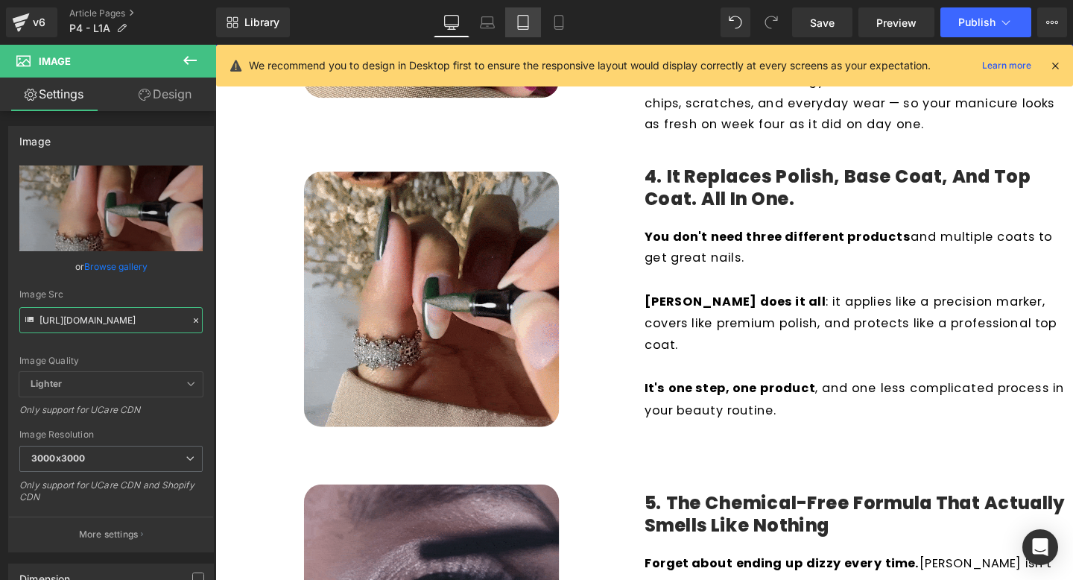
type input "[URL][DOMAIN_NAME]"
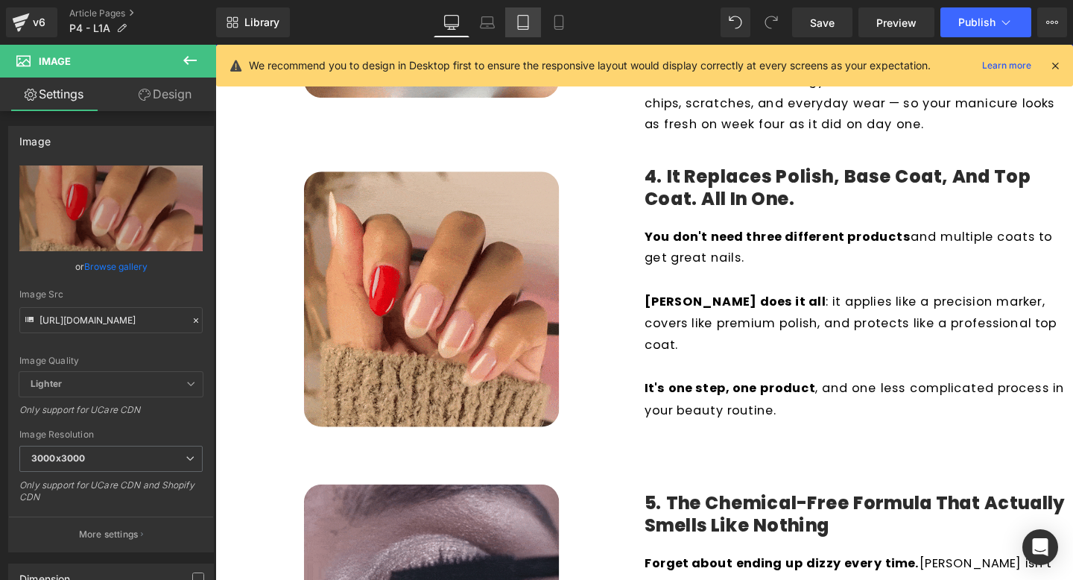
click at [525, 25] on icon at bounding box center [523, 22] width 15 height 15
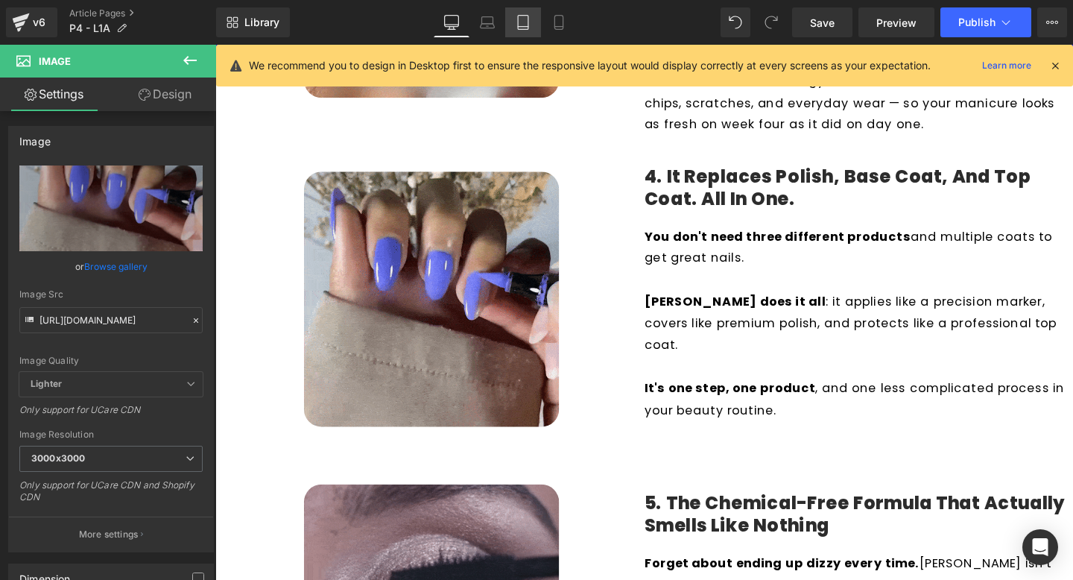
scroll to position [0, 0]
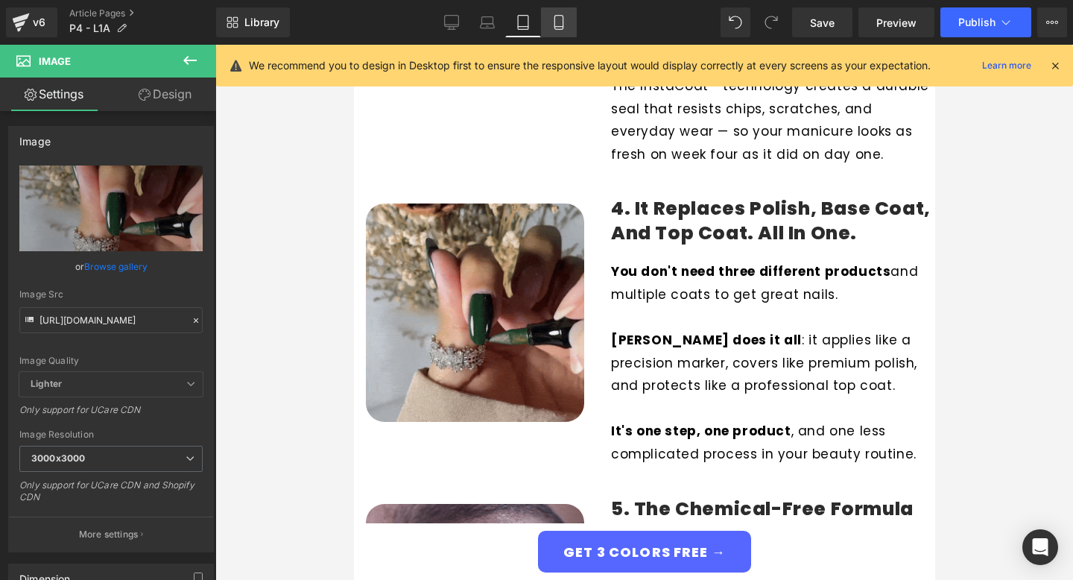
click at [565, 24] on icon at bounding box center [558, 22] width 15 height 15
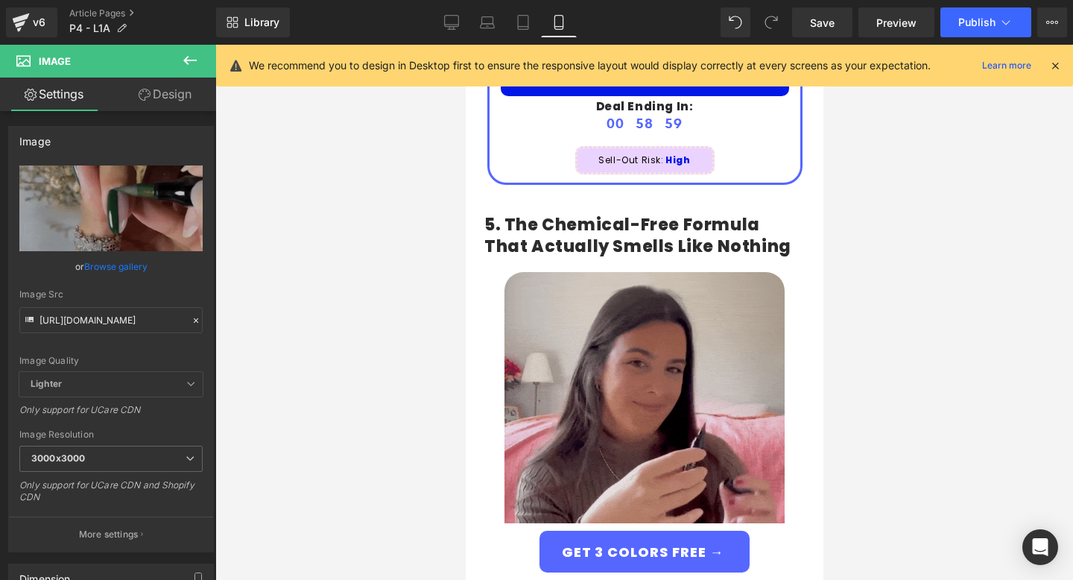
scroll to position [3356, 0]
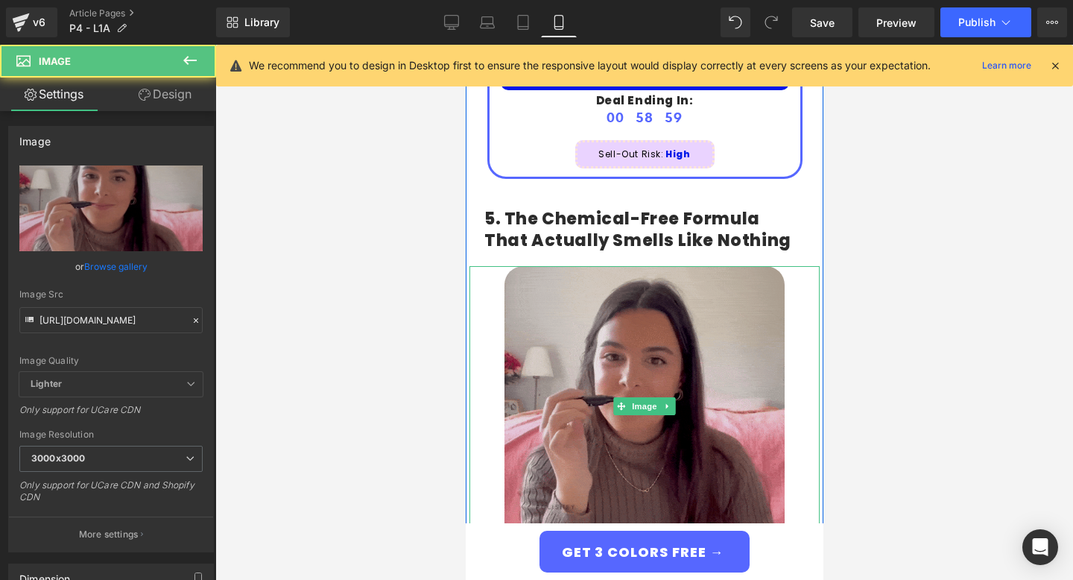
click at [658, 357] on div "Image" at bounding box center [644, 406] width 350 height 280
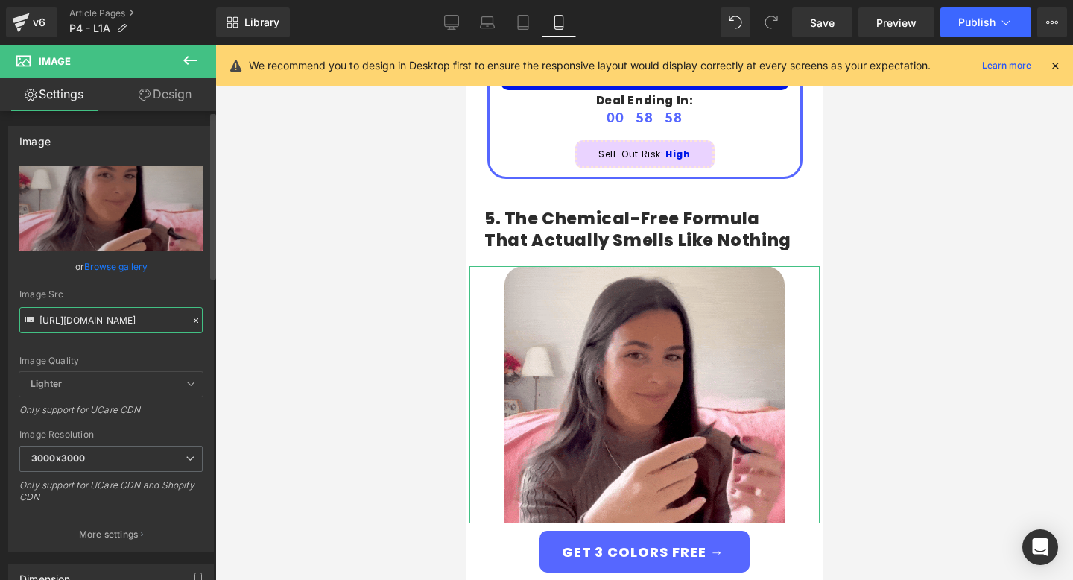
click at [160, 323] on input "[URL][DOMAIN_NAME]" at bounding box center [110, 320] width 183 height 26
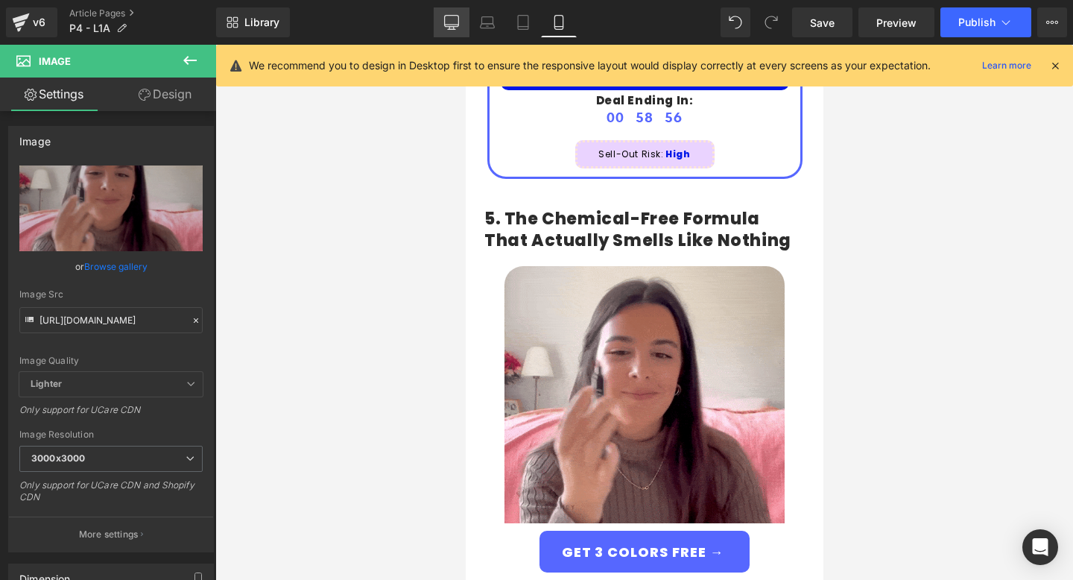
click at [452, 25] on icon at bounding box center [451, 22] width 15 height 15
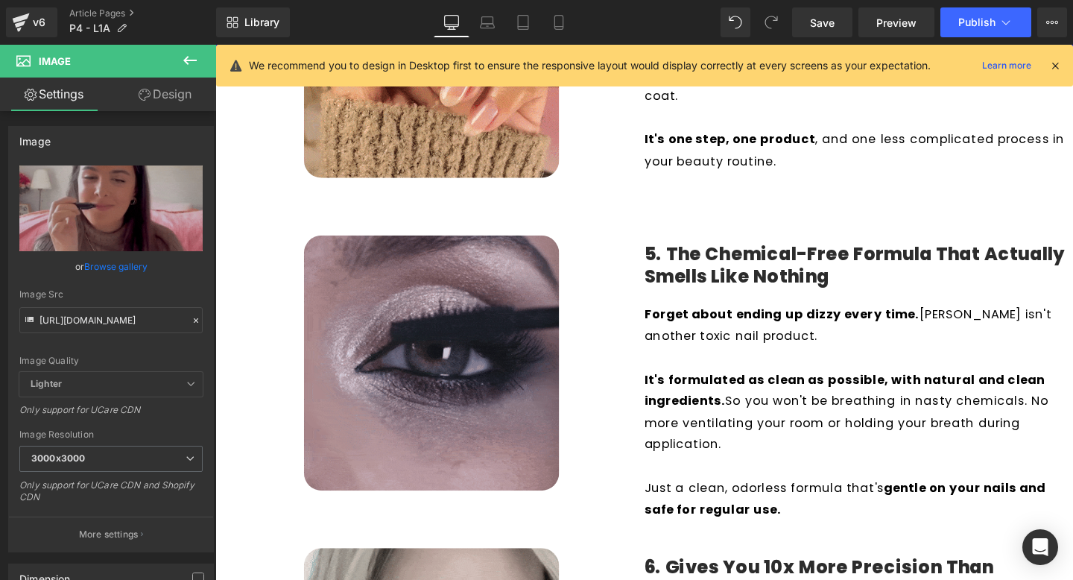
scroll to position [1551, 0]
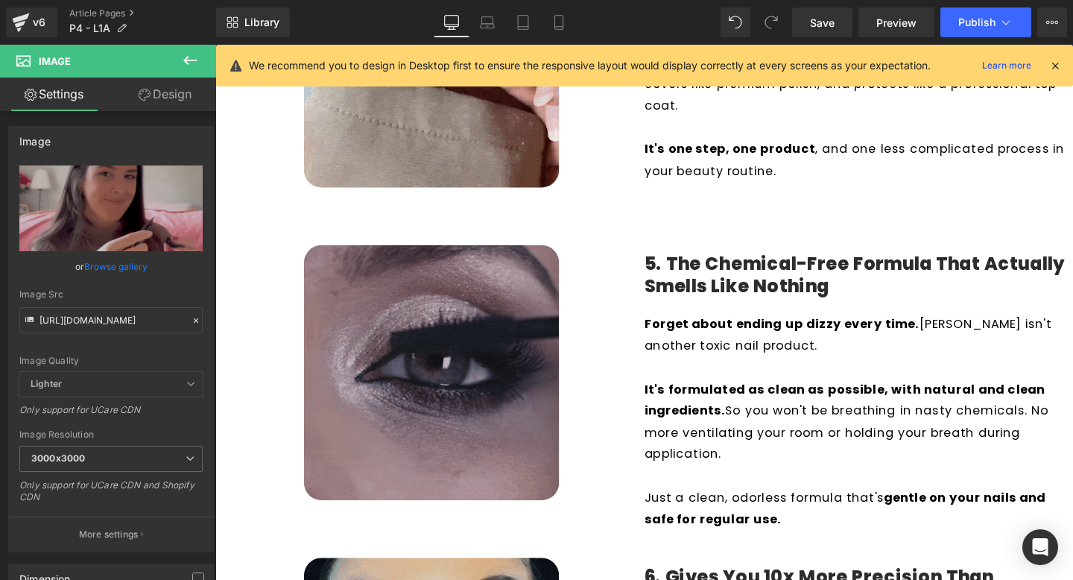
click at [479, 377] on img at bounding box center [442, 389] width 268 height 268
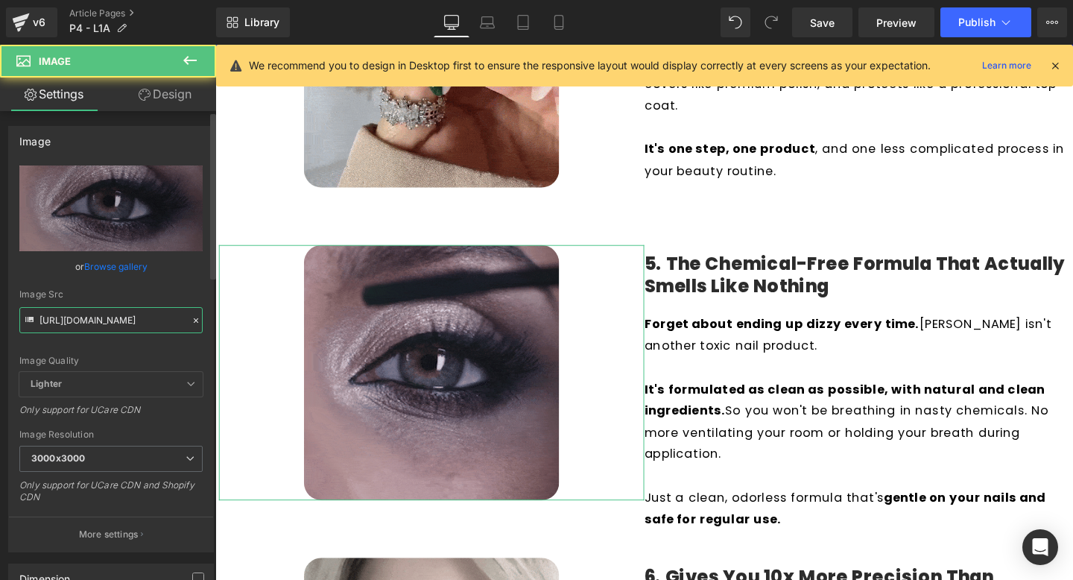
click at [132, 320] on input "[URL][DOMAIN_NAME]" at bounding box center [110, 320] width 183 height 26
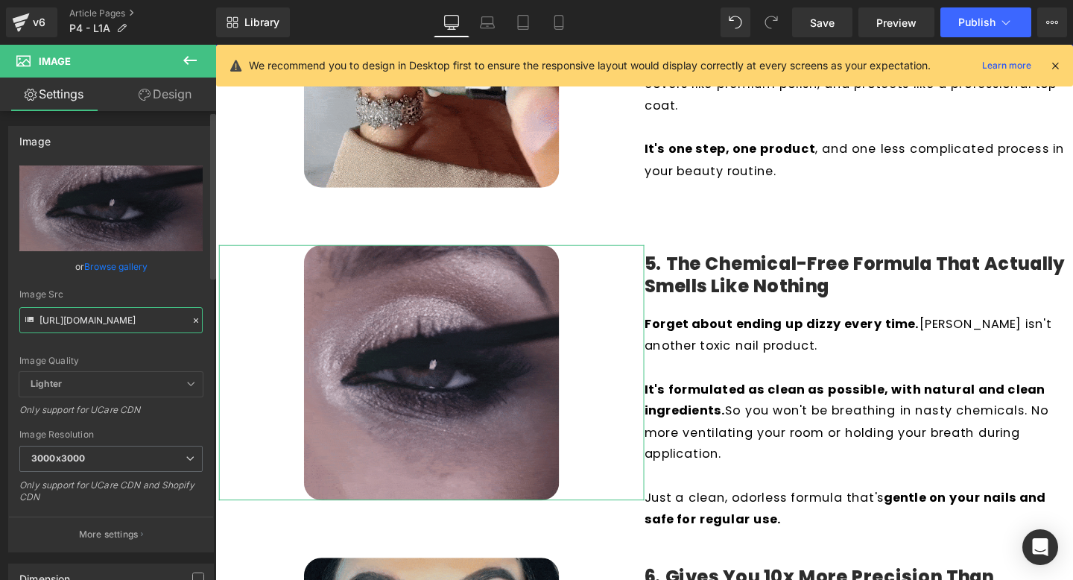
paste input "ezgif.com-optimize_3_3000x3000.gif?v=1757535475"
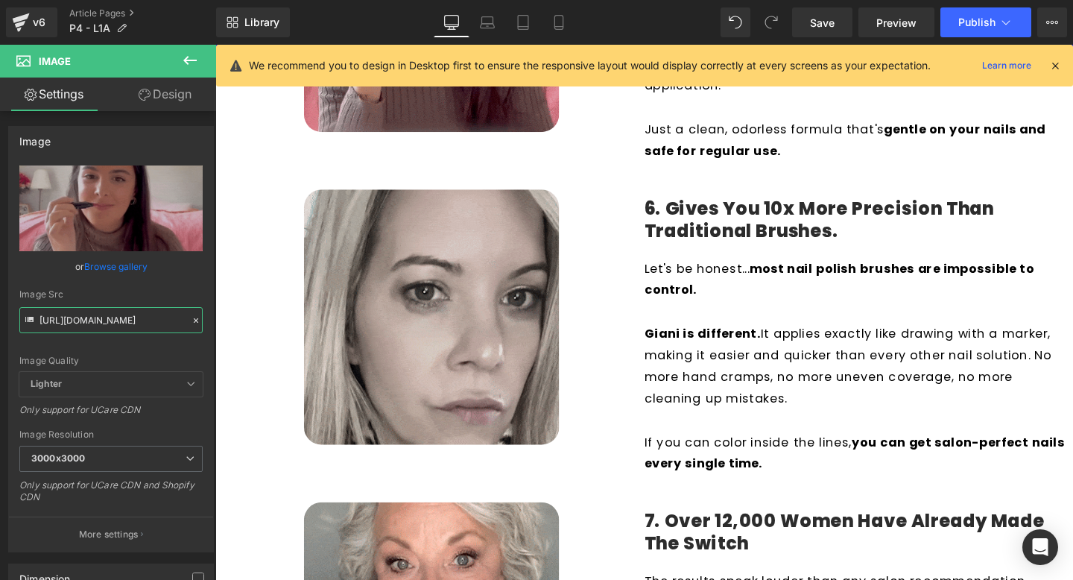
scroll to position [1950, 0]
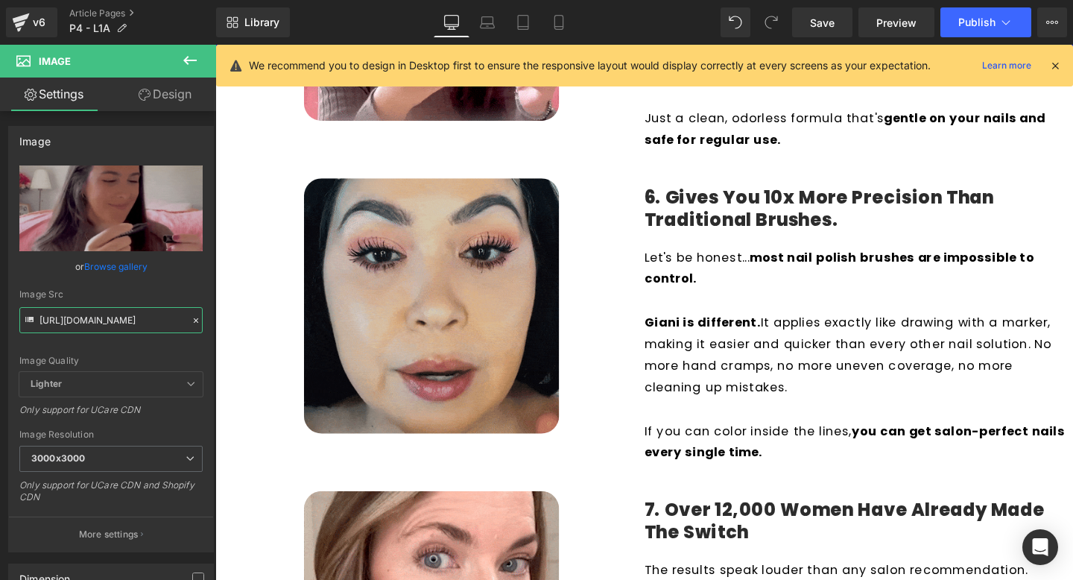
type input "[URL][DOMAIN_NAME]"
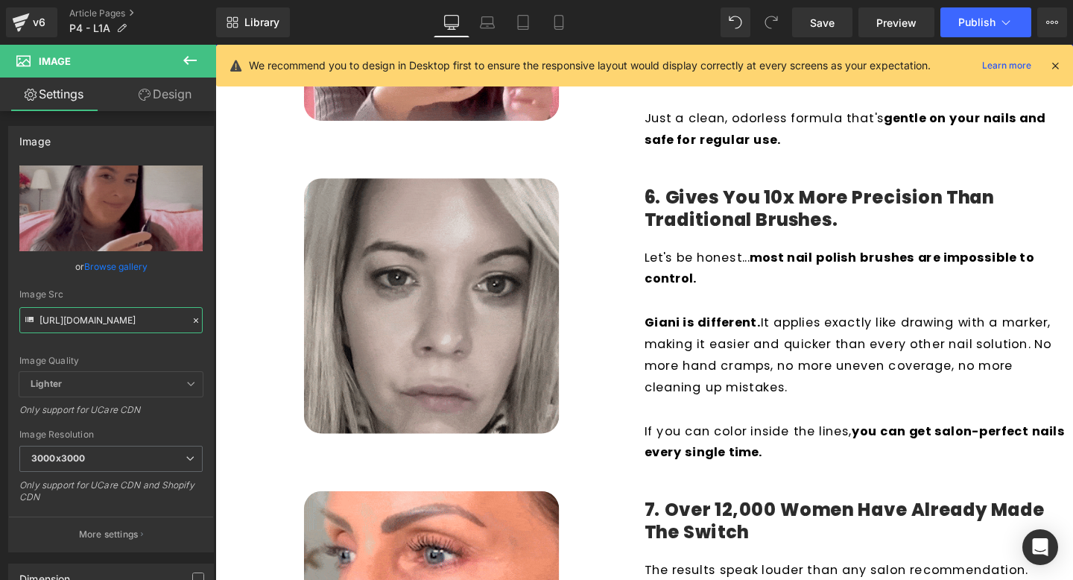
scroll to position [0, 0]
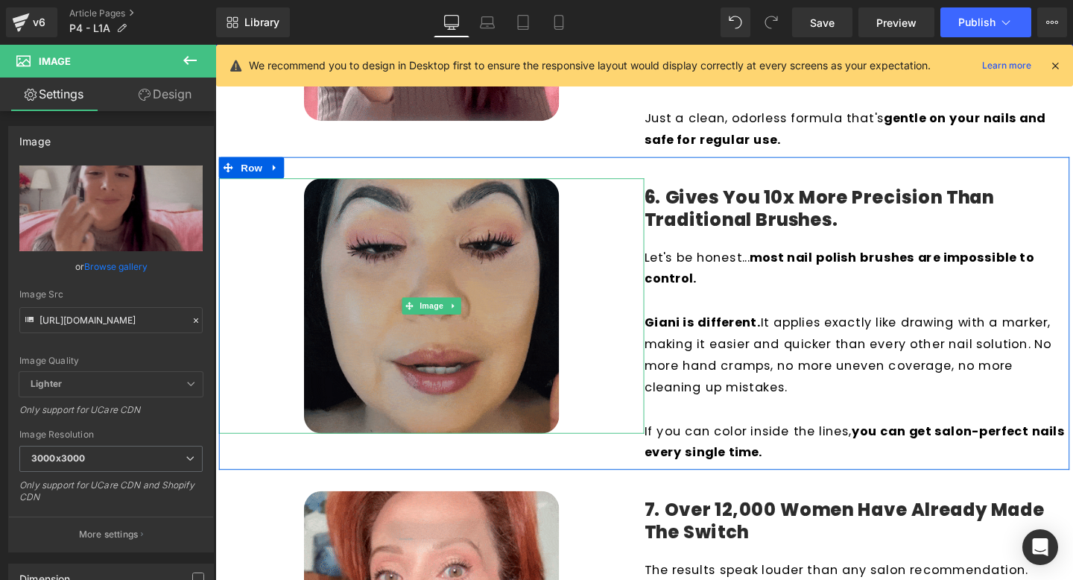
click at [457, 365] on img at bounding box center [442, 319] width 268 height 268
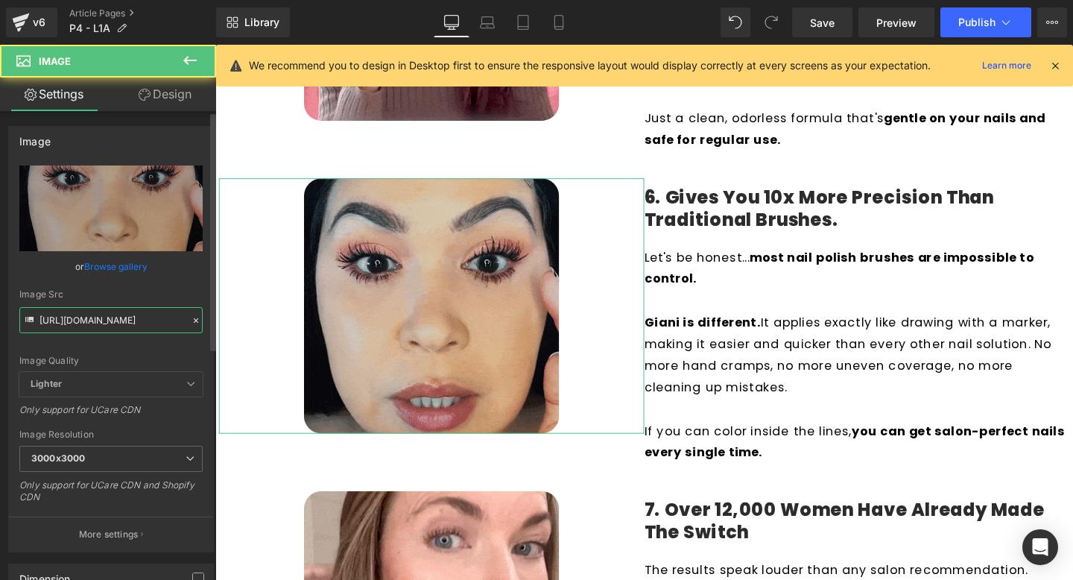
click at [145, 326] on input "[URL][DOMAIN_NAME]" at bounding box center [110, 320] width 183 height 26
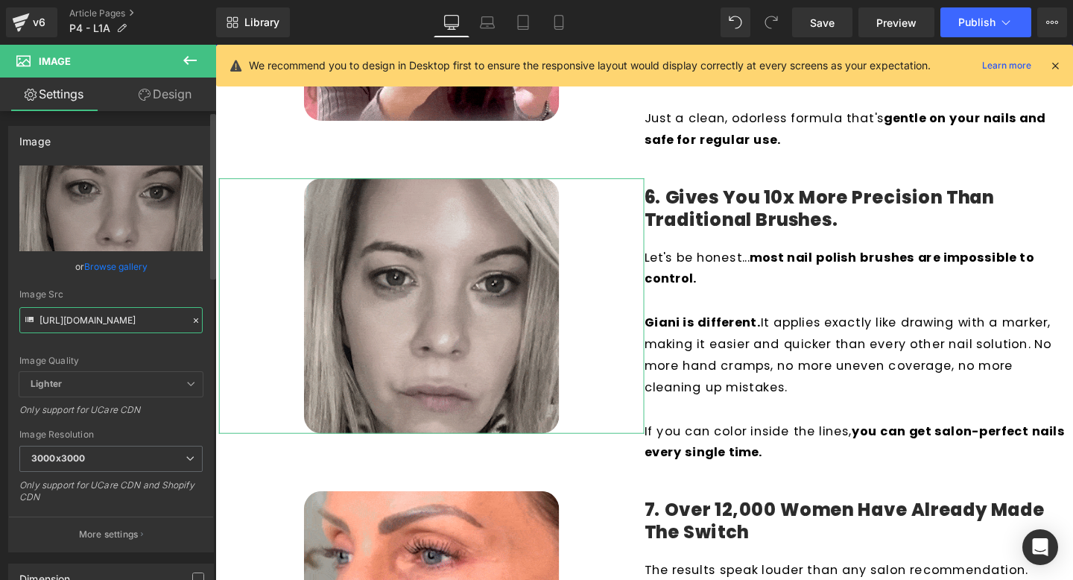
paste input "ezgif.com-optimize_5.gif?v=1757536653"
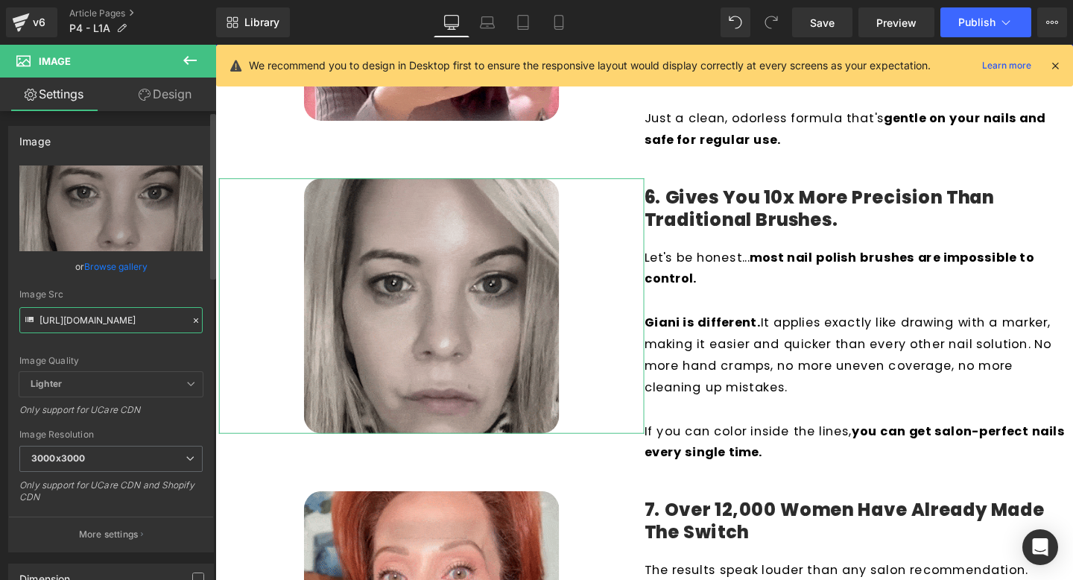
scroll to position [0, 272]
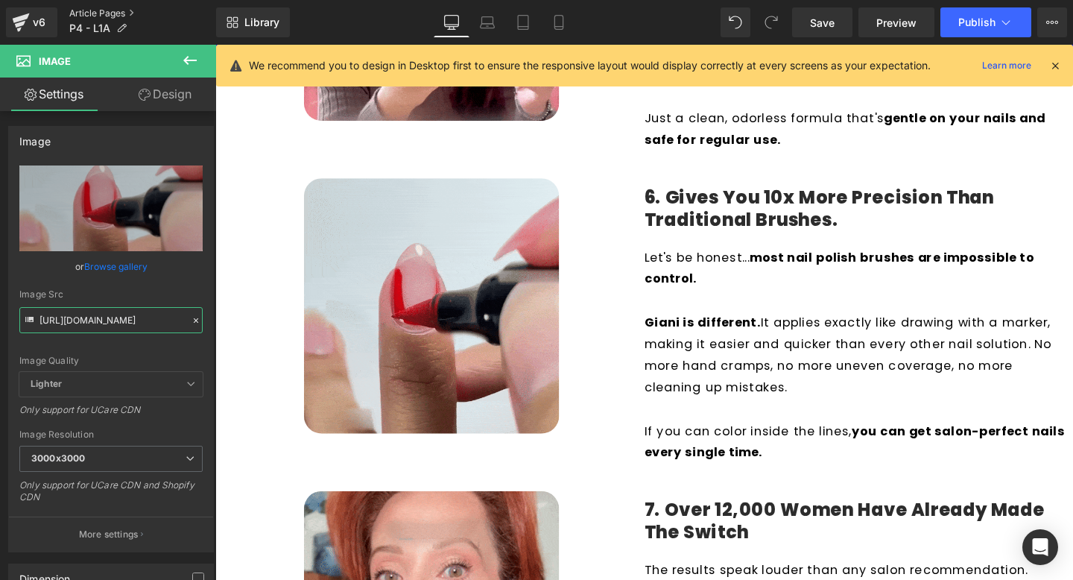
type input "[URL][DOMAIN_NAME]"
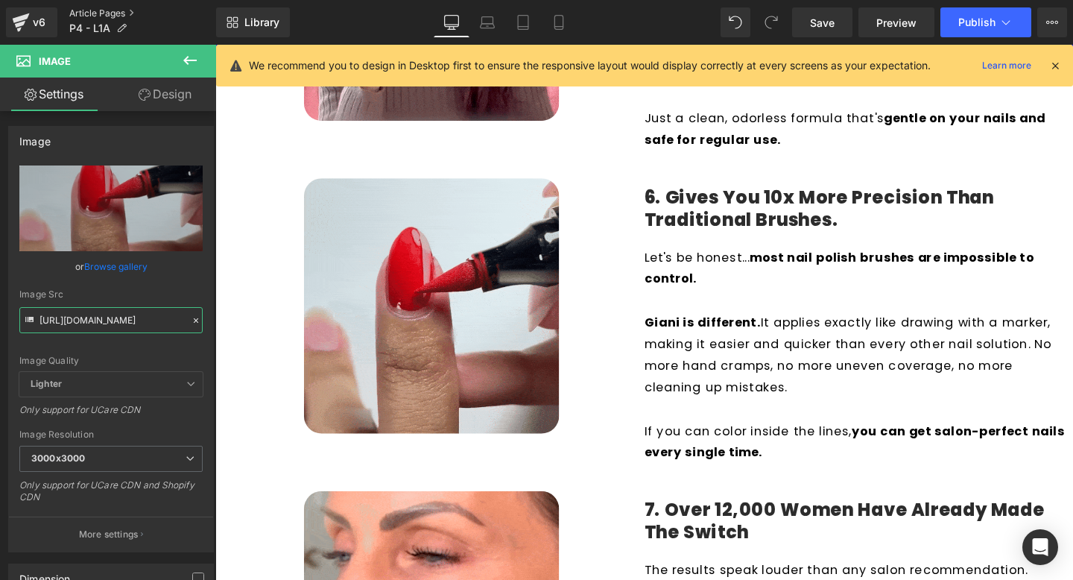
scroll to position [0, 0]
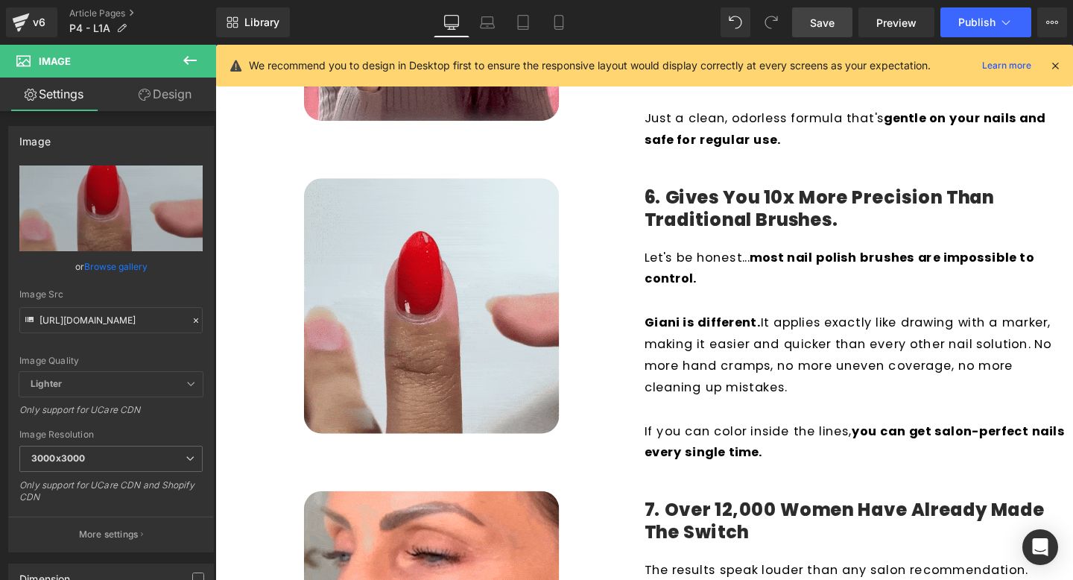
click at [823, 22] on span "Save" at bounding box center [822, 23] width 25 height 16
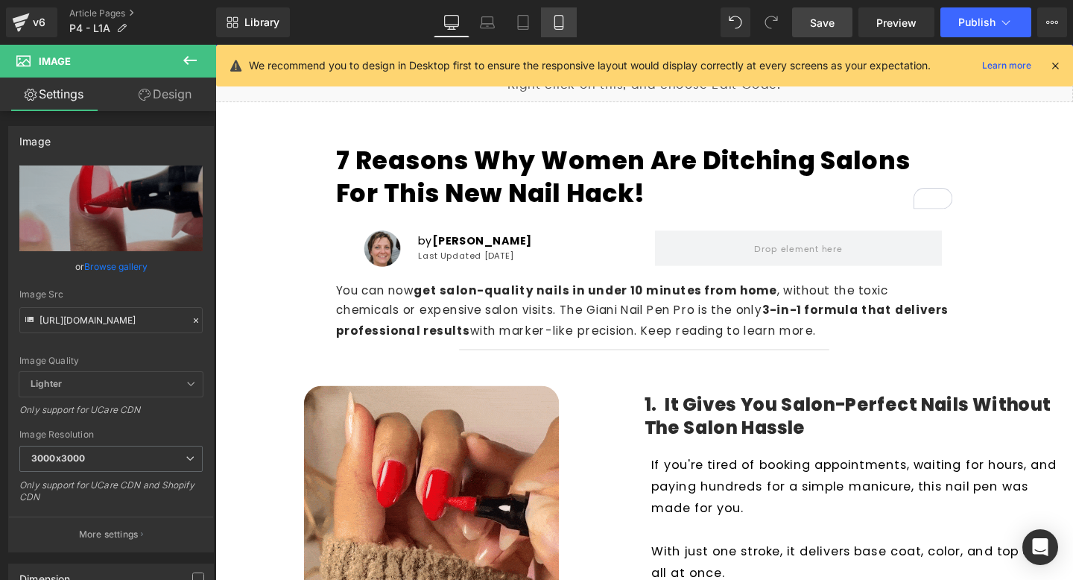
click at [550, 28] on link "Mobile" at bounding box center [559, 22] width 36 height 30
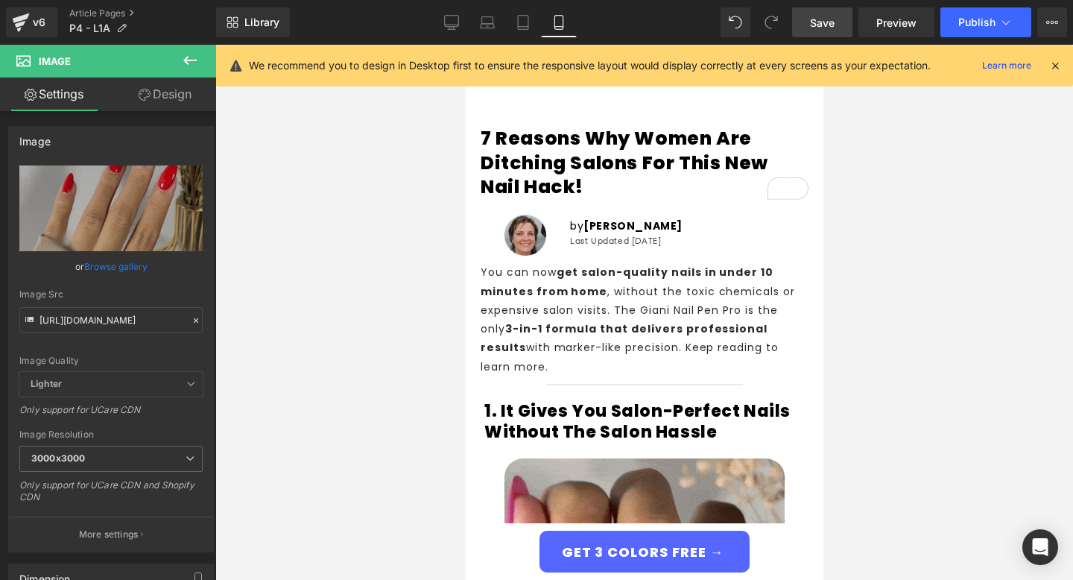
click at [826, 24] on span "Save" at bounding box center [822, 23] width 25 height 16
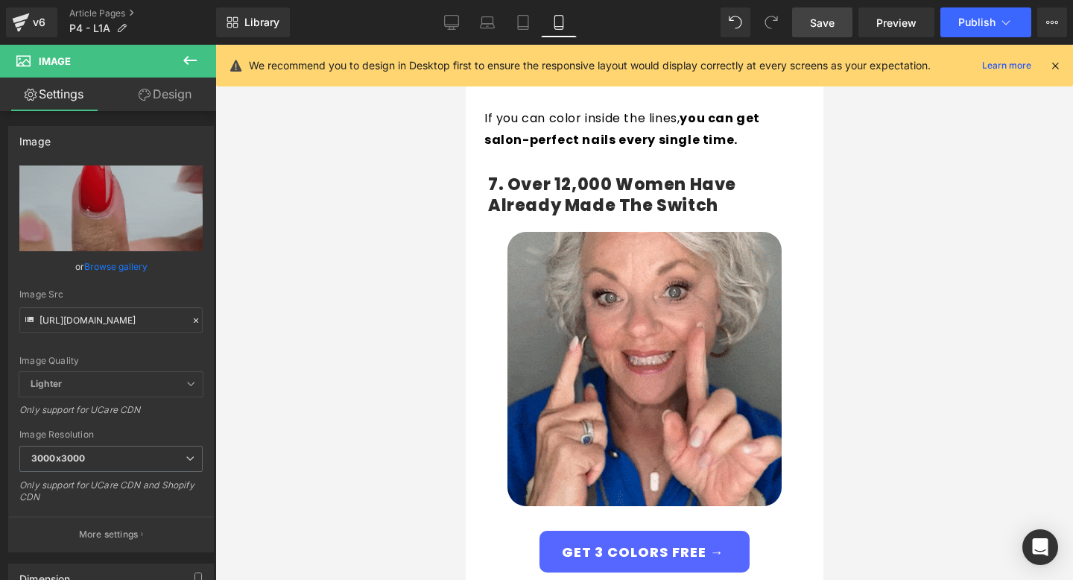
scroll to position [4602, 0]
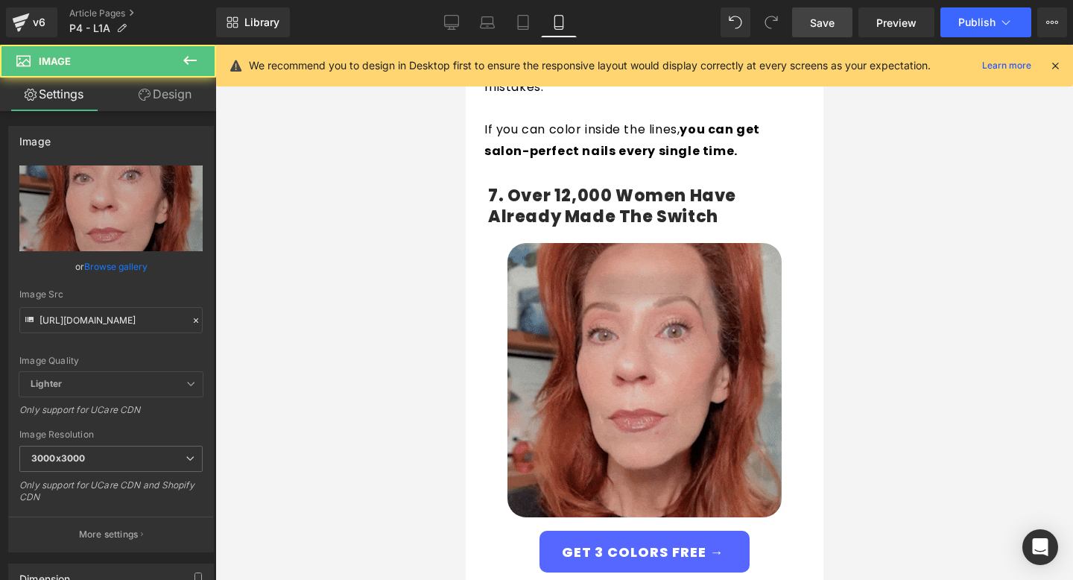
click at [645, 321] on div "Image" at bounding box center [643, 380] width 343 height 274
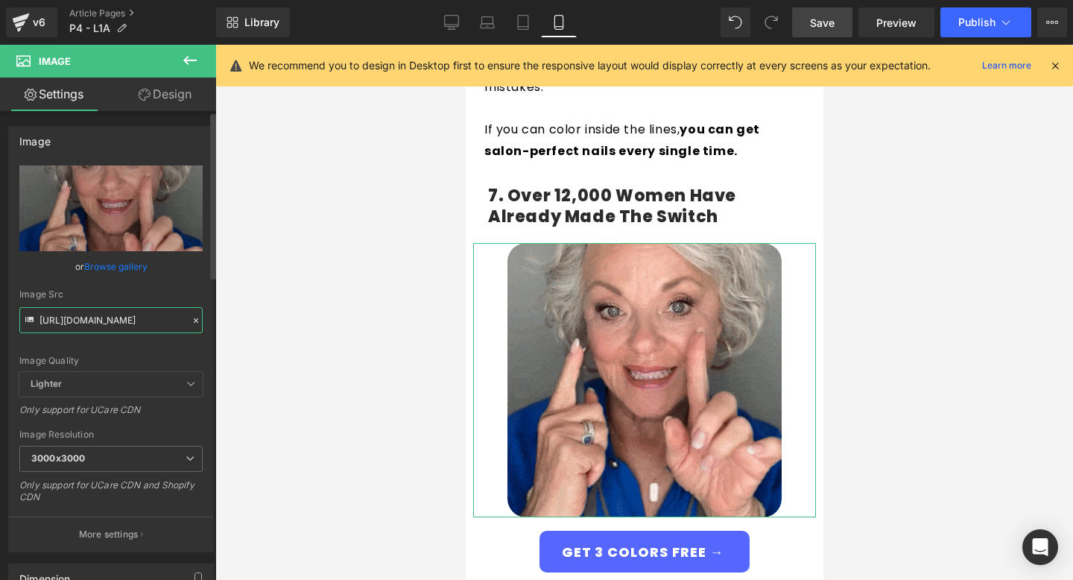
click at [131, 313] on input "[URL][DOMAIN_NAME]" at bounding box center [110, 320] width 183 height 26
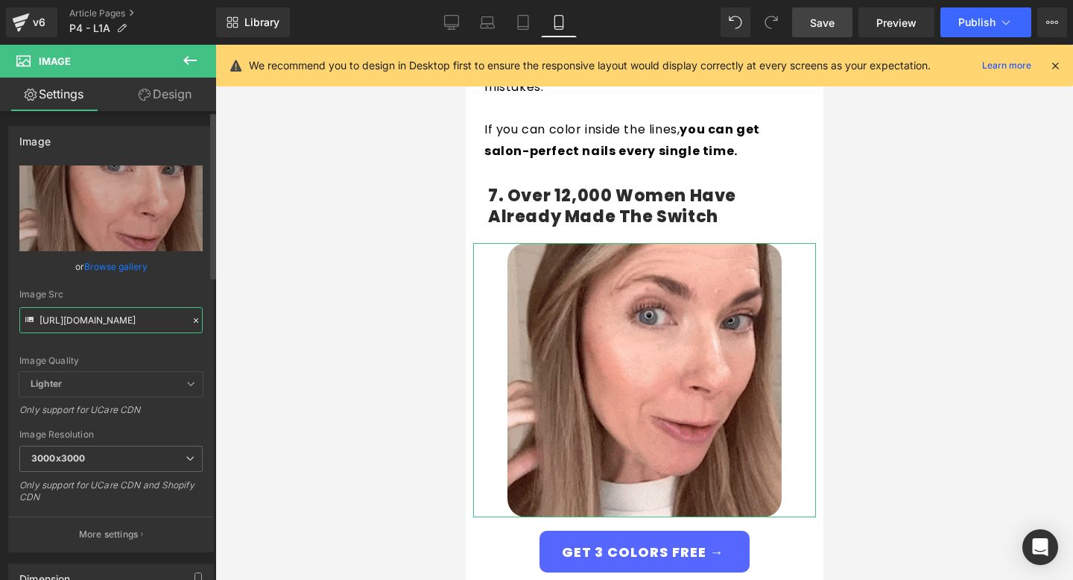
paste input "ezgif.com-optimize_6.gif?v=1757538427"
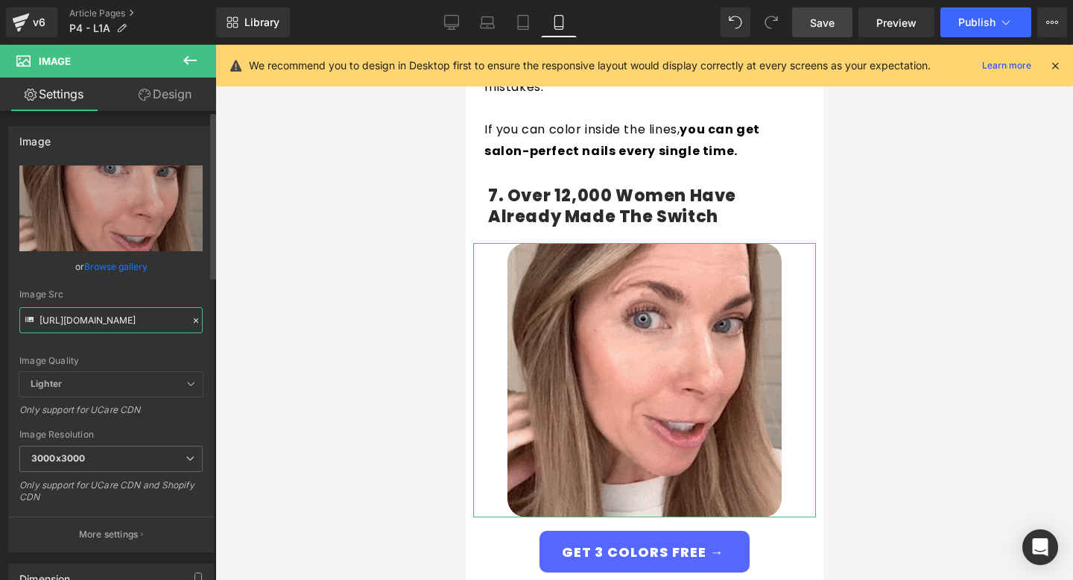
type input "[URL][DOMAIN_NAME]"
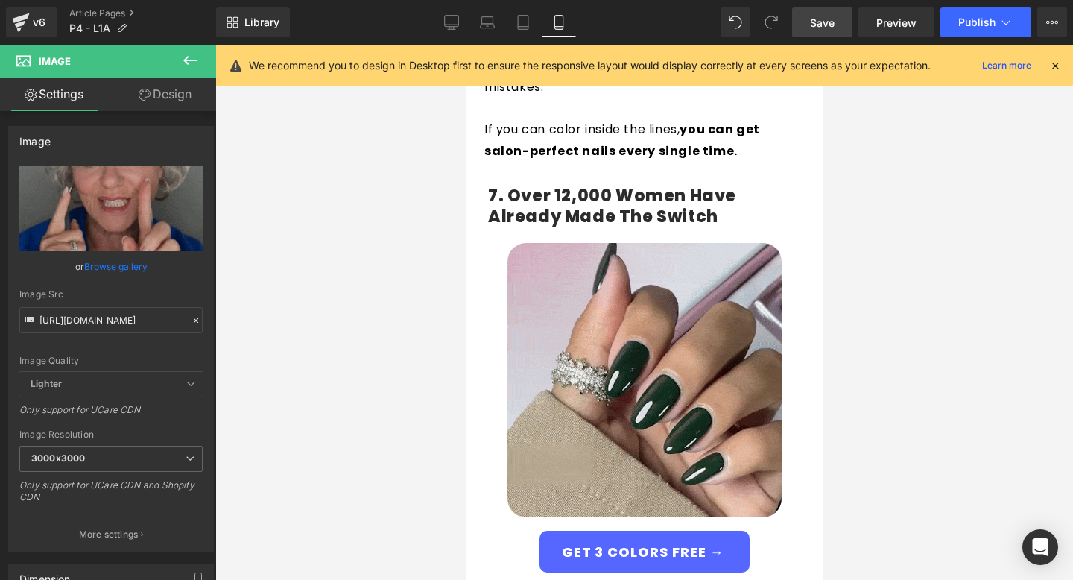
scroll to position [0, 0]
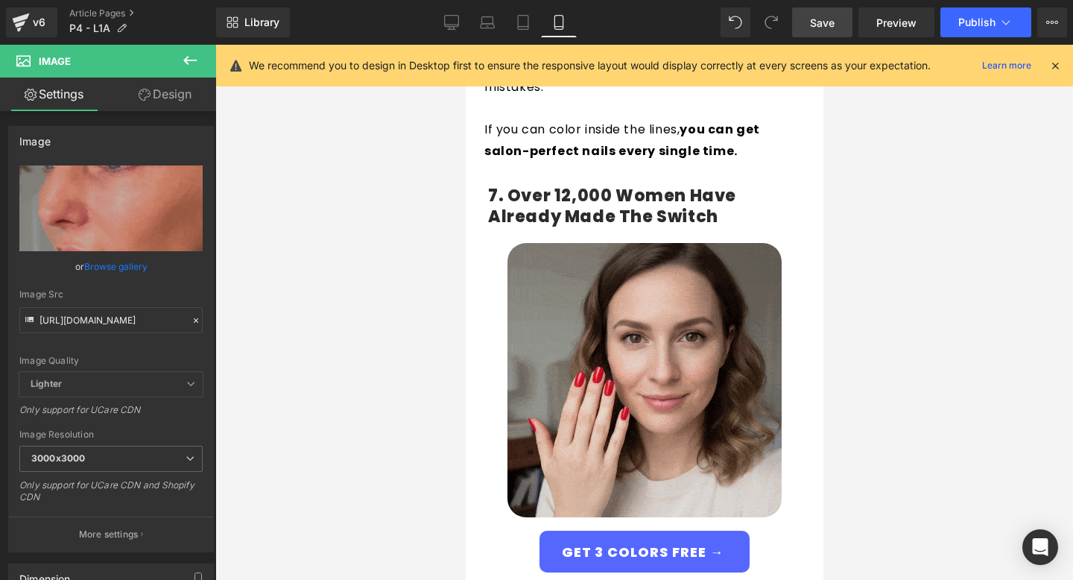
click at [358, 364] on div at bounding box center [644, 312] width 858 height 535
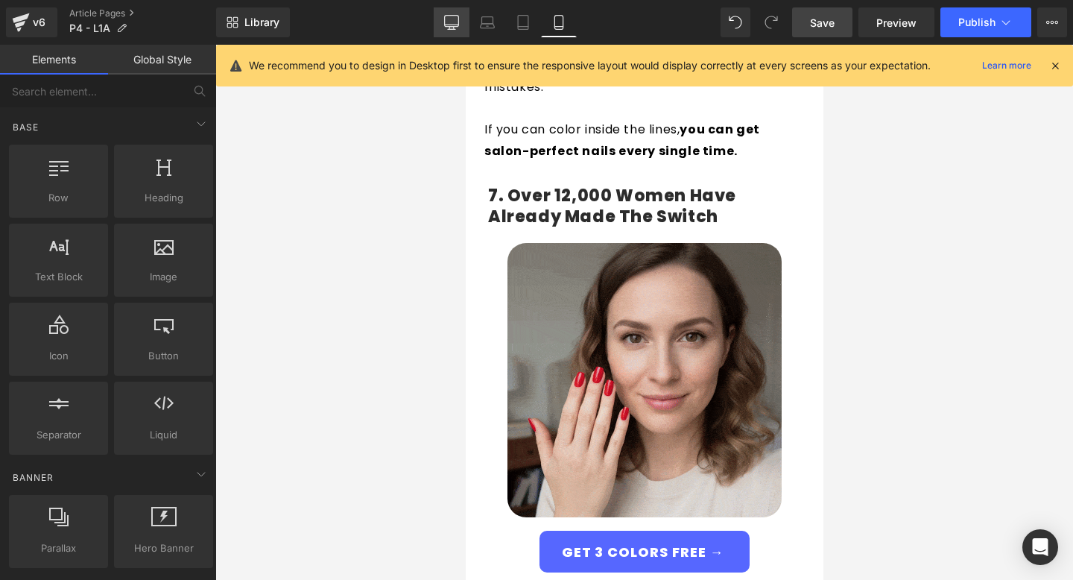
click at [460, 19] on link "Desktop" at bounding box center [452, 22] width 36 height 30
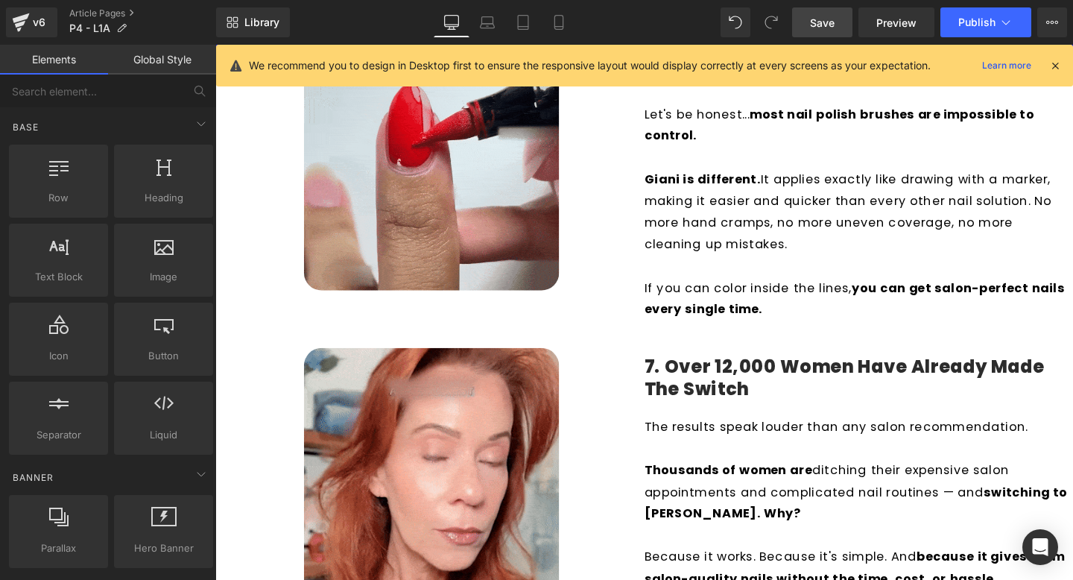
scroll to position [2089, 0]
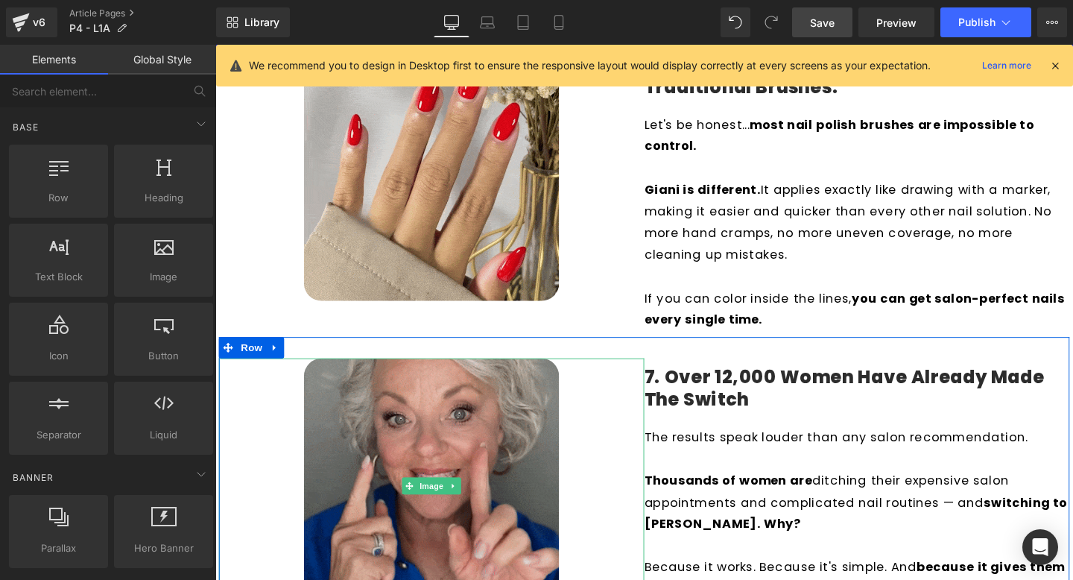
click at [468, 428] on img at bounding box center [442, 508] width 268 height 268
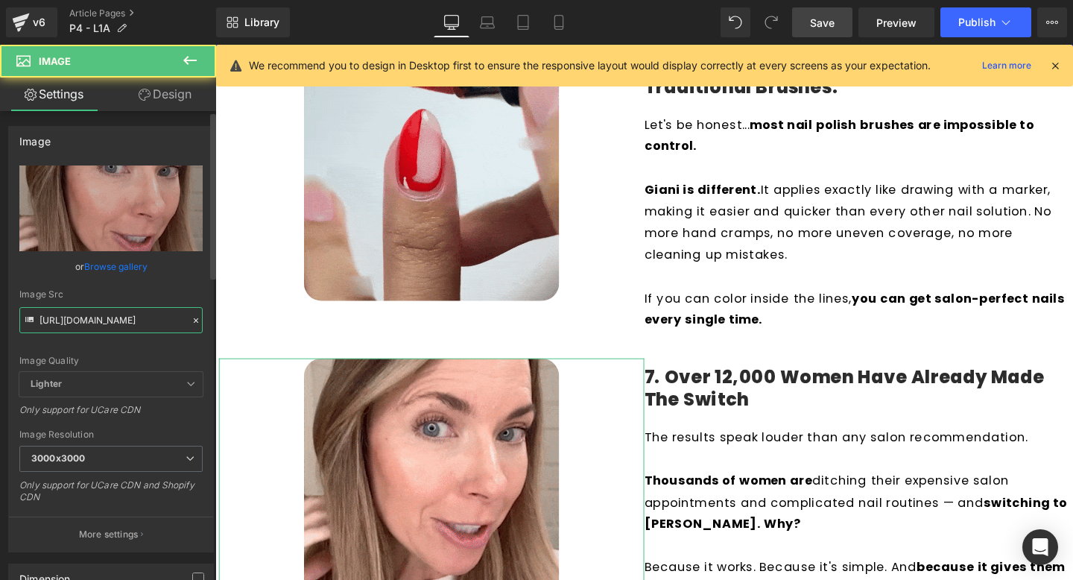
click at [158, 314] on input "[URL][DOMAIN_NAME]" at bounding box center [110, 320] width 183 height 26
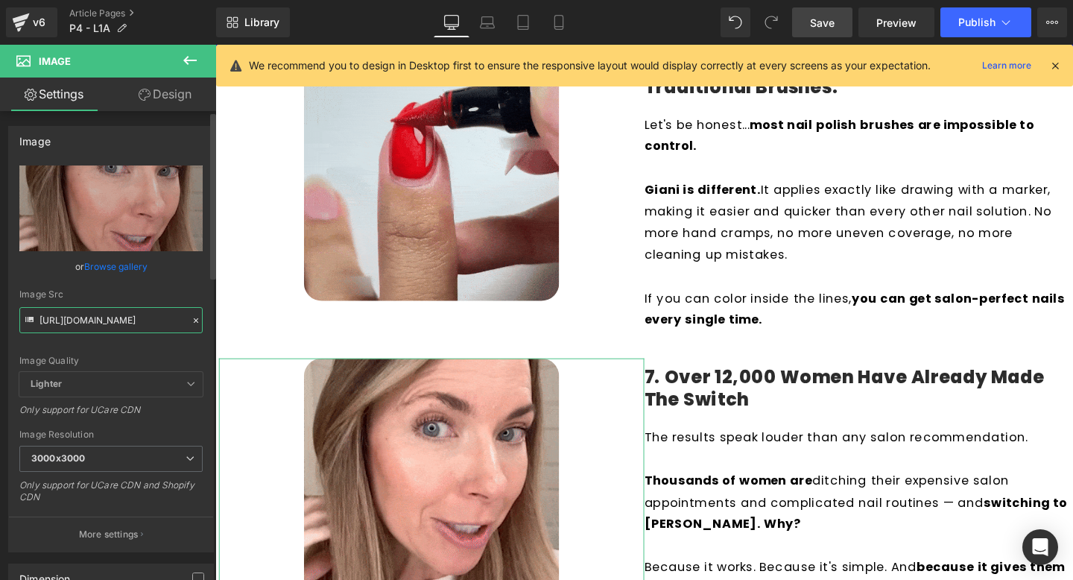
paste input "ezgif.com-optimize_6.gif?v=1757538427"
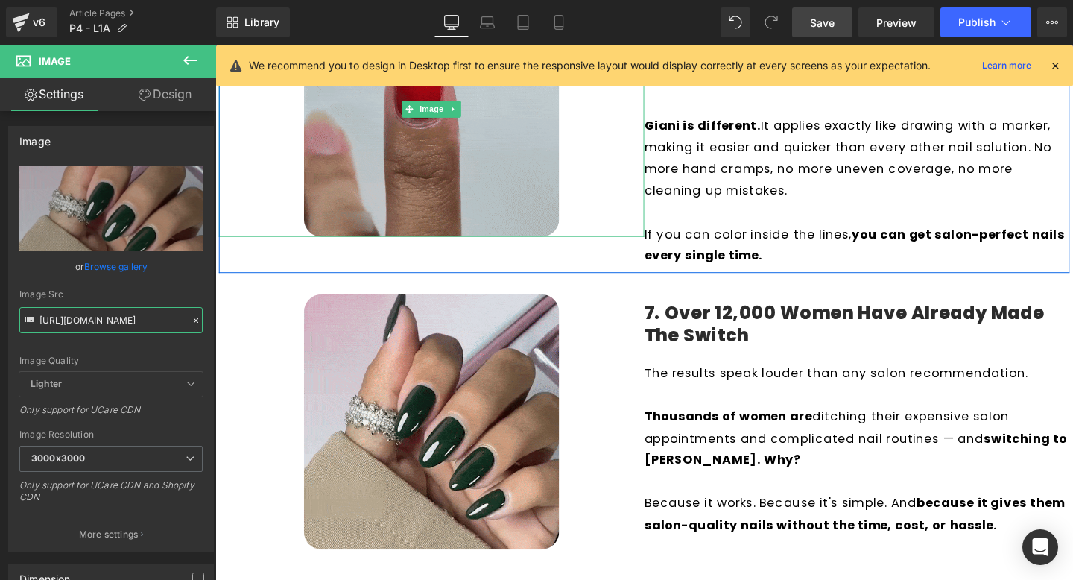
scroll to position [2165, 0]
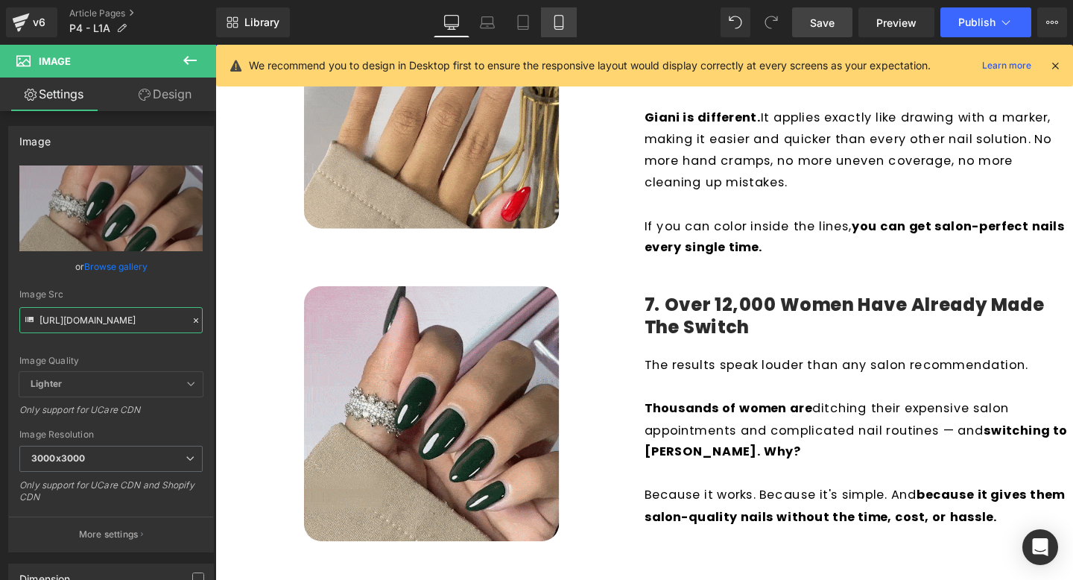
type input "[URL][DOMAIN_NAME]"
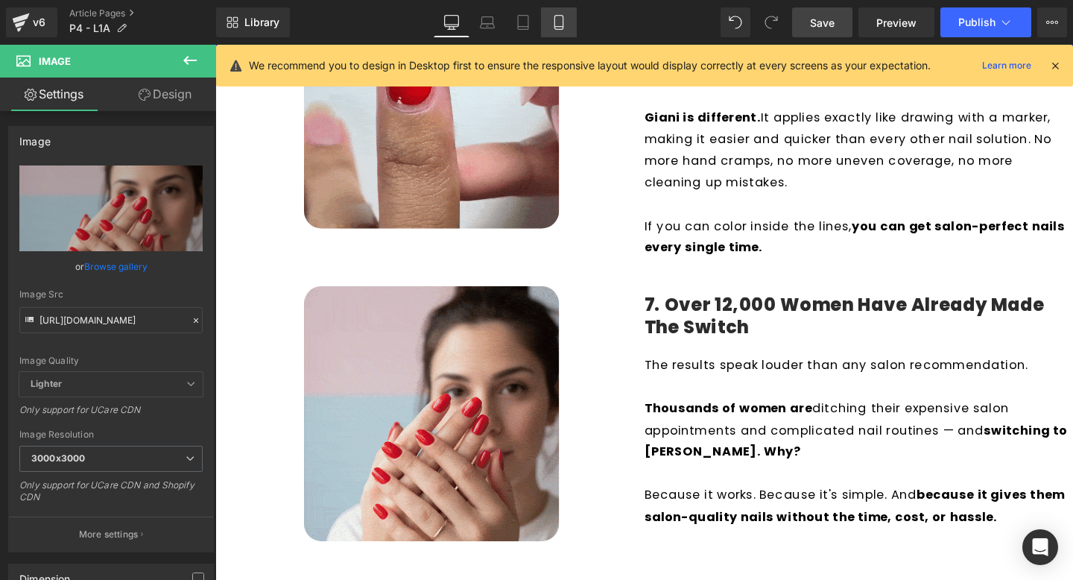
click at [562, 29] on link "Mobile" at bounding box center [559, 22] width 36 height 30
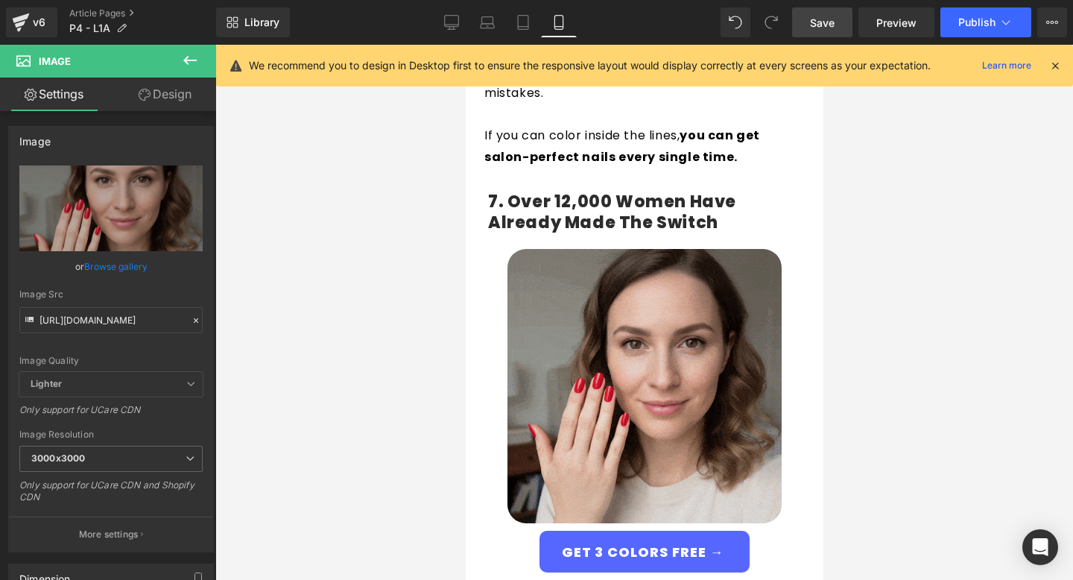
scroll to position [4592, 0]
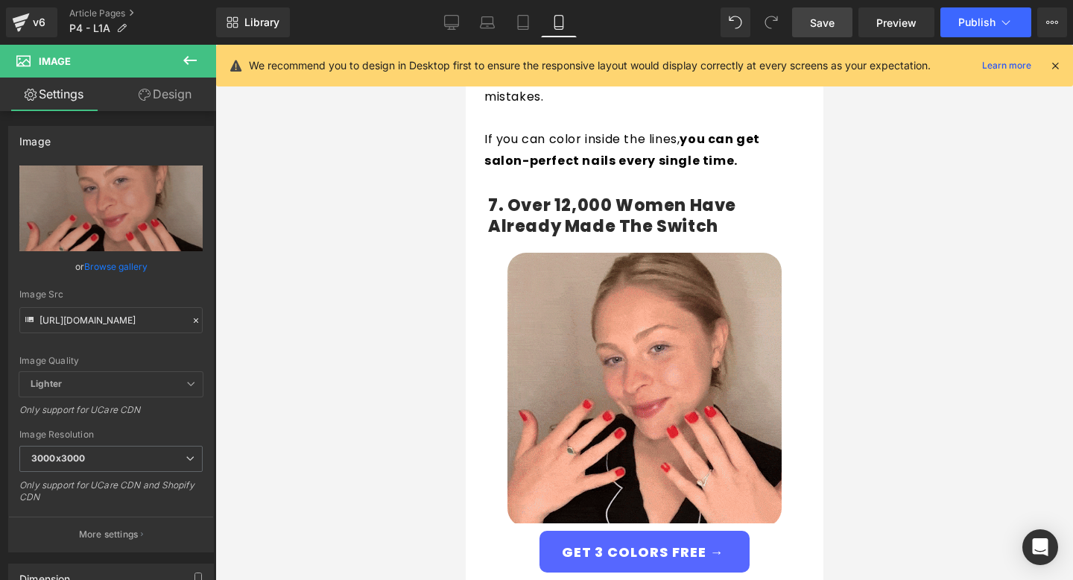
click at [827, 16] on span "Save" at bounding box center [822, 23] width 25 height 16
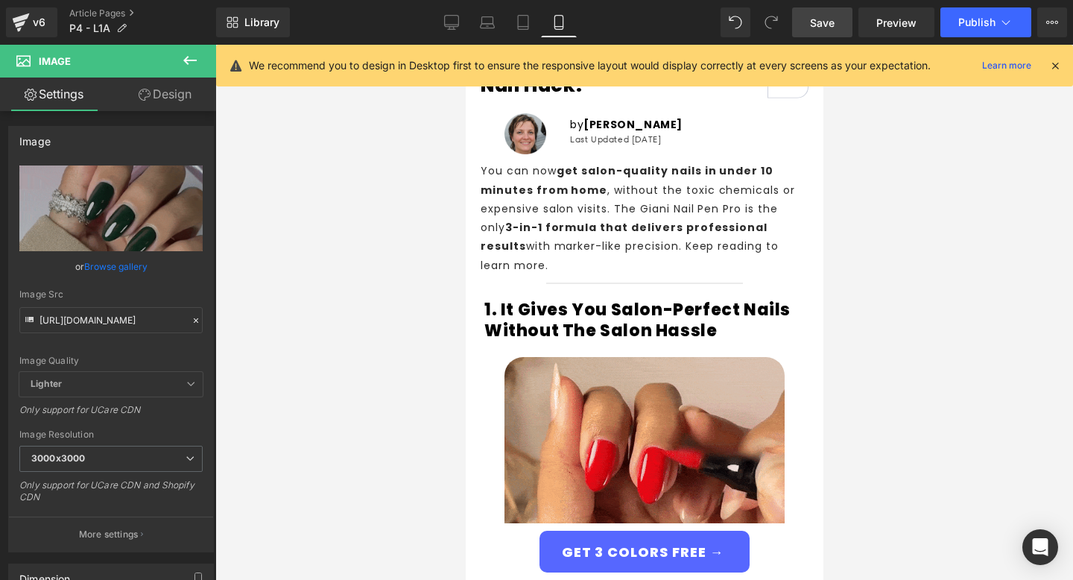
scroll to position [0, 0]
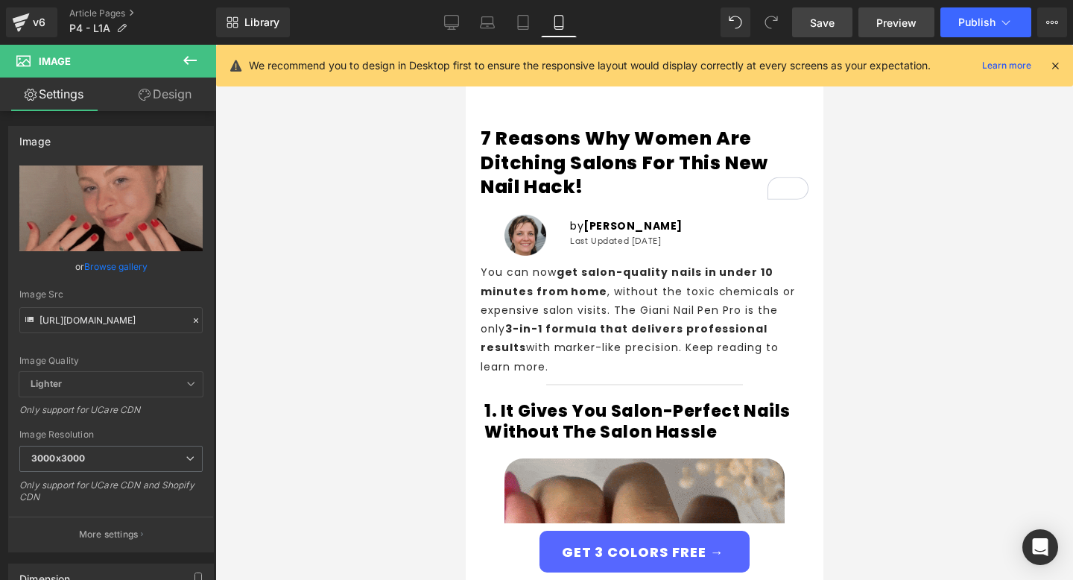
click at [908, 31] on link "Preview" at bounding box center [896, 22] width 76 height 30
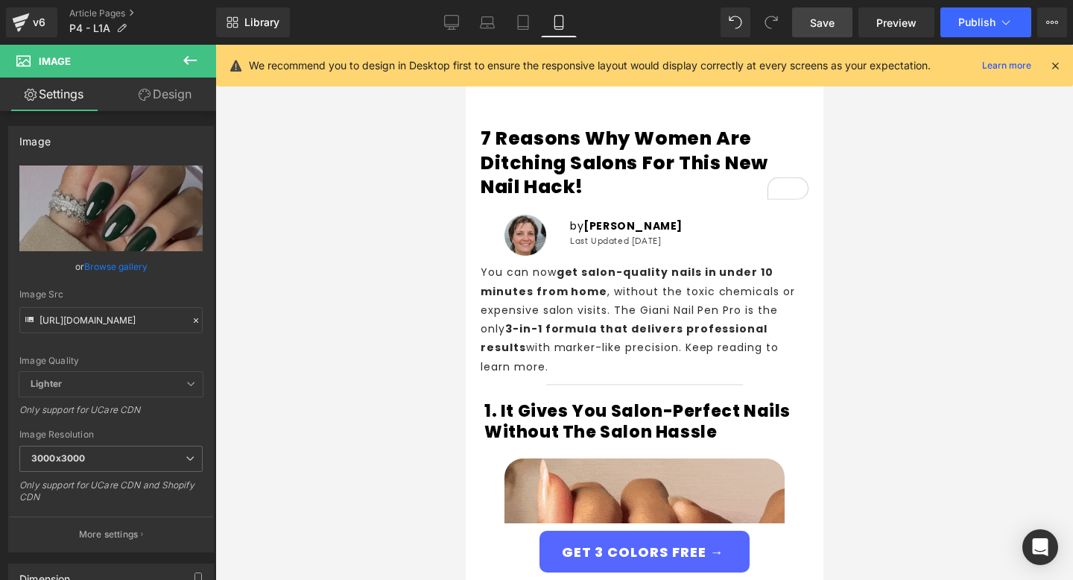
click at [354, 210] on div at bounding box center [644, 312] width 858 height 535
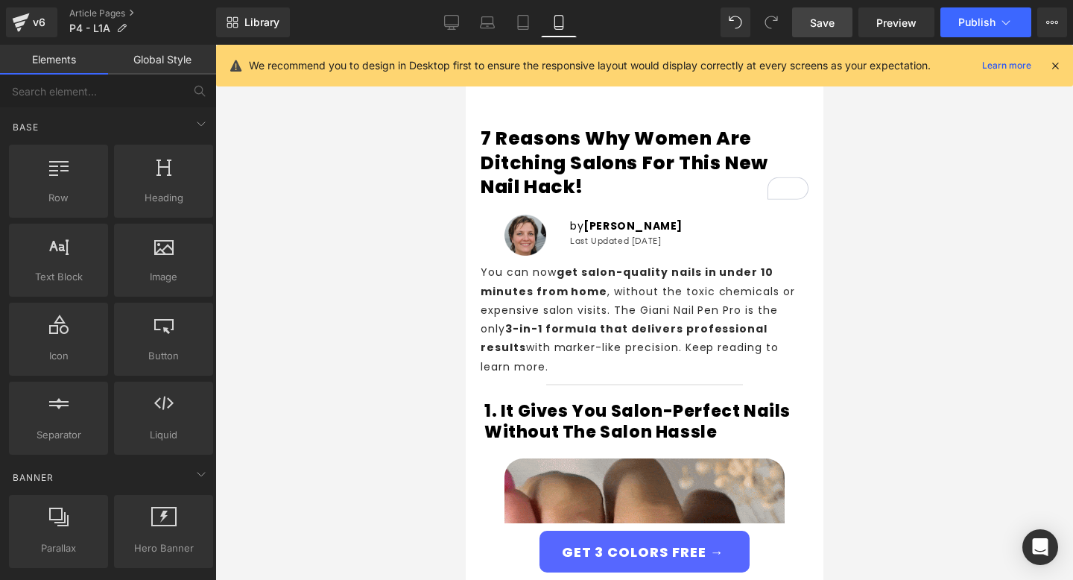
click at [1053, 59] on icon at bounding box center [1054, 65] width 13 height 13
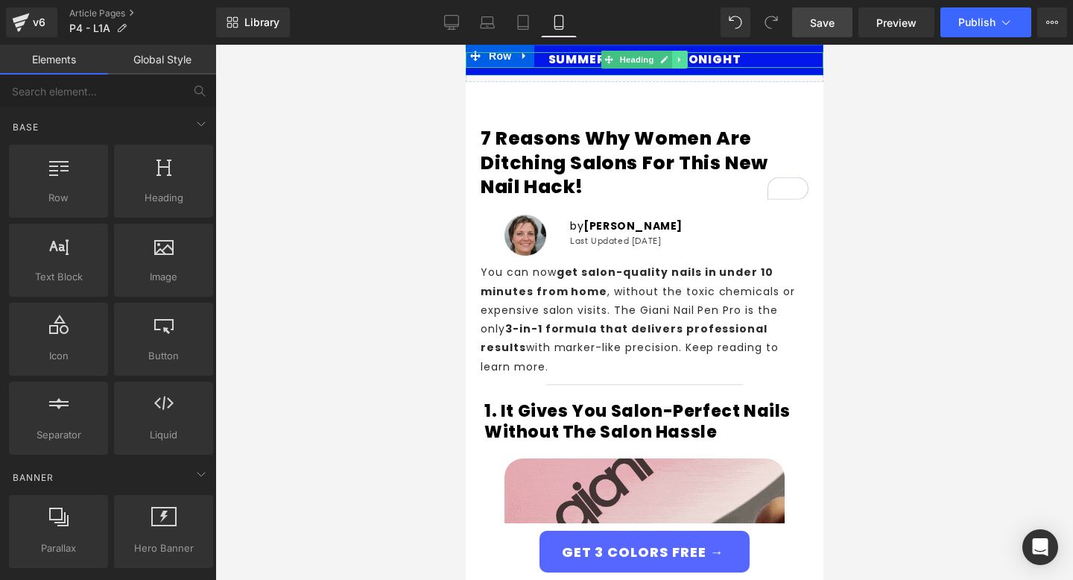
click at [674, 59] on link at bounding box center [679, 60] width 16 height 18
click at [788, 61] on h1 "SUMMER SALE ENDS TONIGHT" at bounding box center [644, 59] width 358 height 15
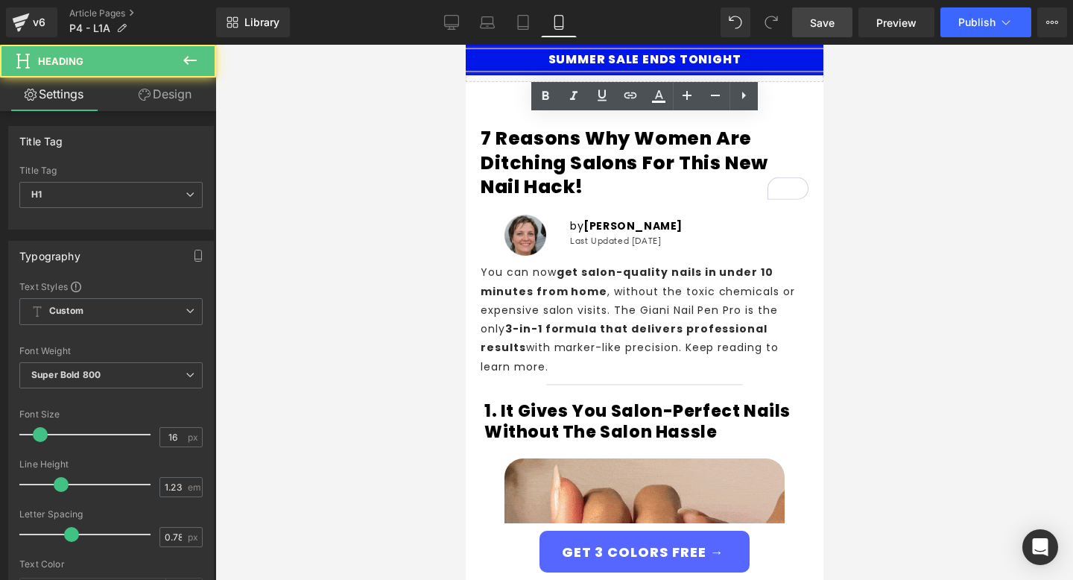
click at [609, 63] on h1 "SUMMER SALE ENDS TONIGHT" at bounding box center [644, 59] width 358 height 15
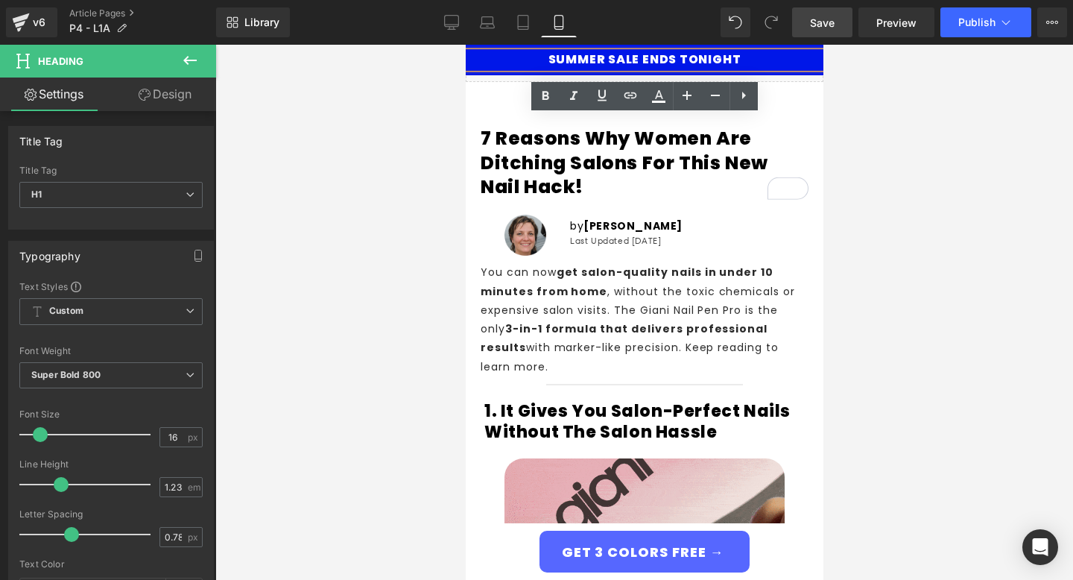
click at [590, 60] on h1 "SUMMER SALE ENDS TONIGHT" at bounding box center [644, 59] width 358 height 15
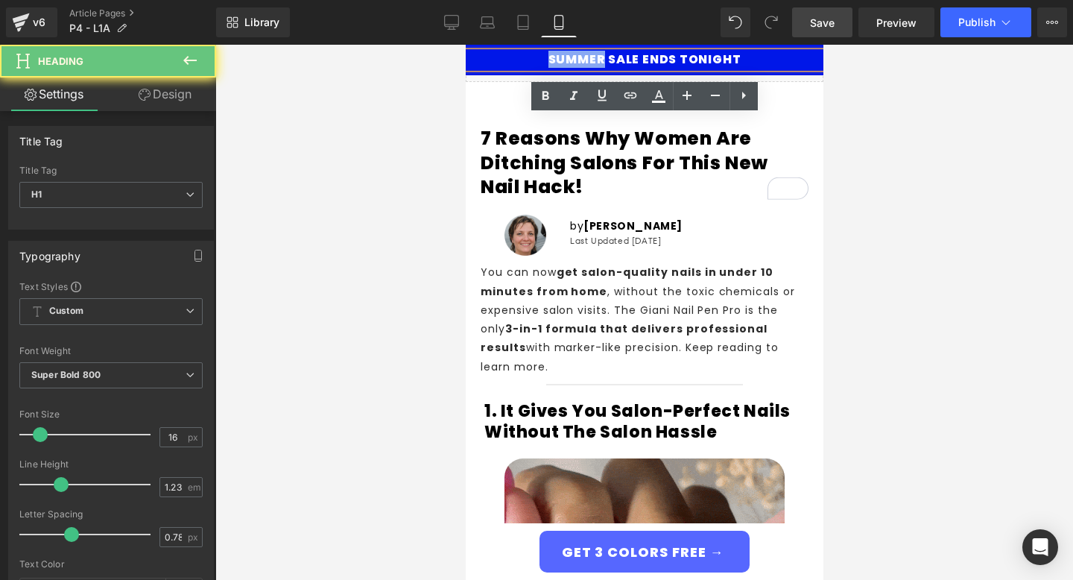
click at [590, 60] on h1 "SUMMER SALE ENDS TONIGHT" at bounding box center [644, 59] width 358 height 15
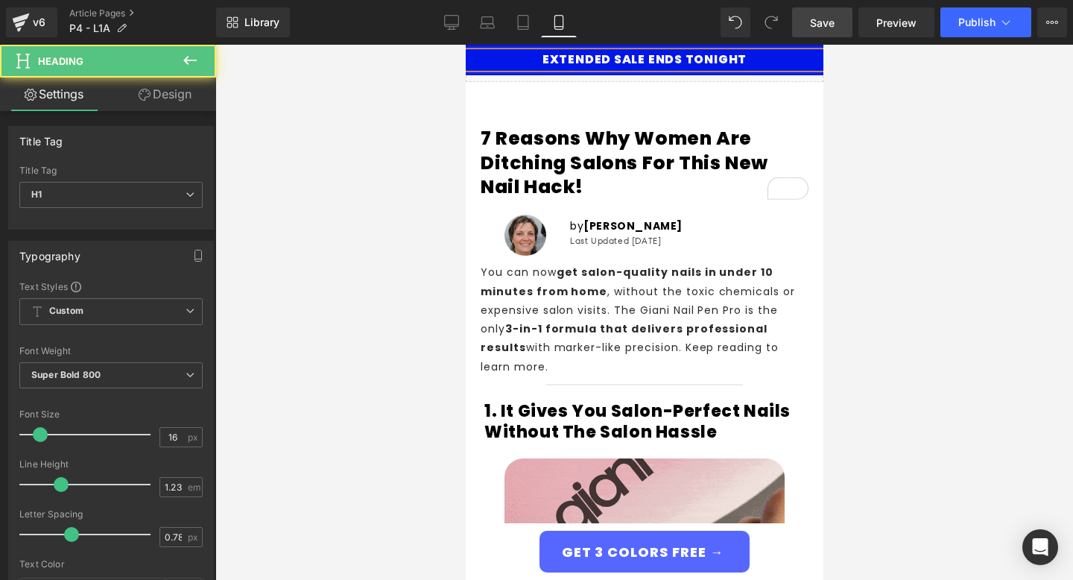
click at [634, 58] on h1 "EXTENDED SALE ENDS TONIGHT" at bounding box center [644, 59] width 358 height 15
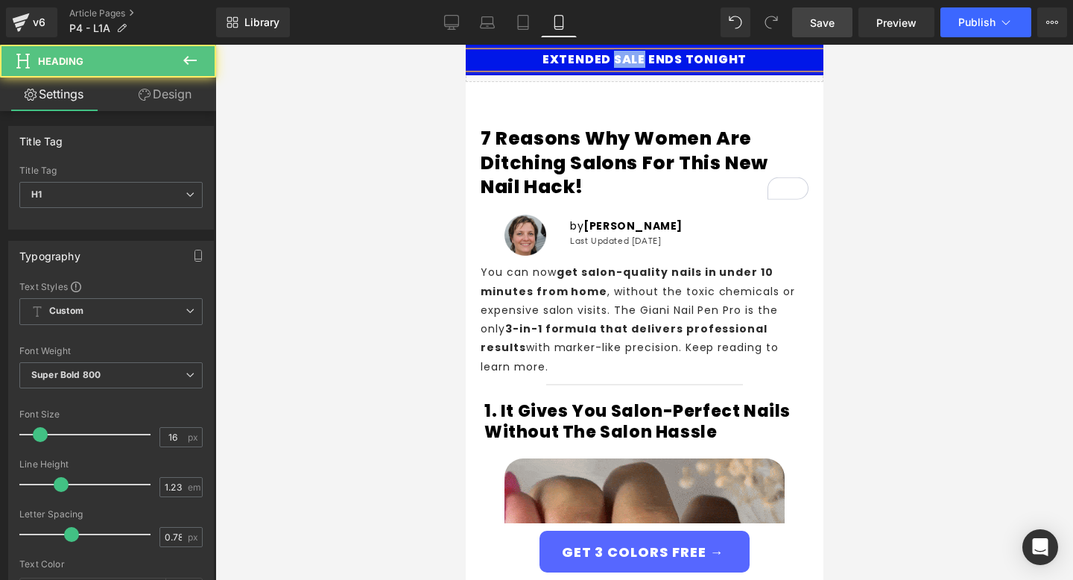
click at [634, 58] on h1 "EXTENDED SALE ENDS TONIGHT" at bounding box center [644, 59] width 358 height 15
click at [677, 61] on h1 "EXTENDED [DATE] SALE- ENDS TONIGHT" at bounding box center [644, 59] width 358 height 15
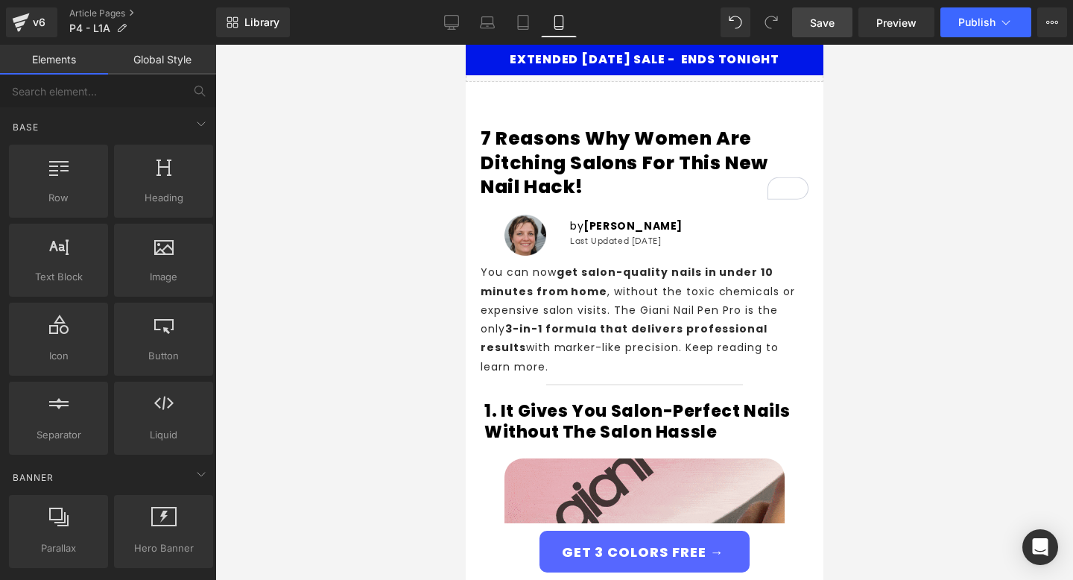
click at [934, 119] on div at bounding box center [644, 312] width 858 height 535
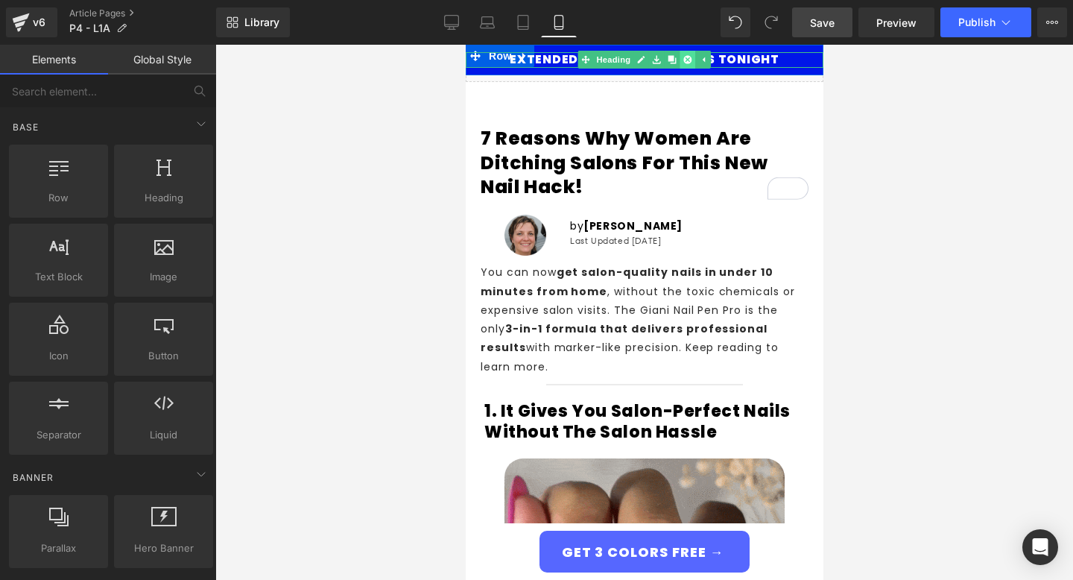
click at [692, 60] on link at bounding box center [688, 60] width 16 height 18
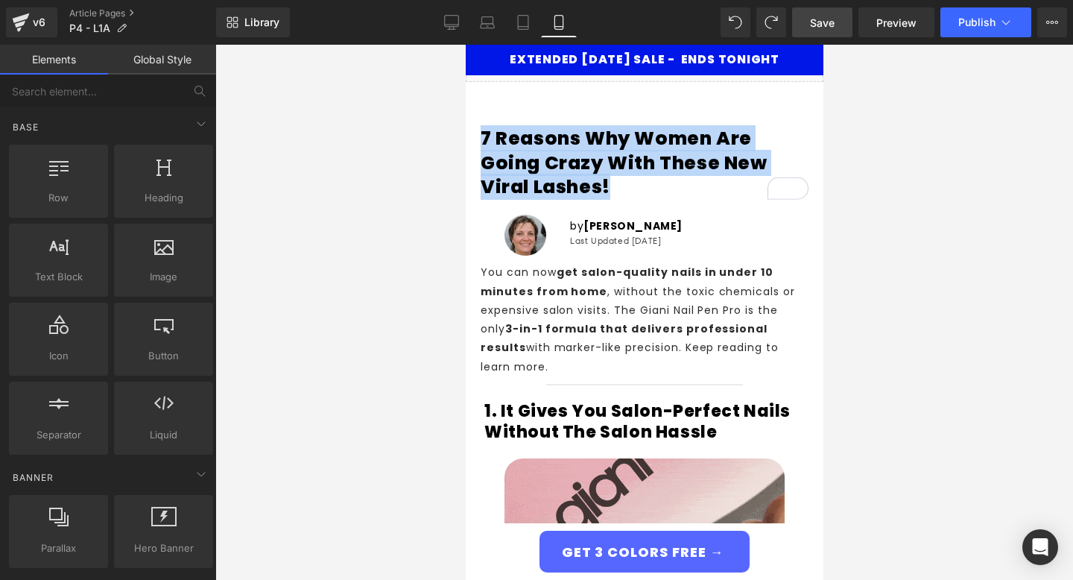
click at [465, 45] on div at bounding box center [465, 45] width 0 height 0
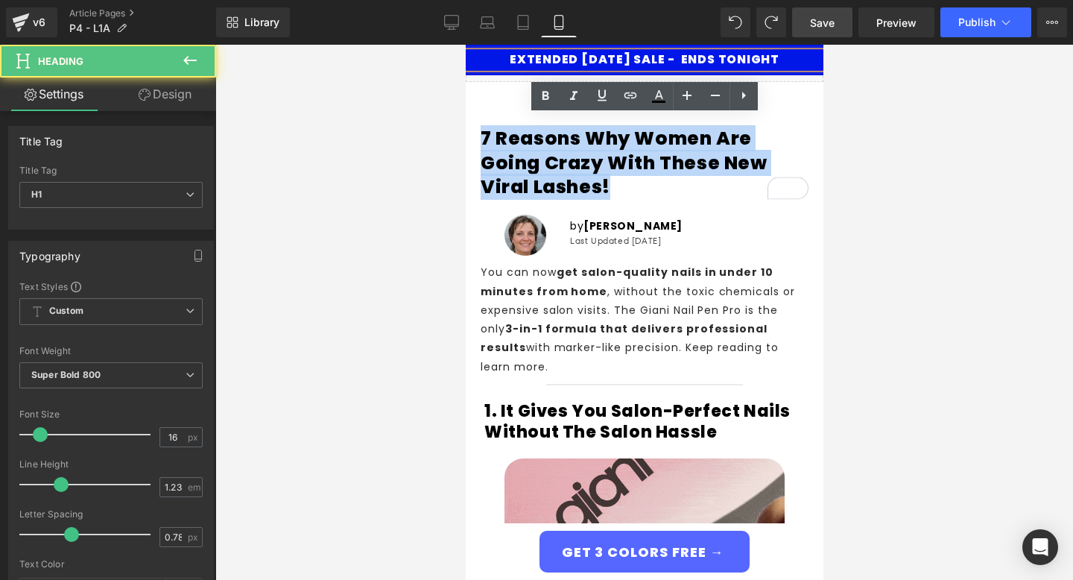
click at [694, 58] on h1 "EXTENDED [DATE] SALE - ENDS TONIGHT" at bounding box center [644, 59] width 358 height 15
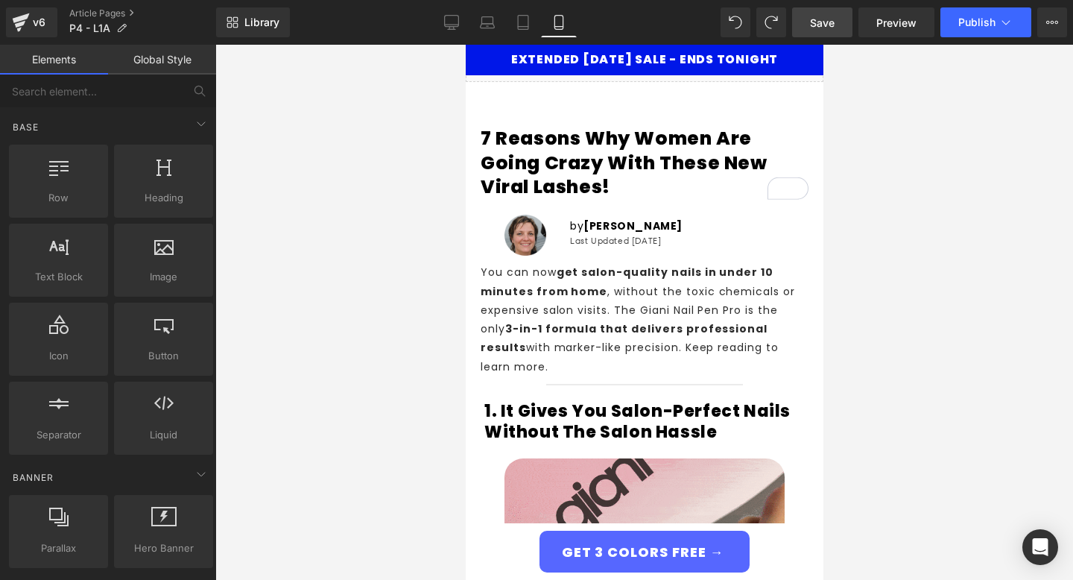
click at [992, 112] on div at bounding box center [644, 312] width 858 height 535
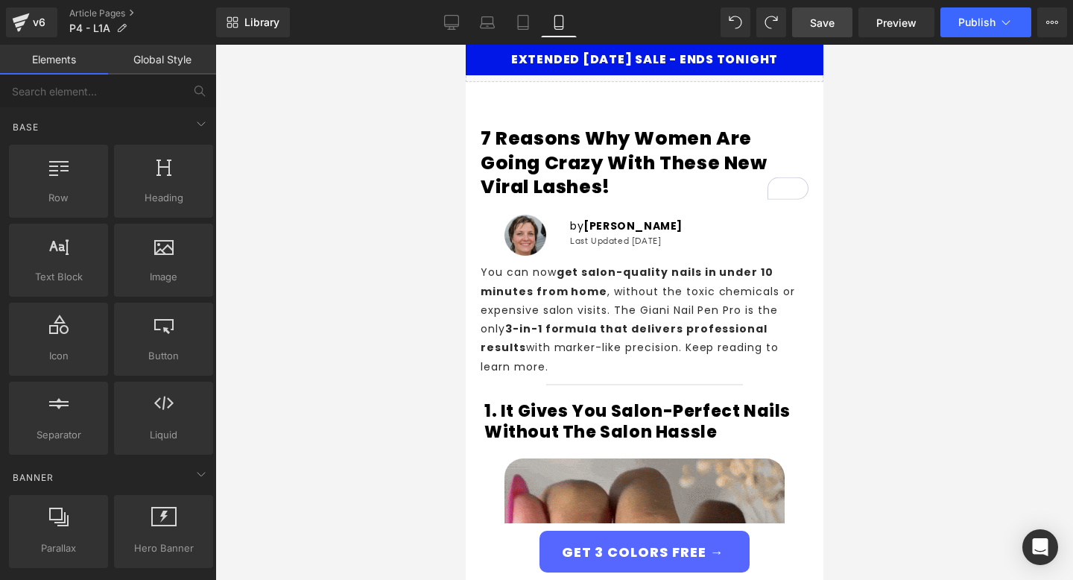
click at [833, 22] on span "Save" at bounding box center [822, 23] width 25 height 16
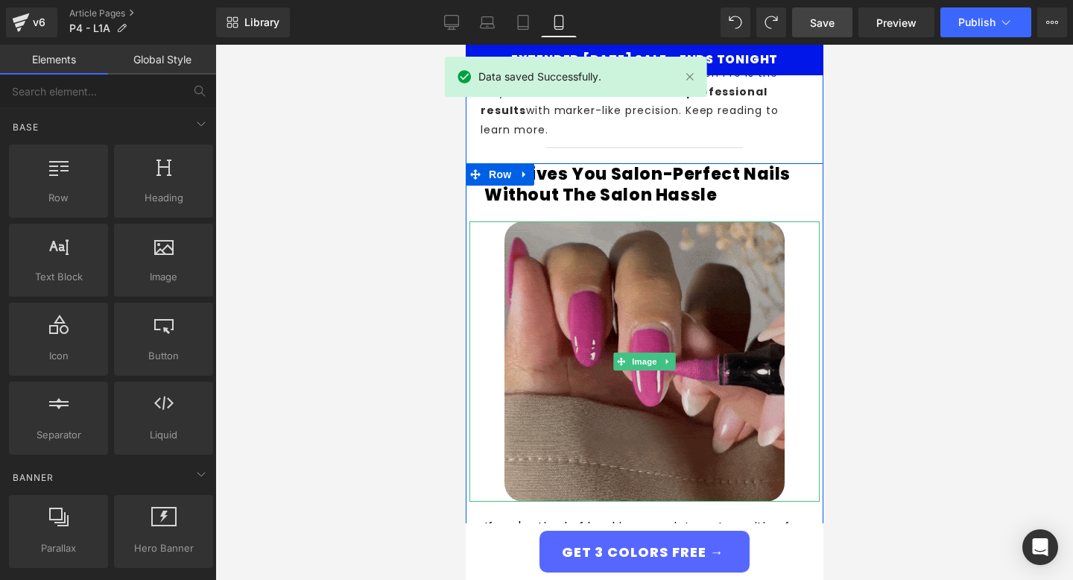
scroll to position [243, 0]
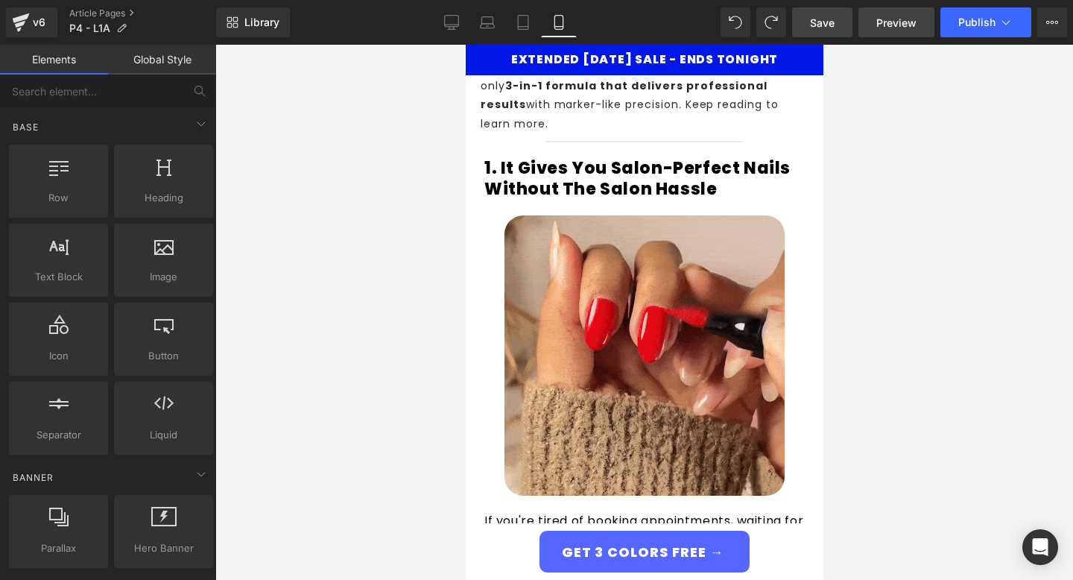
click at [873, 34] on link "Preview" at bounding box center [896, 22] width 76 height 30
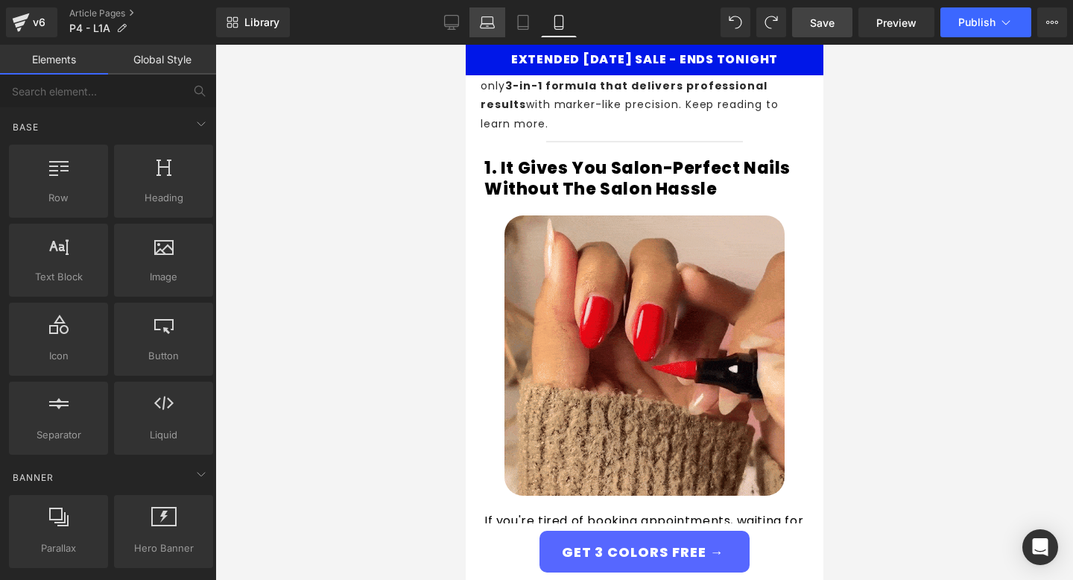
click at [479, 21] on link "Laptop" at bounding box center [487, 22] width 36 height 30
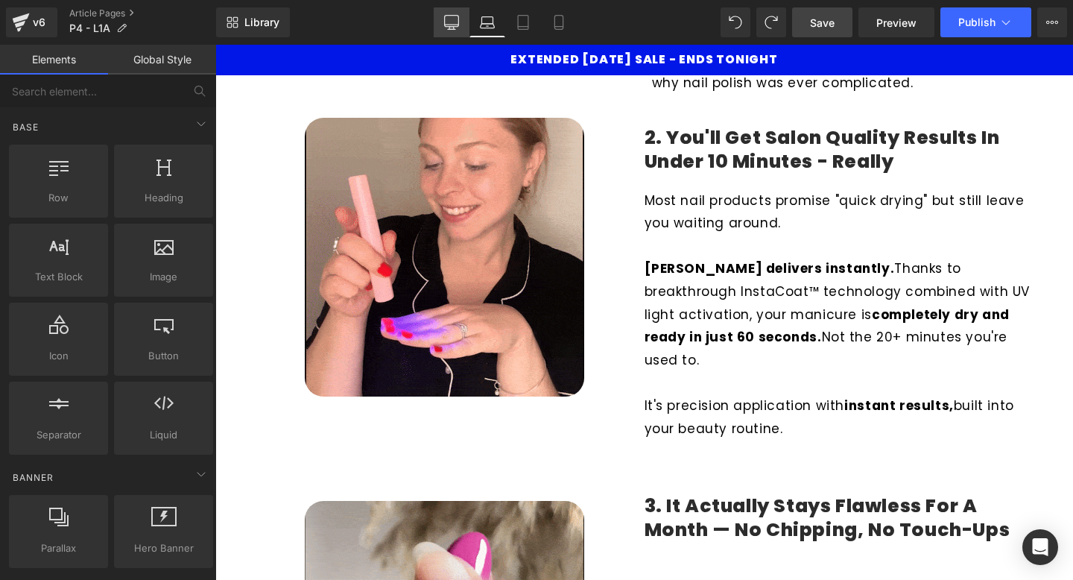
click at [453, 25] on icon at bounding box center [452, 25] width 14 height 0
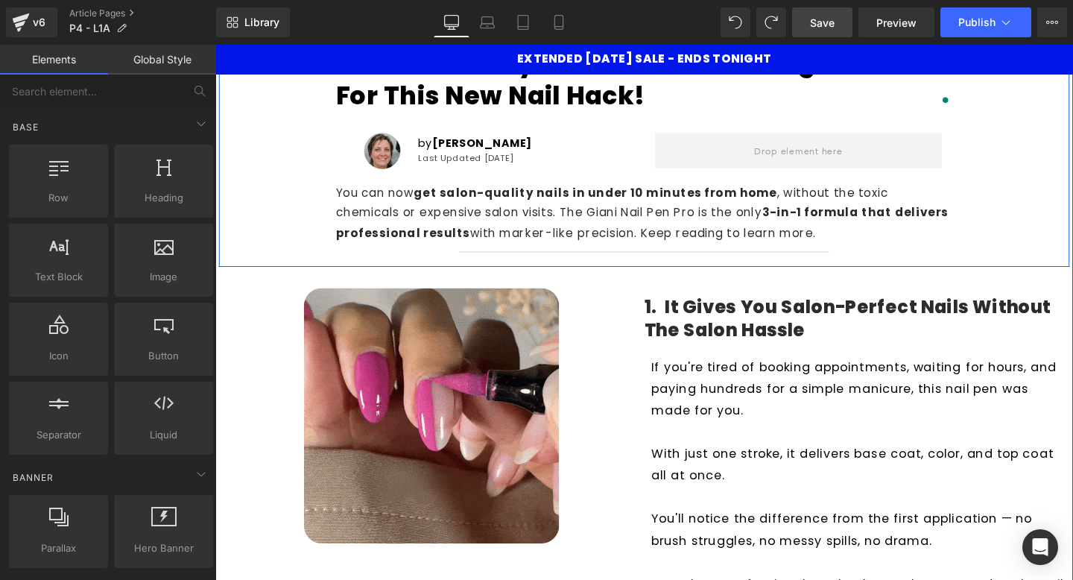
scroll to position [130, 0]
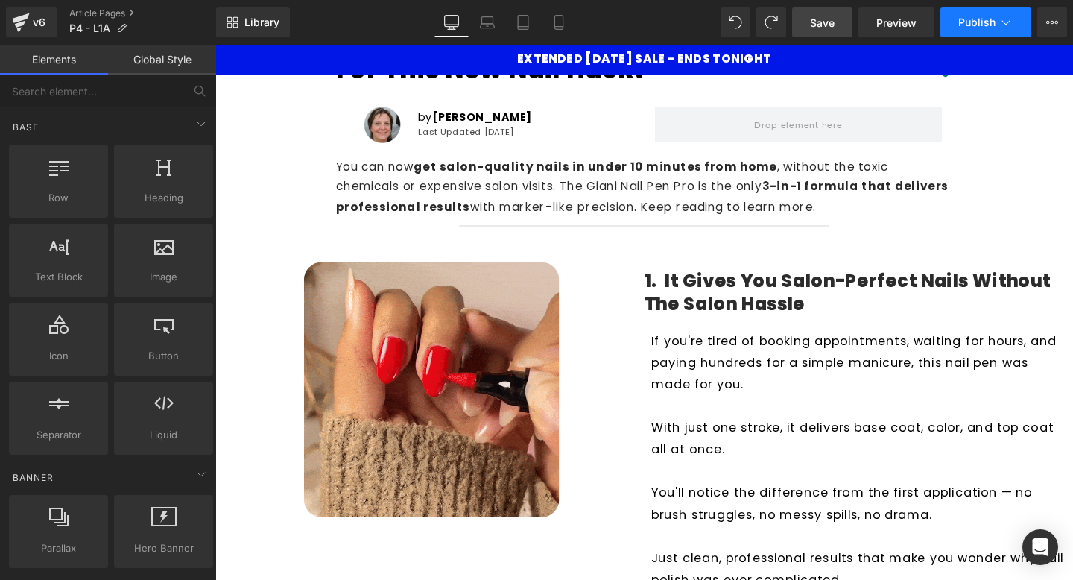
click at [976, 23] on span "Publish" at bounding box center [976, 22] width 37 height 12
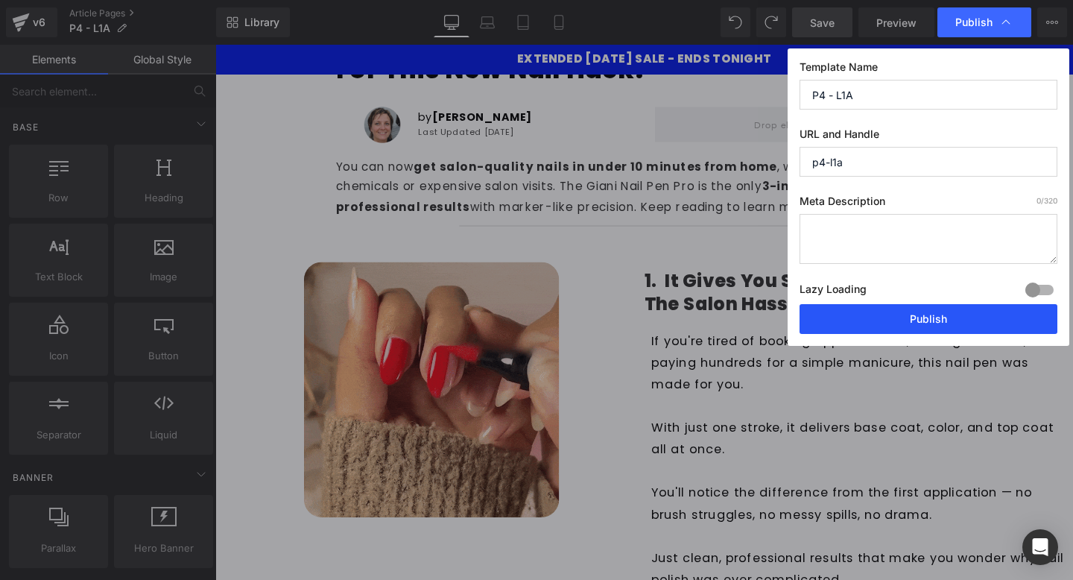
click at [951, 322] on button "Publish" at bounding box center [929, 319] width 258 height 30
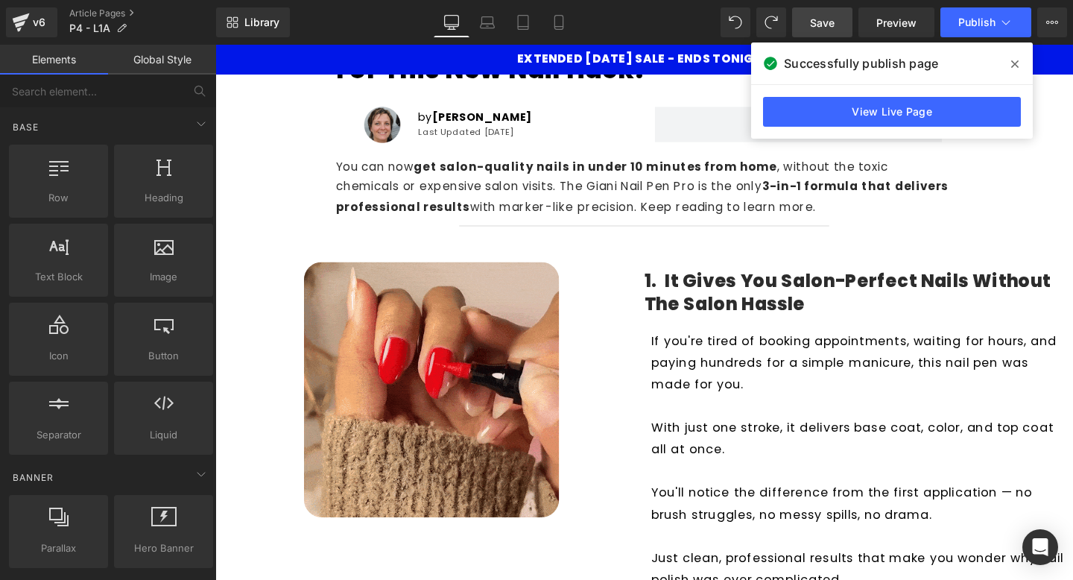
click at [1013, 66] on icon at bounding box center [1014, 63] width 7 height 7
